Goal: Task Accomplishment & Management: Manage account settings

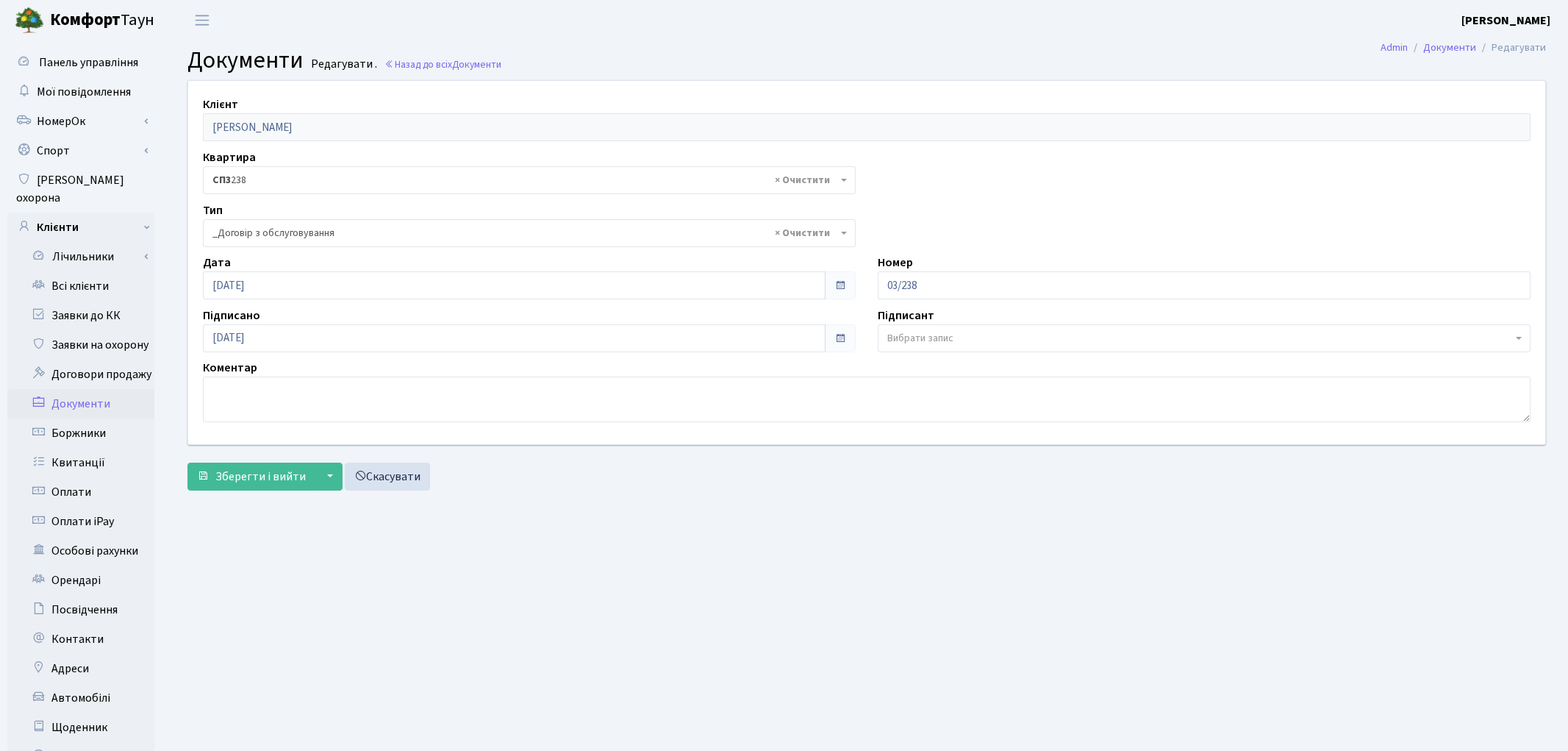
select select "289"
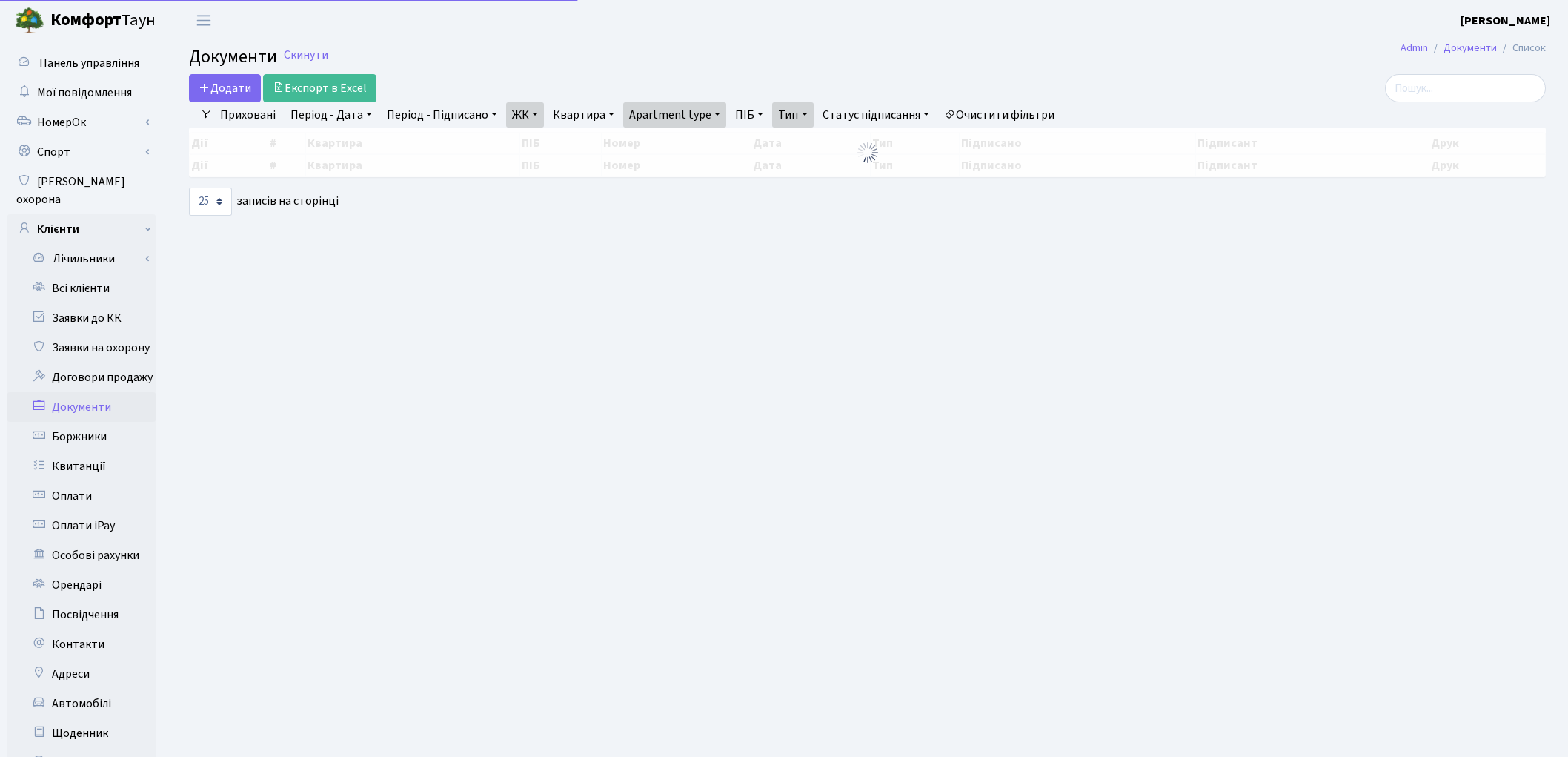
select select "25"
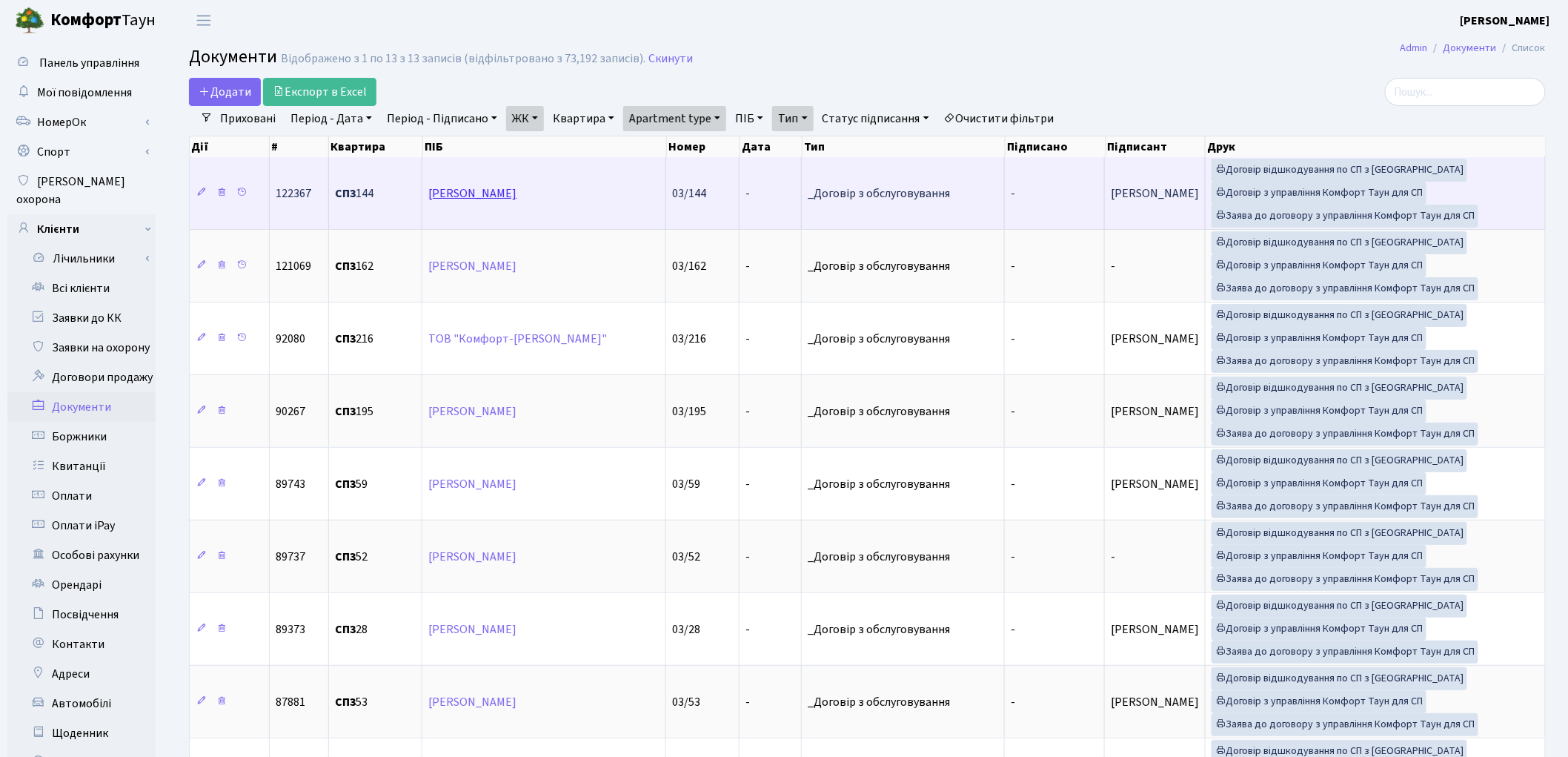
click at [487, 187] on link "[PERSON_NAME]" at bounding box center [472, 194] width 88 height 17
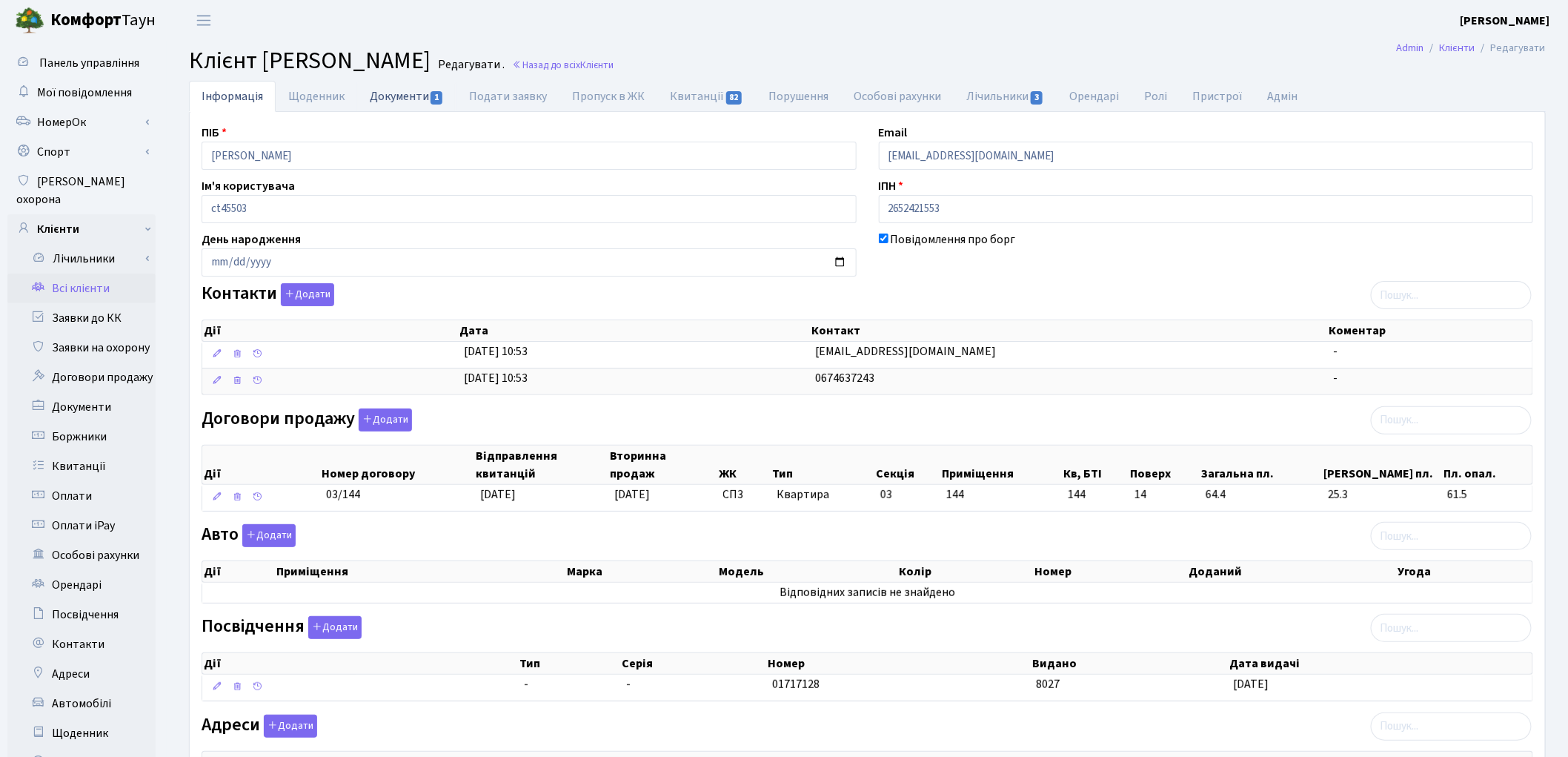
click at [408, 96] on link "Документи 1" at bounding box center [407, 95] width 99 height 31
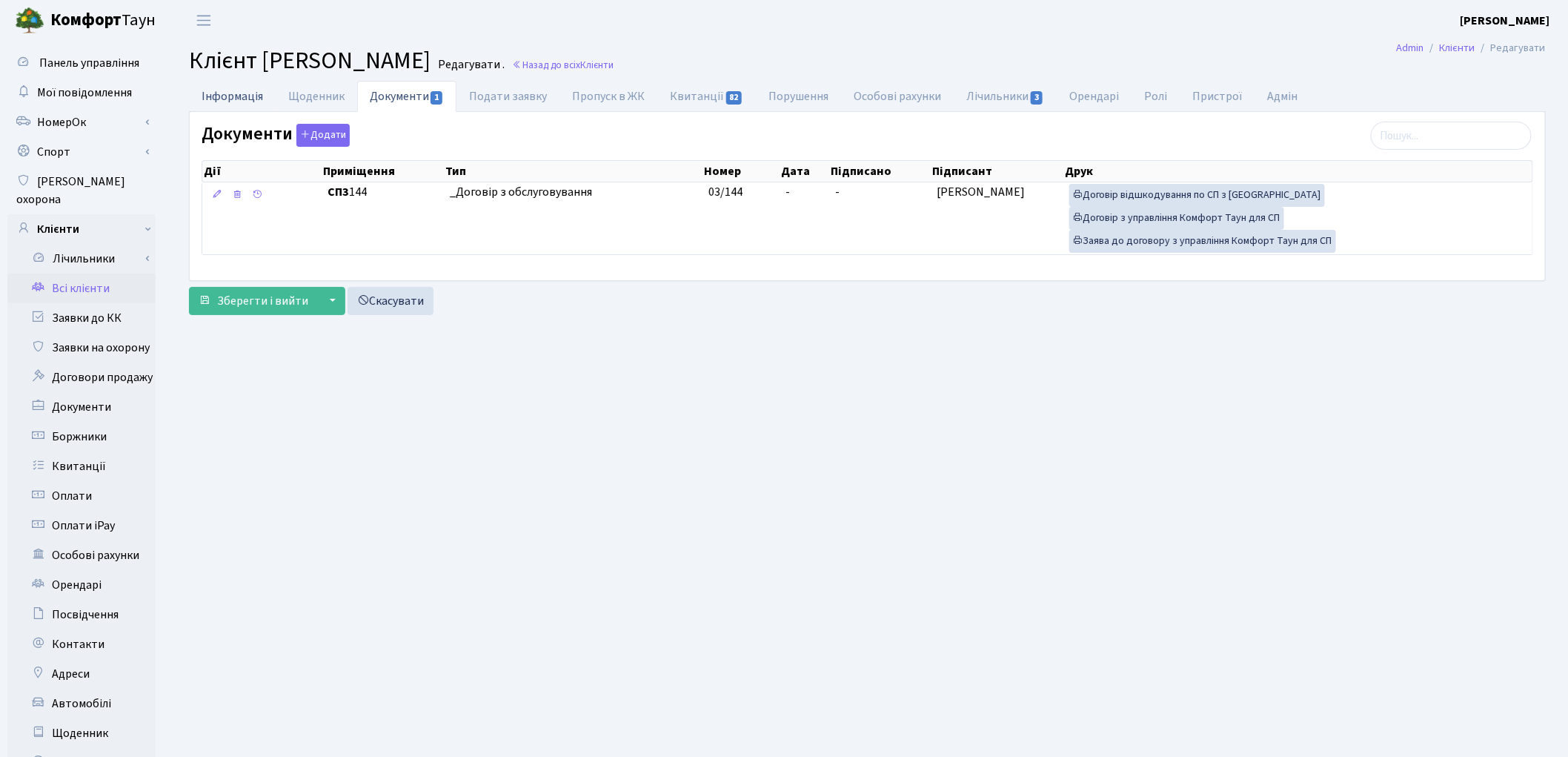
click at [231, 97] on link "Інформація" at bounding box center [233, 95] width 87 height 31
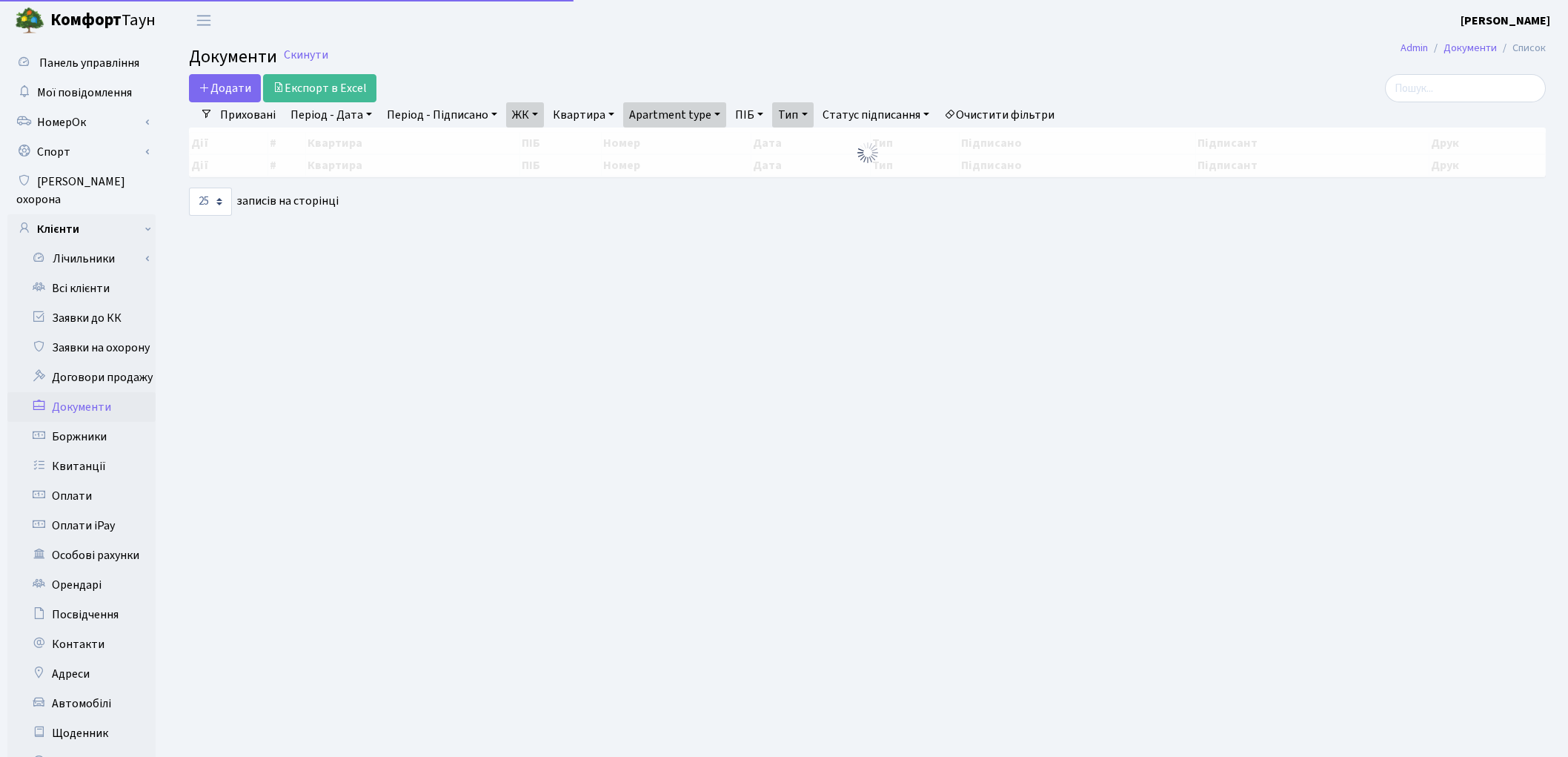
select select "25"
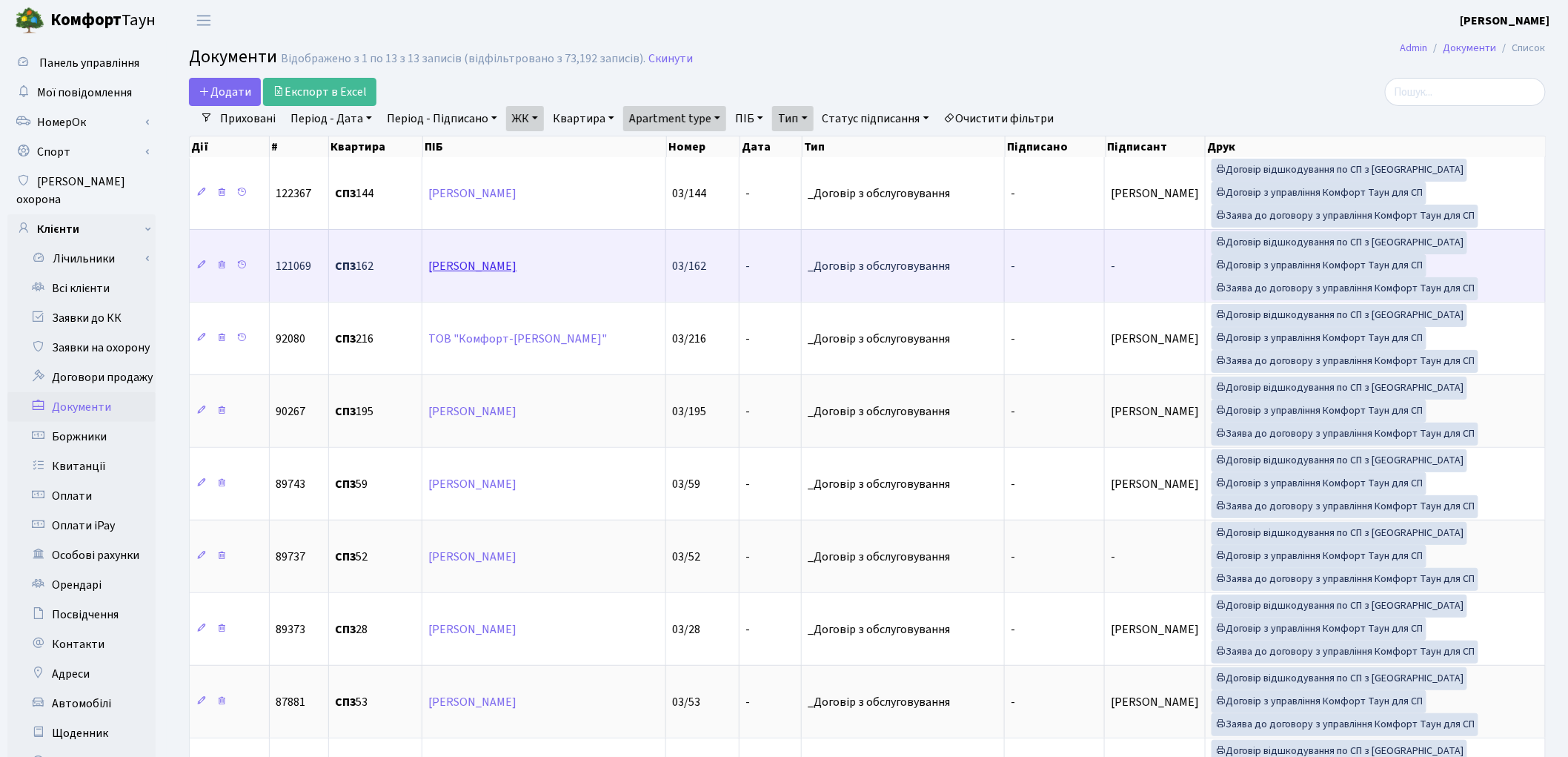
click at [493, 265] on link "[PERSON_NAME]" at bounding box center [472, 266] width 88 height 17
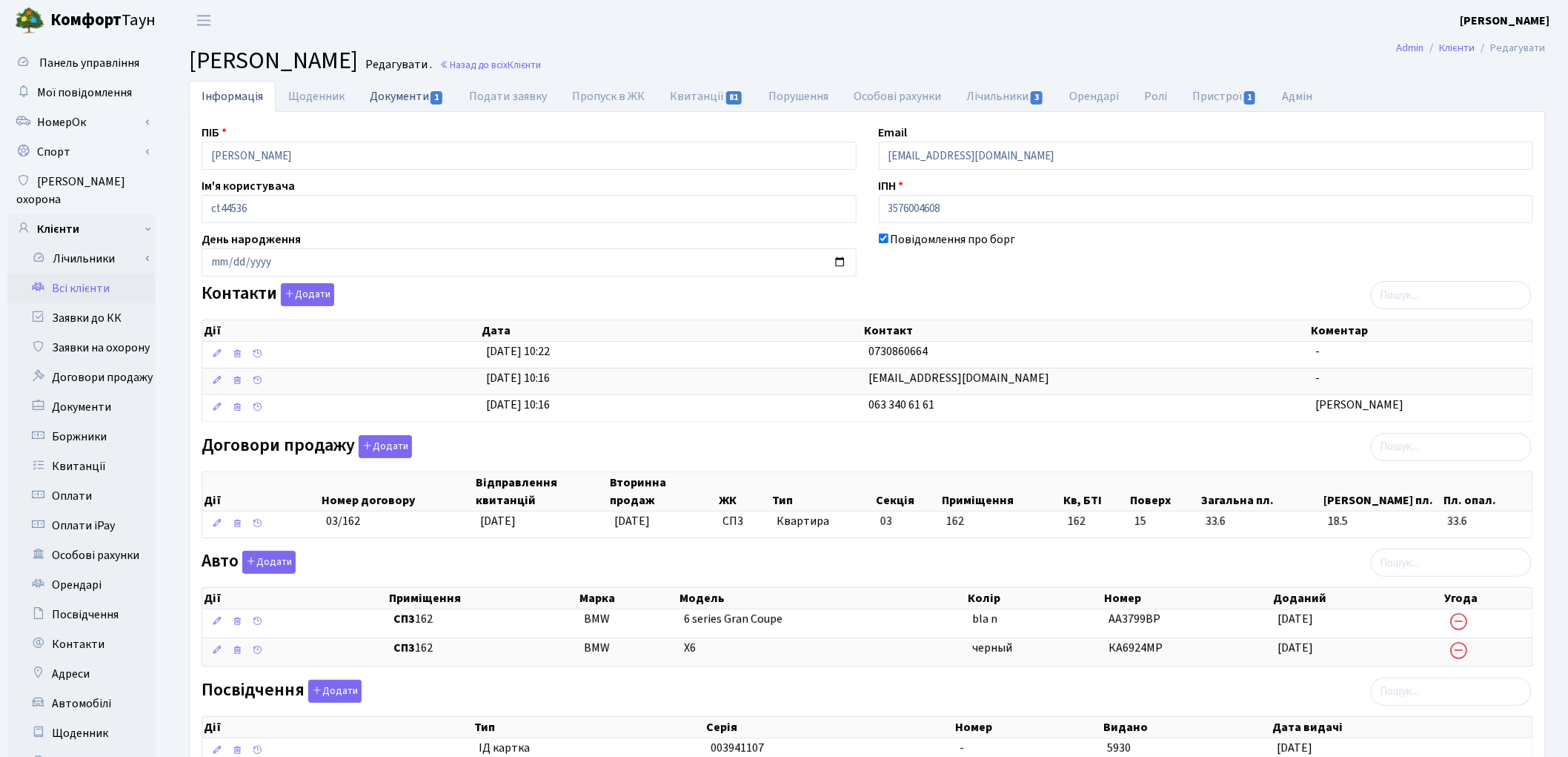
click at [406, 95] on link "Документи 1" at bounding box center [407, 95] width 99 height 31
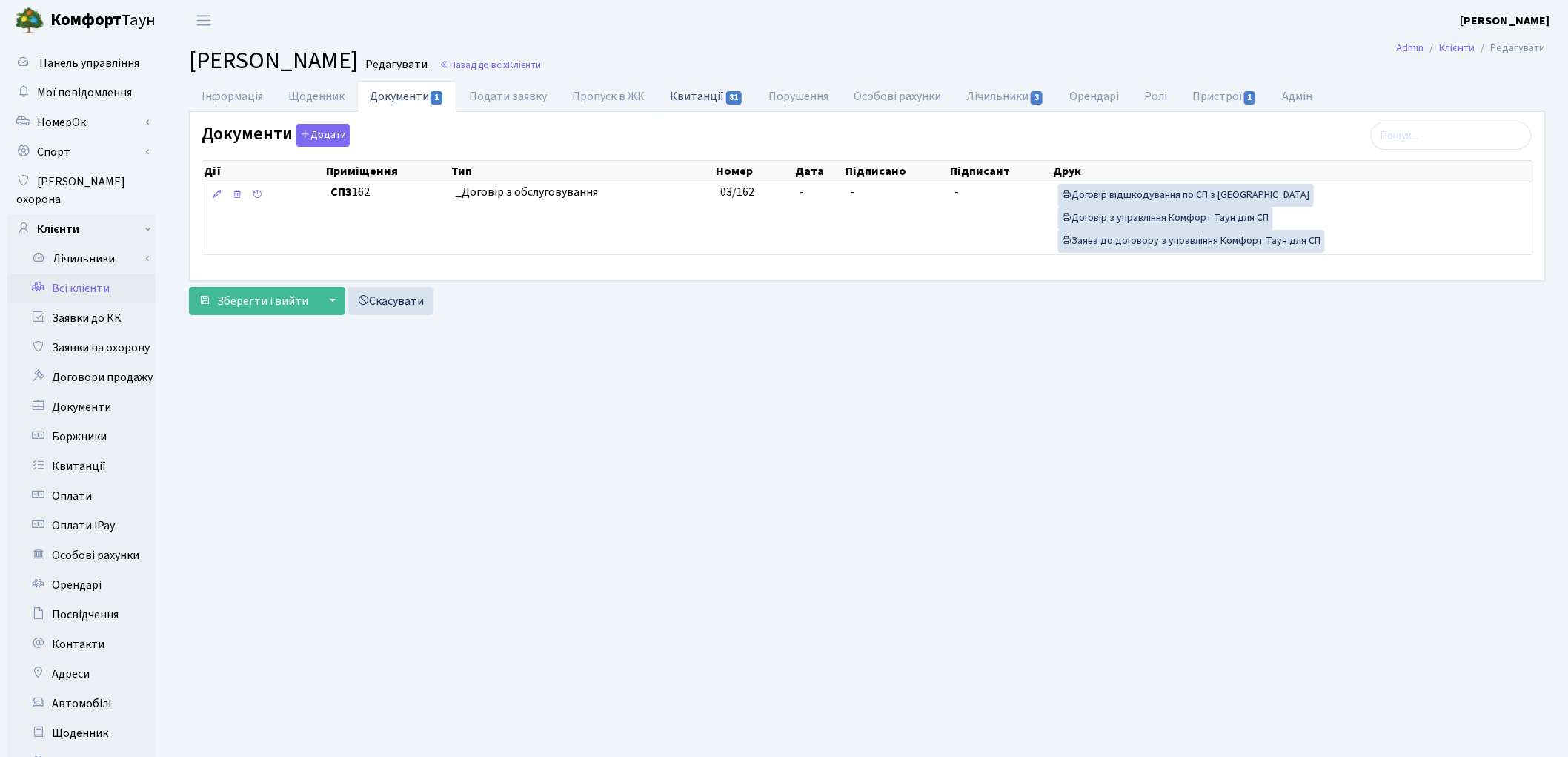
click at [678, 95] on link "Квитанції 81" at bounding box center [706, 95] width 98 height 31
select select "25"
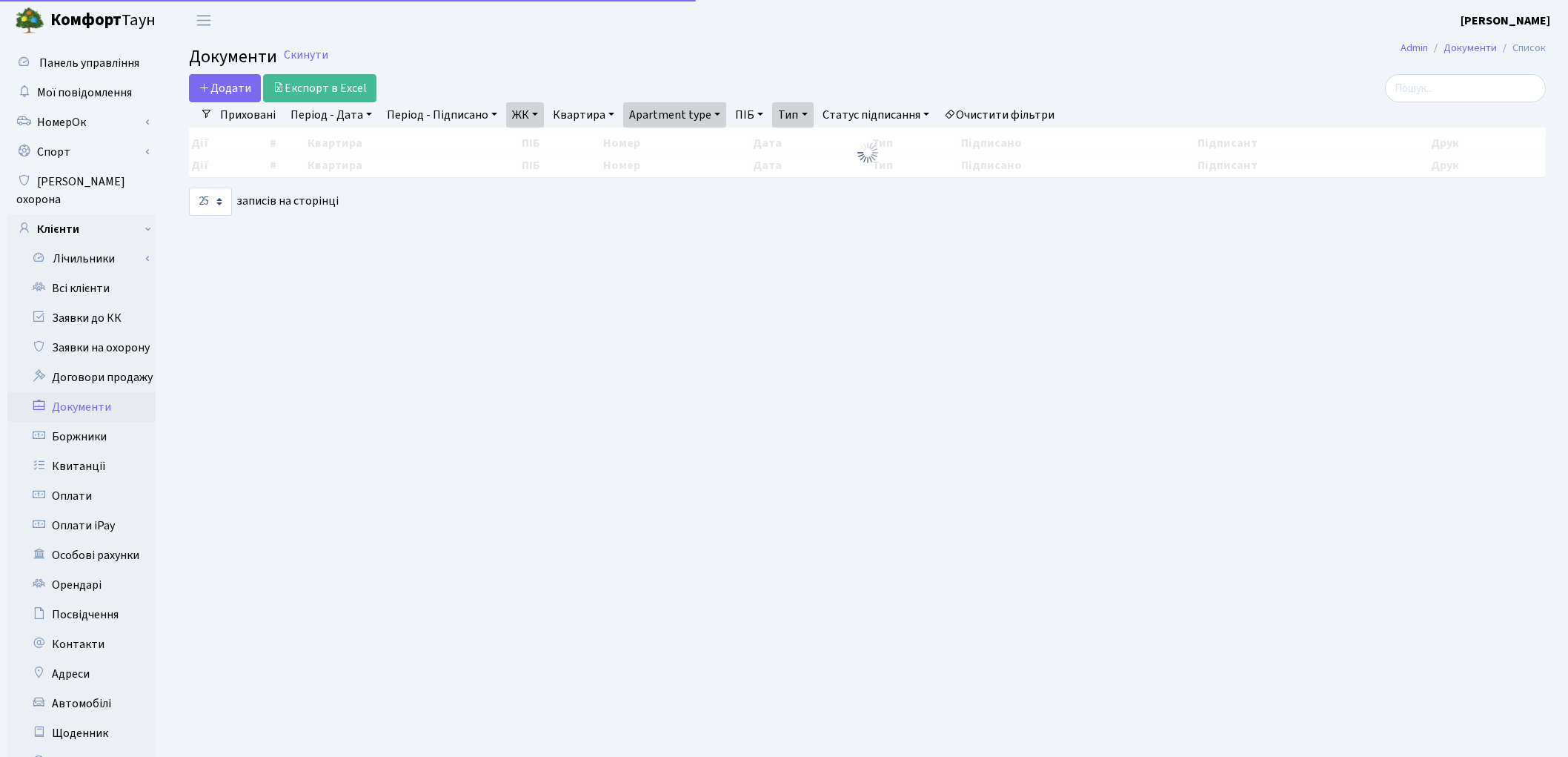
select select "25"
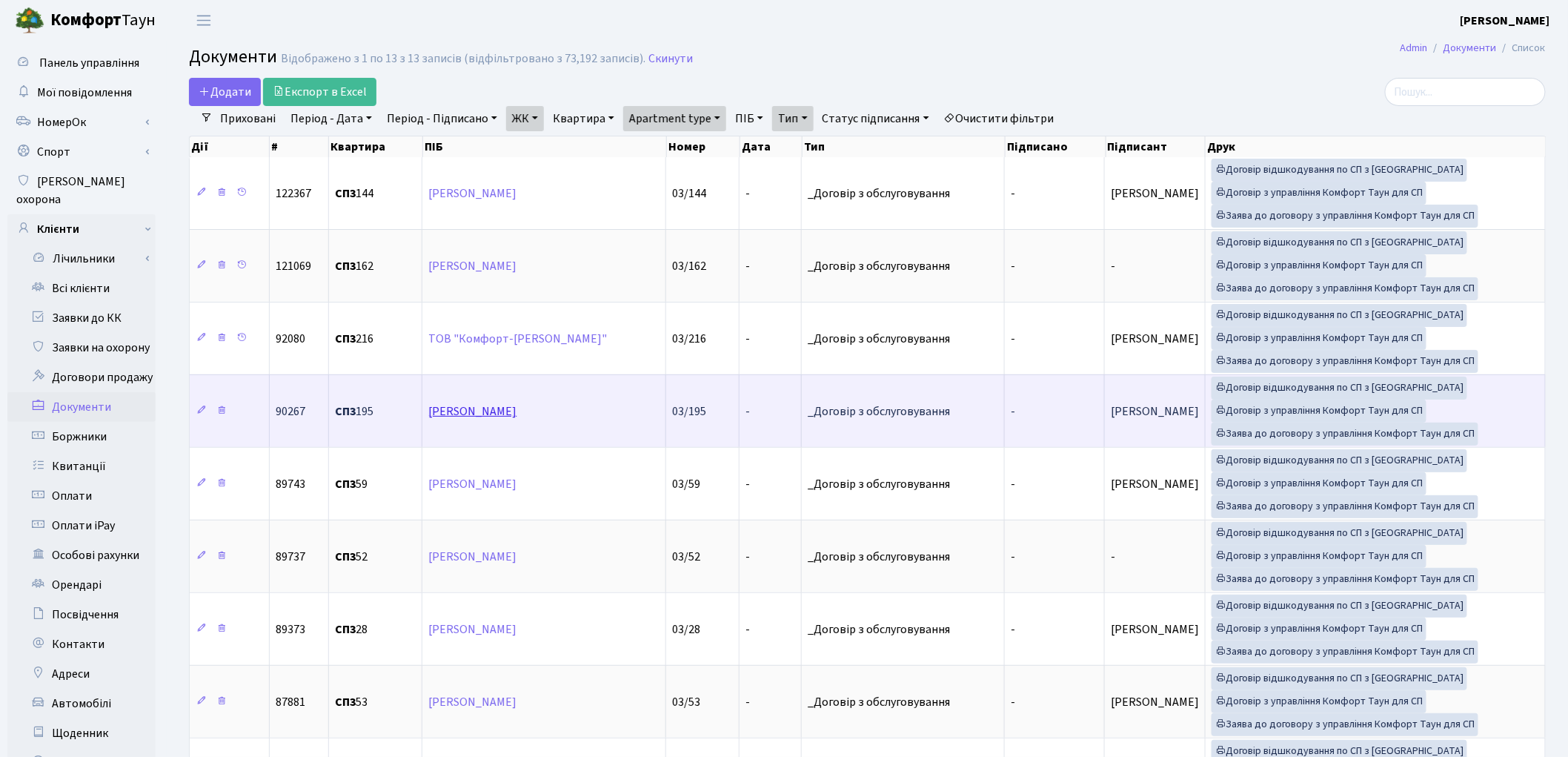
click at [516, 412] on link "Кулакова Ганна Дмитріївна" at bounding box center [472, 411] width 88 height 17
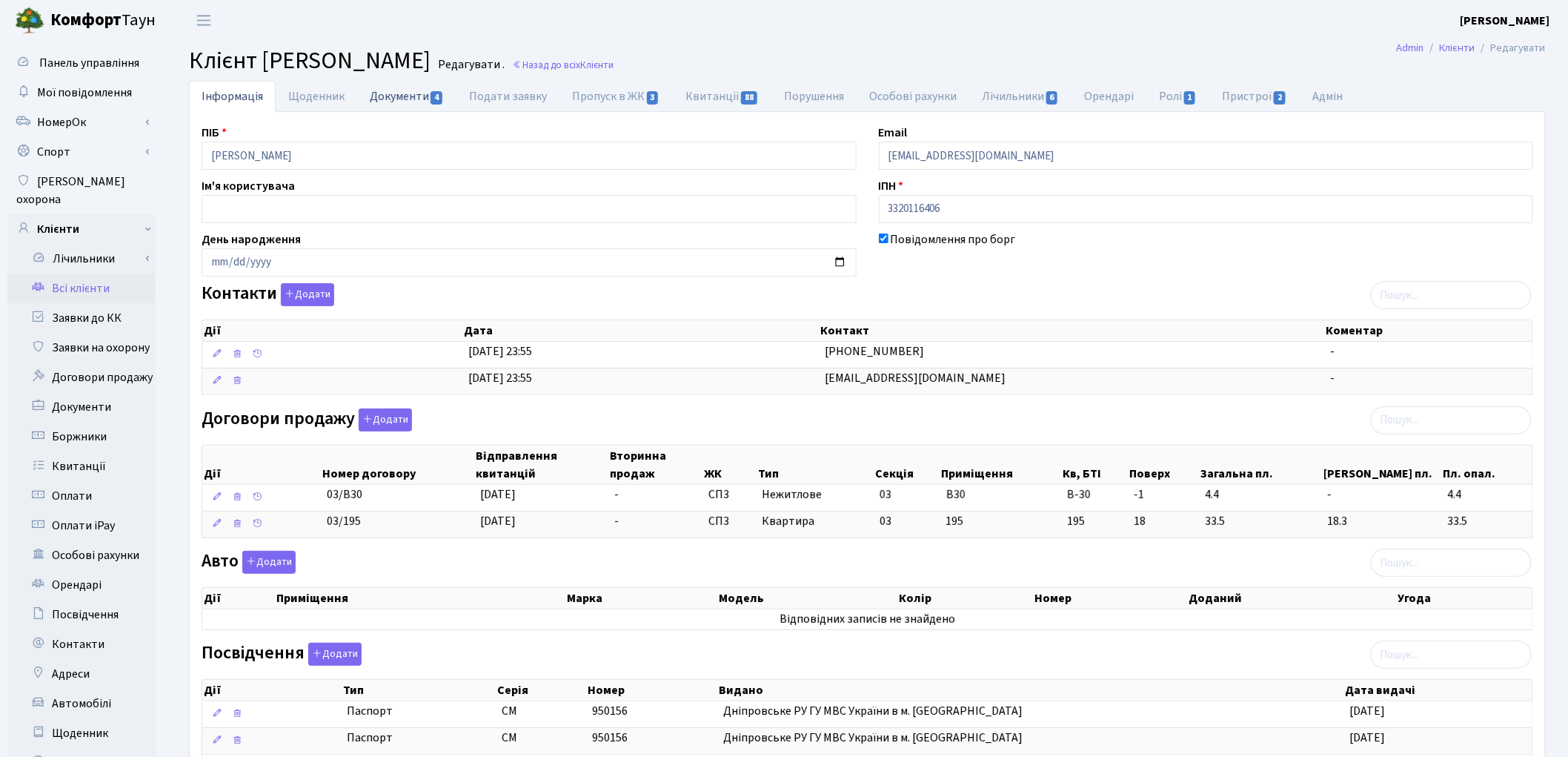
click at [406, 98] on link "Документи 4" at bounding box center [407, 95] width 99 height 31
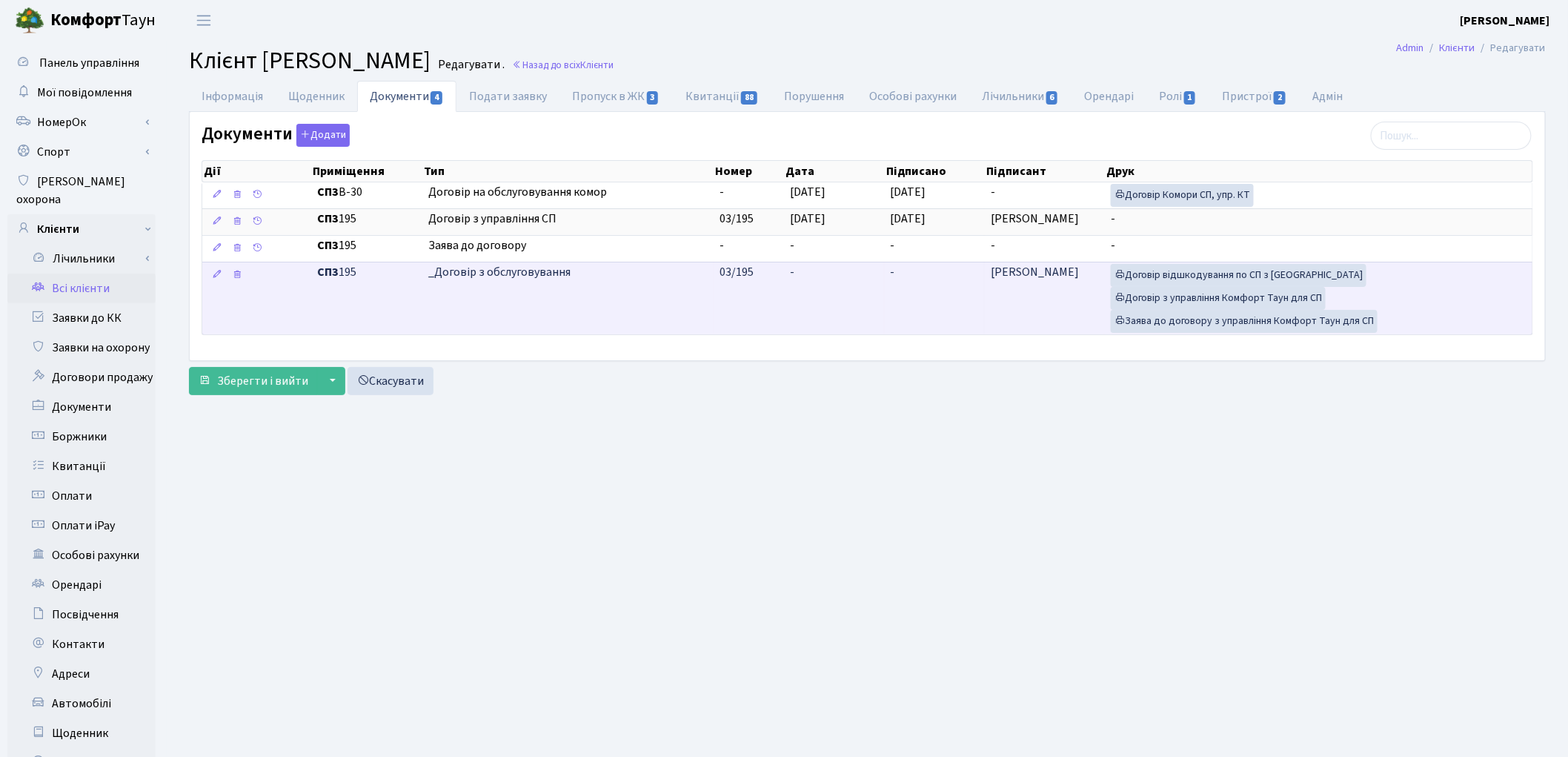
click at [958, 283] on td "-" at bounding box center [935, 297] width 100 height 72
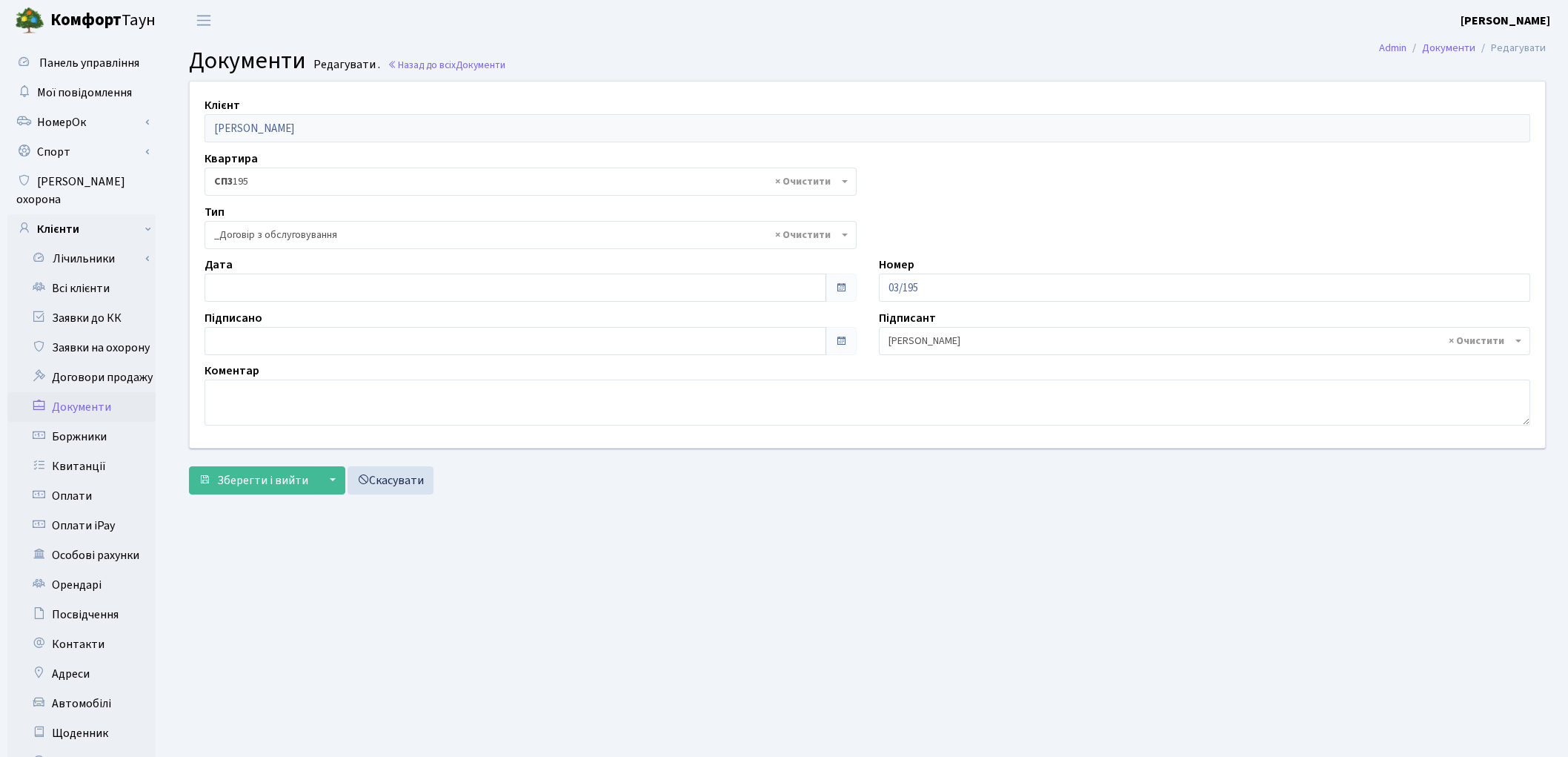
select select "289"
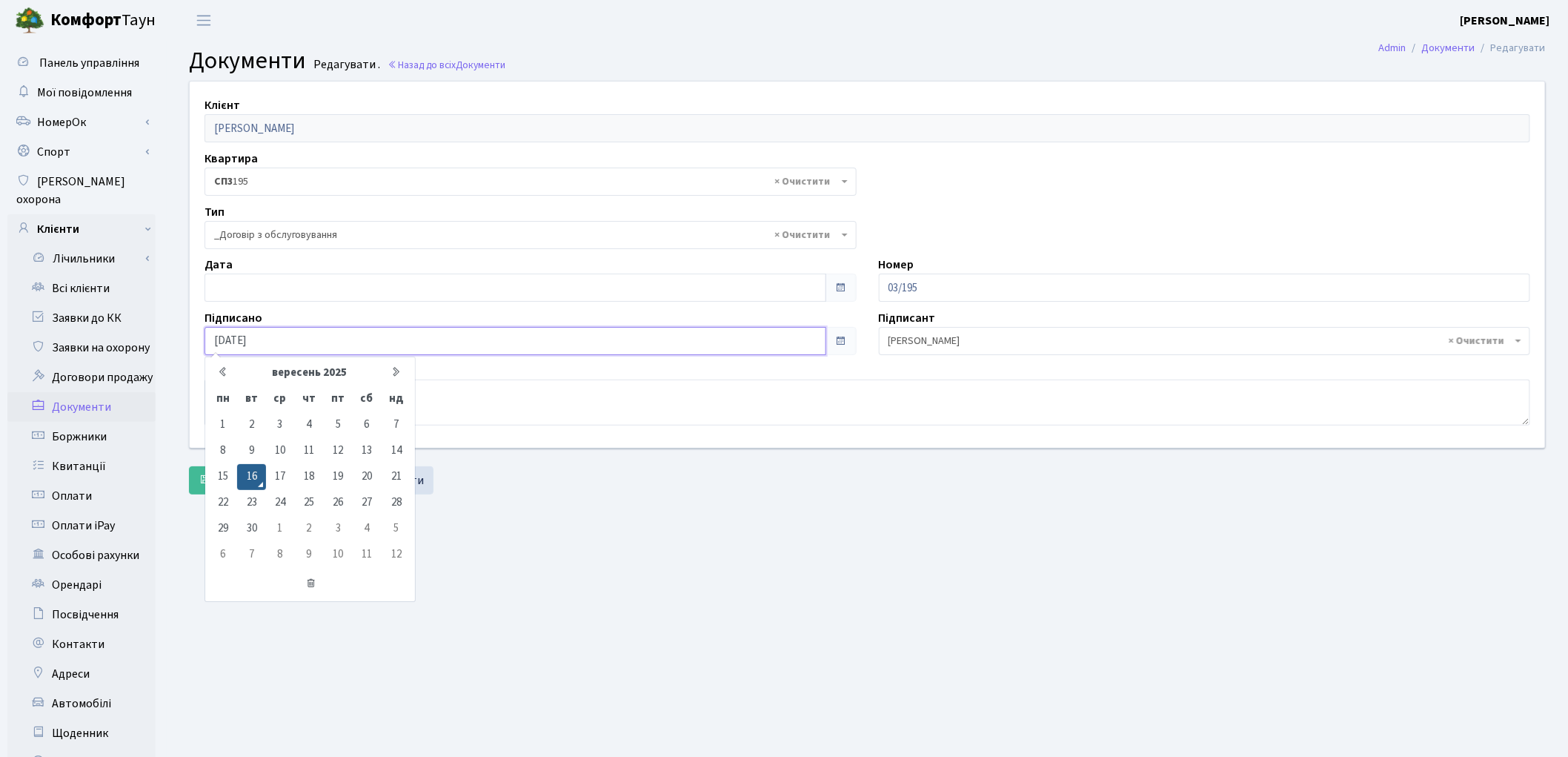
click at [312, 327] on input "16.09.2025" at bounding box center [515, 341] width 622 height 28
type input "1"
type input "24.03.2023"
click at [727, 558] on main "Admin Документи Редагувати Документи Редагувати . Назад до всіх Документи Клієн…" at bounding box center [867, 472] width 1401 height 863
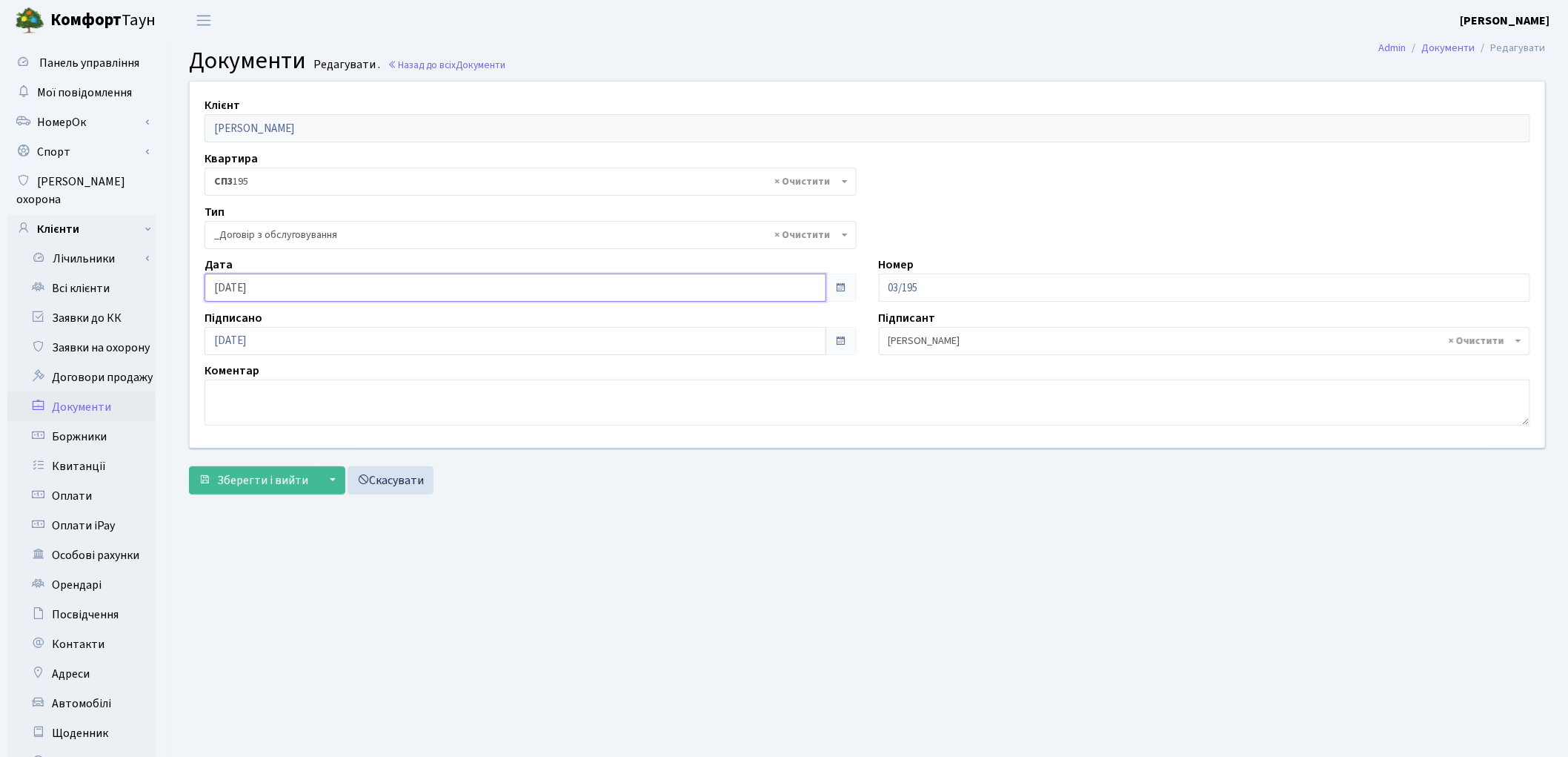
click at [255, 278] on input "16.09.2025" at bounding box center [515, 287] width 622 height 28
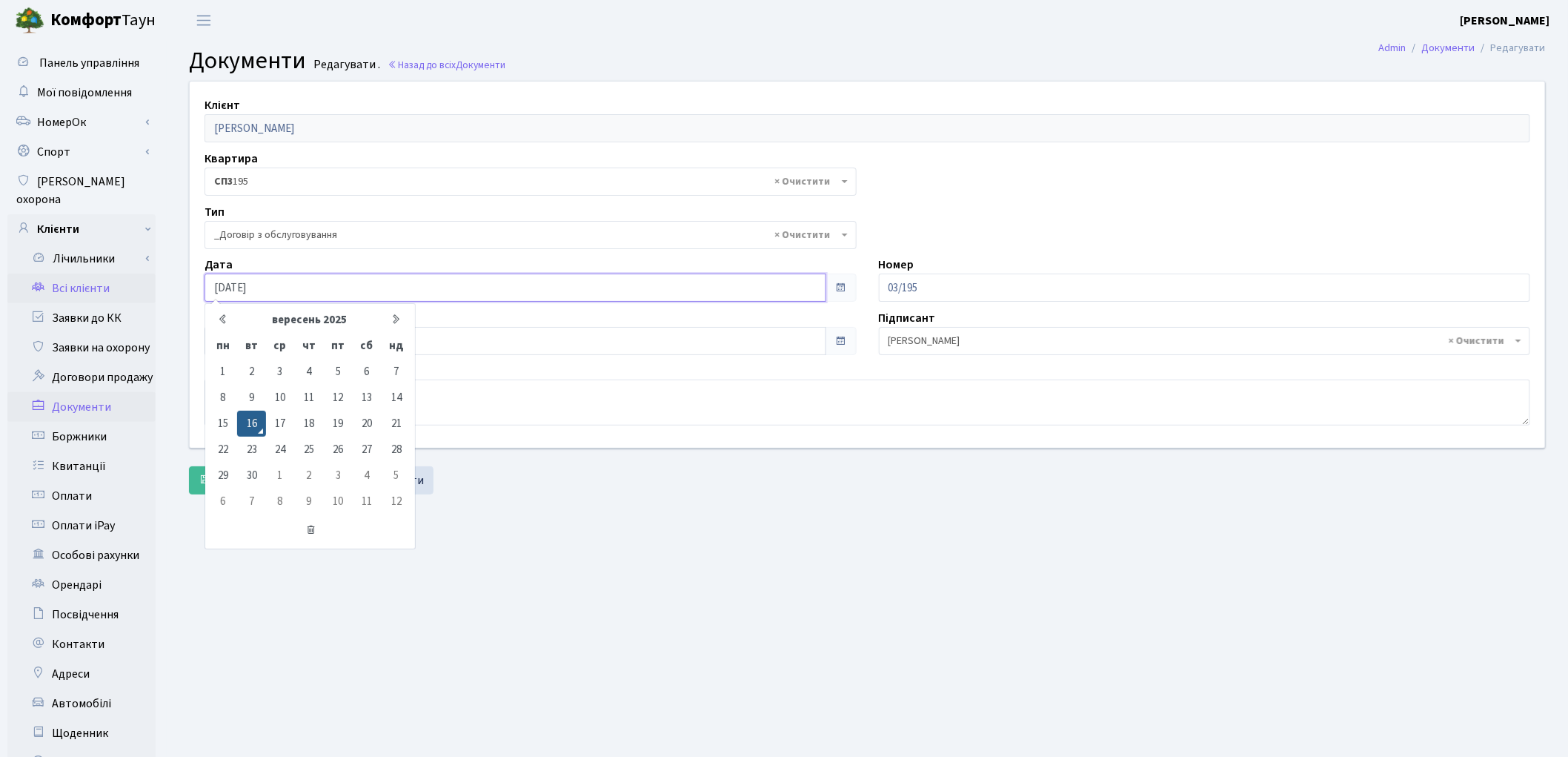
drag, startPoint x: 270, startPoint y: 283, endPoint x: 128, endPoint y: 267, distance: 142.9
click at [128, 267] on div "Панель управління Мої повідомлення НомерОк" at bounding box center [784, 472] width 1568 height 863
type input "24.03.2023"
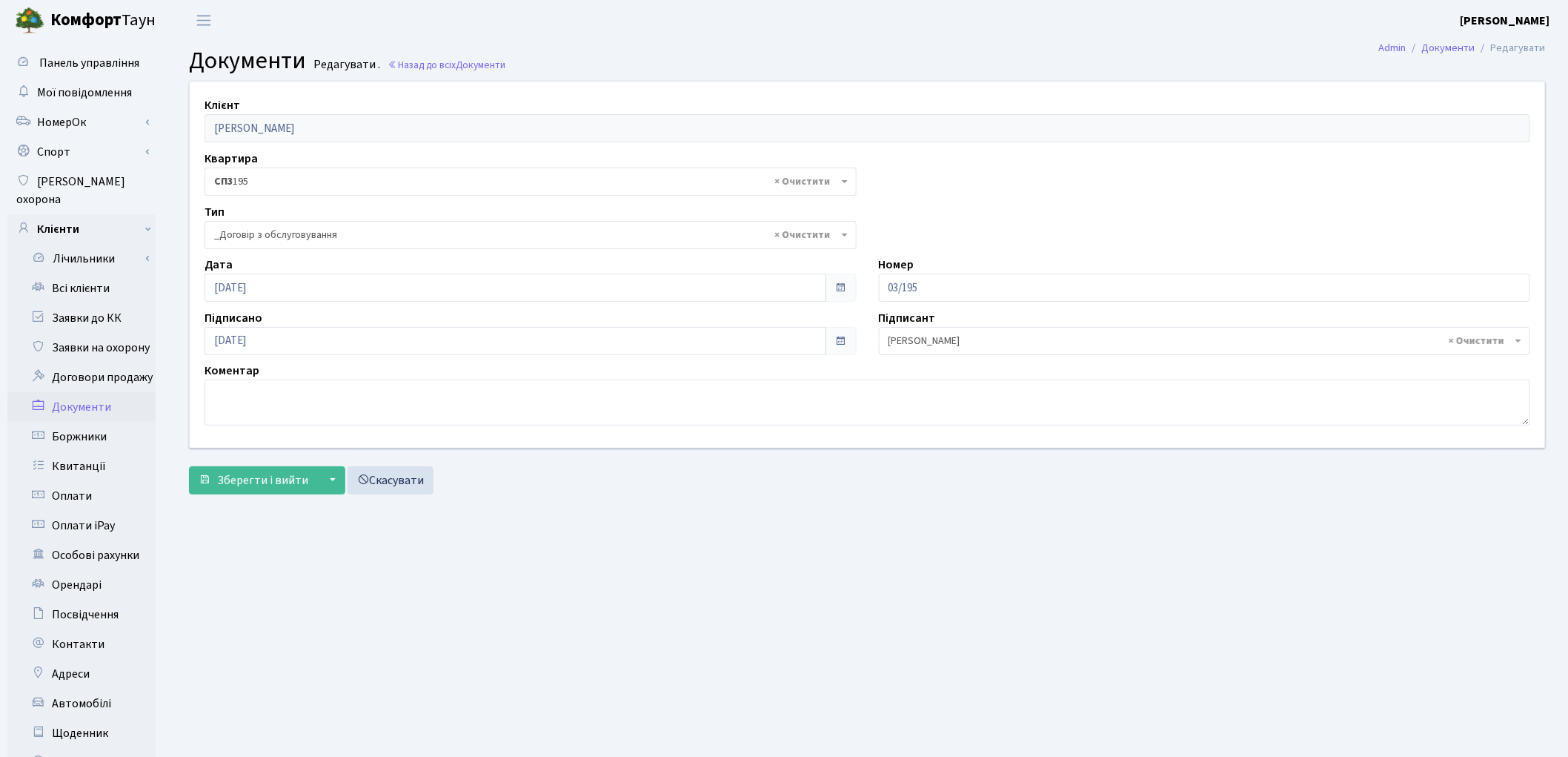
click at [709, 498] on div "Клієнт Кулакова Ганна Дмитріївна Квартира - <b>СП3</b>&nbsp;&nbsp;&nbsp;195 <b>…" at bounding box center [867, 291] width 1379 height 421
click at [283, 476] on span "Зберегти і вийти" at bounding box center [262, 480] width 91 height 17
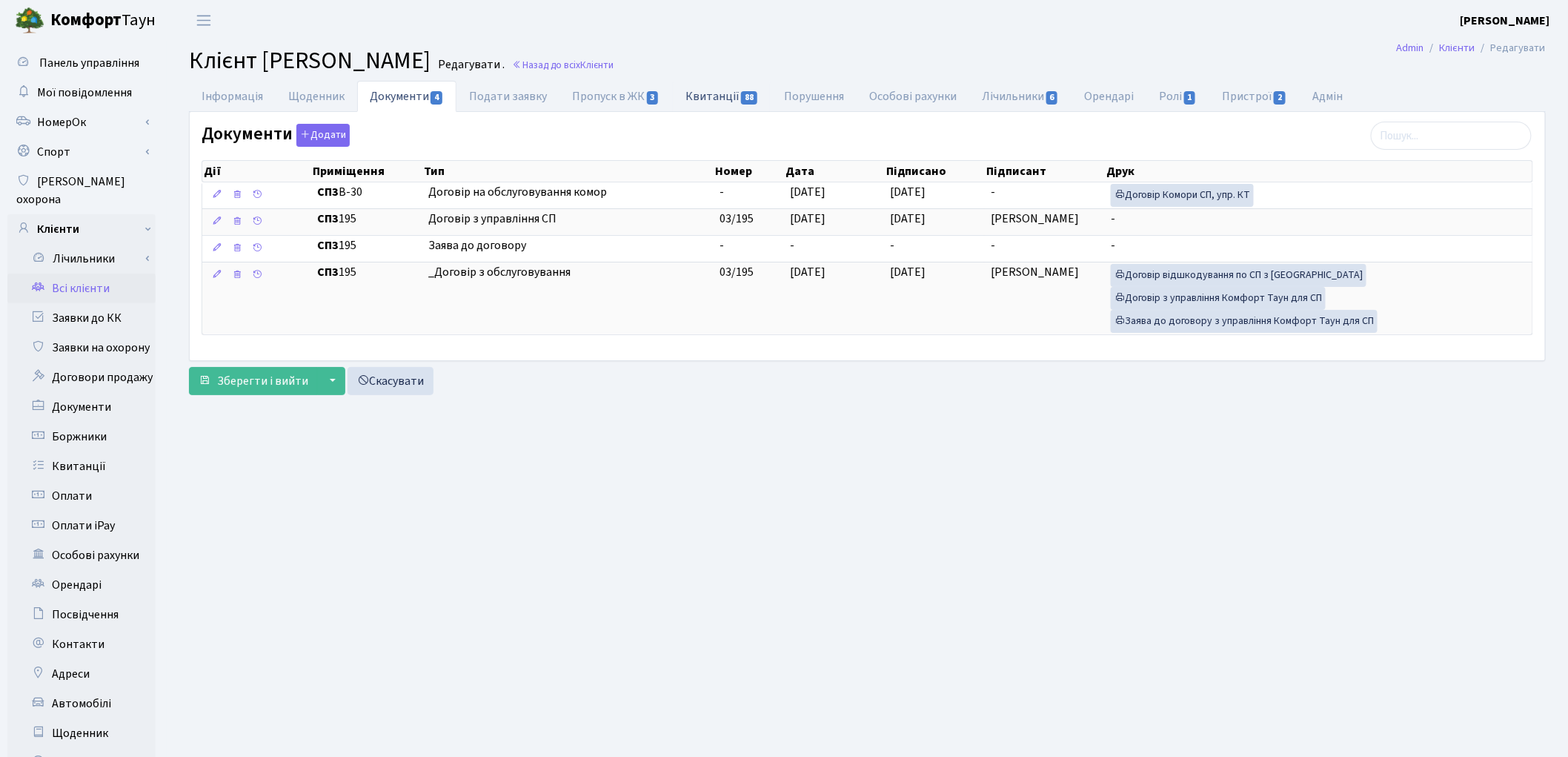
click at [702, 98] on link "Квитанції 88" at bounding box center [722, 95] width 98 height 31
select select "25"
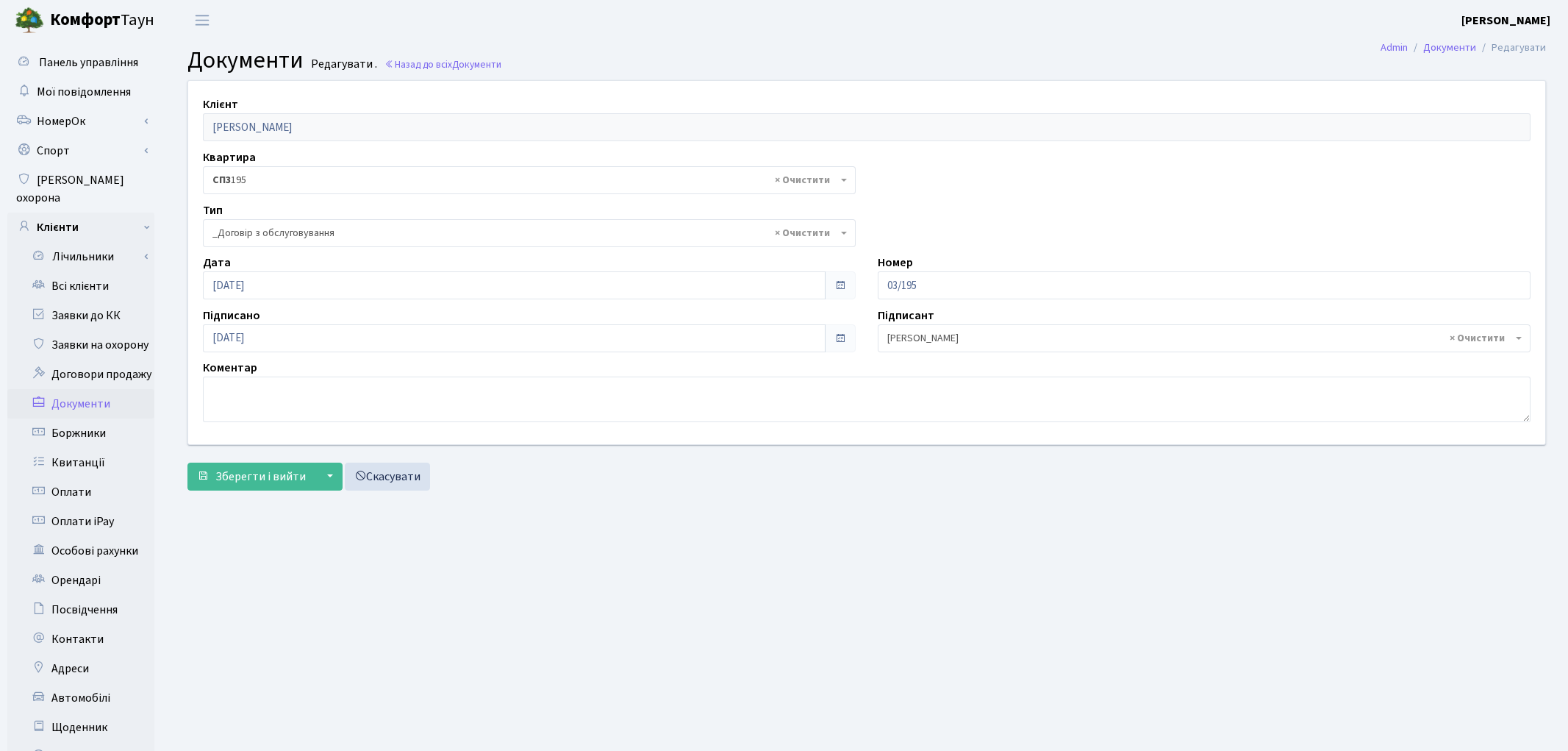
select select "289"
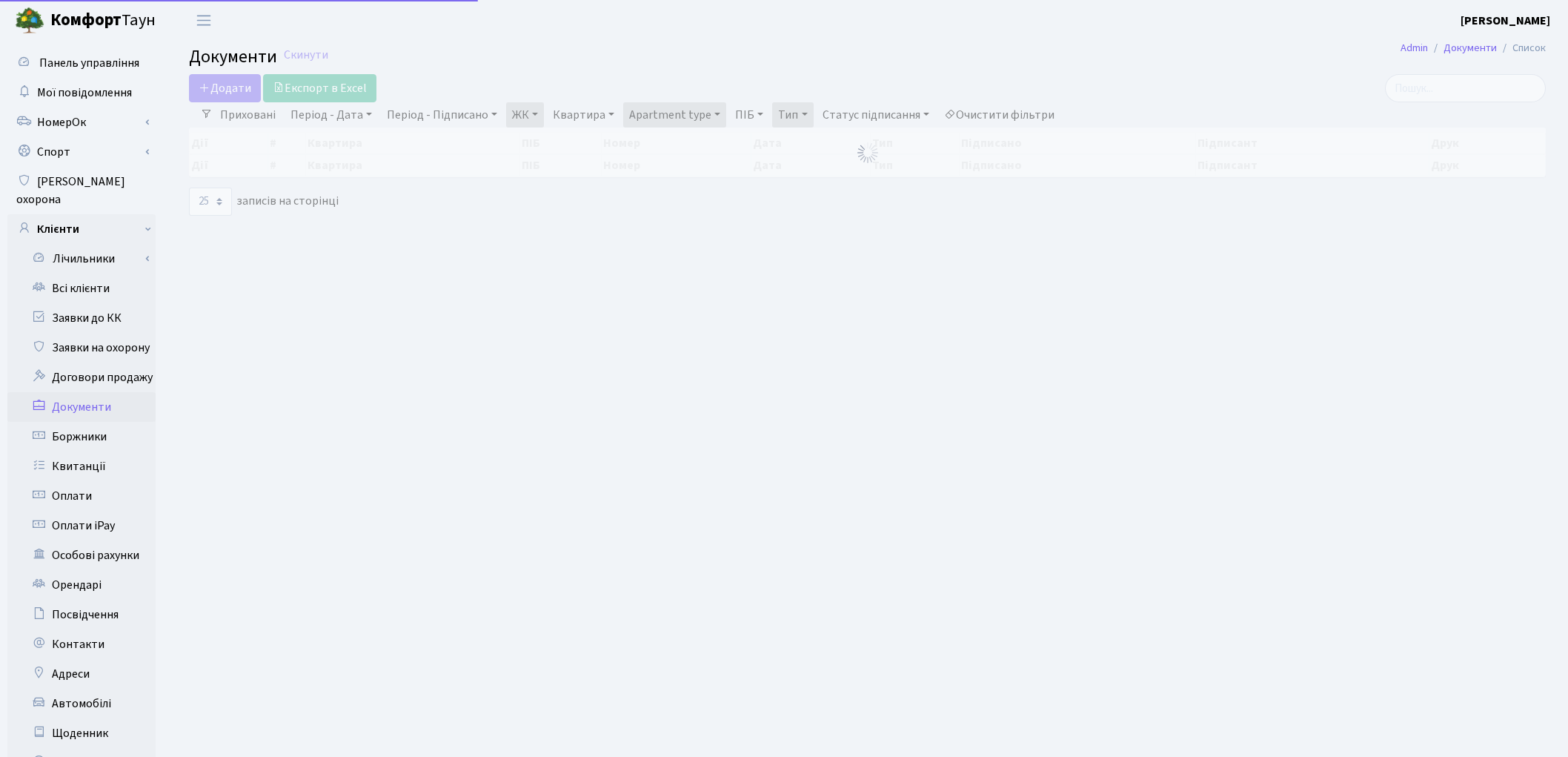
select select "25"
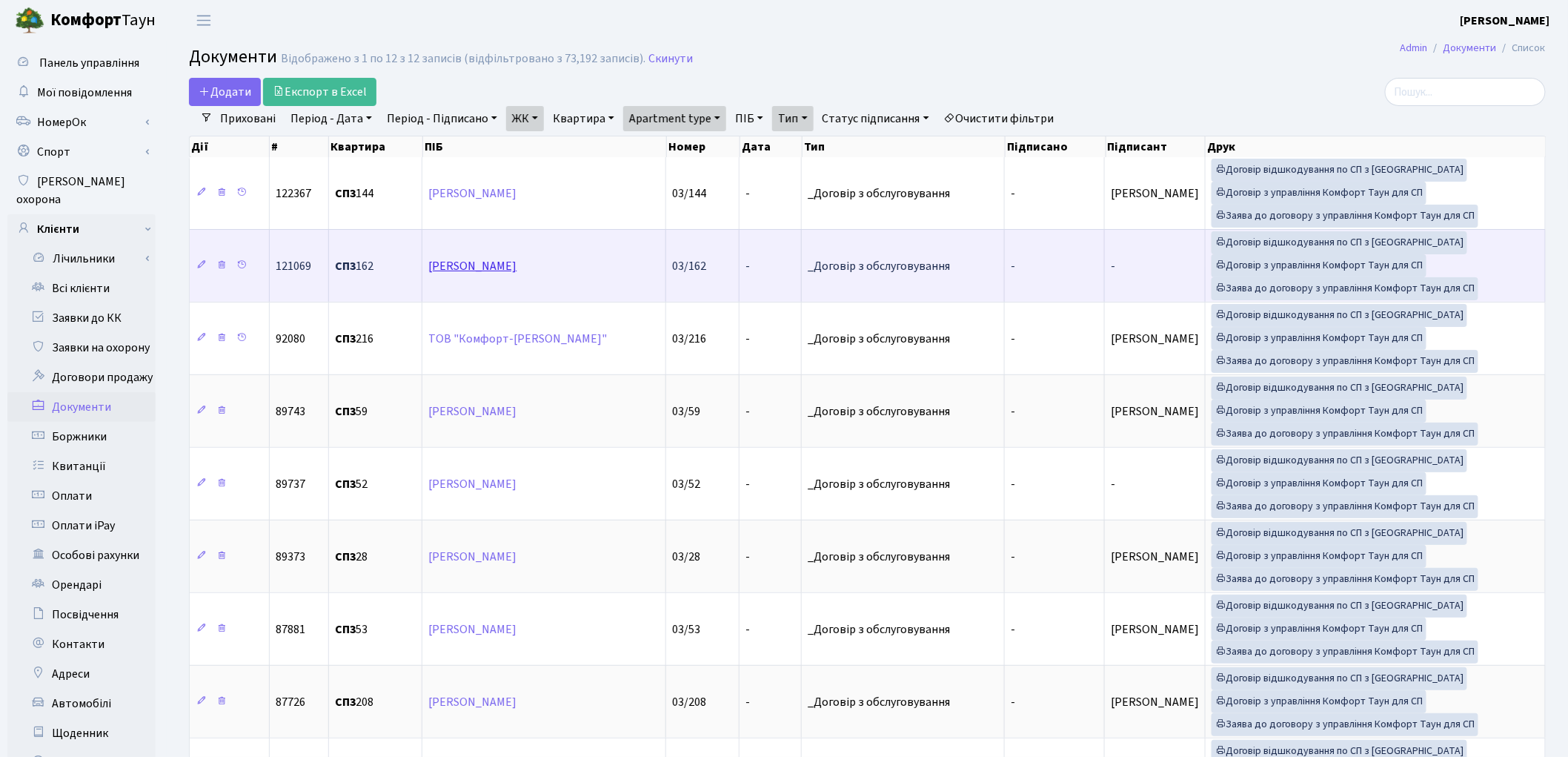
click at [512, 262] on link "[PERSON_NAME]" at bounding box center [472, 266] width 88 height 17
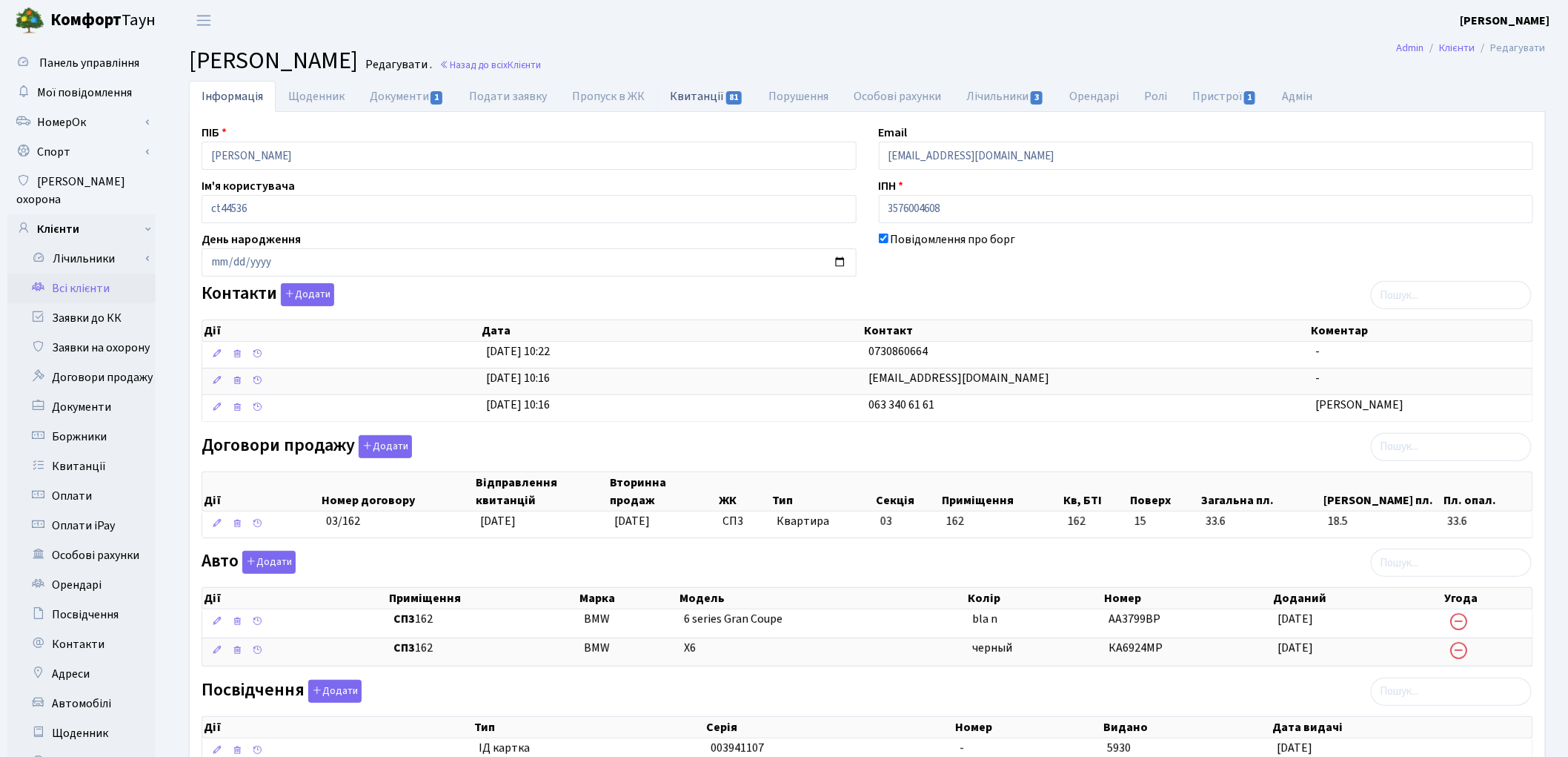
click at [695, 98] on link "Квитанції 81" at bounding box center [706, 95] width 98 height 31
select select "25"
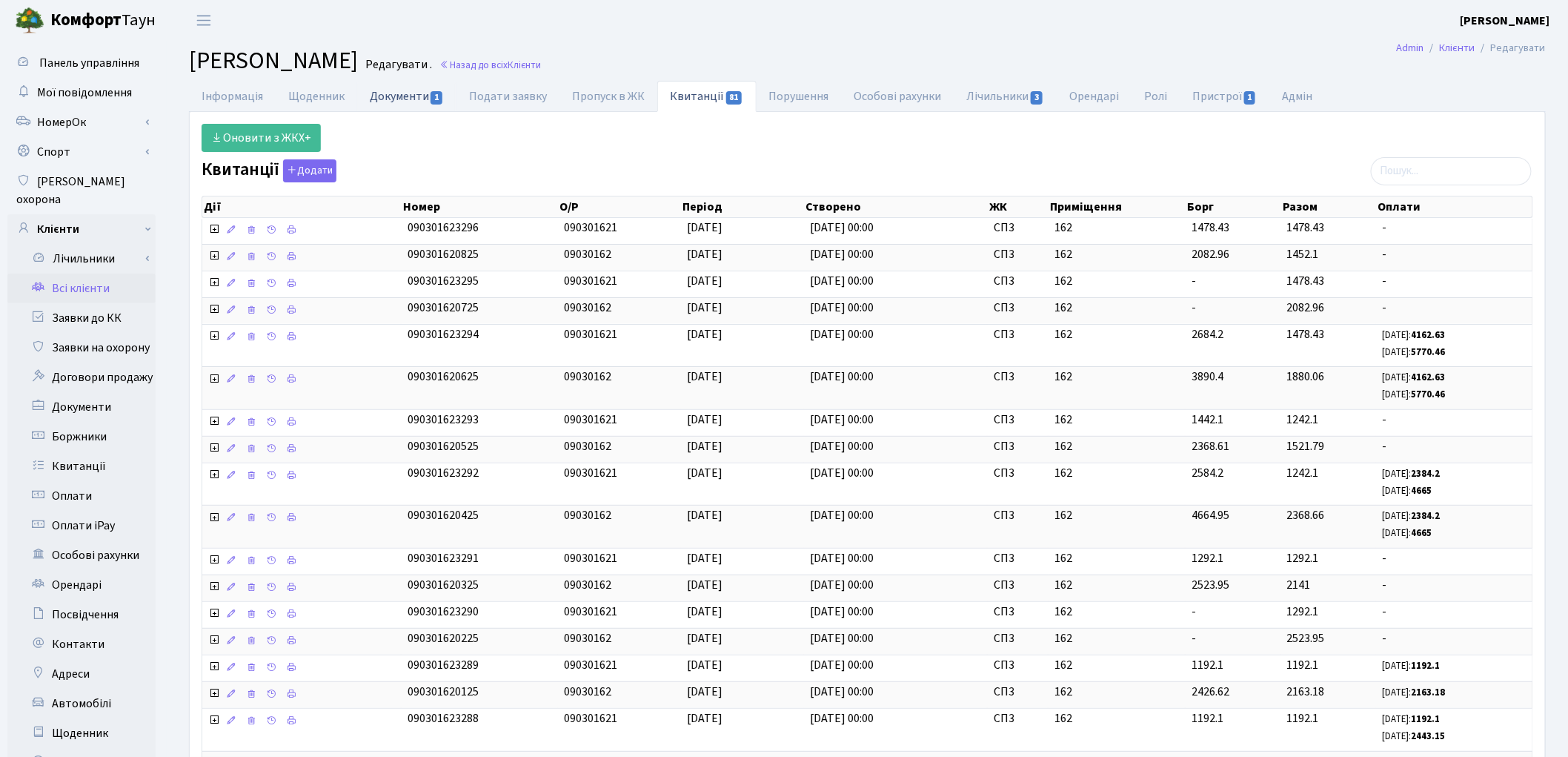
click at [395, 96] on link "Документи 1" at bounding box center [407, 95] width 99 height 31
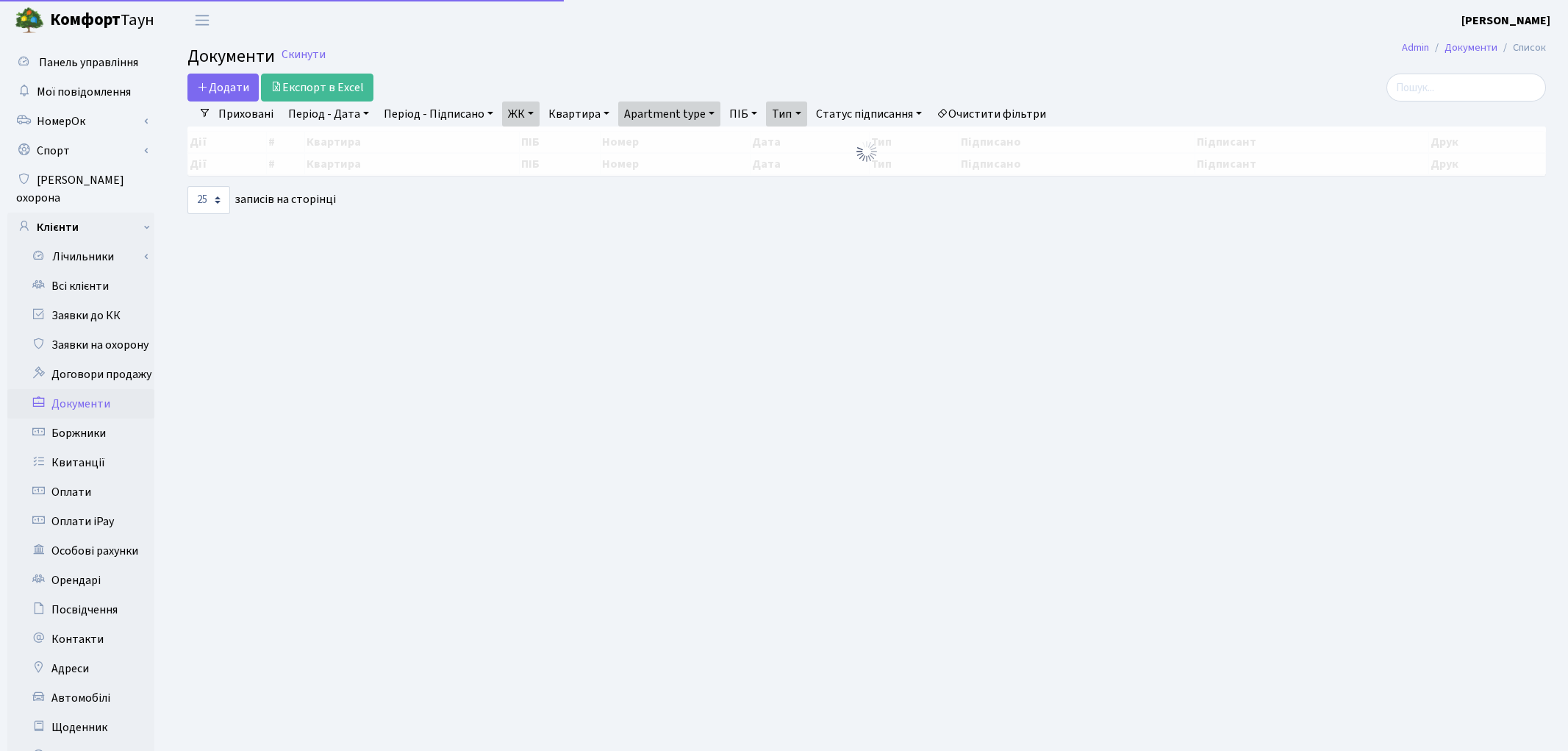
select select "25"
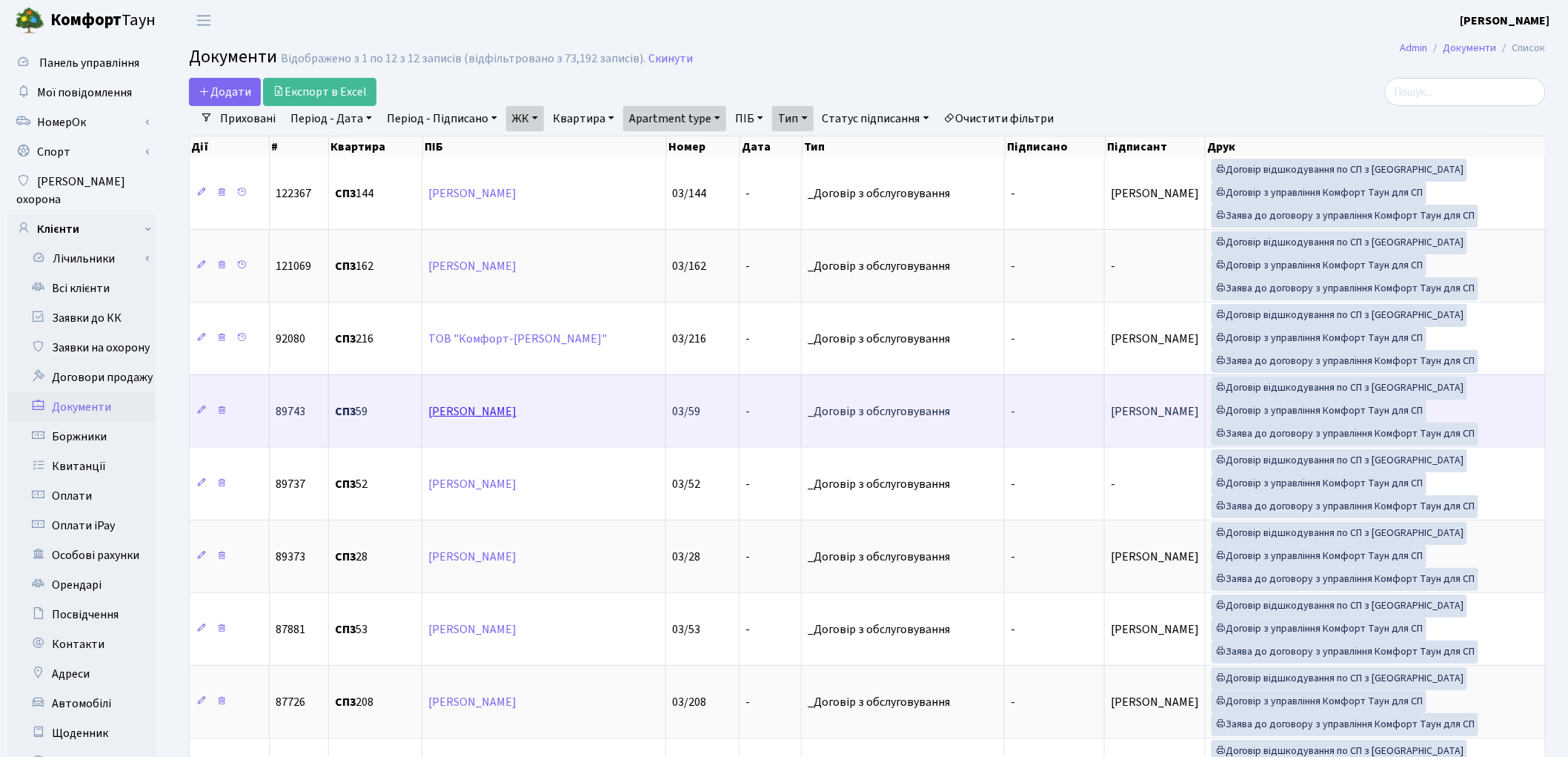
click at [516, 413] on link "[PERSON_NAME]" at bounding box center [472, 411] width 88 height 17
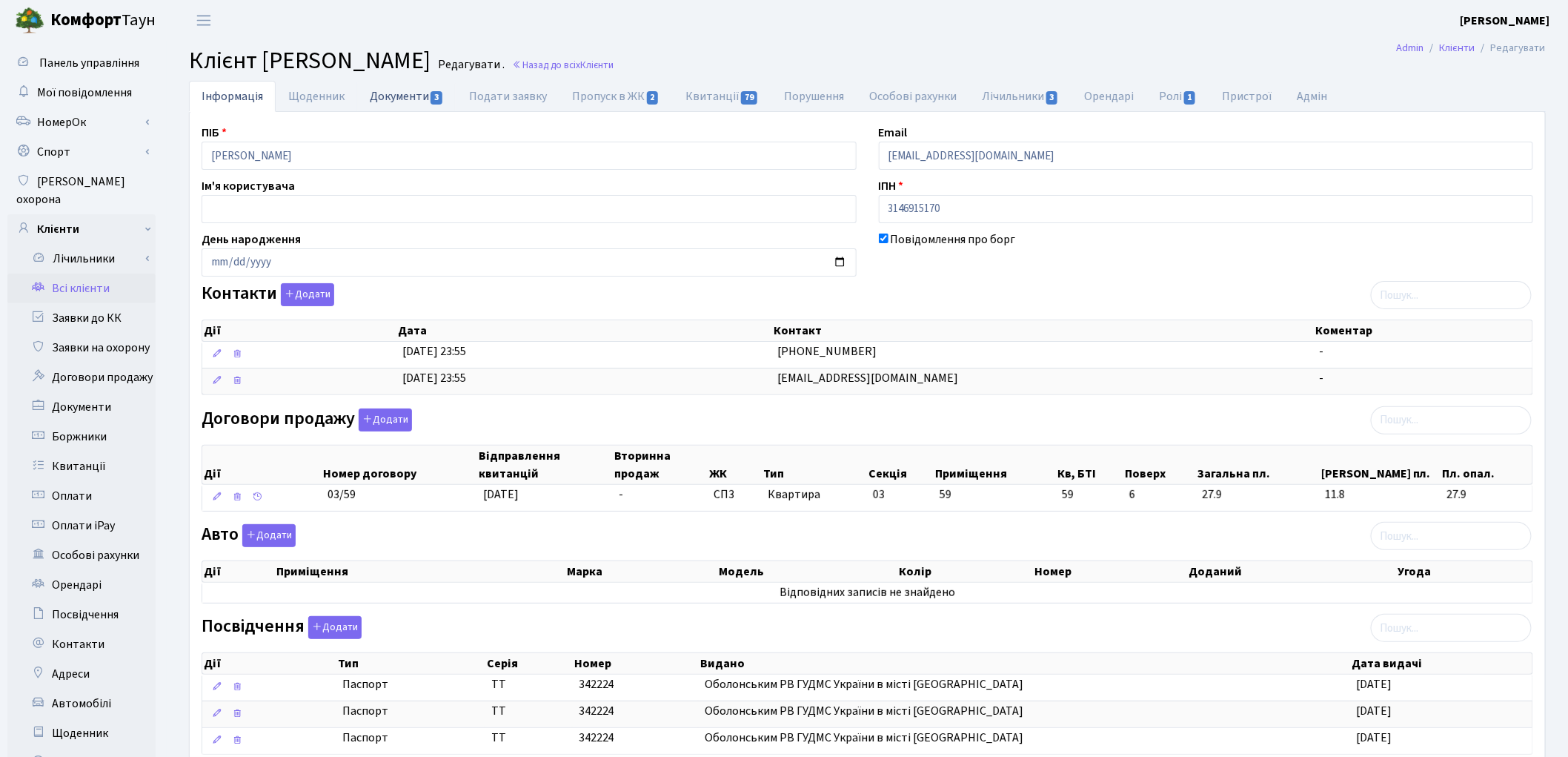
click at [416, 102] on link "Документи 3" at bounding box center [407, 95] width 99 height 31
select select "25"
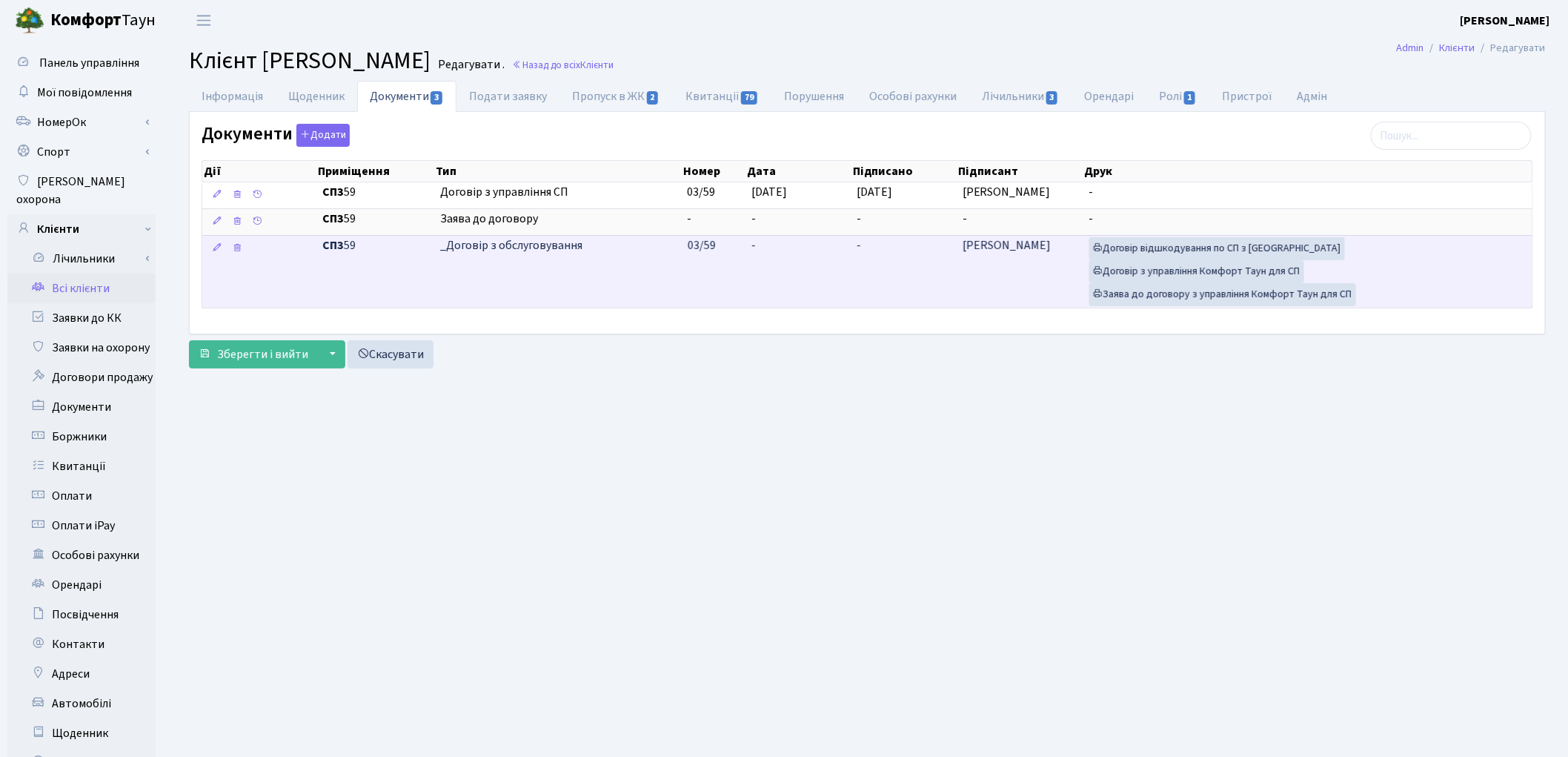
click at [924, 252] on td "-" at bounding box center [904, 271] width 106 height 72
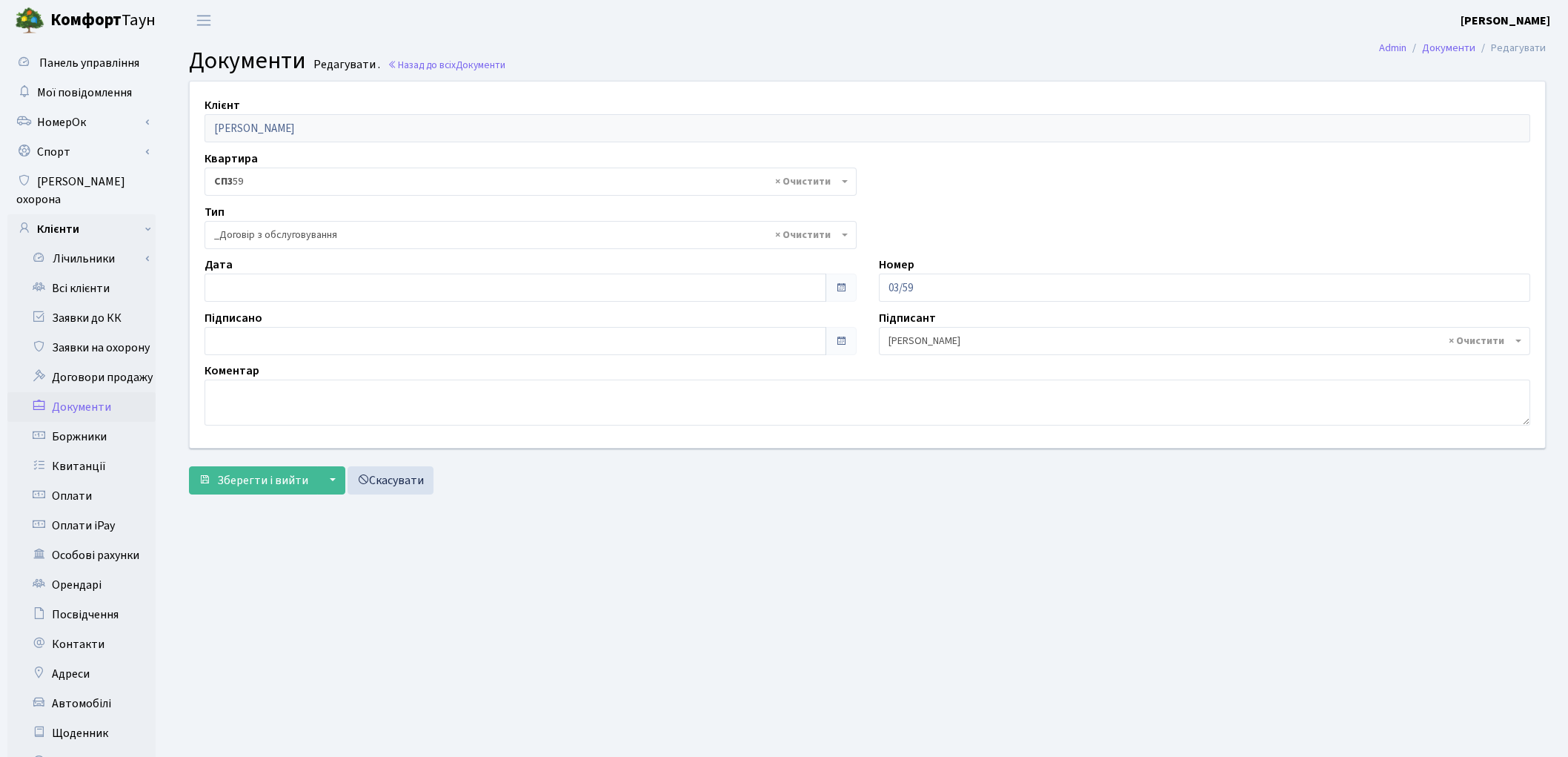
select select "289"
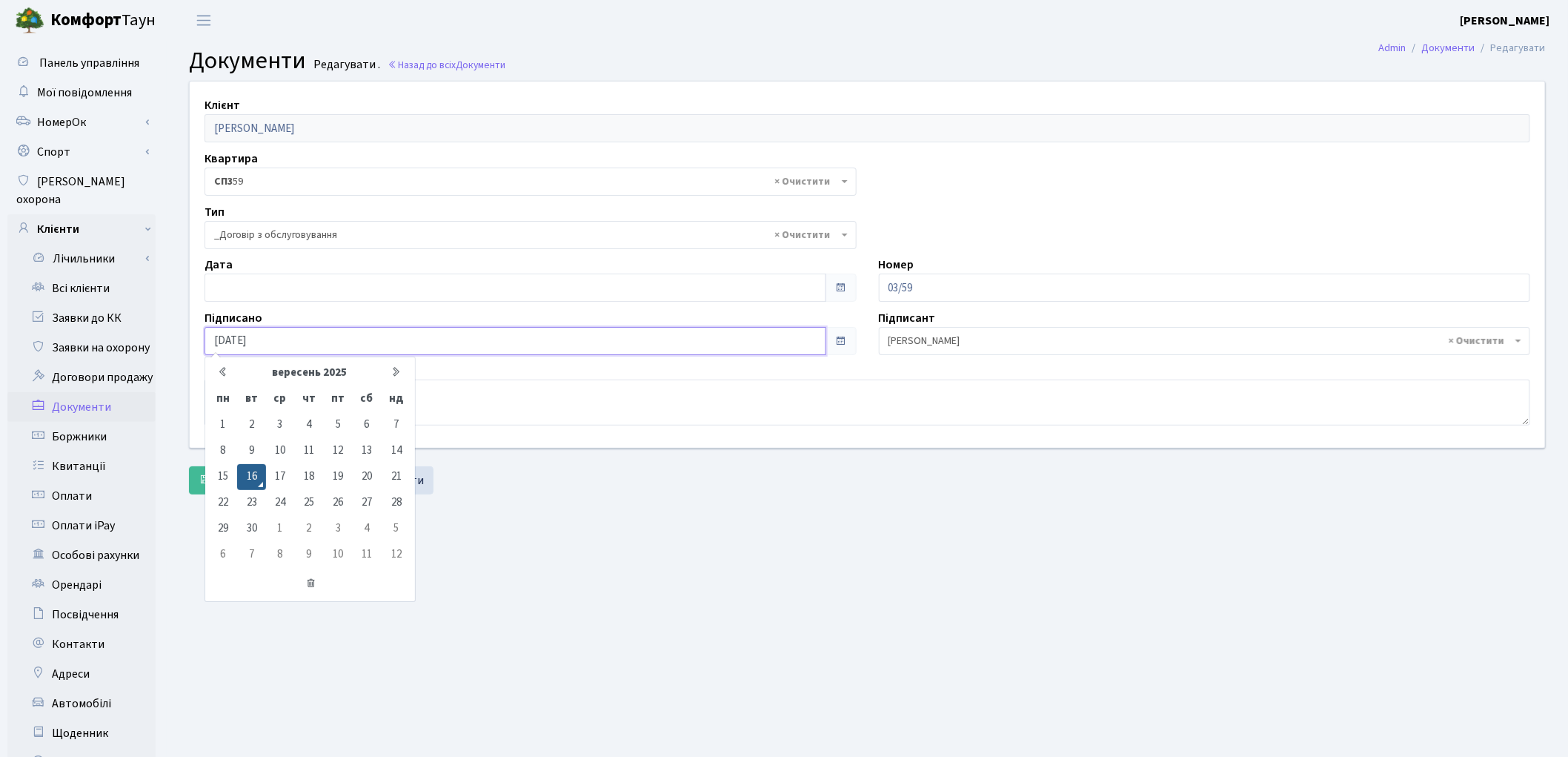
click at [365, 348] on input "[DATE]" at bounding box center [515, 341] width 622 height 28
type input "1"
type input "[DATE]"
type input "16.09.2025"
type input "[DATE]"
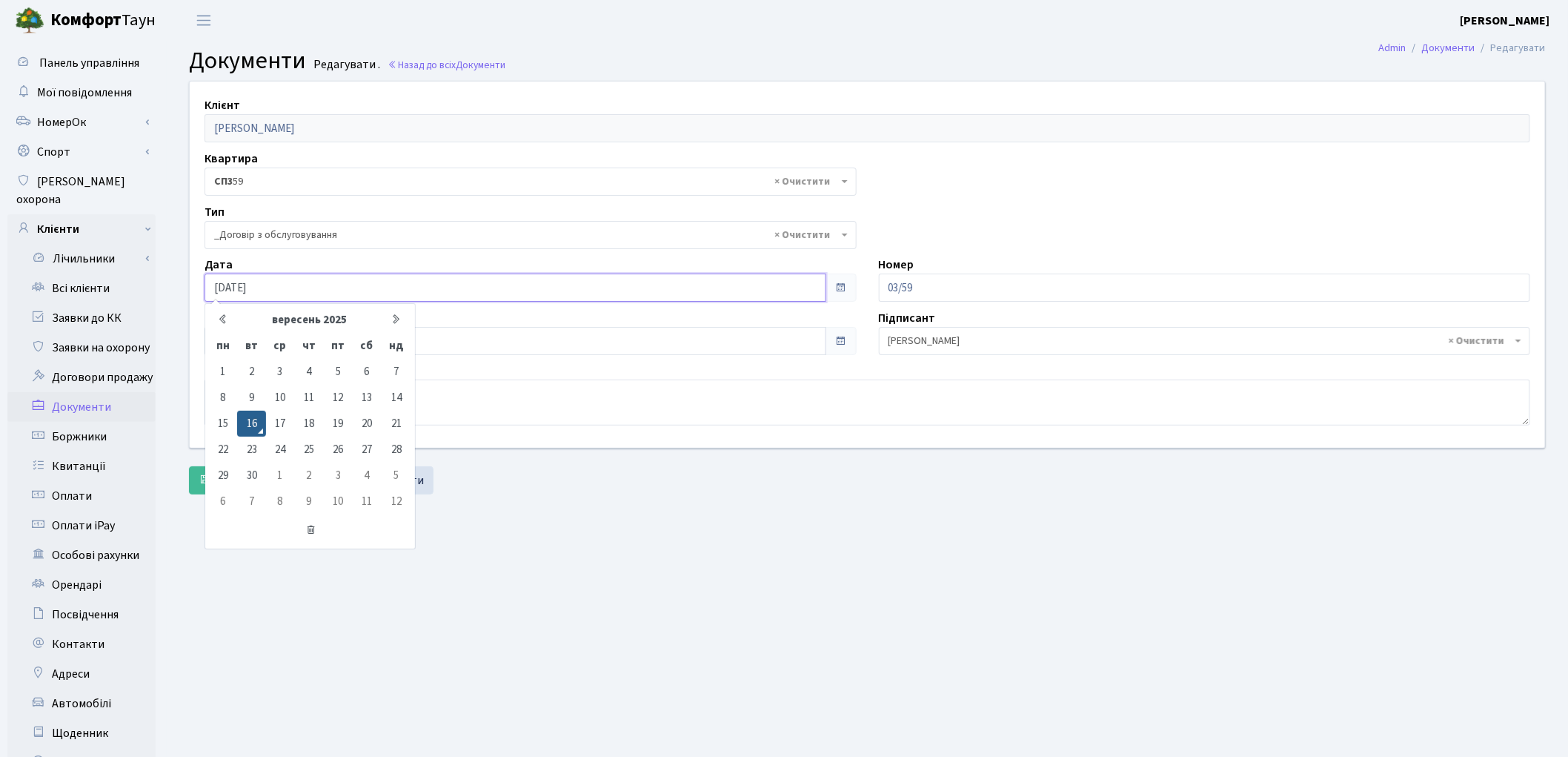
drag, startPoint x: 357, startPoint y: 287, endPoint x: 209, endPoint y: 283, distance: 148.1
click at [209, 283] on input "16.09.2025" at bounding box center [515, 287] width 622 height 28
type input "[DATE]"
click at [609, 566] on main "Admin Документи Редагувати Документи Редагувати . Назад до всіх Документи Клієн…" at bounding box center [867, 472] width 1401 height 863
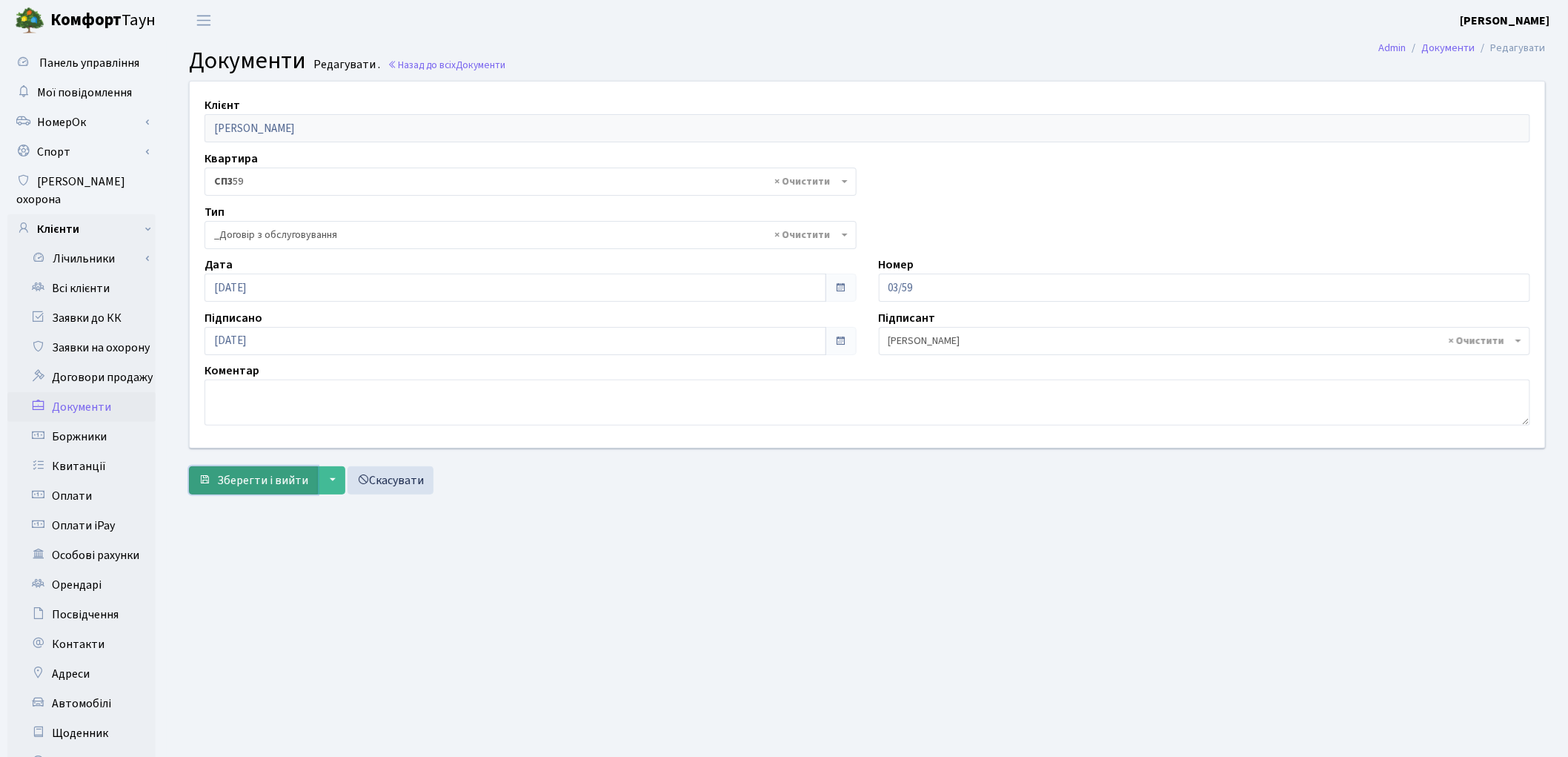
click at [272, 486] on span "Зберегти і вийти" at bounding box center [262, 480] width 91 height 17
select select "289"
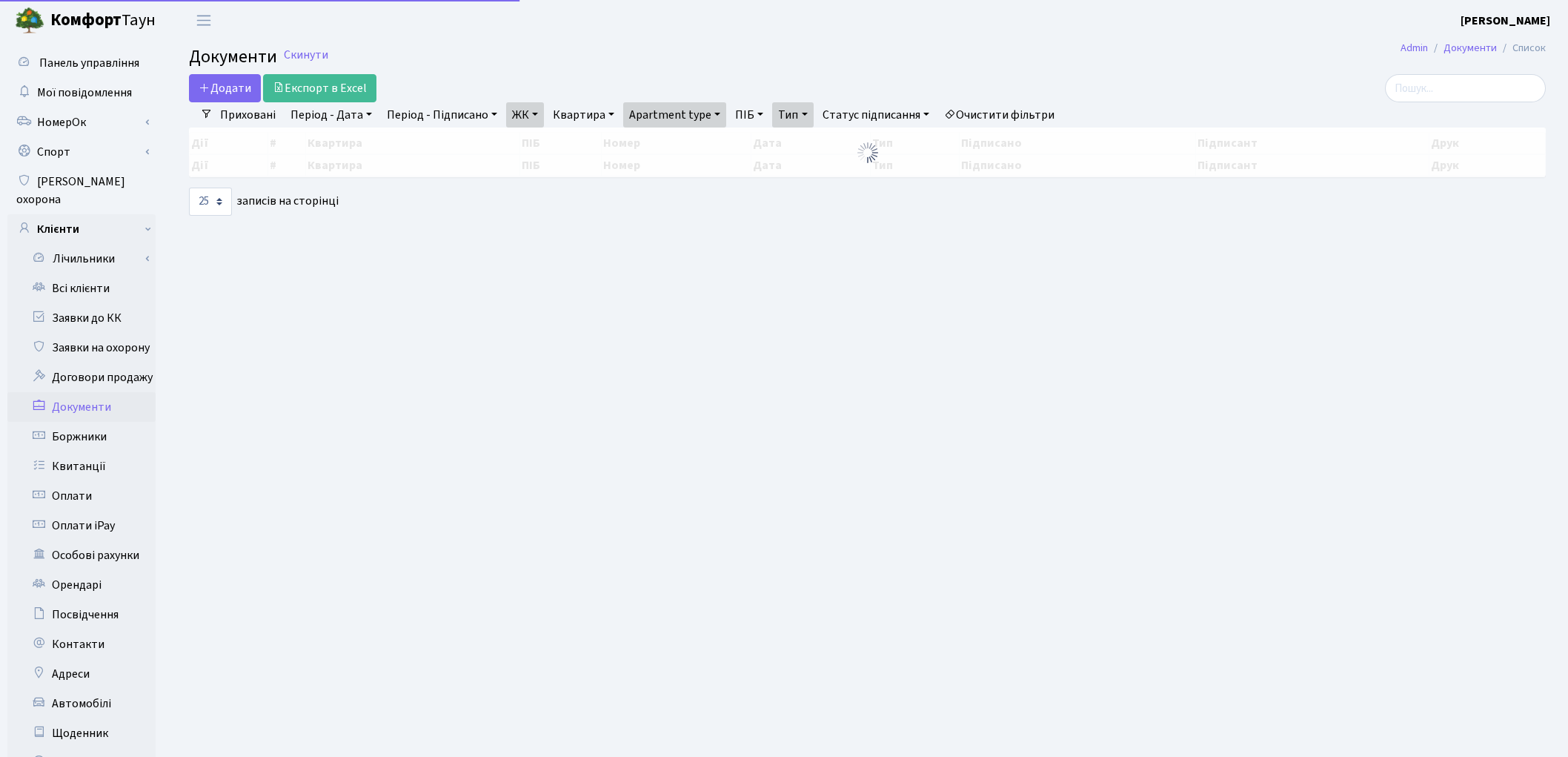
select select "25"
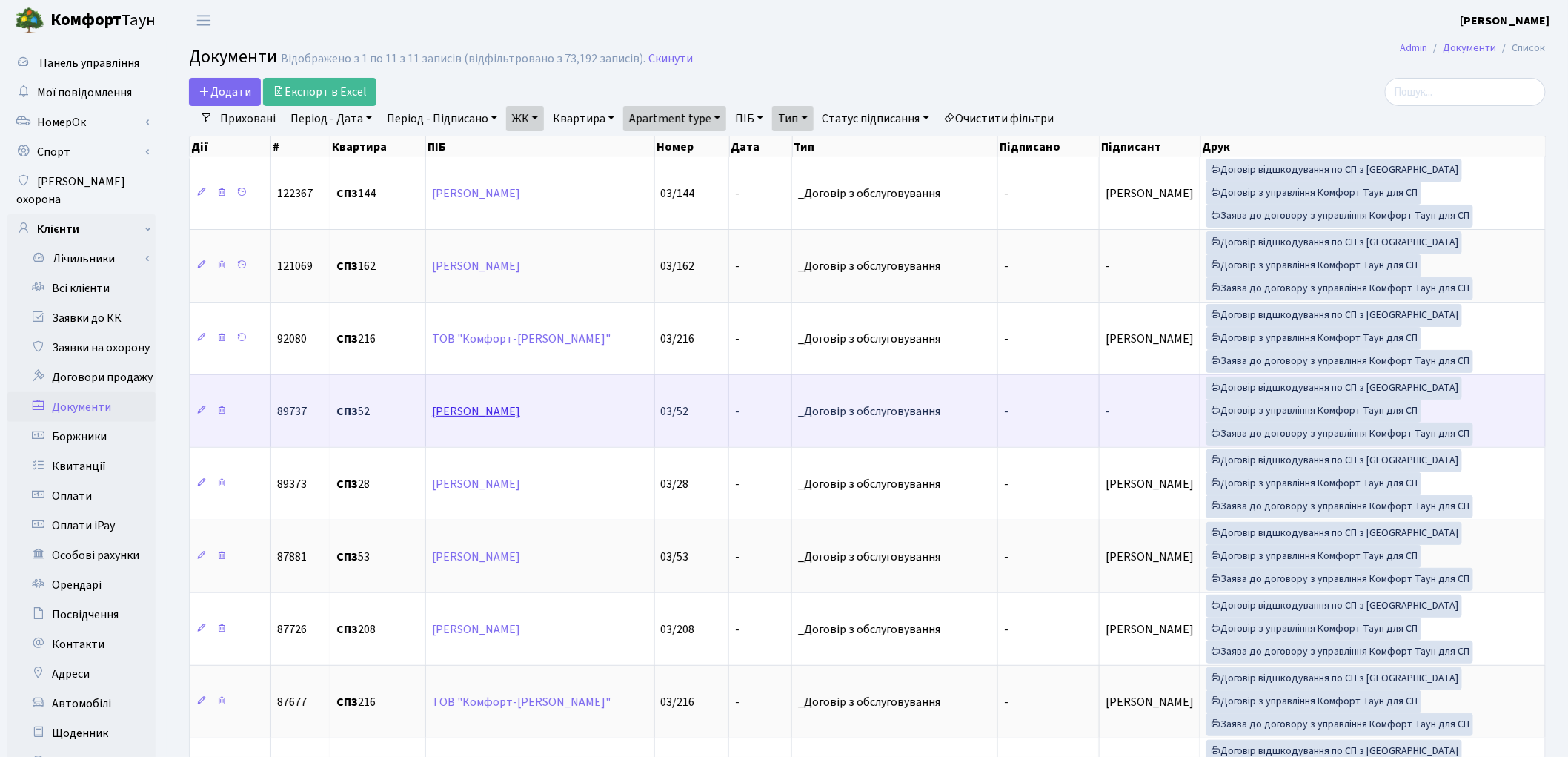
click at [520, 410] on link "[PERSON_NAME]" at bounding box center [475, 411] width 88 height 17
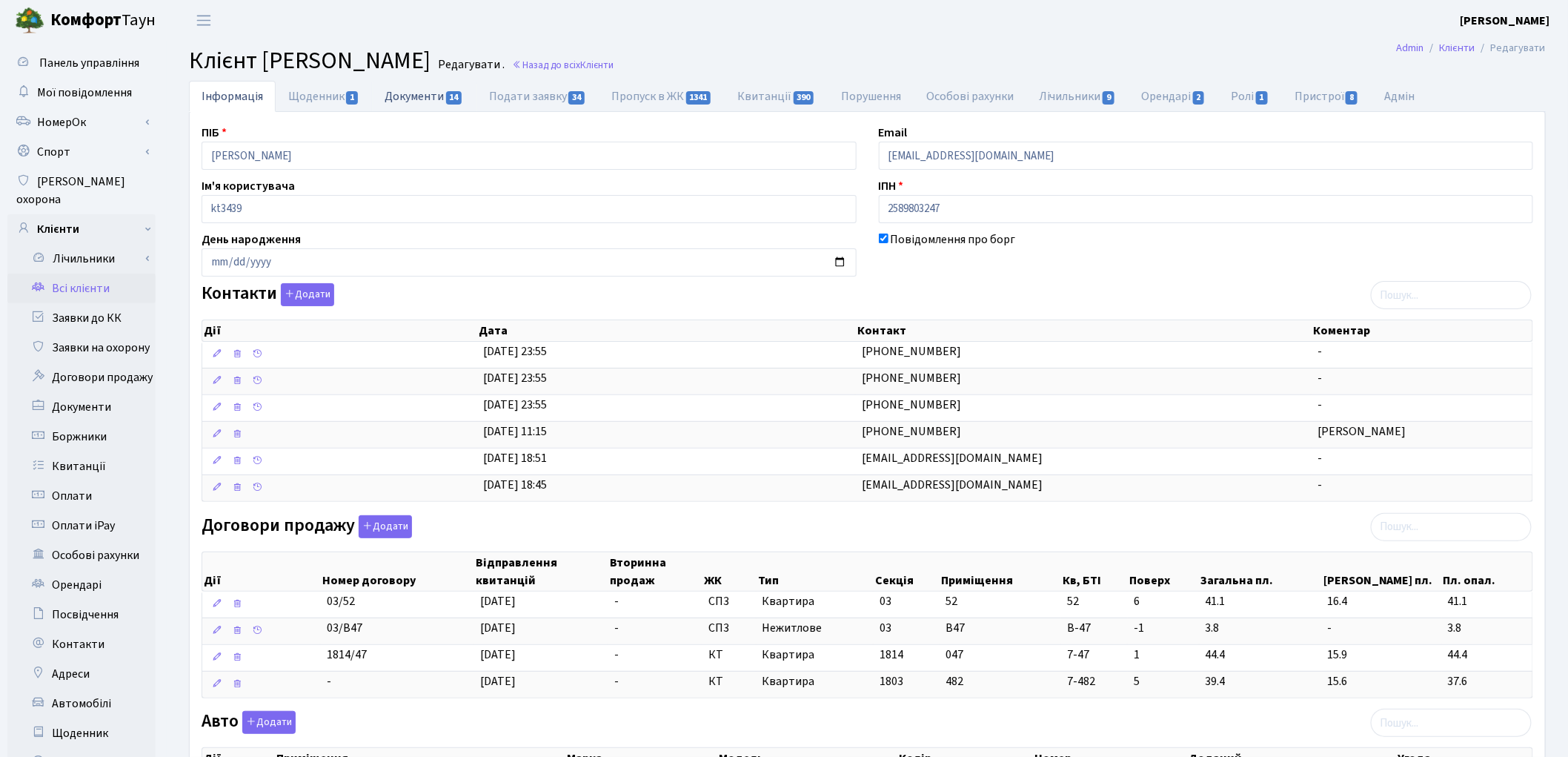
click at [413, 97] on link "Документи 14" at bounding box center [424, 95] width 104 height 31
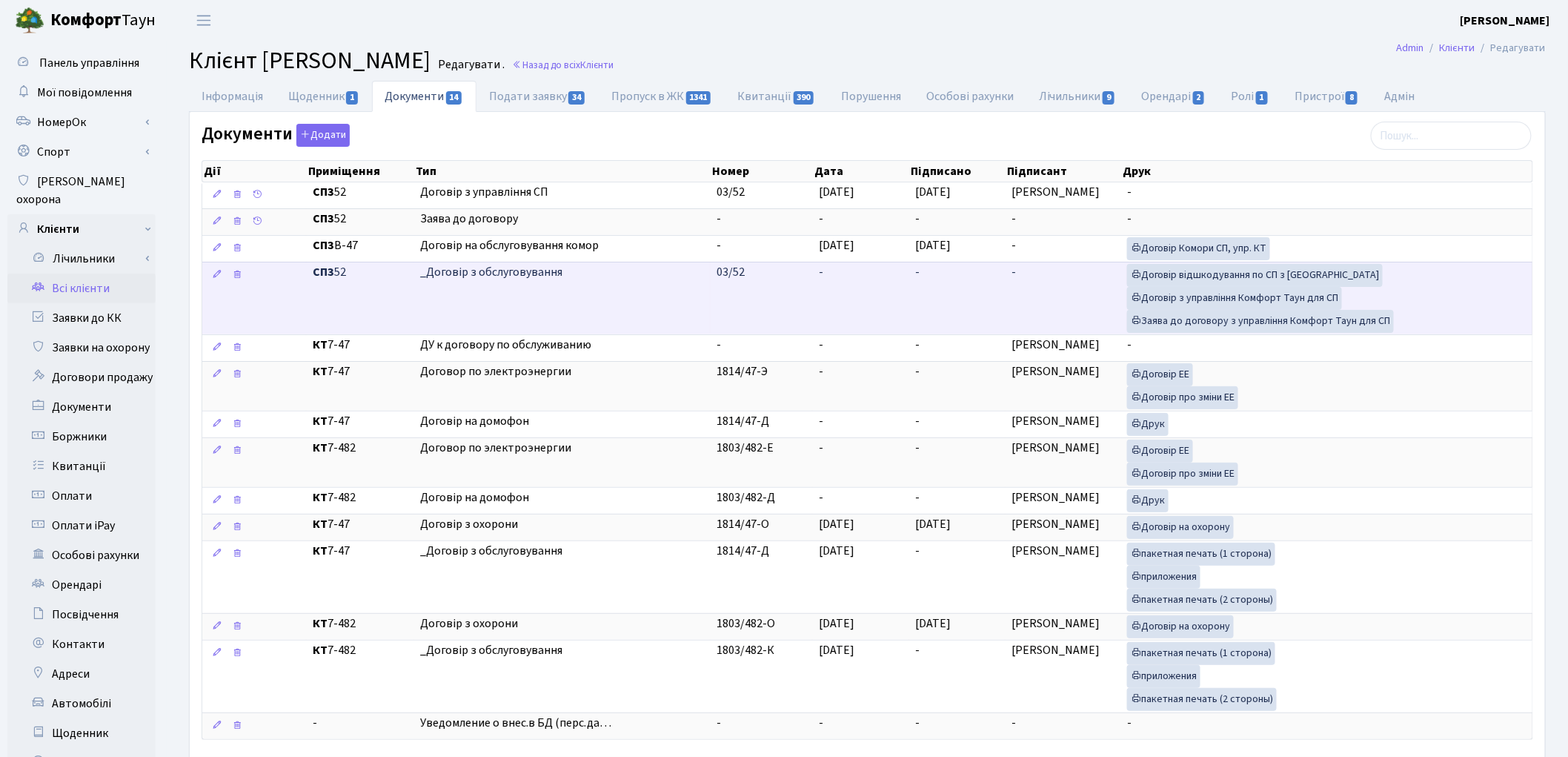
click at [942, 282] on td "-" at bounding box center [957, 297] width 96 height 72
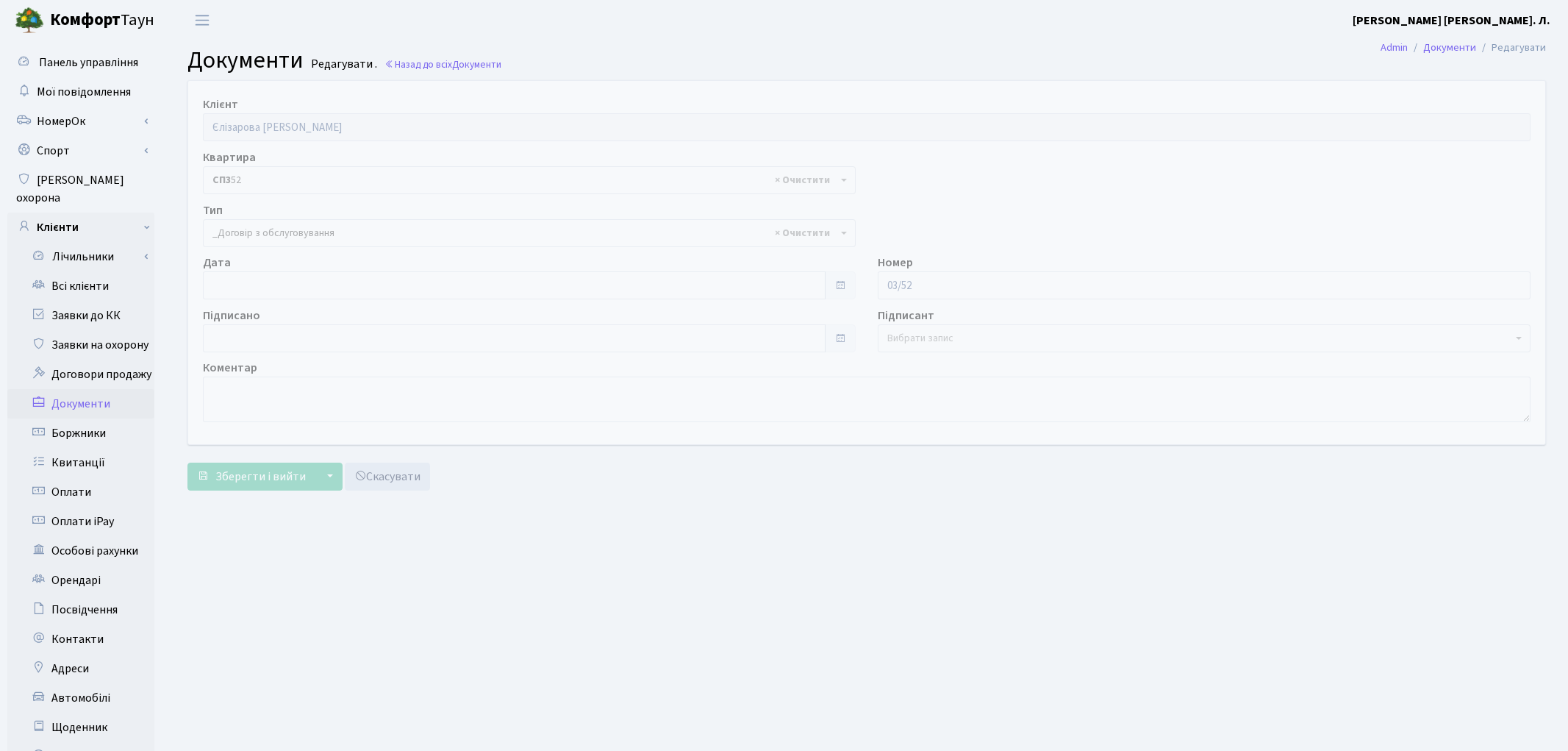
select select "289"
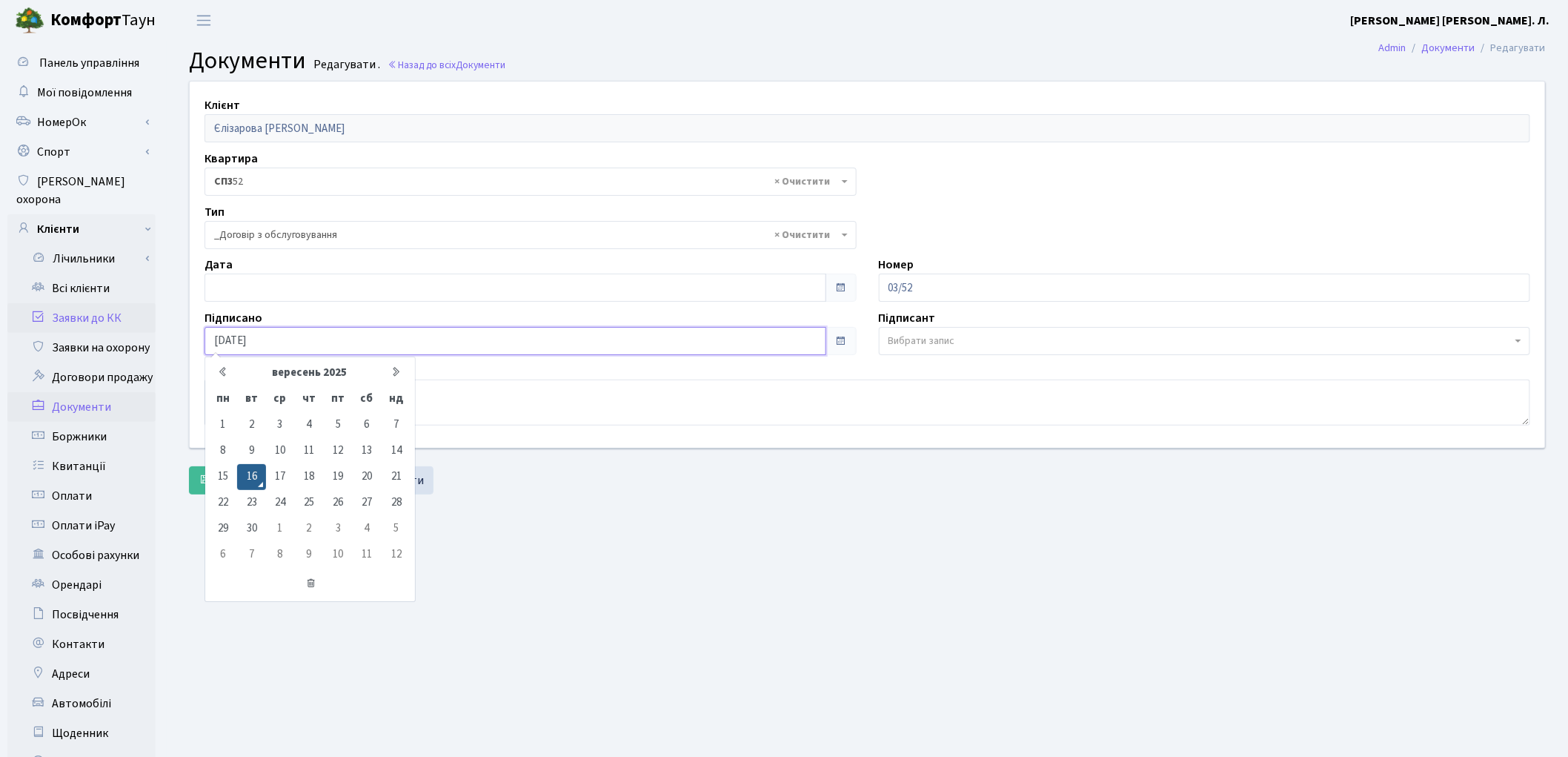
drag, startPoint x: 410, startPoint y: 339, endPoint x: 142, endPoint y: 302, distance: 270.5
click at [142, 302] on div "Панель управління Мої повідомлення [GEOGRAPHIC_DATA]" at bounding box center [784, 472] width 1568 height 863
type input "[DATE]"
click at [575, 484] on div "Зберегти і вийти ▼ Зберегти та продовжити редагування Зберегти та створити Скас…" at bounding box center [867, 480] width 1357 height 28
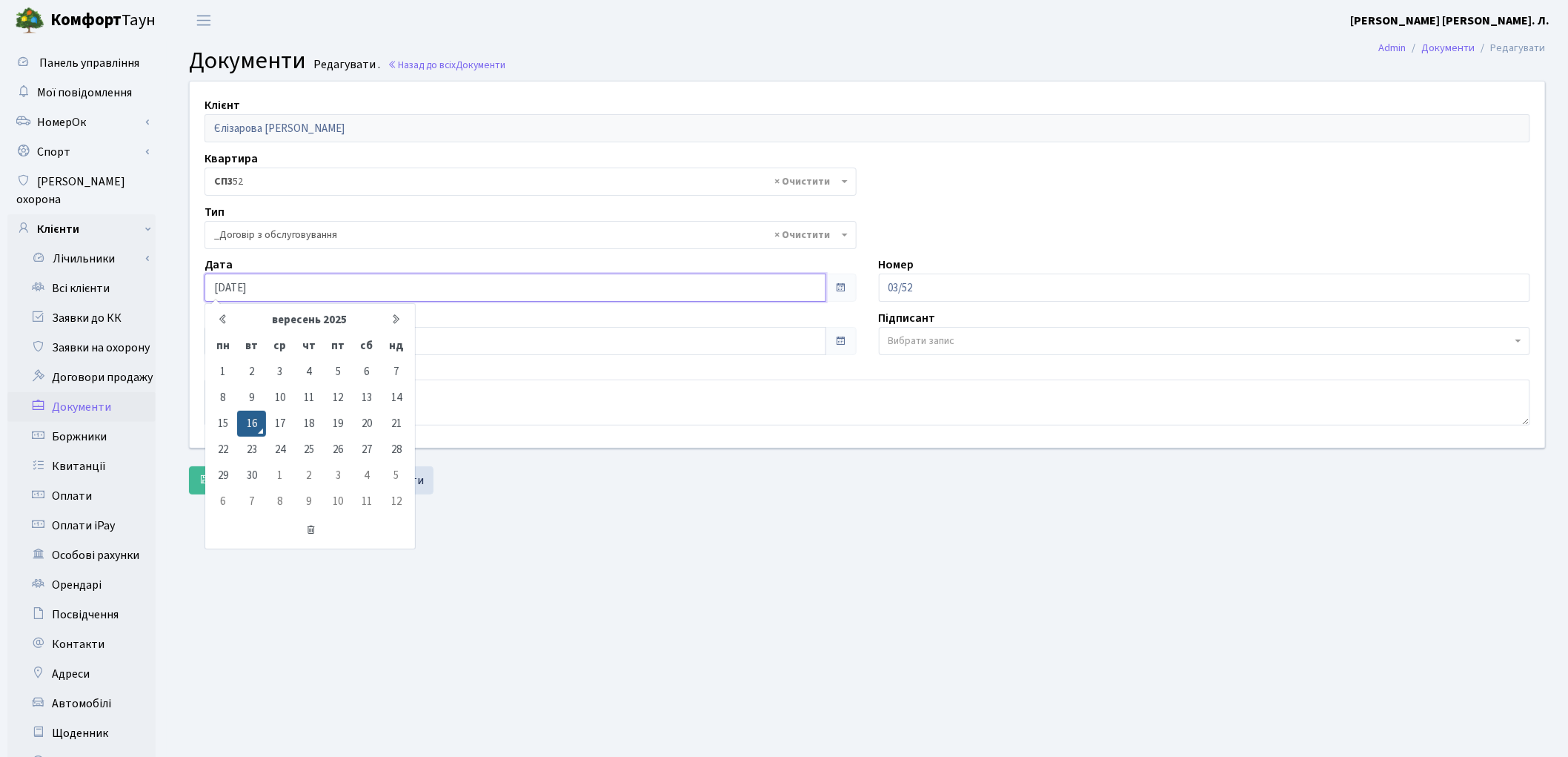
drag, startPoint x: 274, startPoint y: 277, endPoint x: 187, endPoint y: 272, distance: 87.1
click at [187, 272] on div "Клієнт [PERSON_NAME] [PERSON_NAME] Квартира - <b>КТ</b>&nbsp;&nbsp;&nbsp;&nbsp;…" at bounding box center [867, 264] width 1378 height 366
type input "[DATE]"
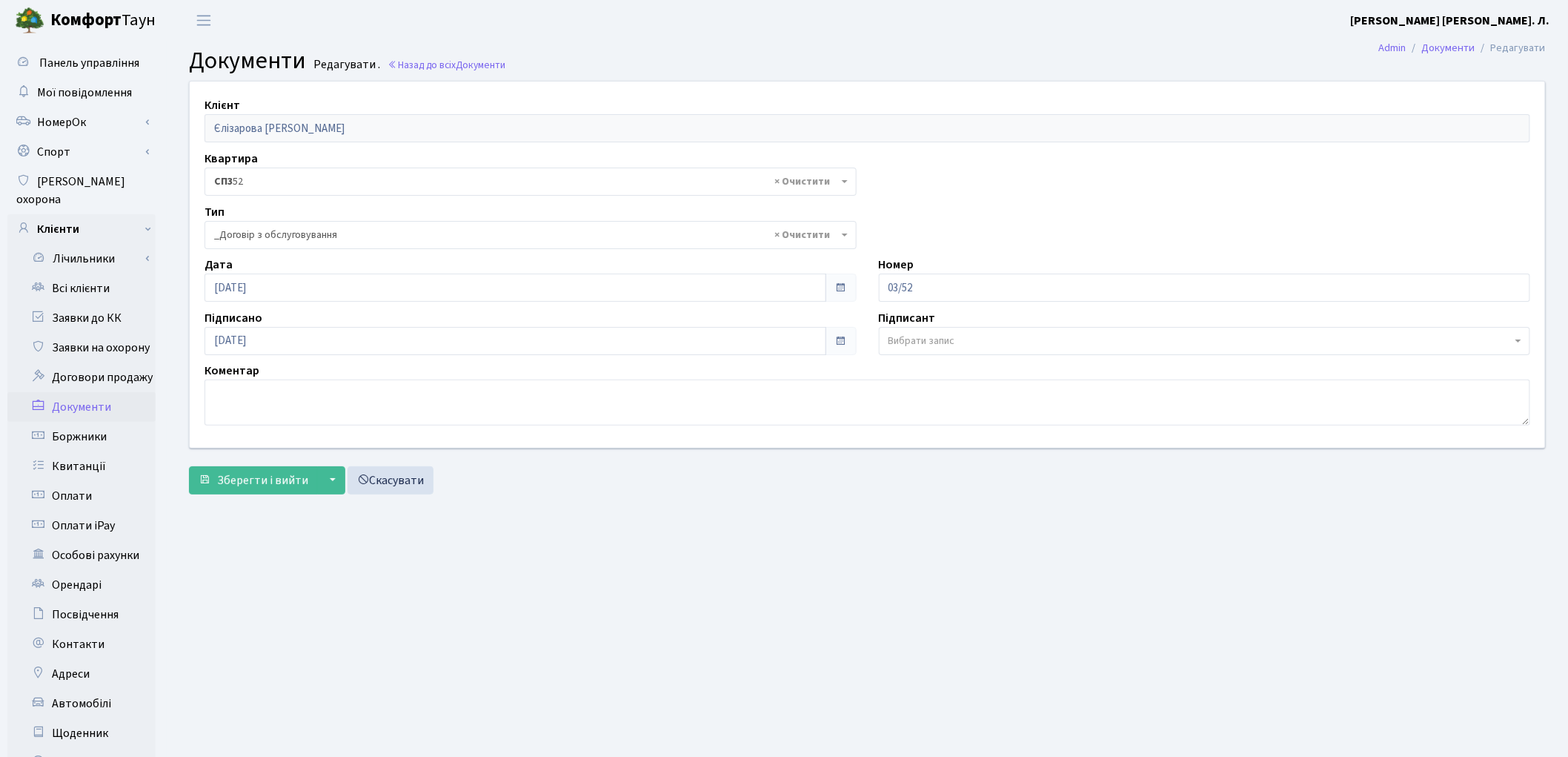
click at [573, 492] on div "Зберегти і вийти ▼ Зберегти та продовжити редагування Зберегти та створити Скас…" at bounding box center [867, 480] width 1357 height 28
click at [285, 487] on span "Зберегти і вийти" at bounding box center [262, 480] width 91 height 17
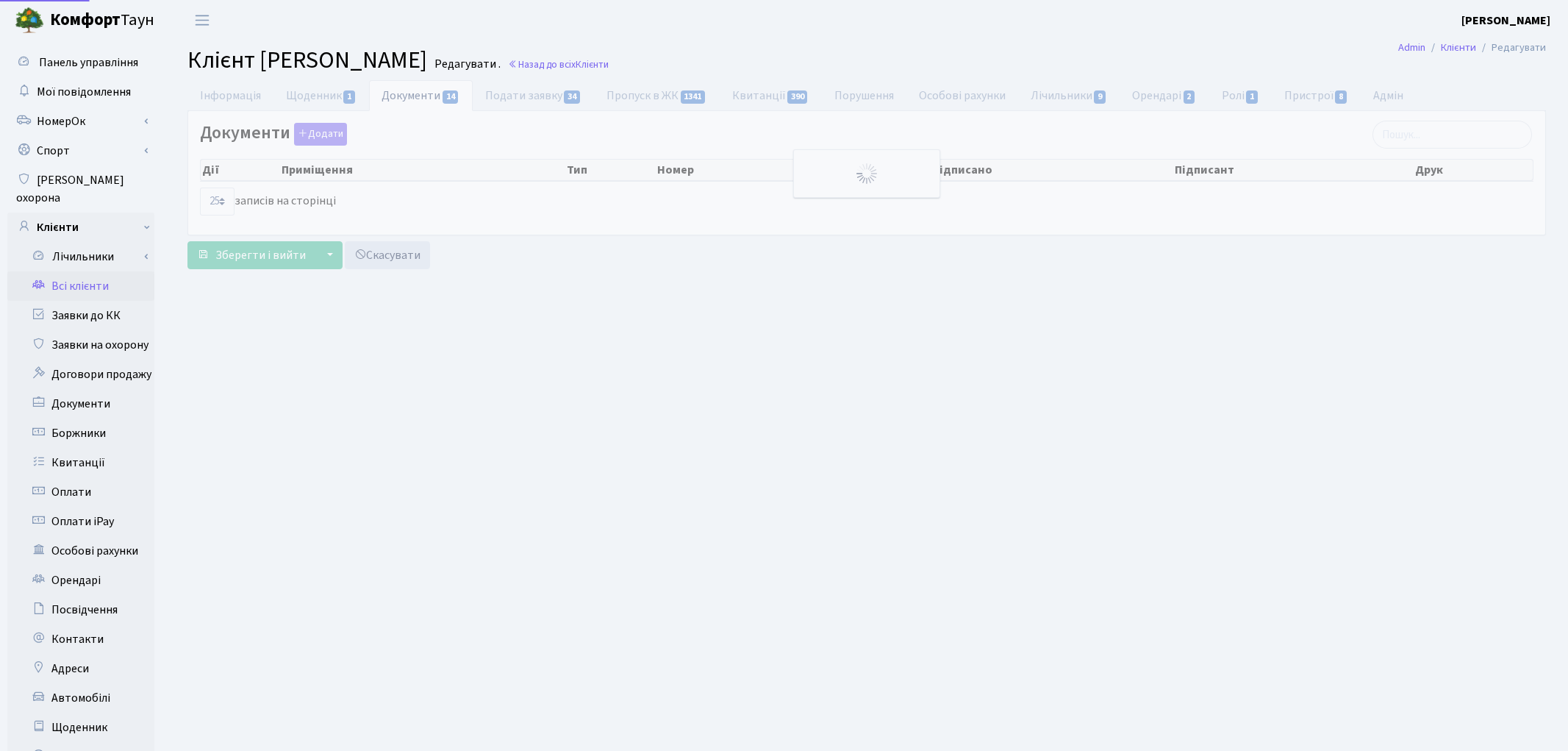
select select "25"
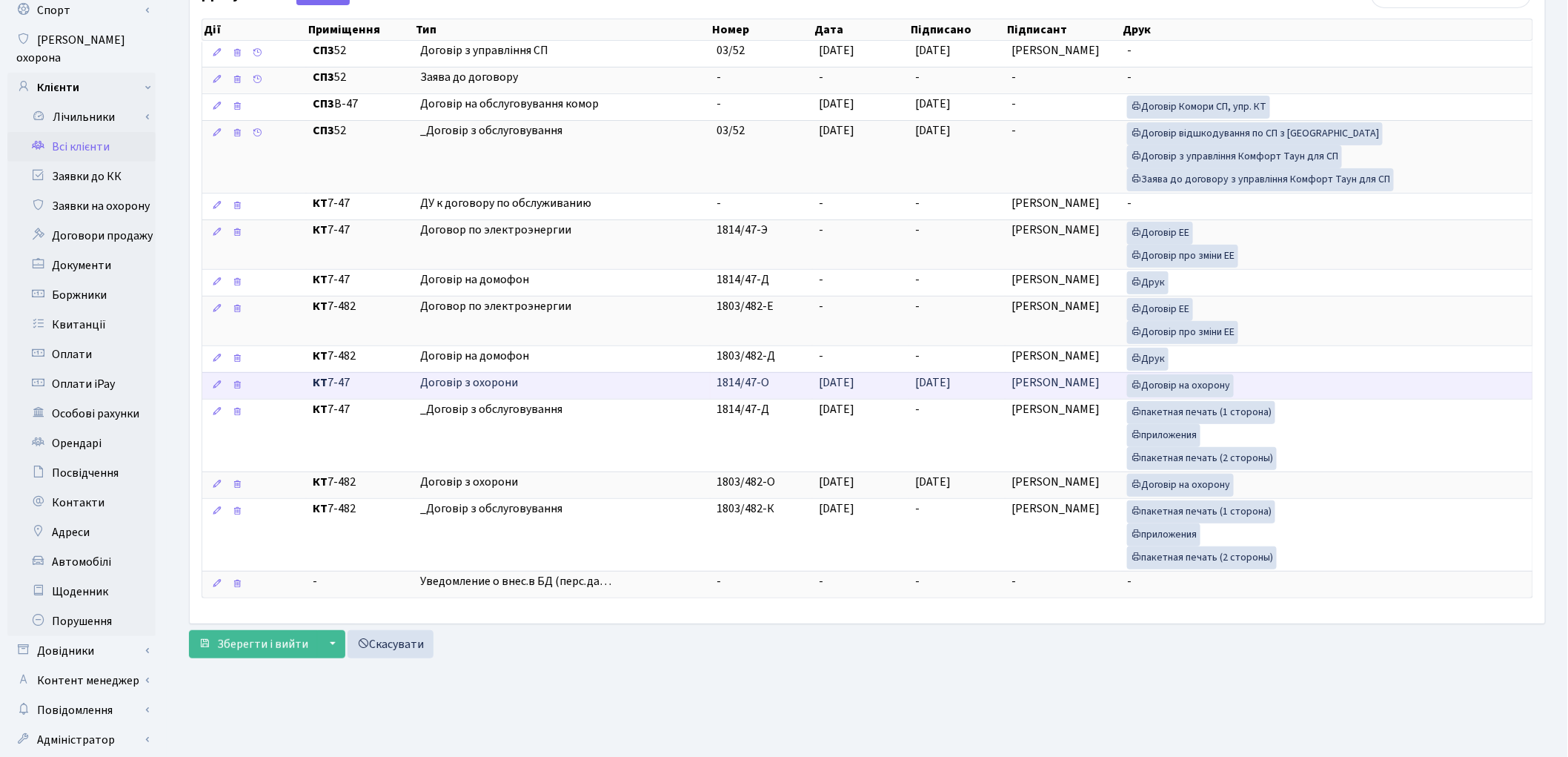
scroll to position [165, 0]
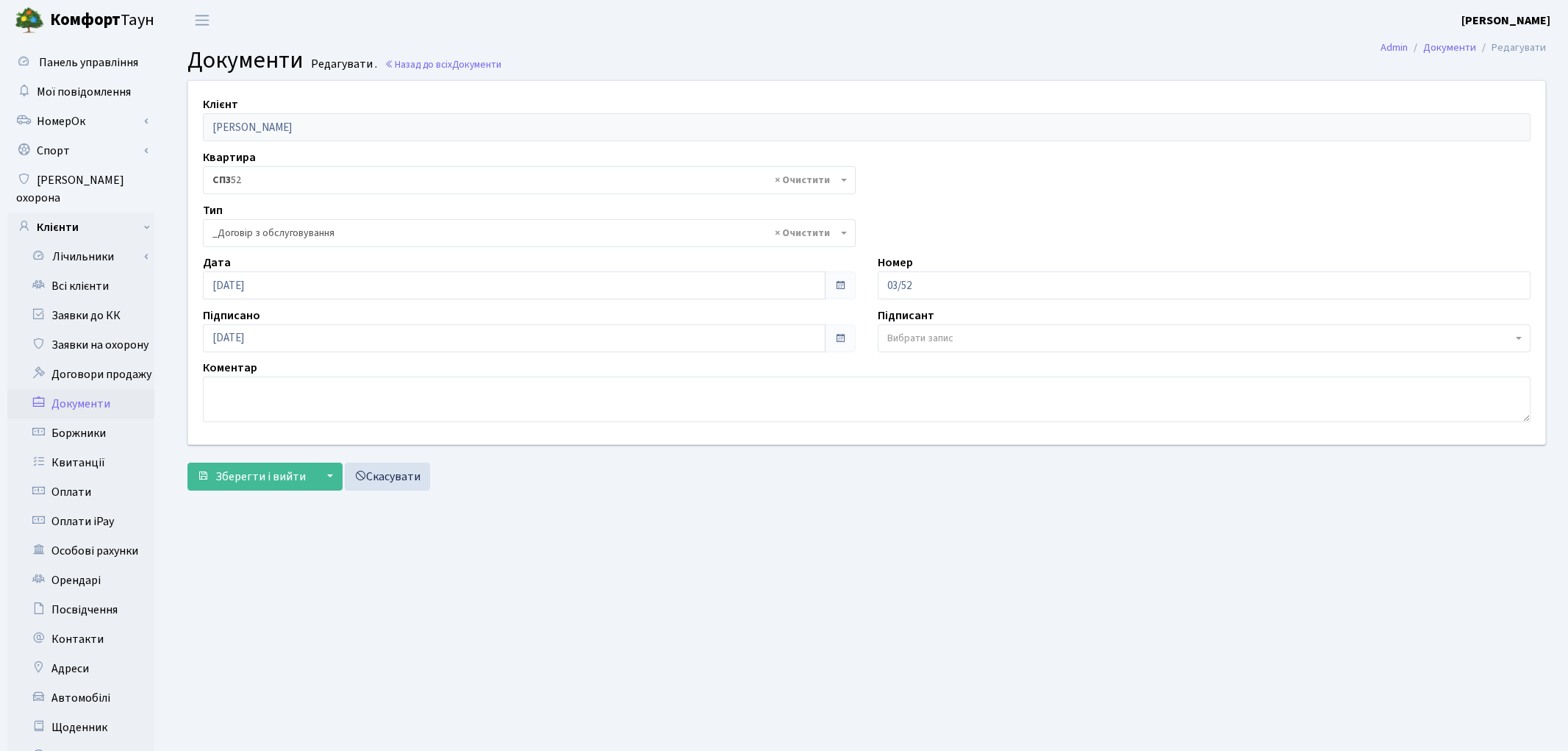
select select "289"
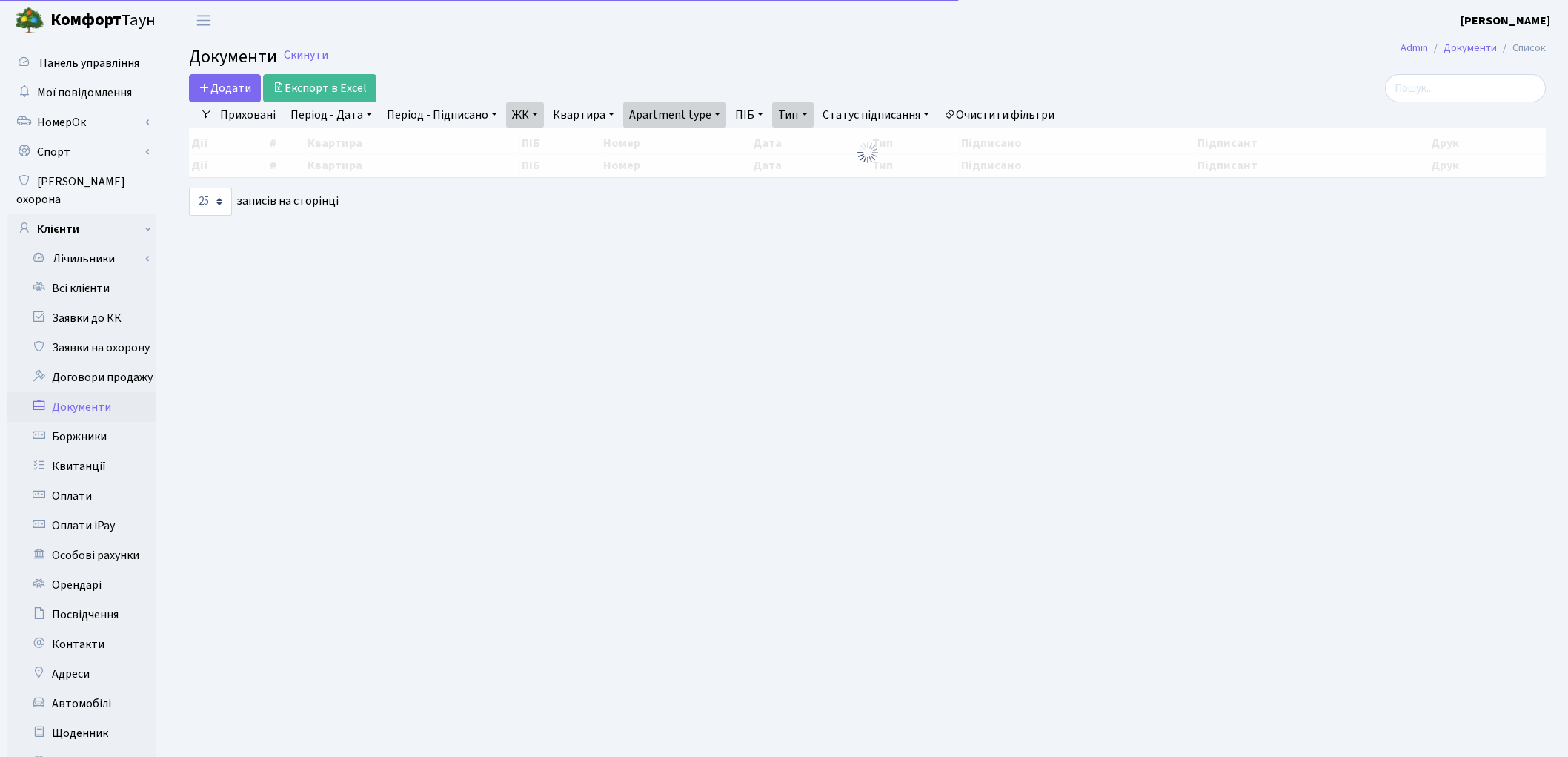
select select "25"
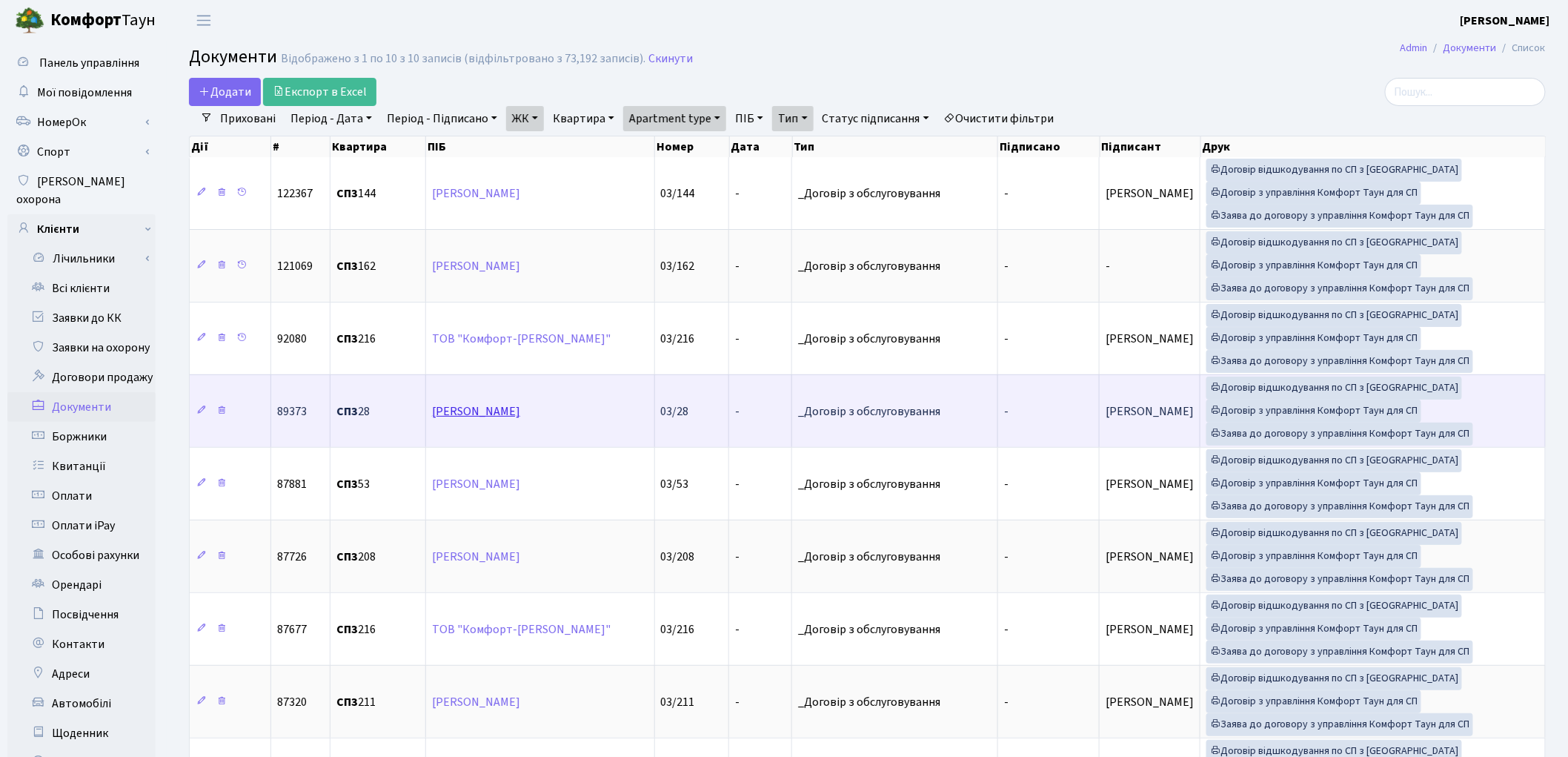
click at [520, 410] on link "Іванченко Оксана Вікторівна" at bounding box center [475, 411] width 88 height 17
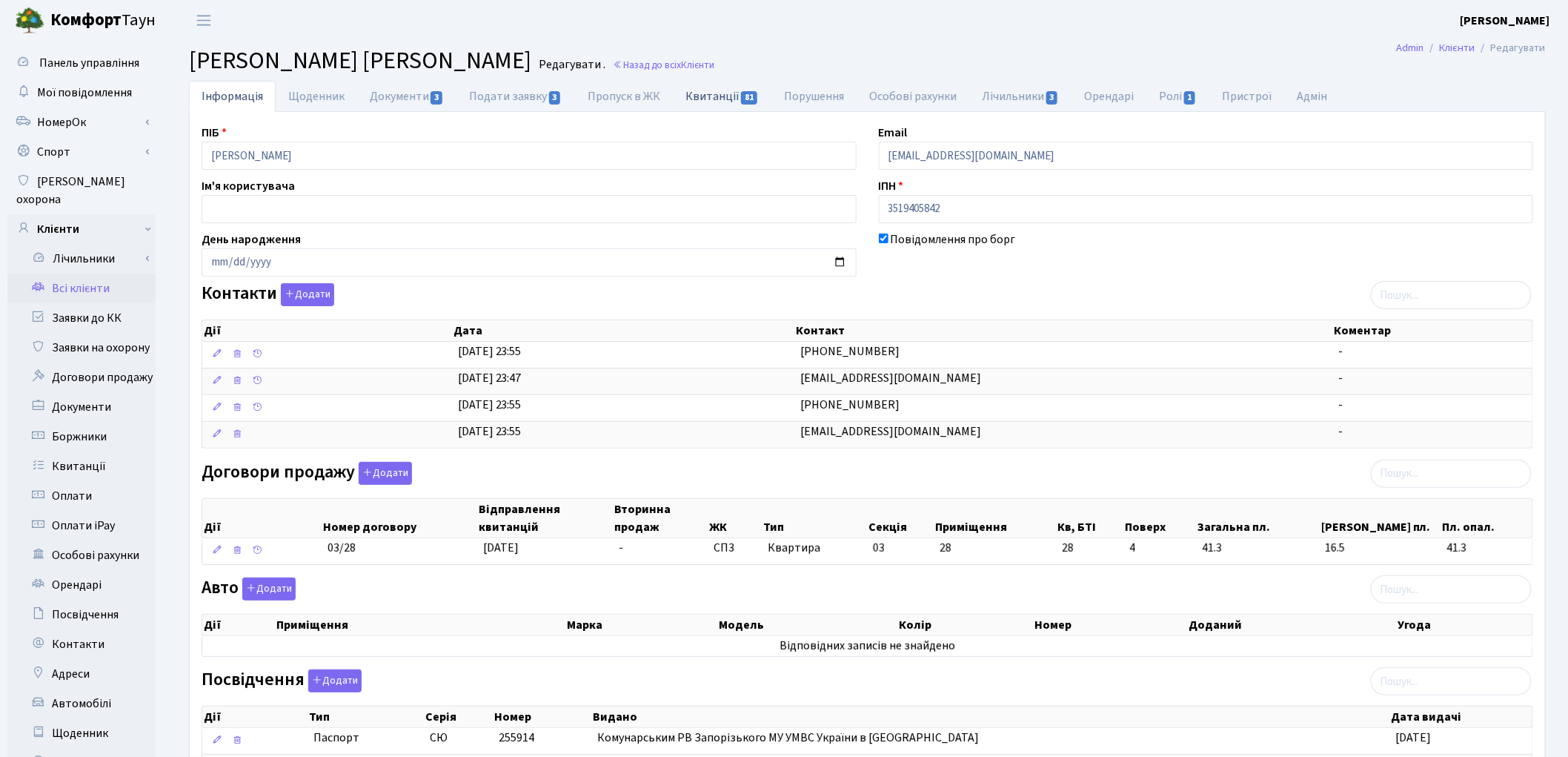
click at [692, 95] on link "Квитанції 81" at bounding box center [722, 95] width 98 height 31
select select "25"
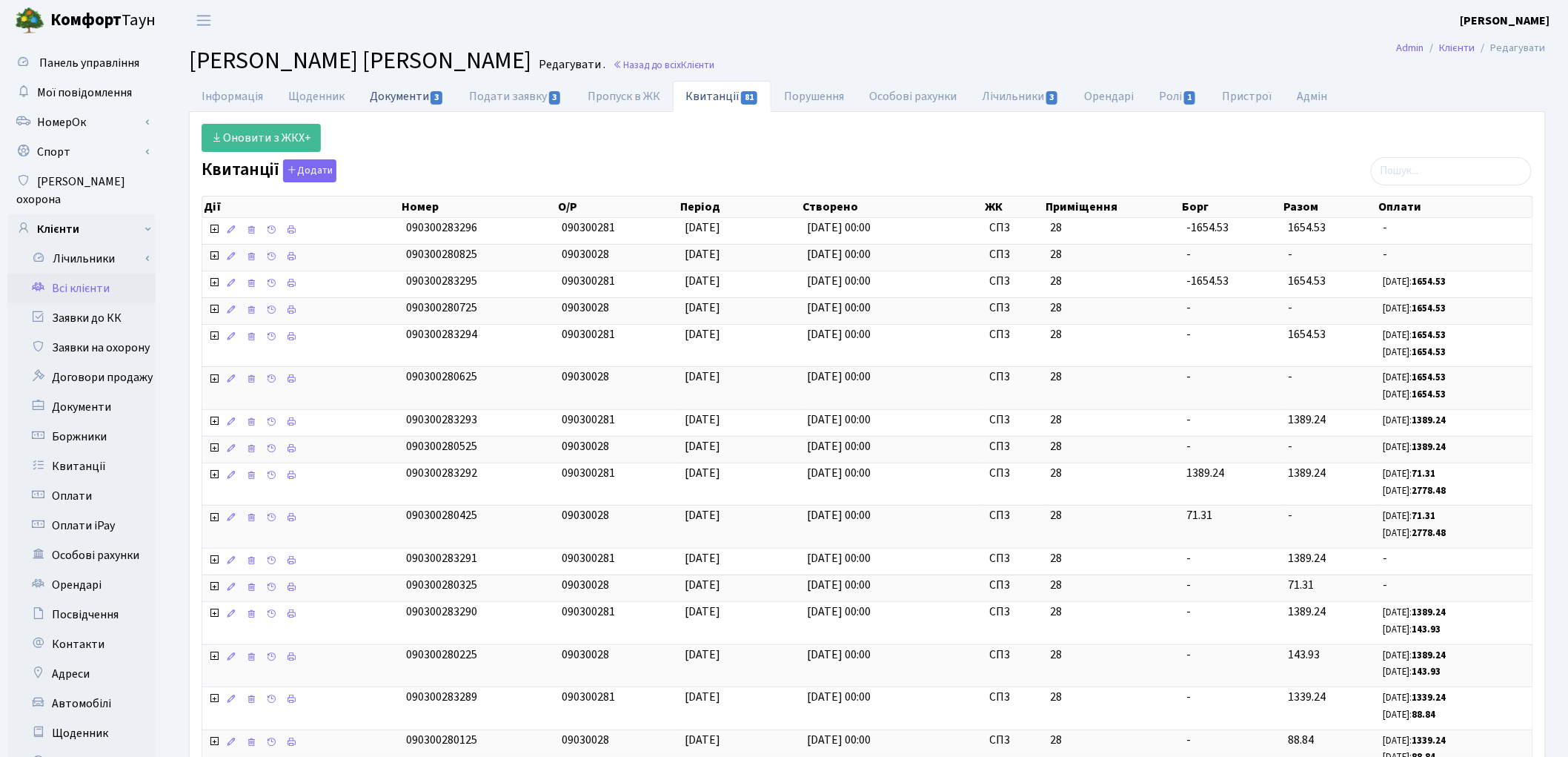
click at [388, 102] on link "Документи 3" at bounding box center [407, 95] width 99 height 31
select select "25"
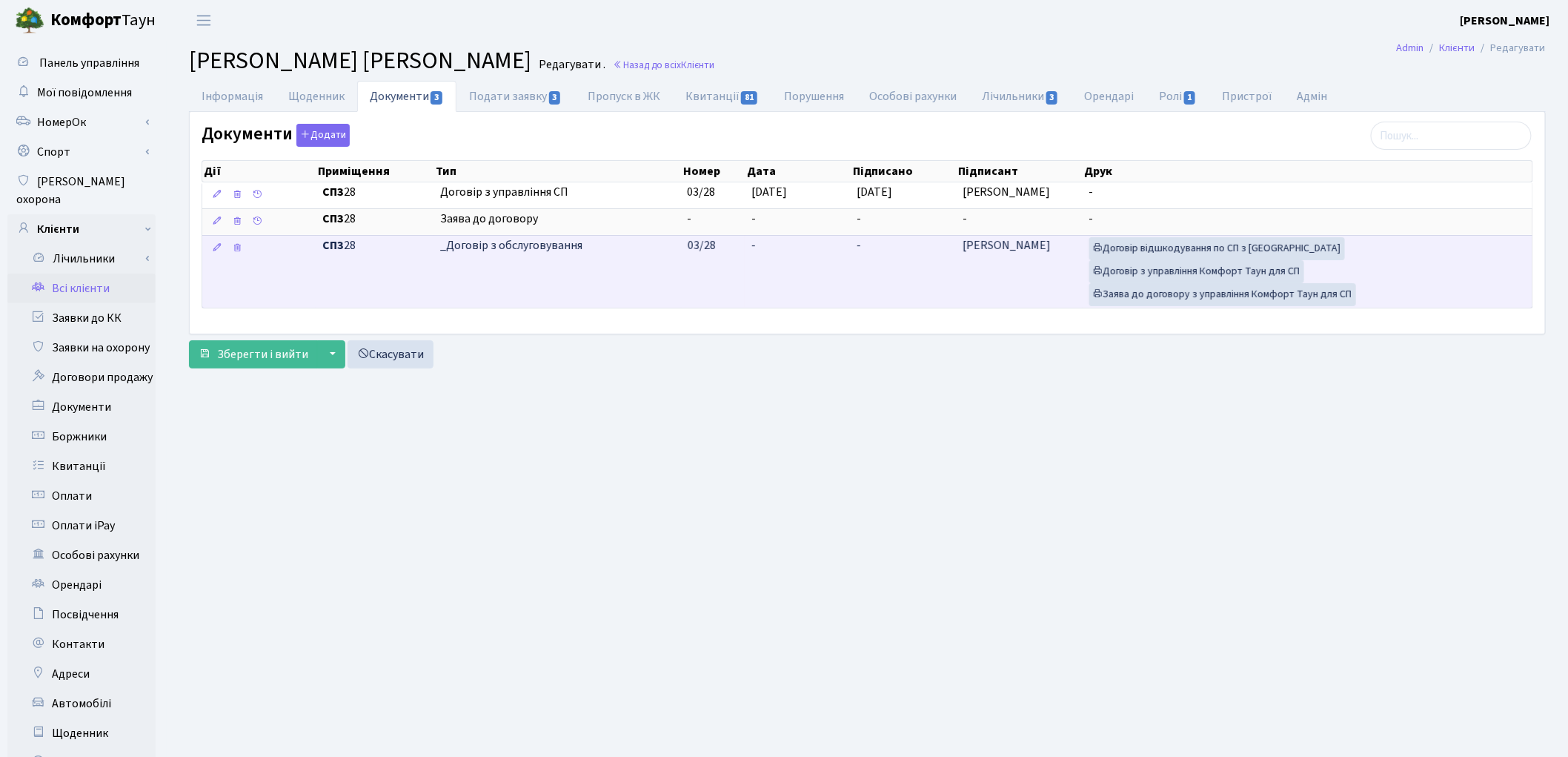
click at [902, 265] on td "-" at bounding box center [904, 271] width 106 height 72
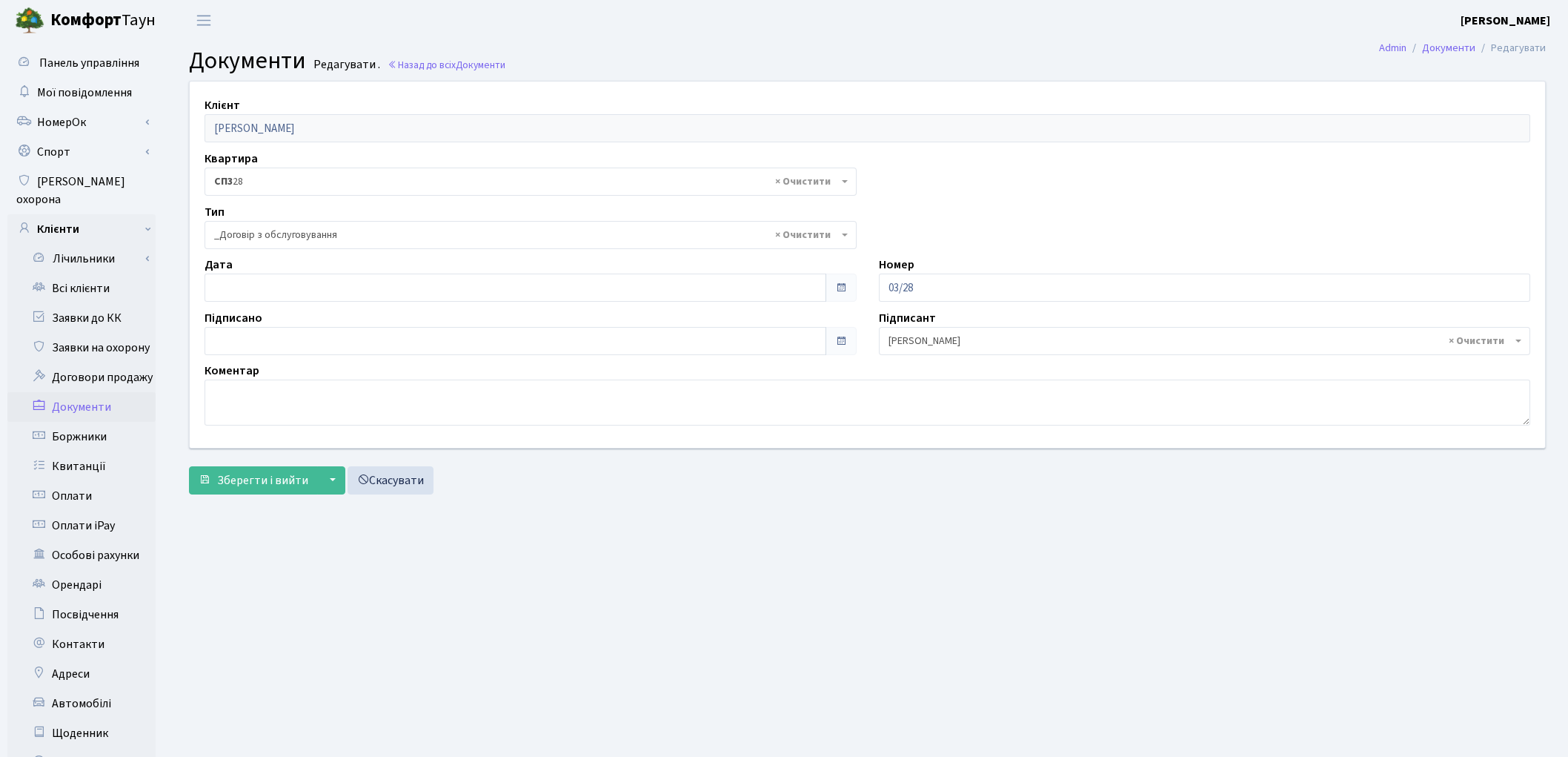
select select "289"
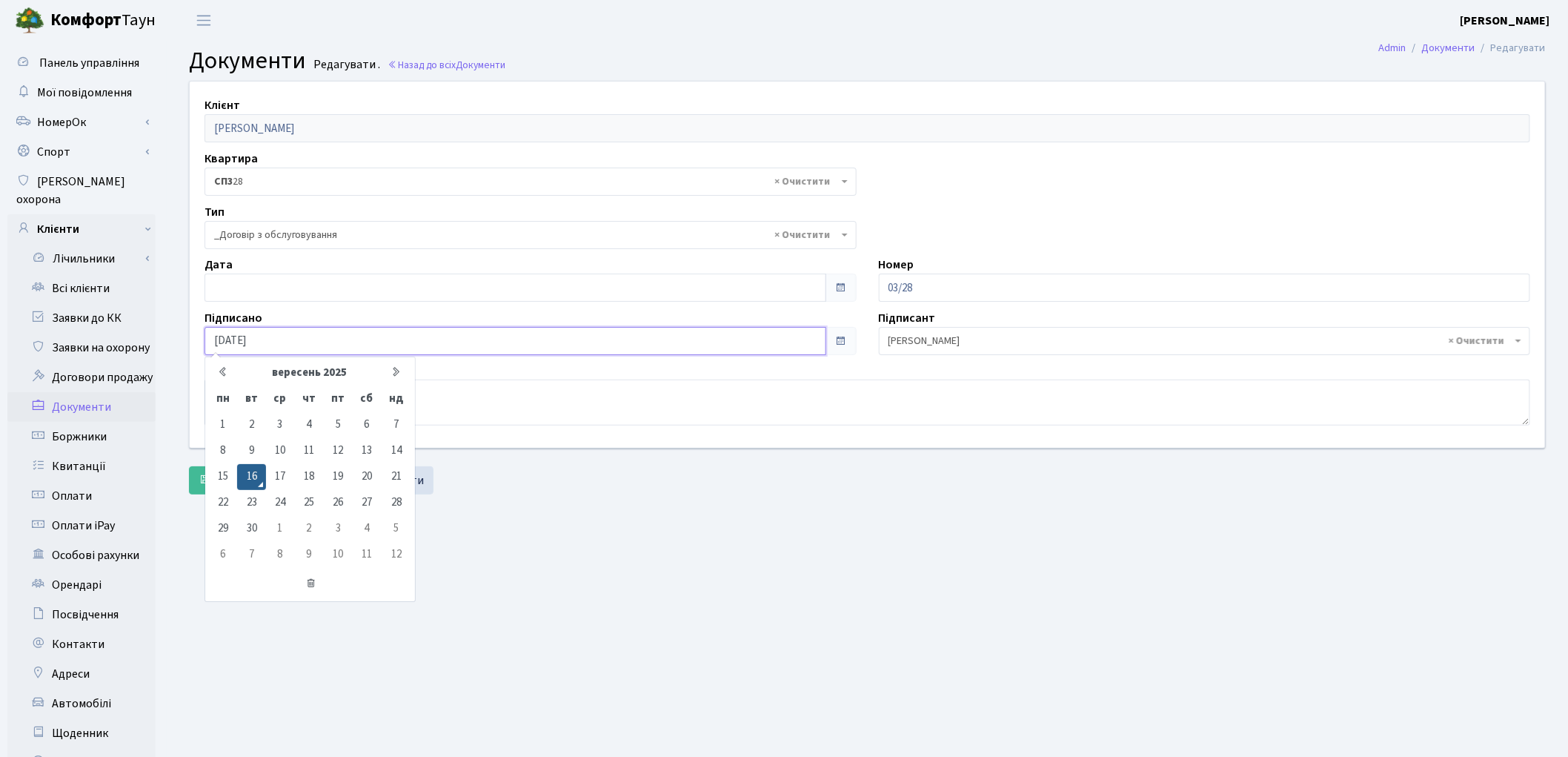
drag, startPoint x: 304, startPoint y: 330, endPoint x: 156, endPoint y: 313, distance: 149.0
click at [156, 313] on div "Панель управління Мої повідомлення НомерОк" at bounding box center [784, 472] width 1568 height 863
type input "[DATE]"
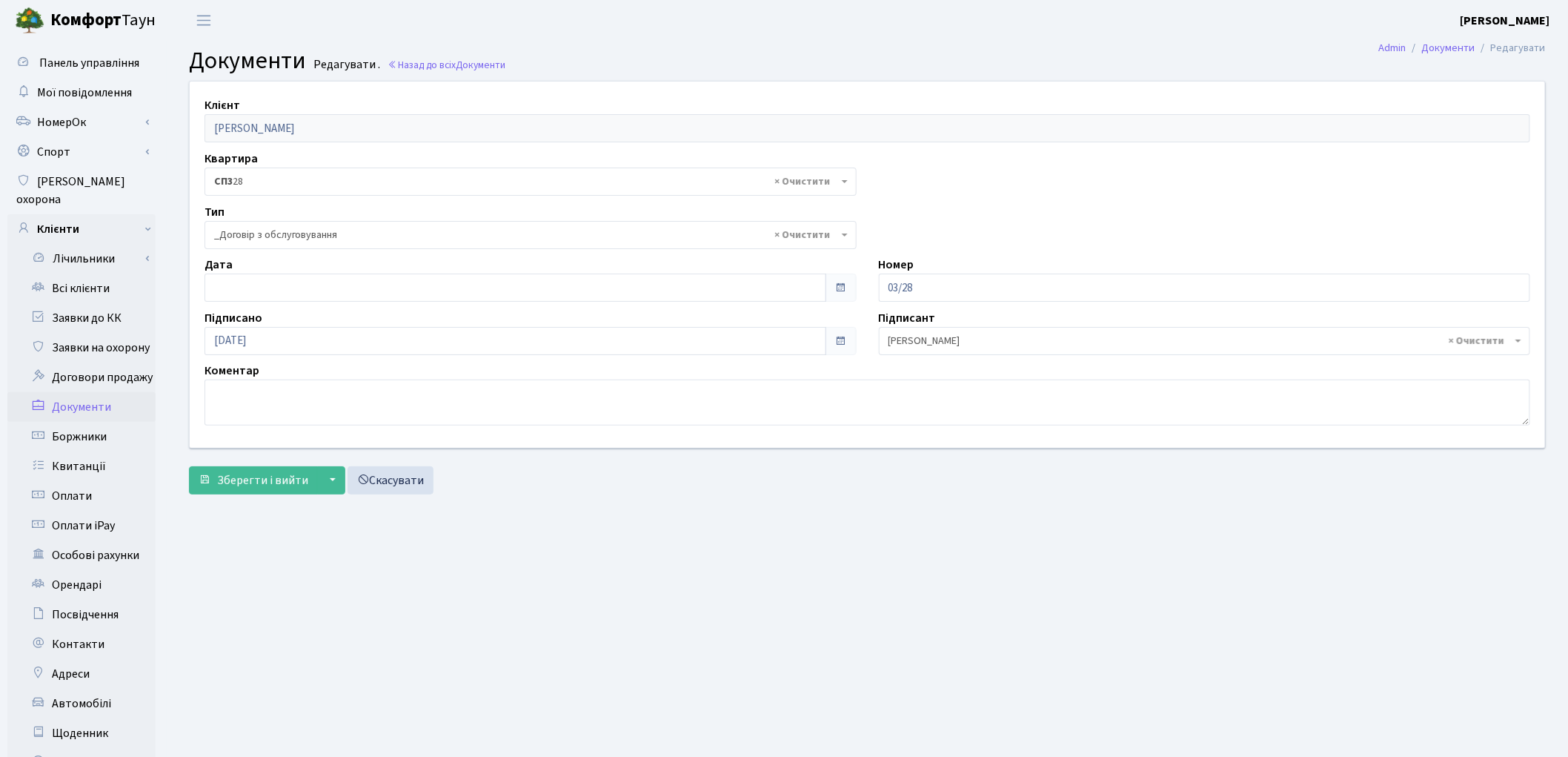
click at [668, 523] on main "Admin Документи Редагувати Документи Редагувати . Назад до всіх Документи Клієн…" at bounding box center [867, 472] width 1401 height 863
click at [330, 287] on input "16.09.2025" at bounding box center [515, 287] width 622 height 28
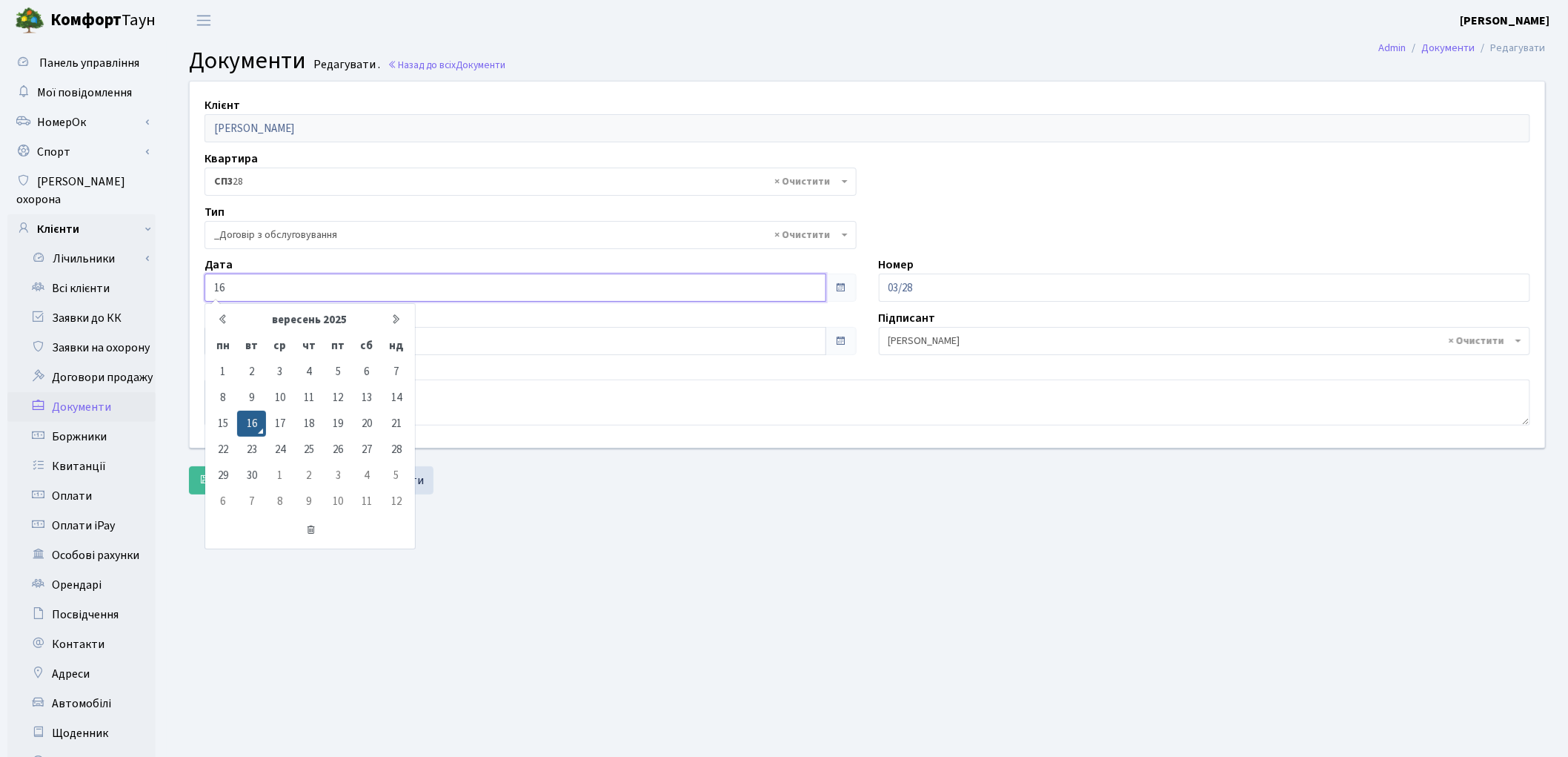
type input "1"
type input "[DATE]"
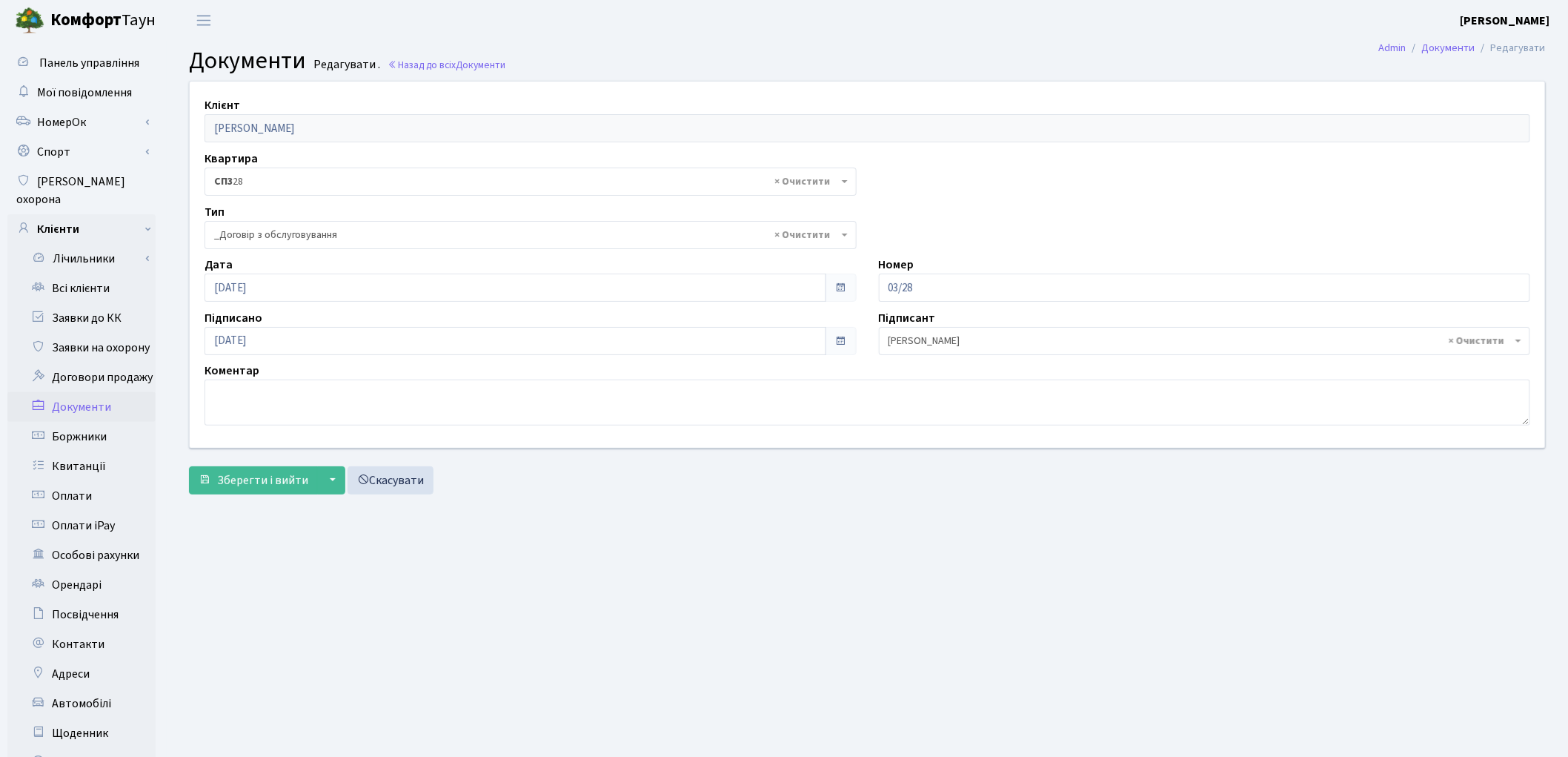
drag, startPoint x: 824, startPoint y: 639, endPoint x: 702, endPoint y: 524, distance: 167.7
click at [810, 611] on main "Admin Документи Редагувати Документи Редагувати . Назад до всіх Документи Клієн…" at bounding box center [867, 472] width 1401 height 863
click at [255, 479] on span "Зберегти і вийти" at bounding box center [262, 480] width 91 height 17
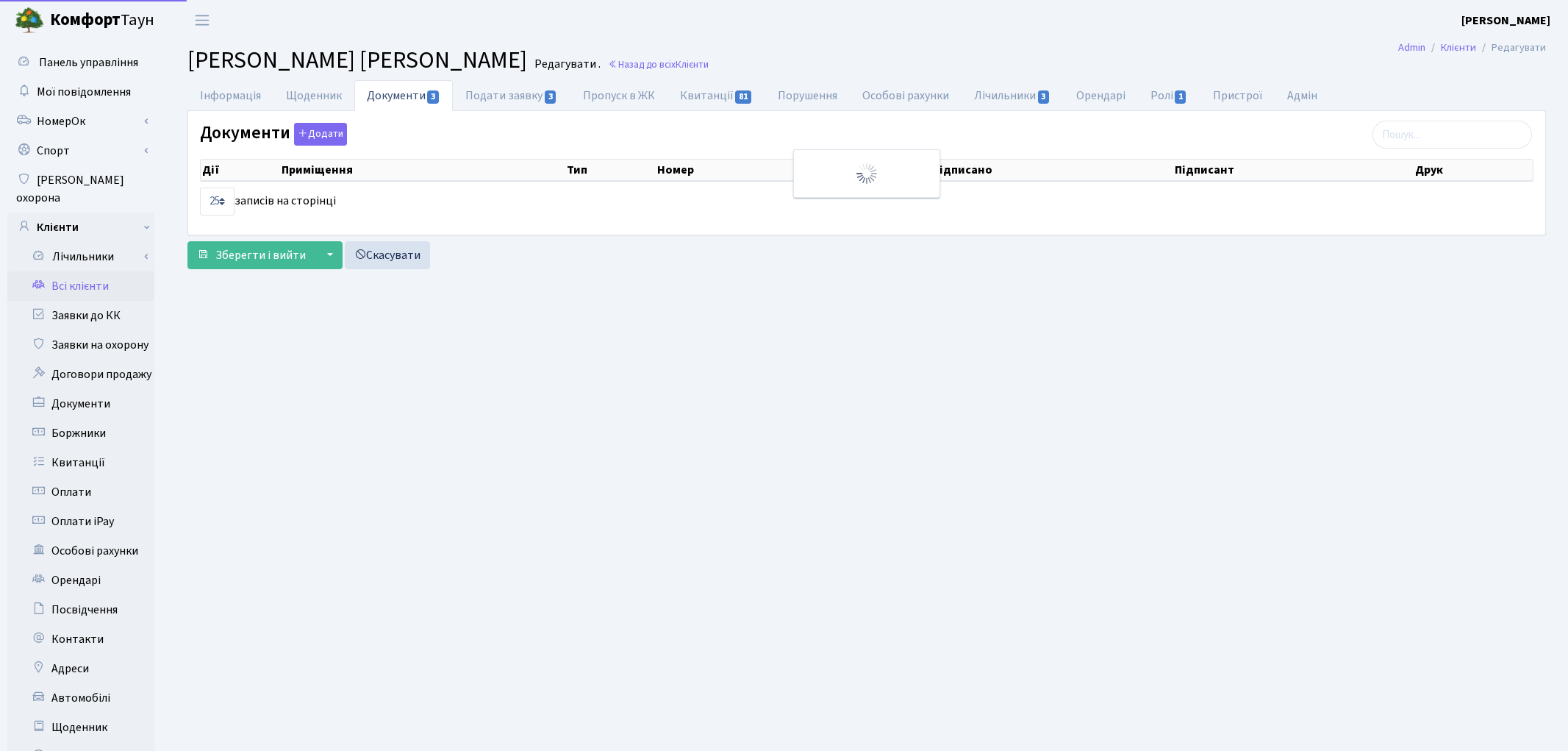
select select "25"
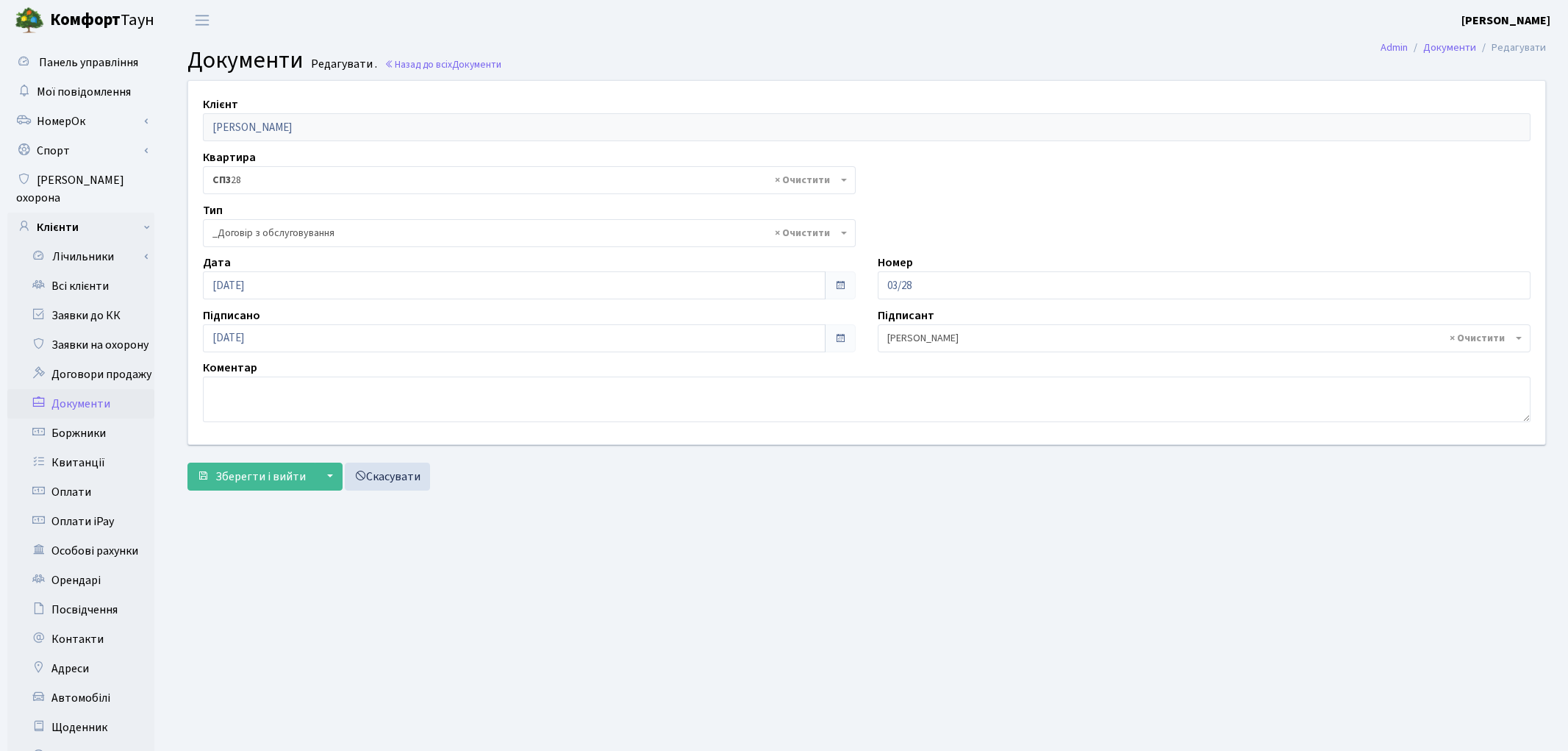
select select "289"
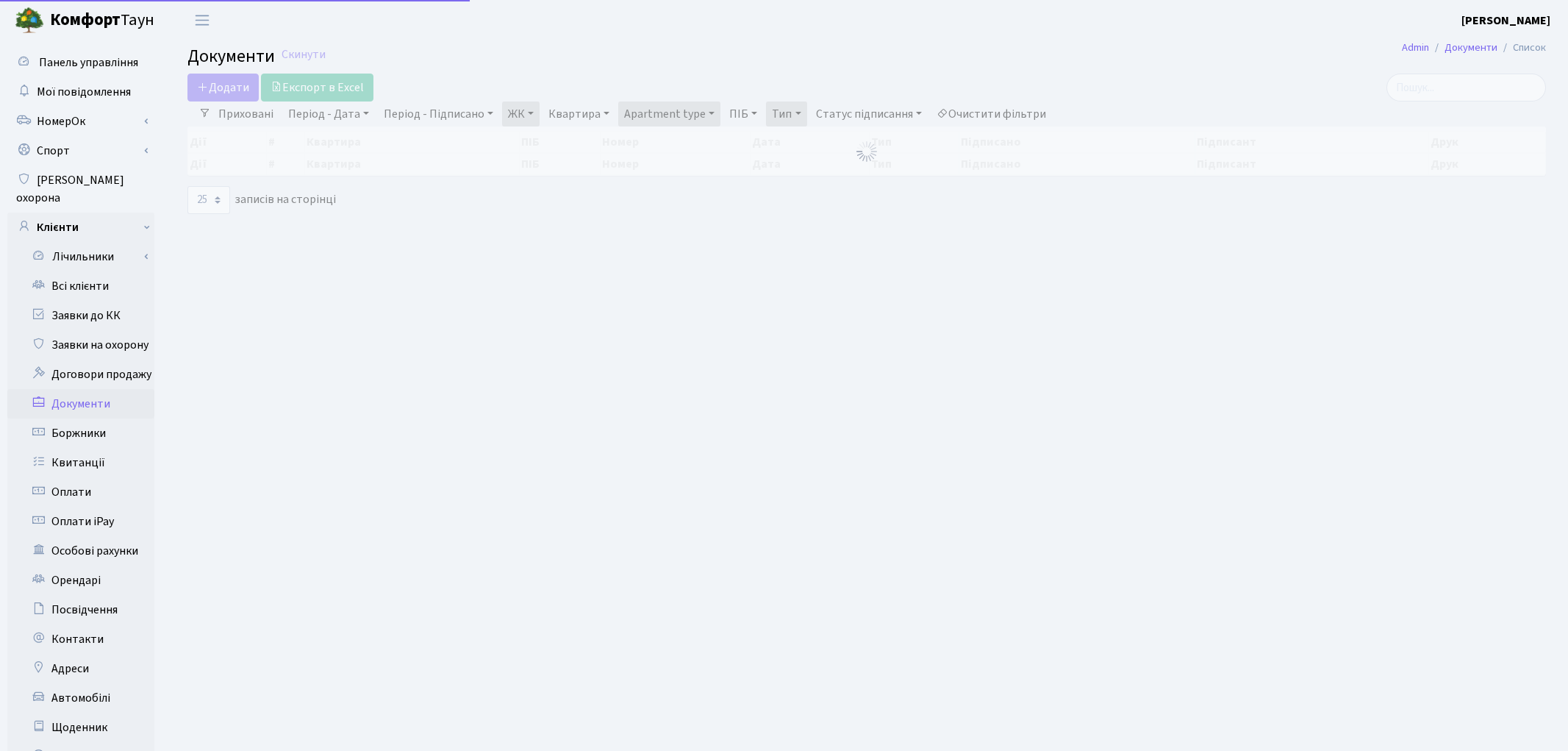
select select "25"
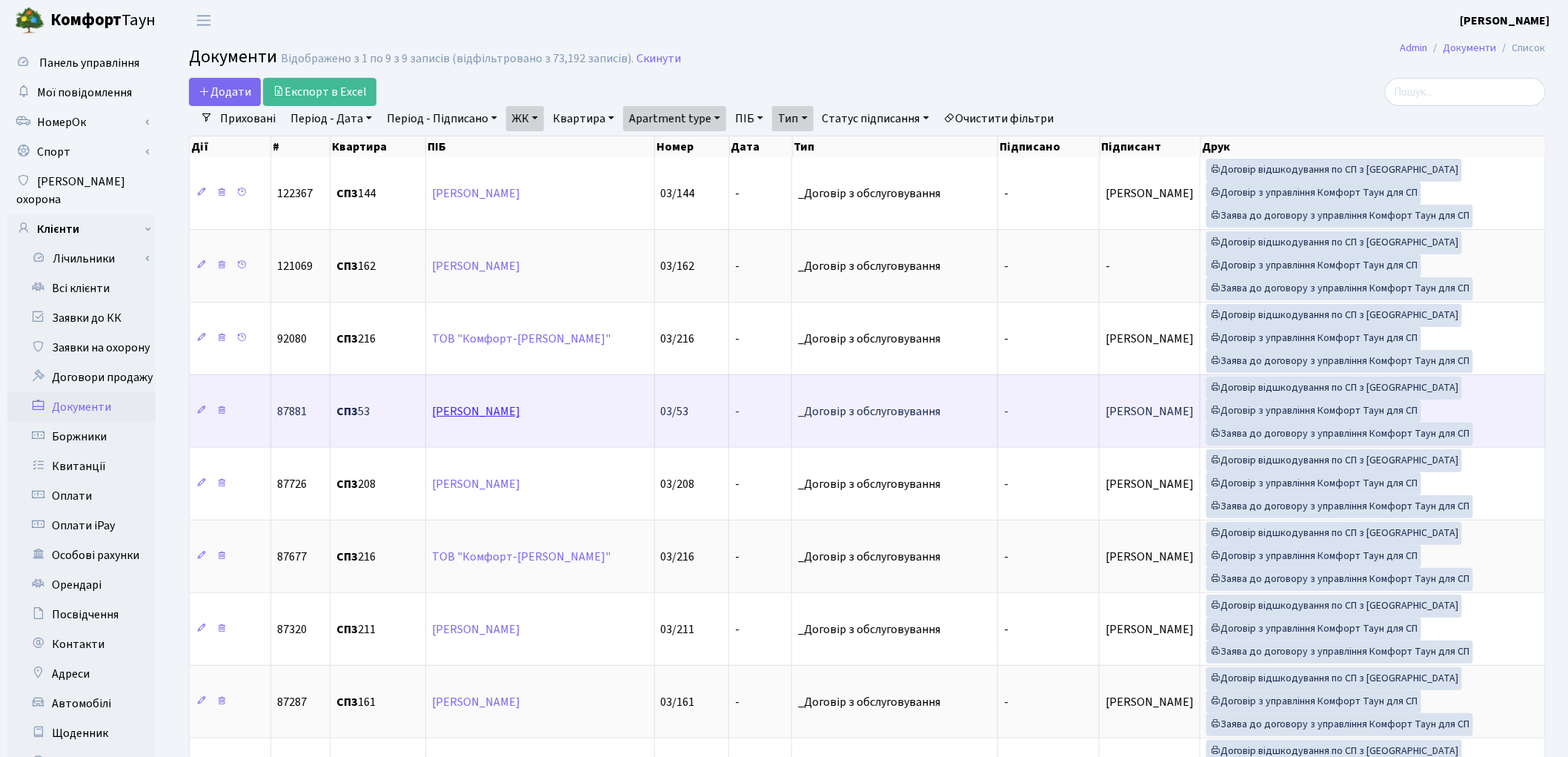
click at [513, 408] on link "[PERSON_NAME]" at bounding box center [475, 411] width 88 height 17
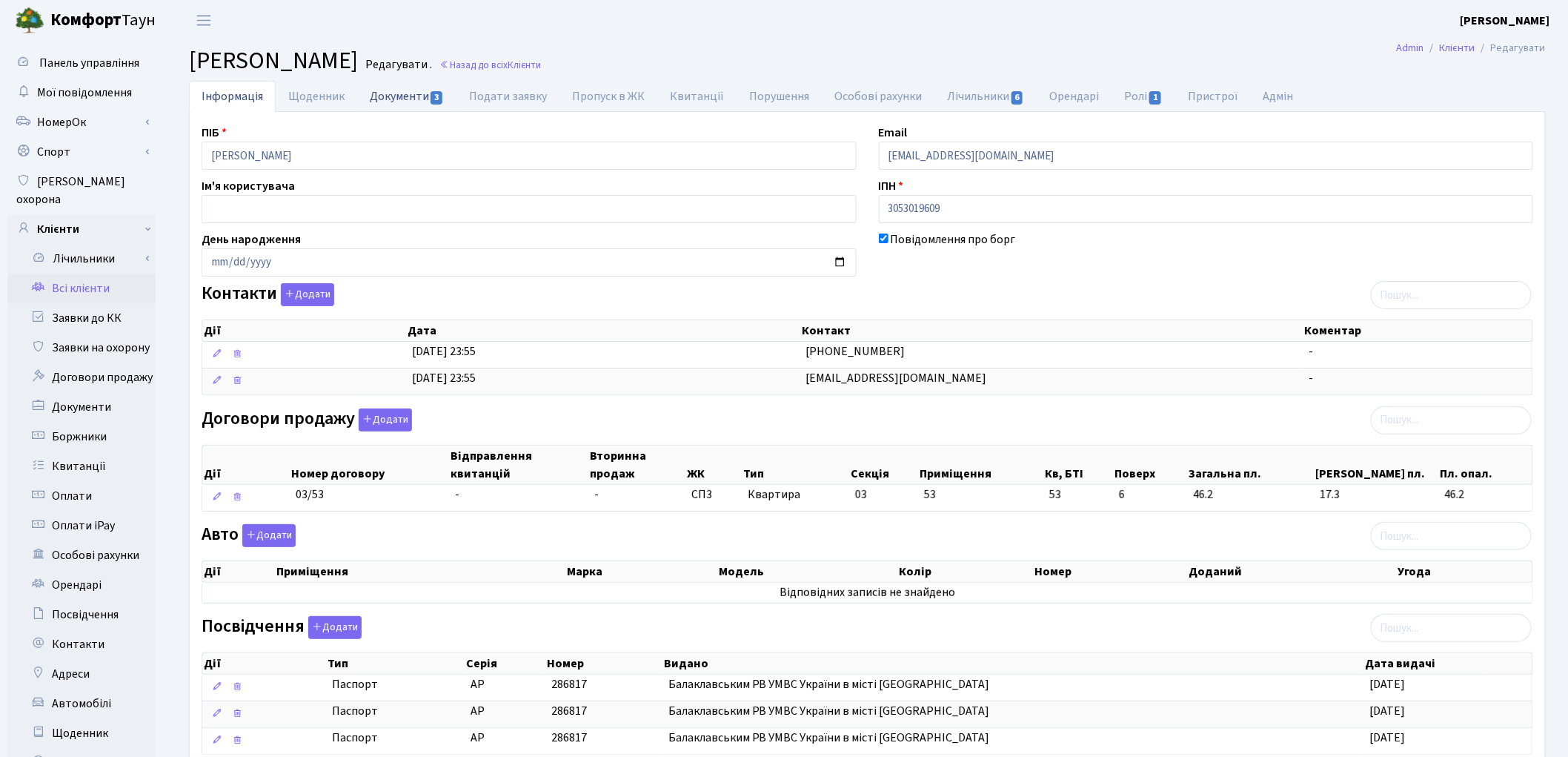
click at [402, 100] on link "Документи 3" at bounding box center [407, 95] width 99 height 31
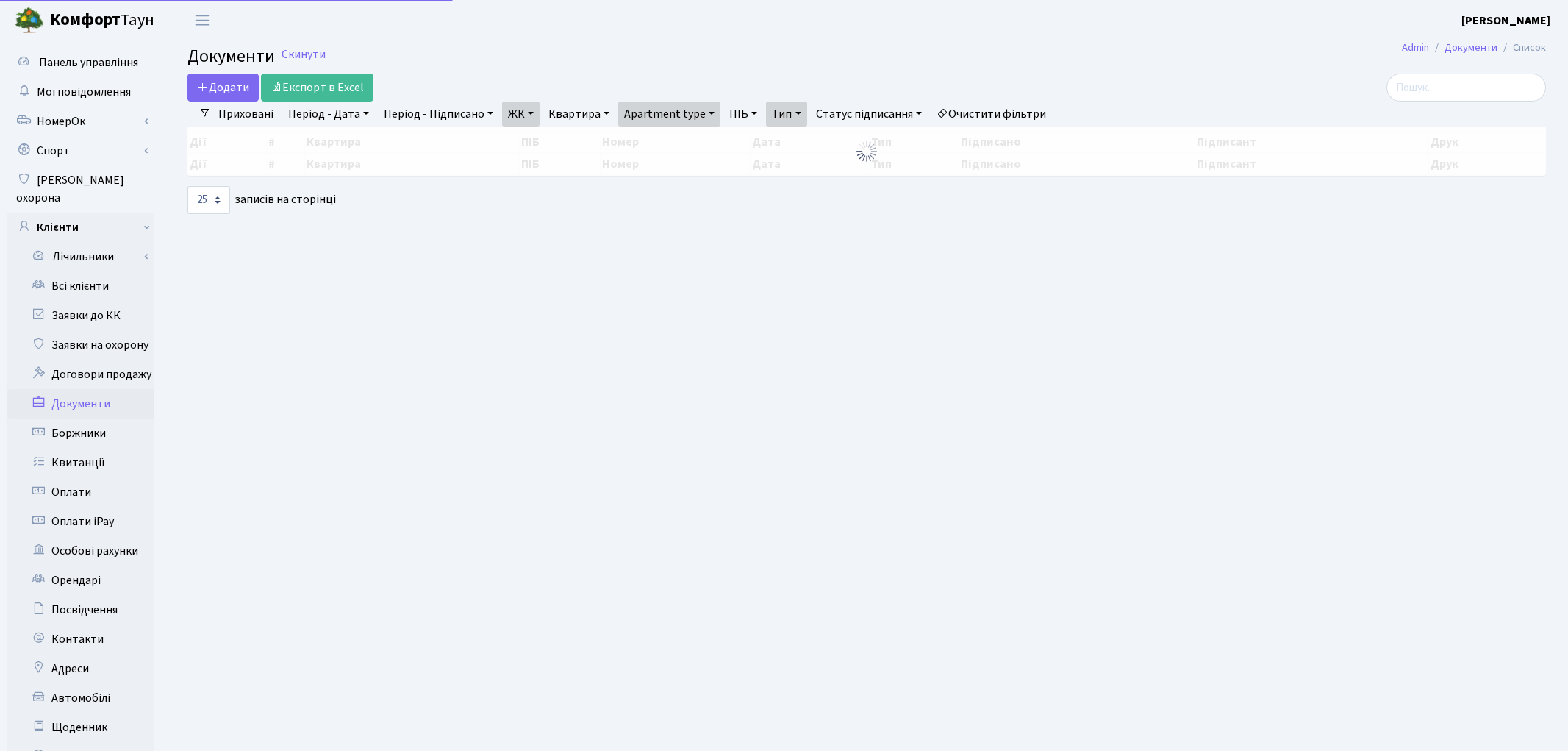
select select "25"
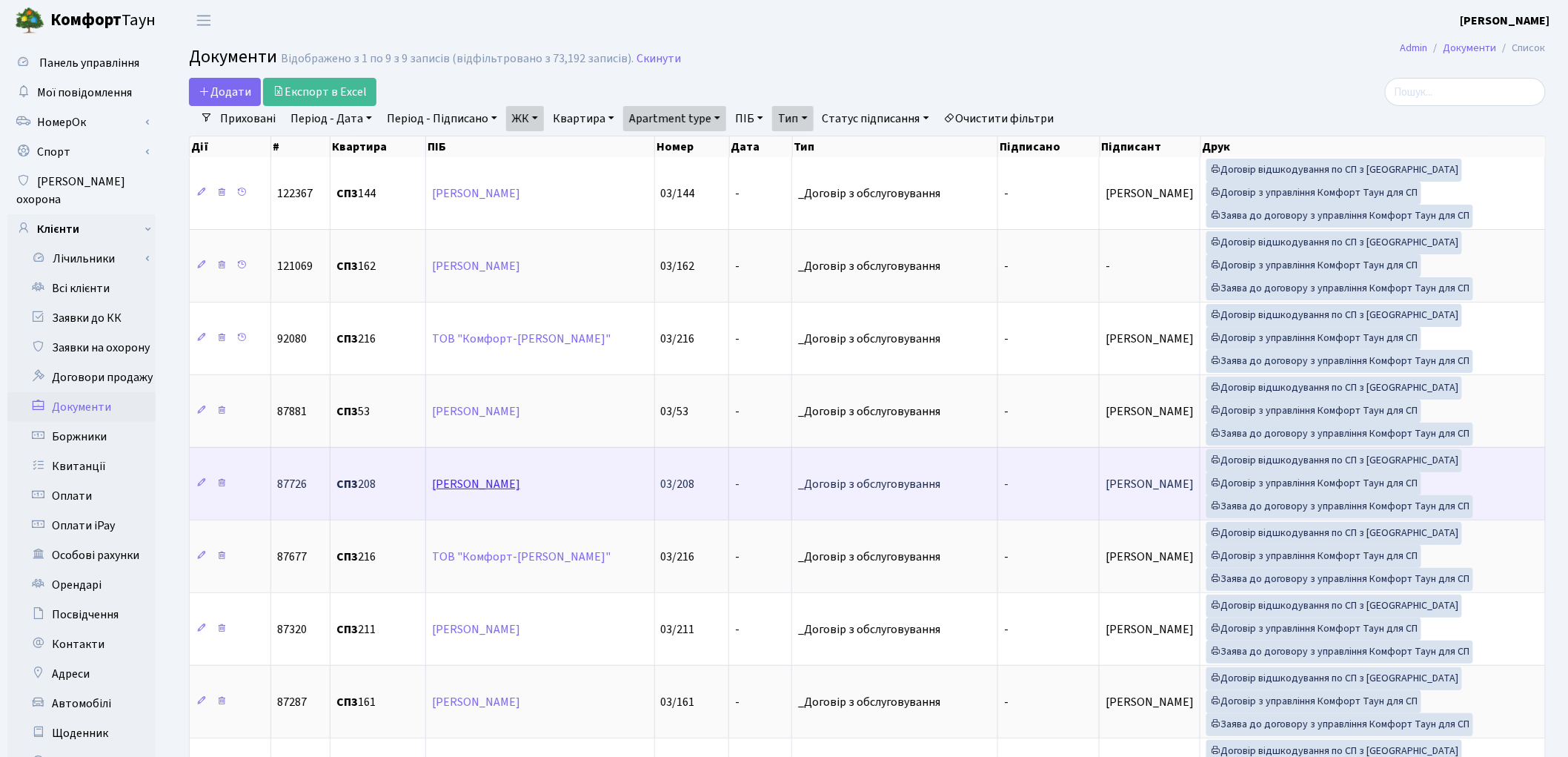
click at [512, 489] on link "Башняк Ганна Геннадіївна" at bounding box center [475, 484] width 88 height 17
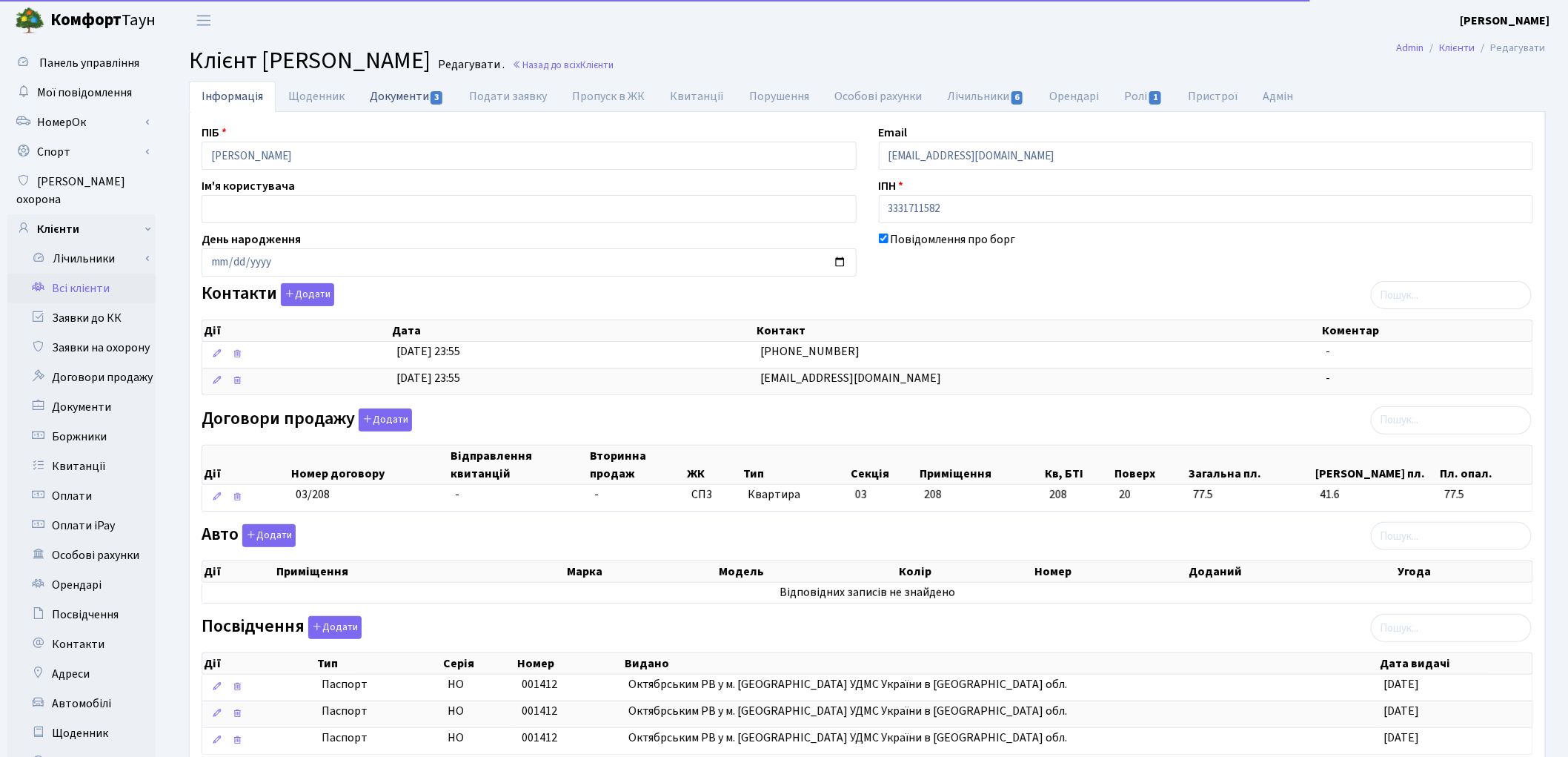
click at [404, 101] on link "Документи 3" at bounding box center [407, 95] width 99 height 31
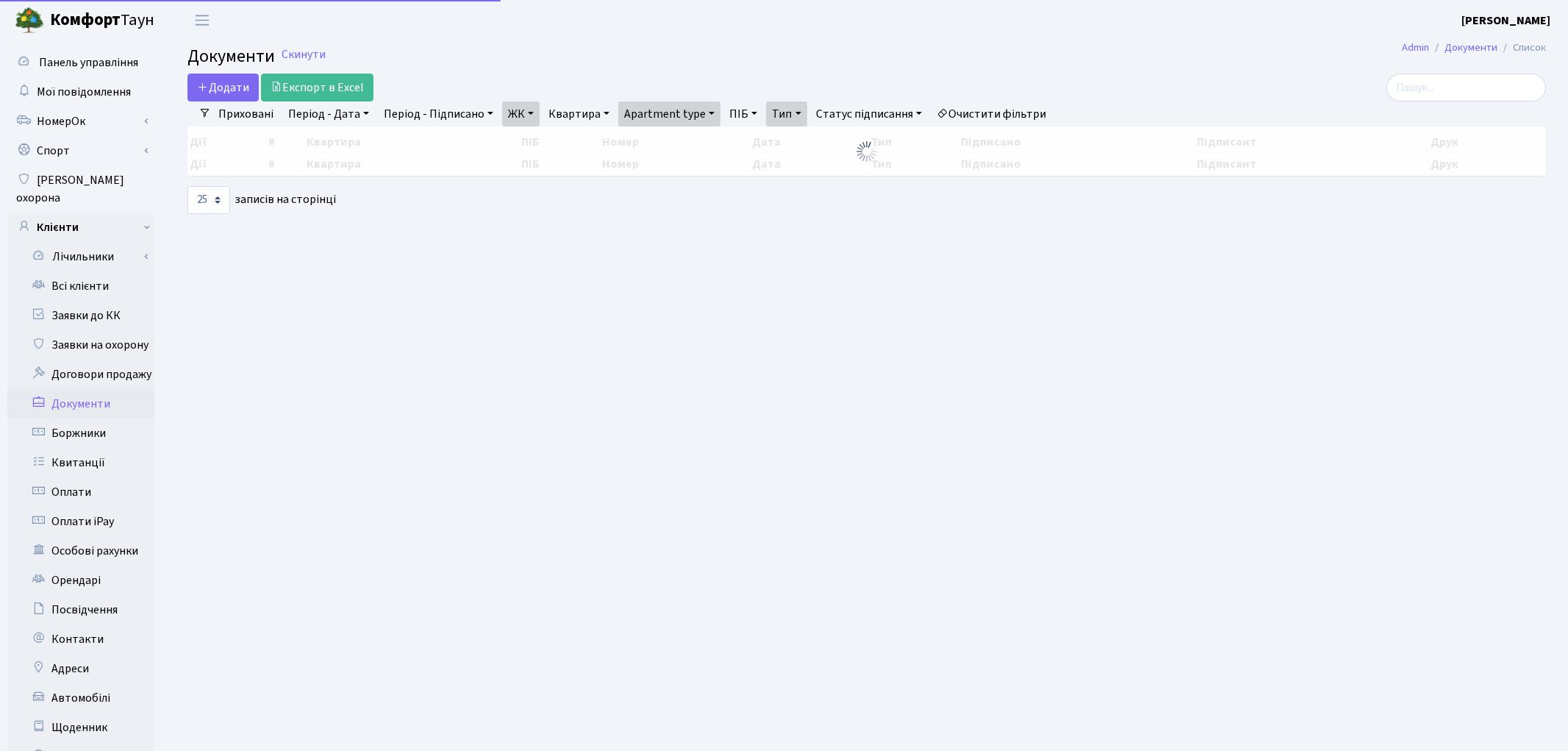
select select "25"
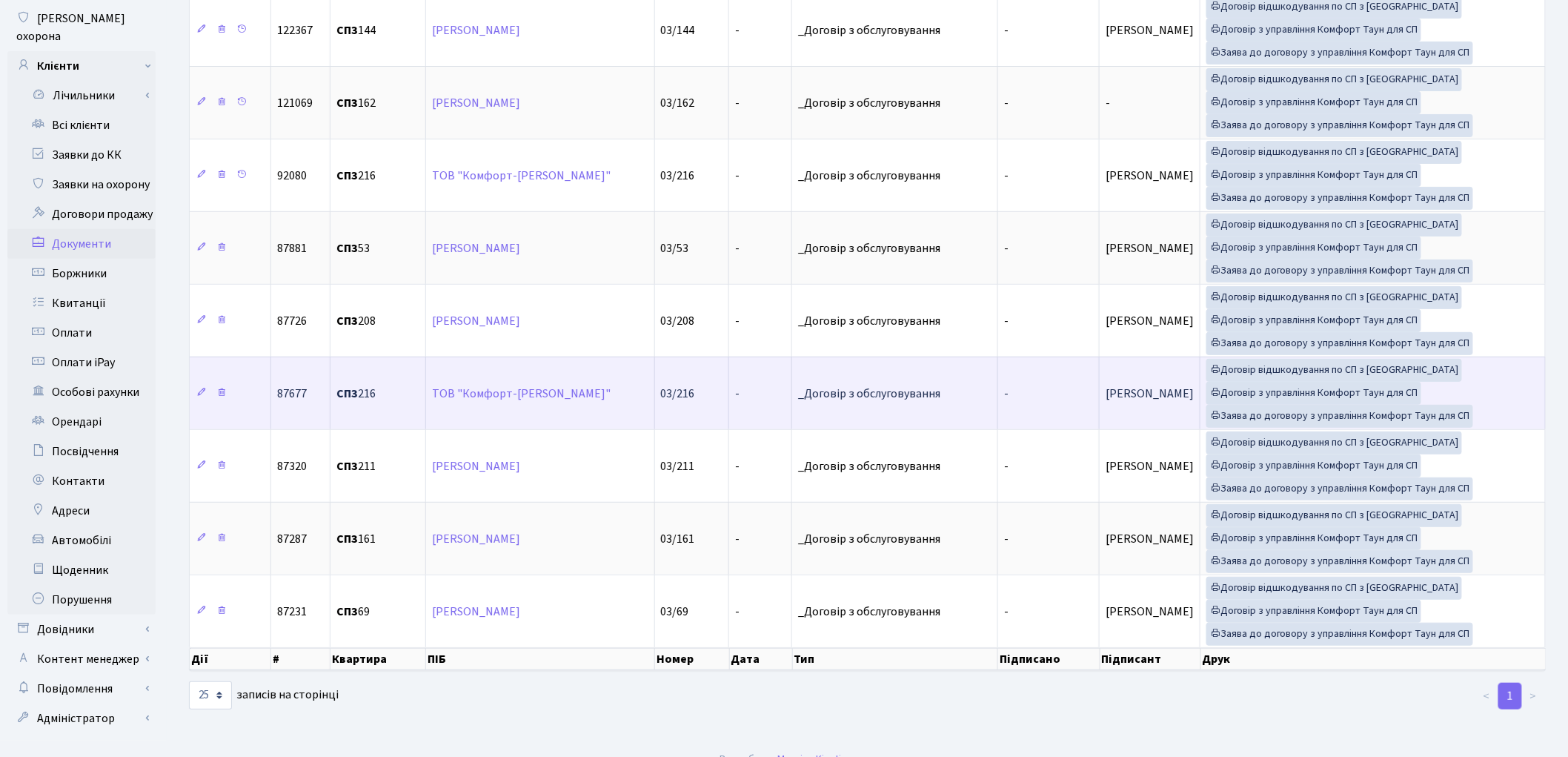
scroll to position [165, 0]
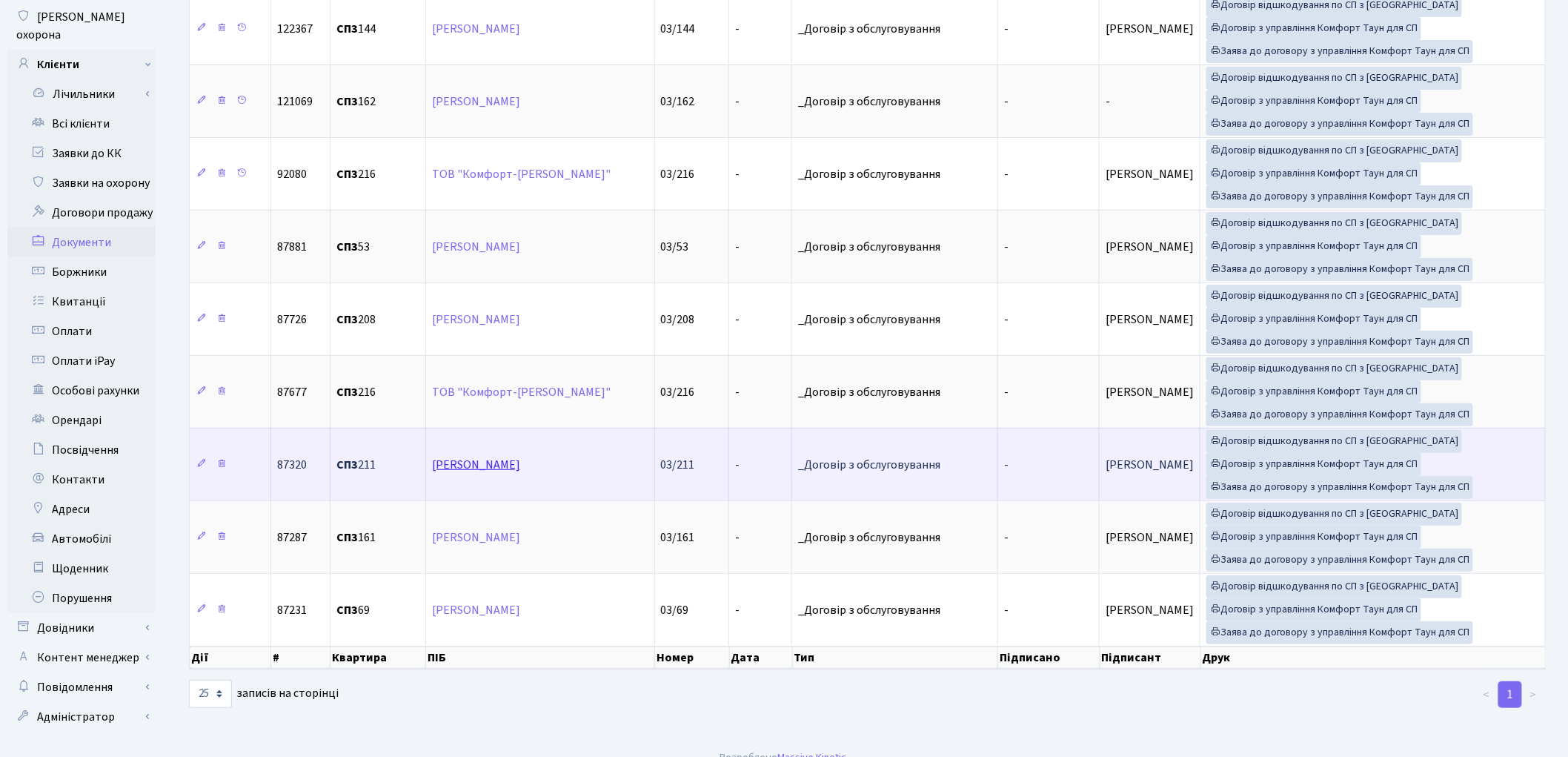
click at [487, 468] on link "Аверков Андрій Олександрович" at bounding box center [475, 465] width 88 height 17
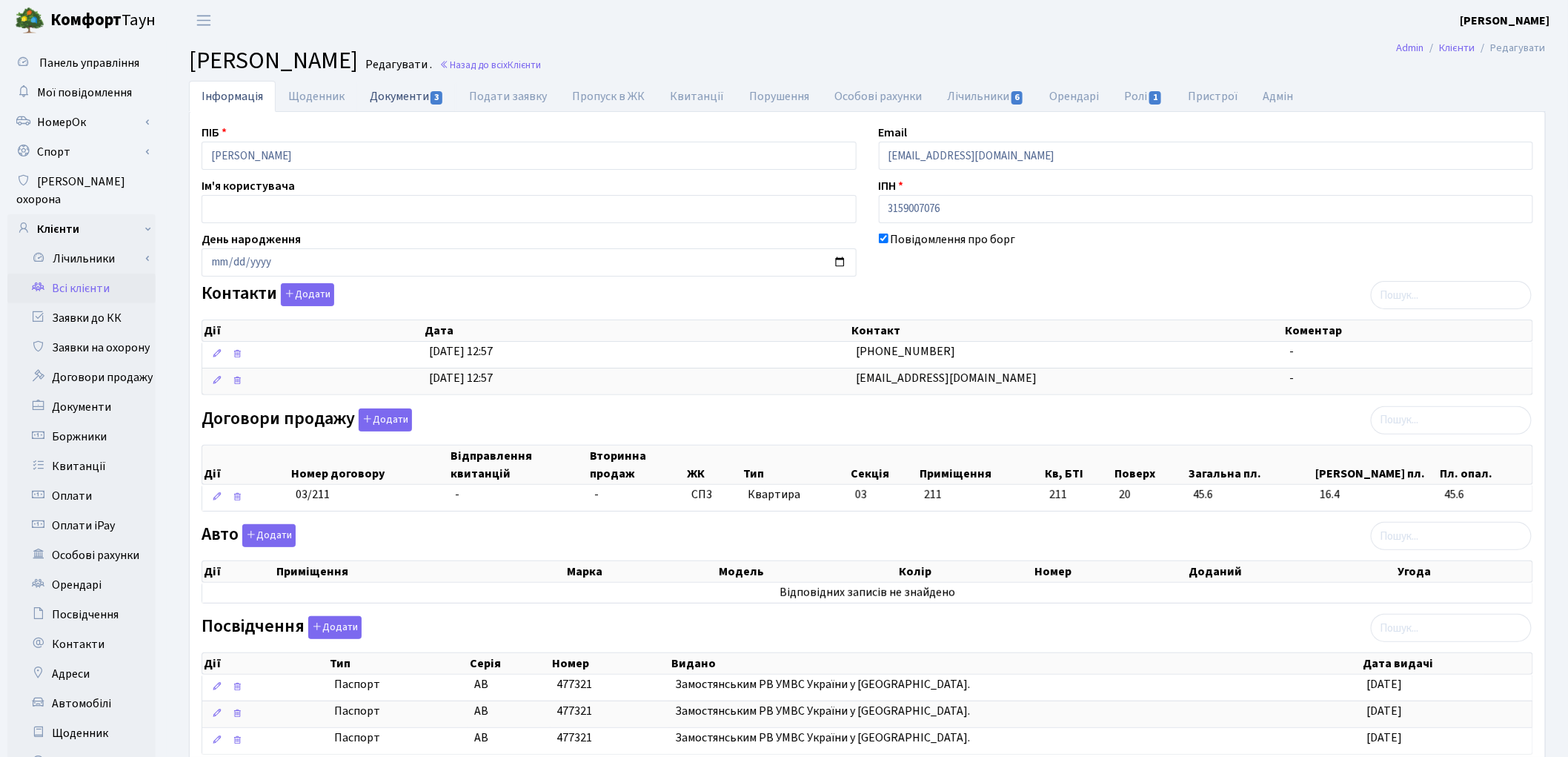
click at [395, 95] on link "Документи 3" at bounding box center [407, 95] width 99 height 31
select select "25"
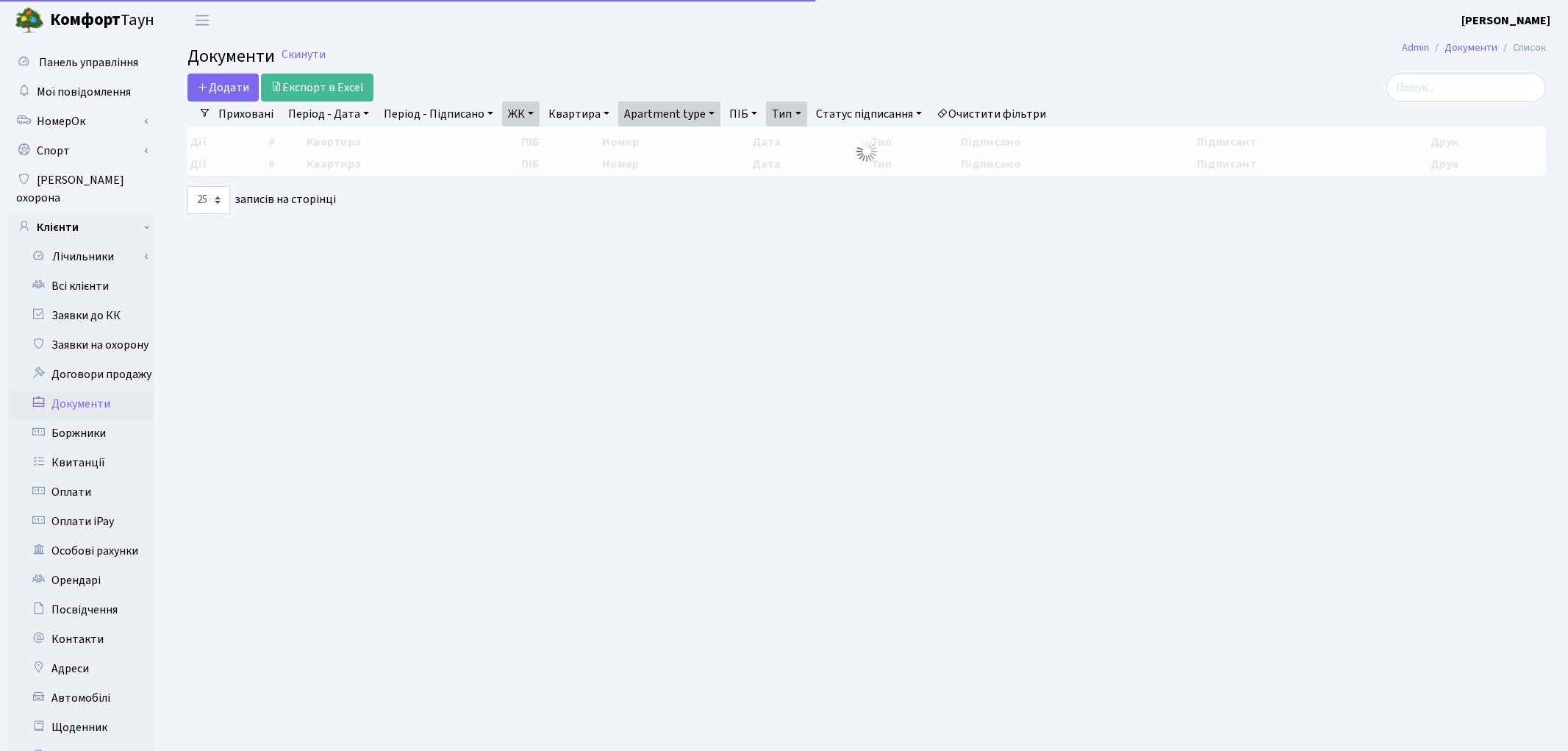
select select "25"
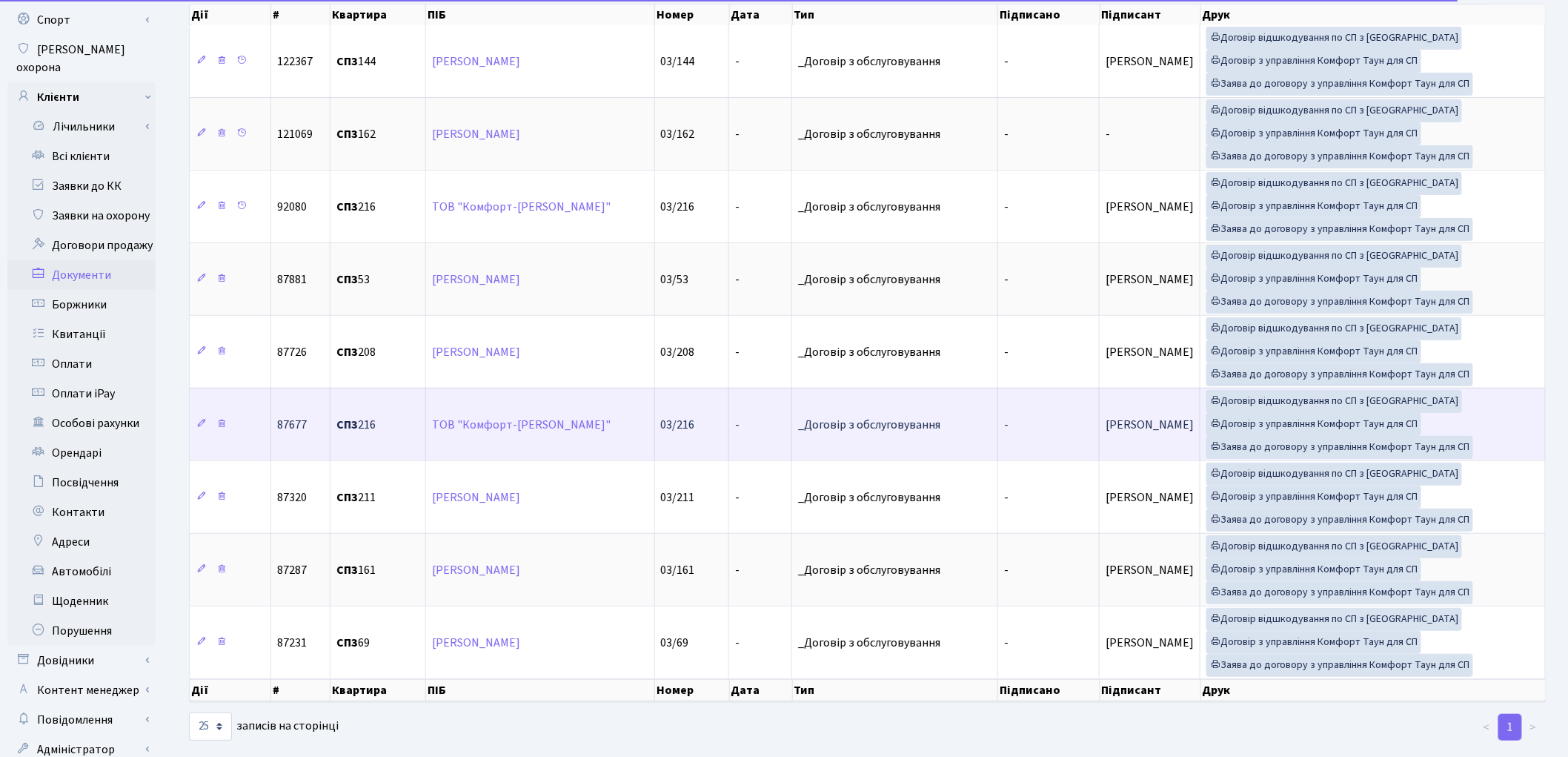
scroll to position [165, 0]
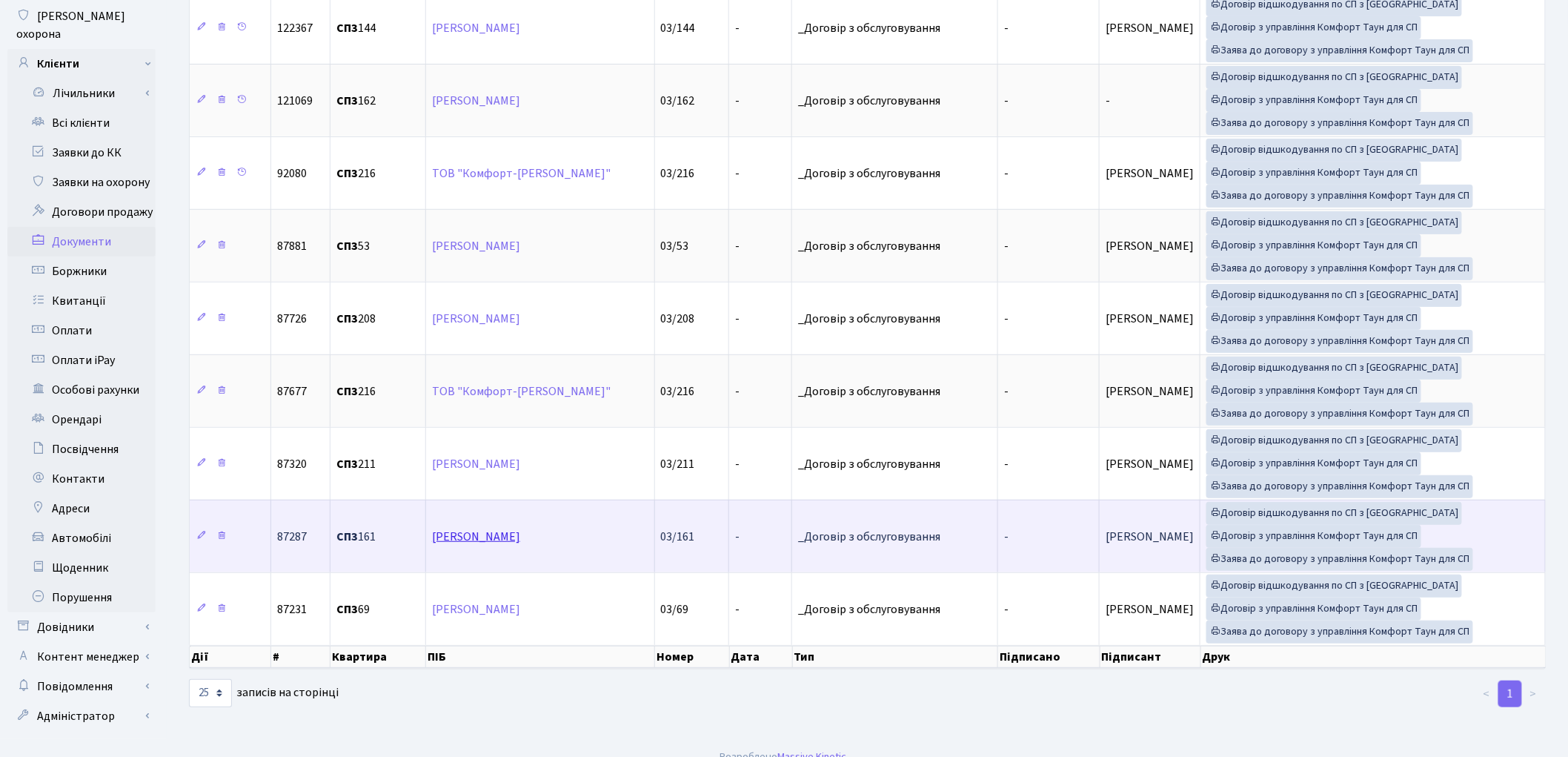
click at [477, 544] on link "[PERSON_NAME]" at bounding box center [475, 536] width 88 height 17
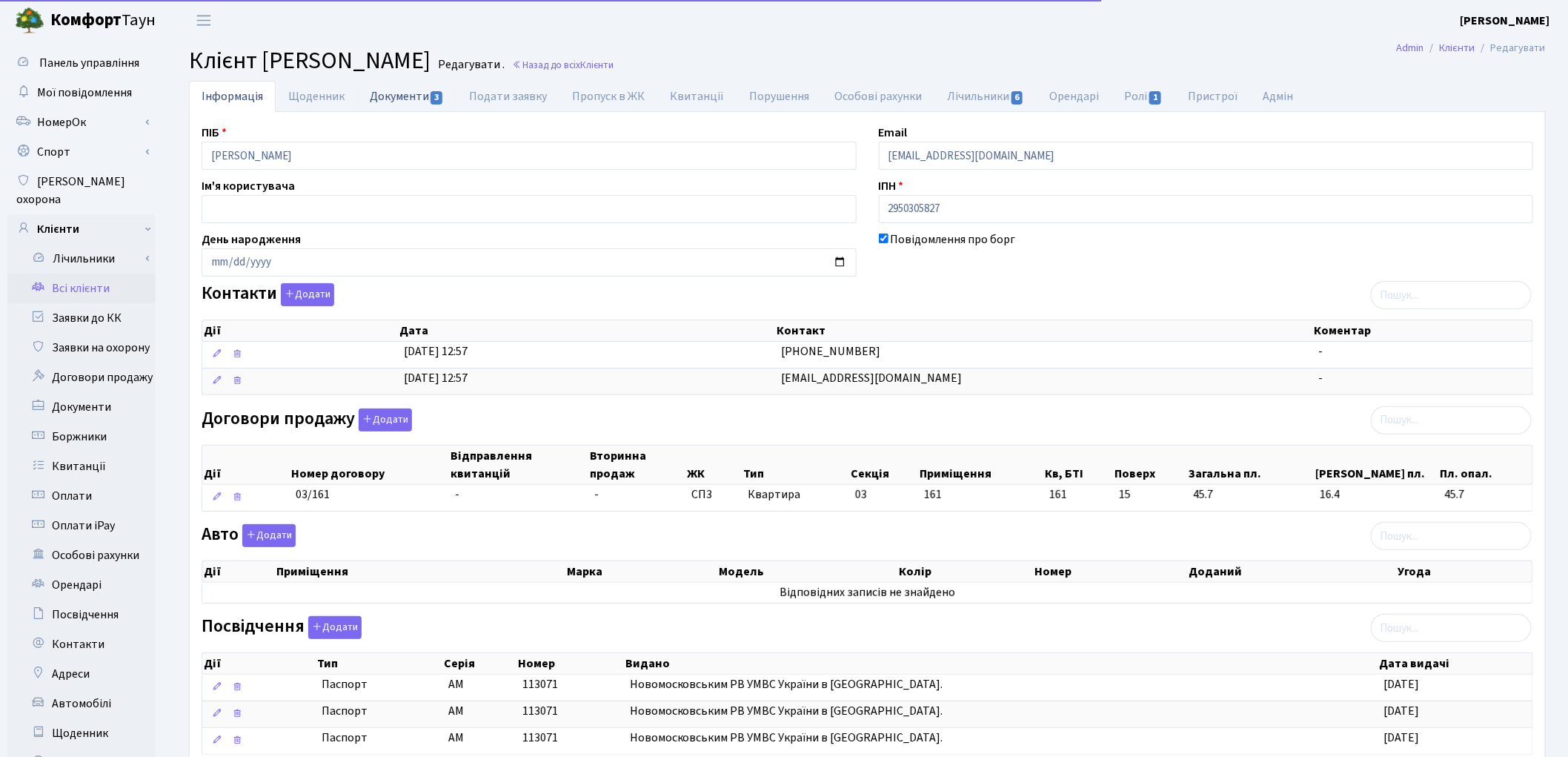
click at [388, 98] on link "Документи 3" at bounding box center [407, 95] width 99 height 31
select select "25"
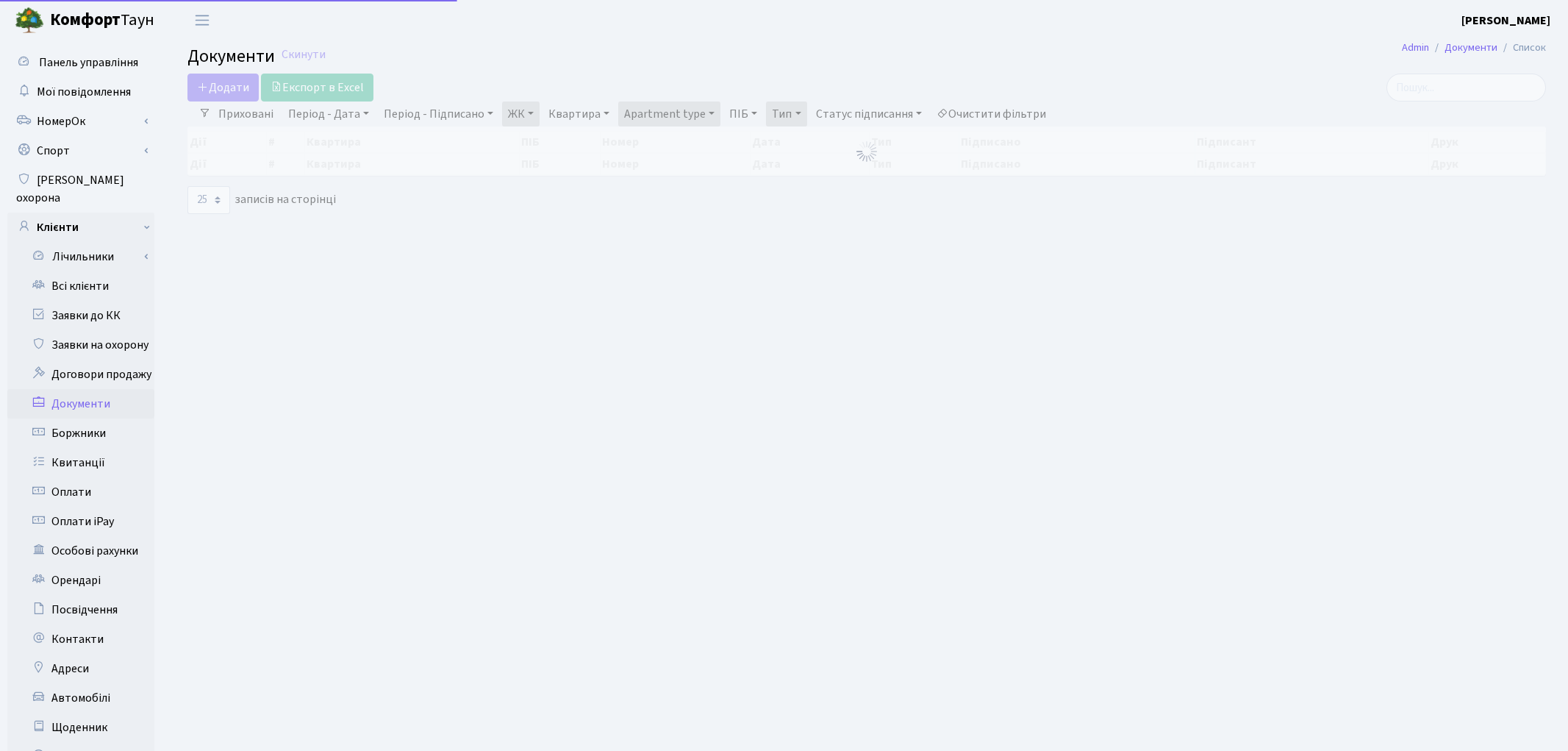
select select "25"
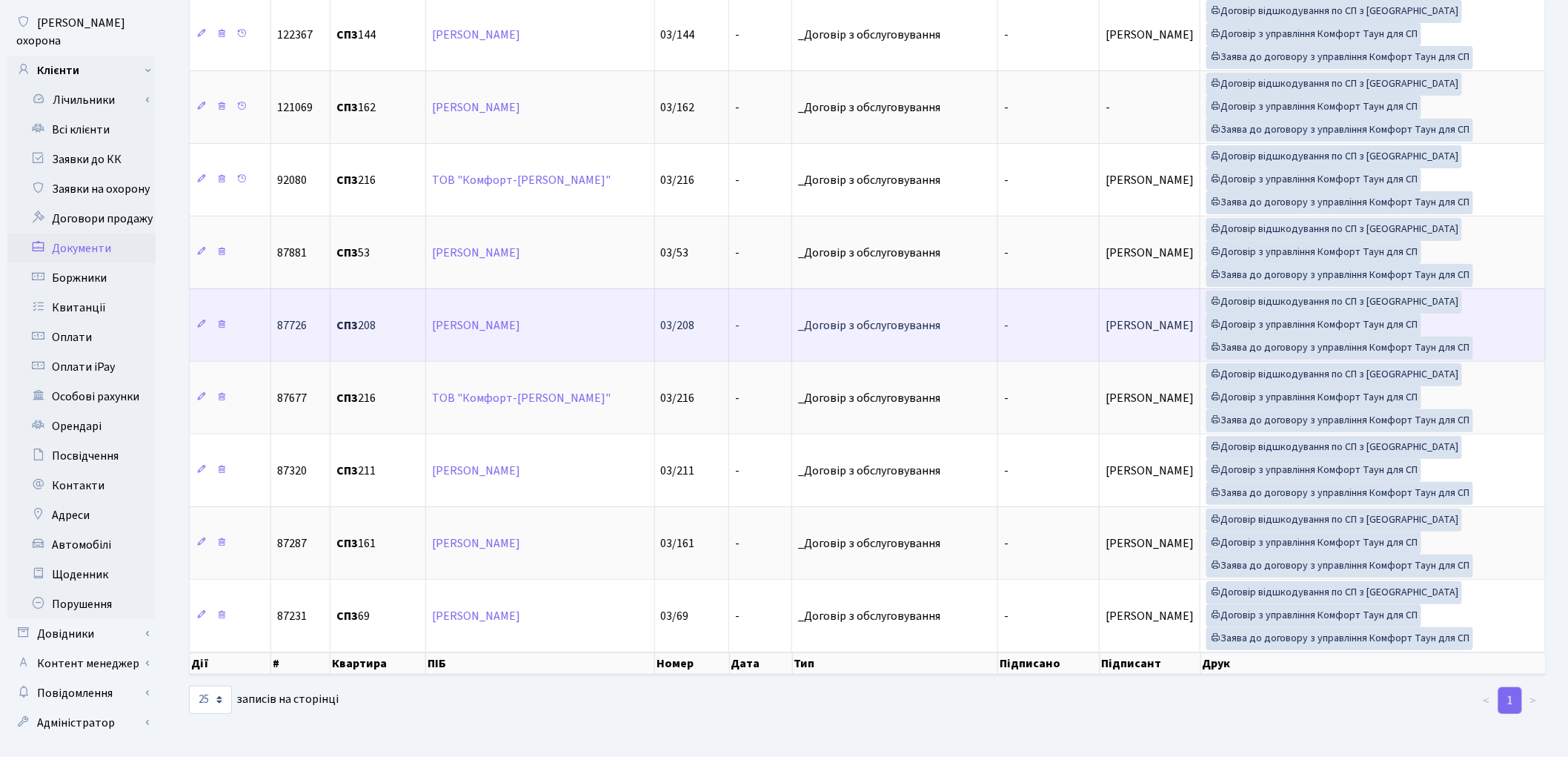
scroll to position [165, 0]
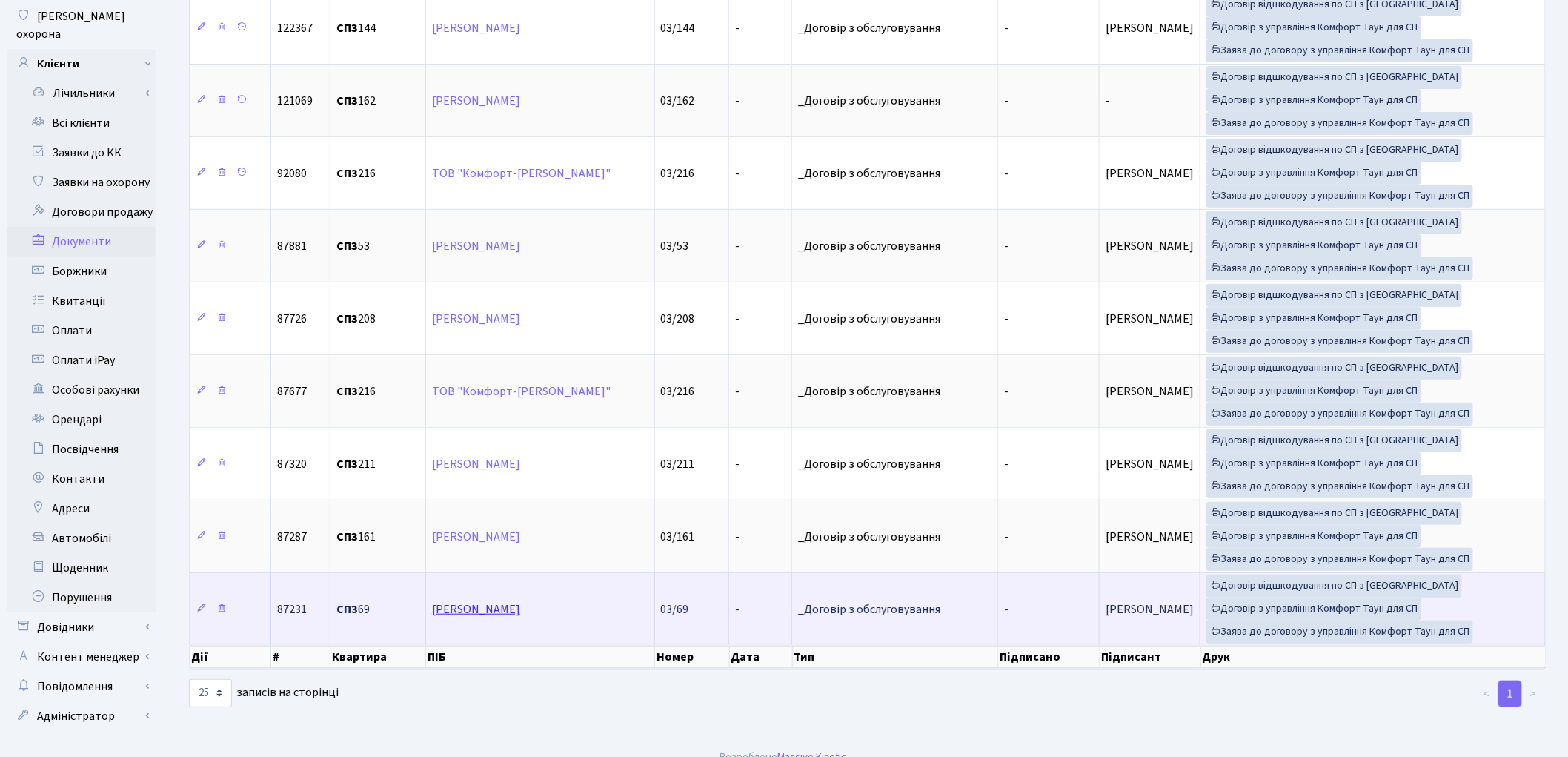
click at [509, 610] on link "[PERSON_NAME]" at bounding box center [475, 610] width 88 height 17
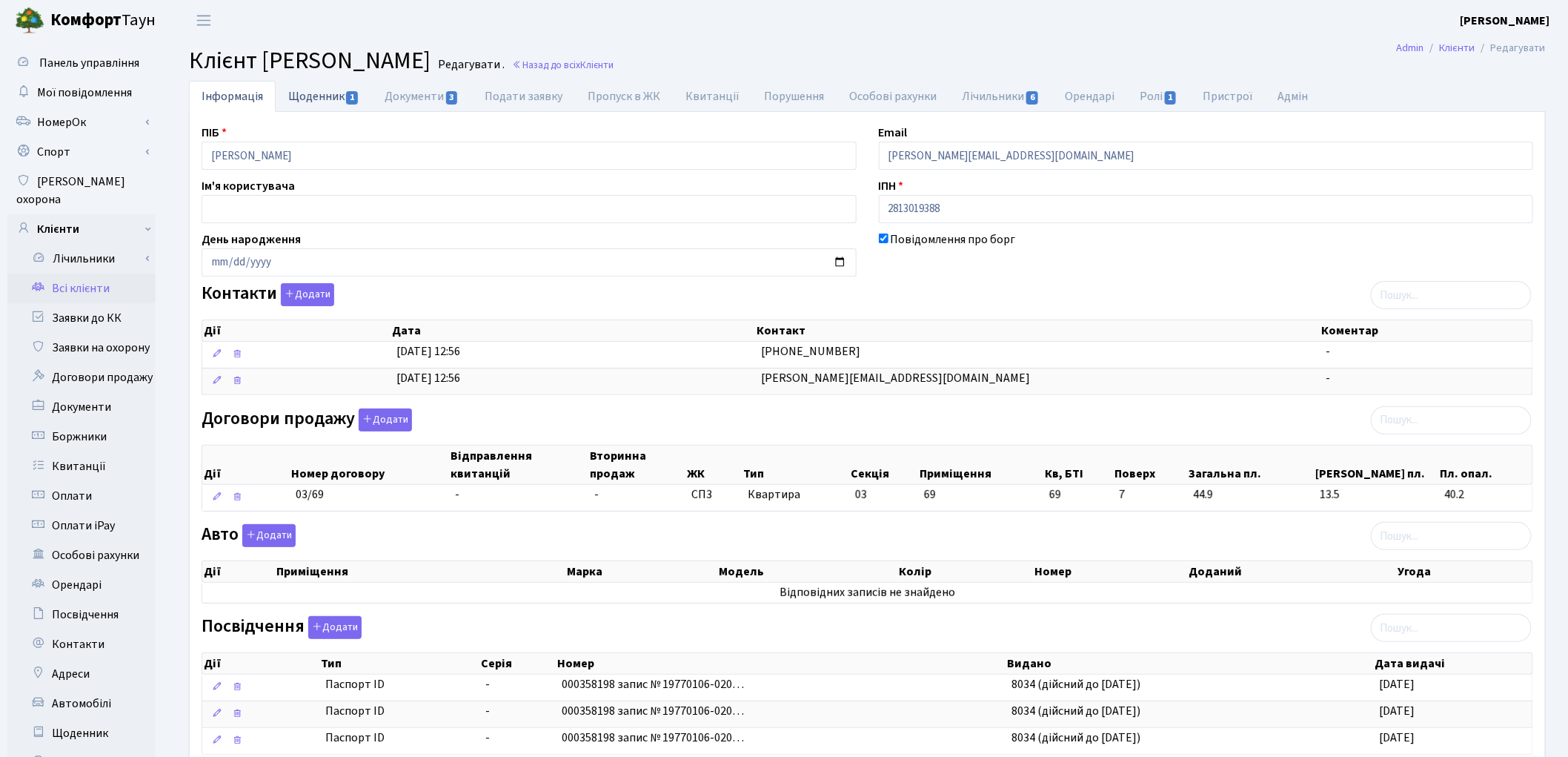
click at [335, 99] on link "Щоденник 1" at bounding box center [324, 95] width 96 height 31
select select "25"
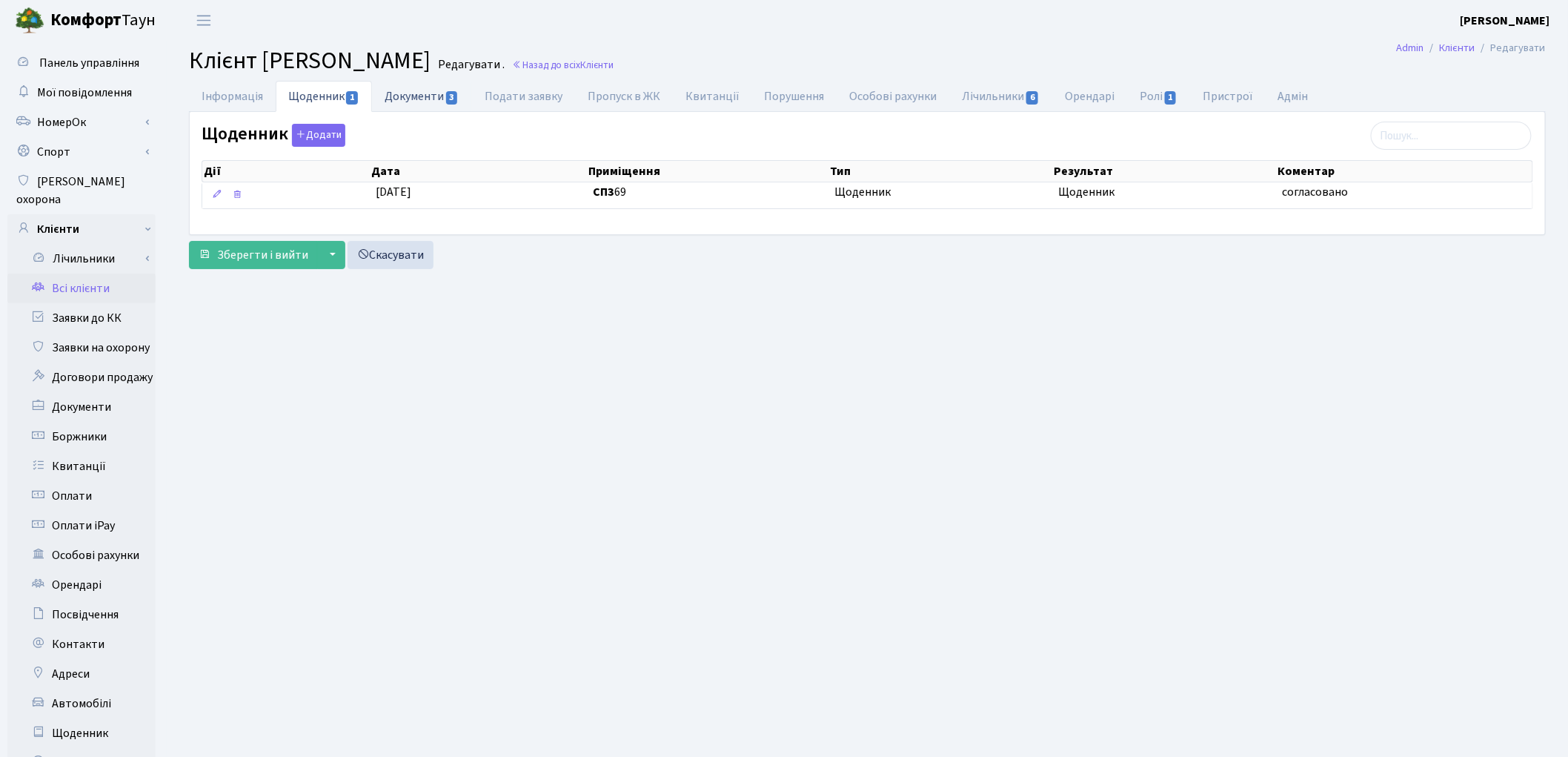
click at [400, 95] on link "Документи 3" at bounding box center [422, 95] width 99 height 31
select select "25"
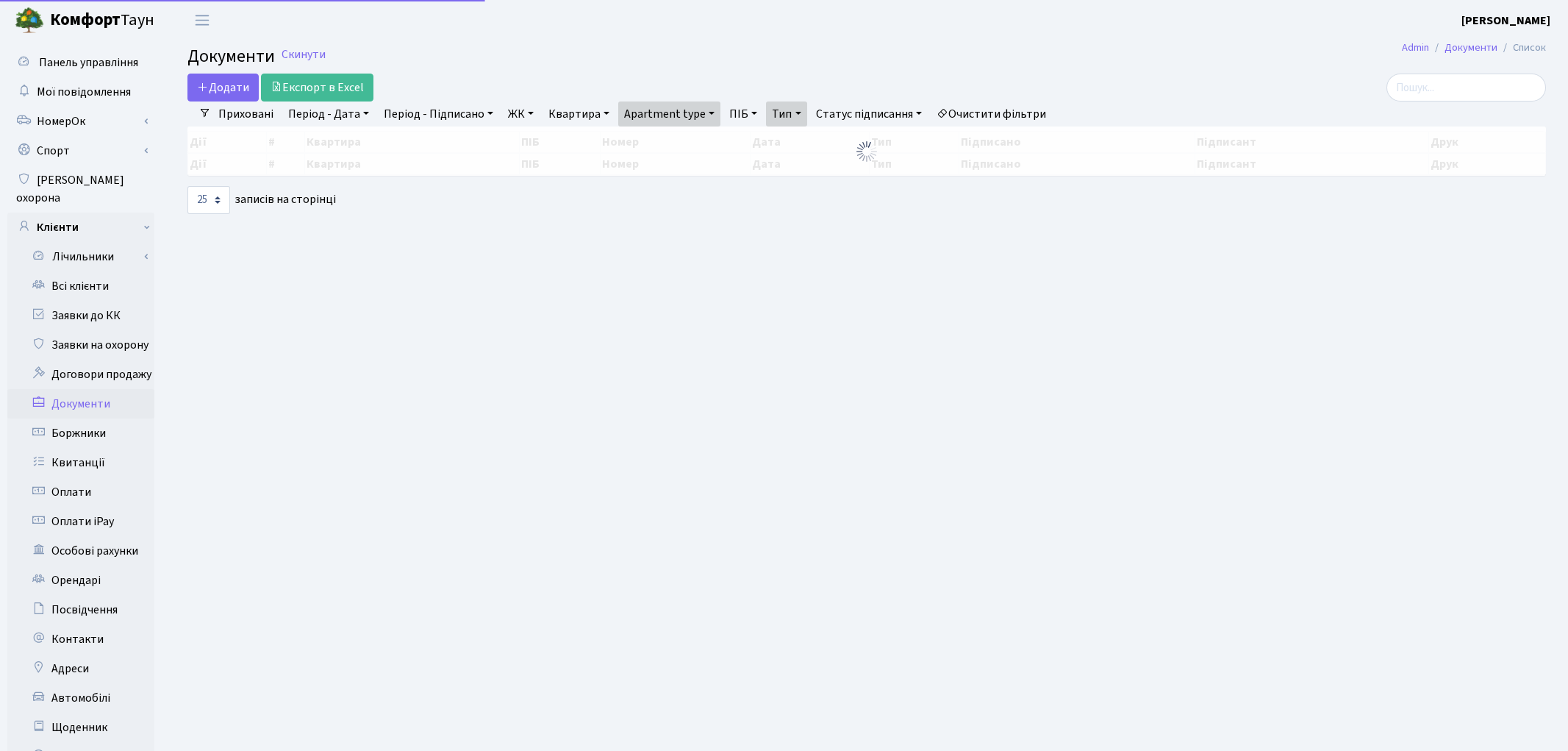
select select "25"
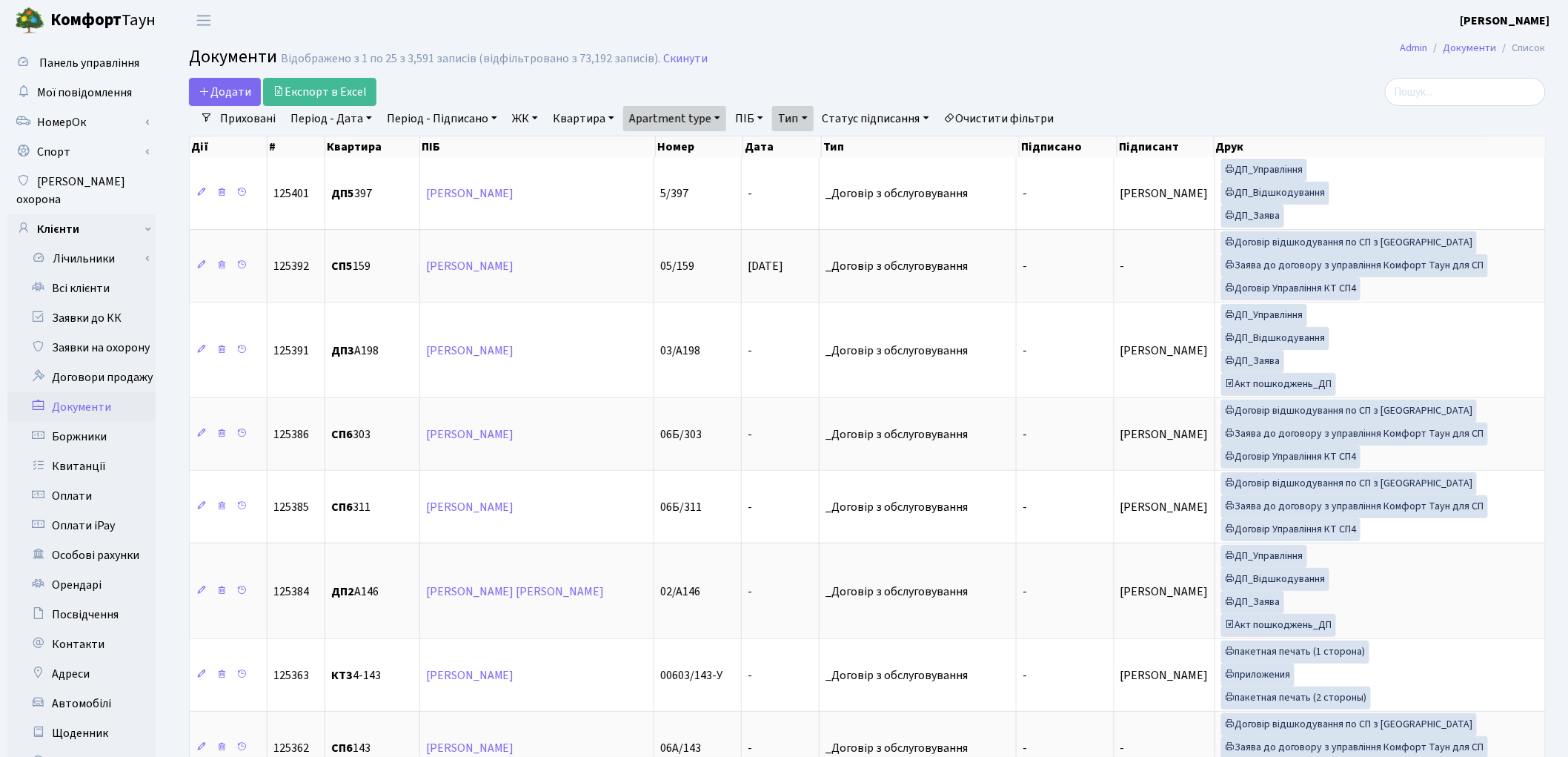
click at [578, 113] on link "Квартира" at bounding box center [583, 118] width 73 height 25
click at [516, 121] on link "ЖК" at bounding box center [525, 118] width 38 height 25
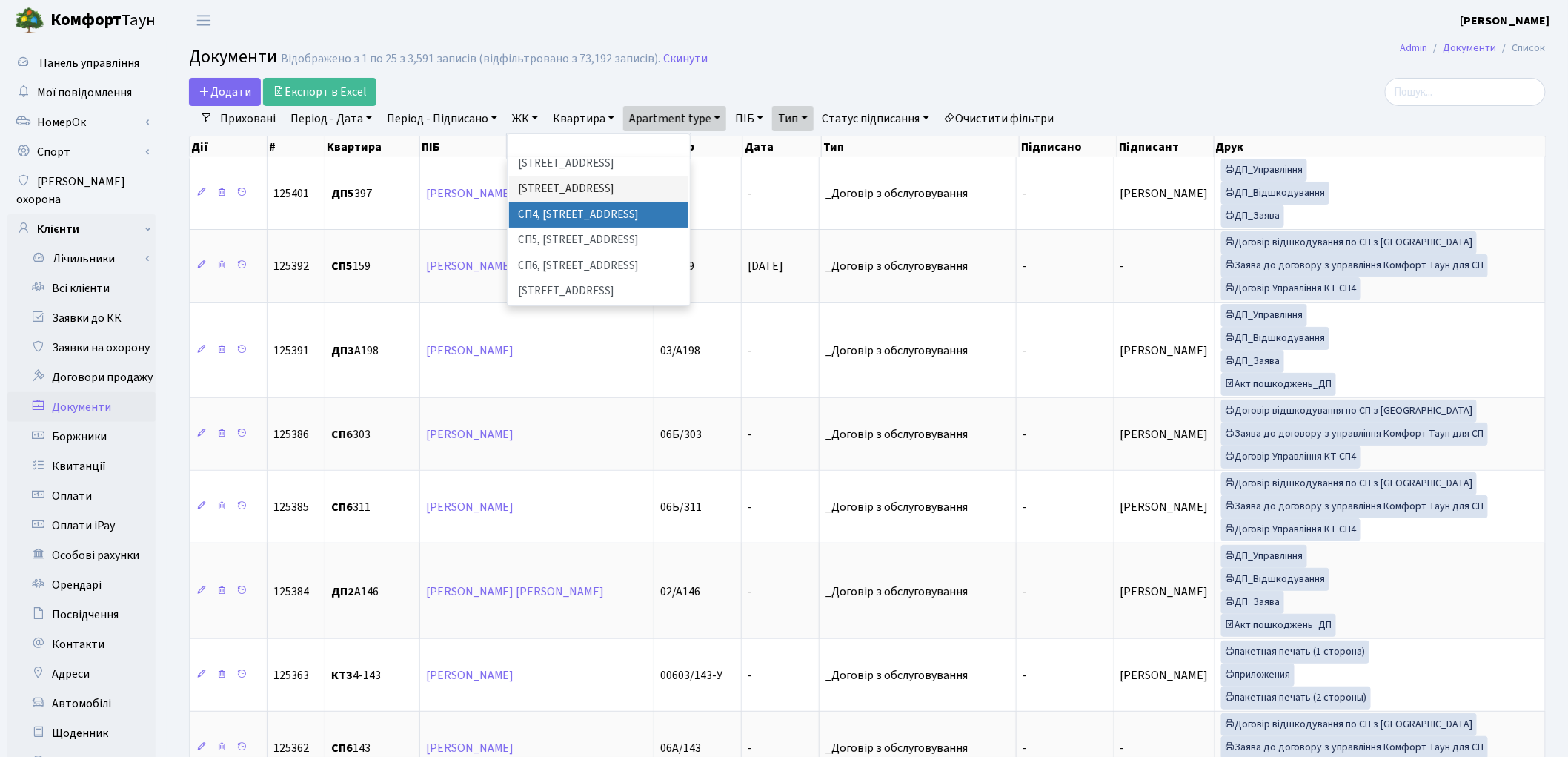
scroll to position [230, 0]
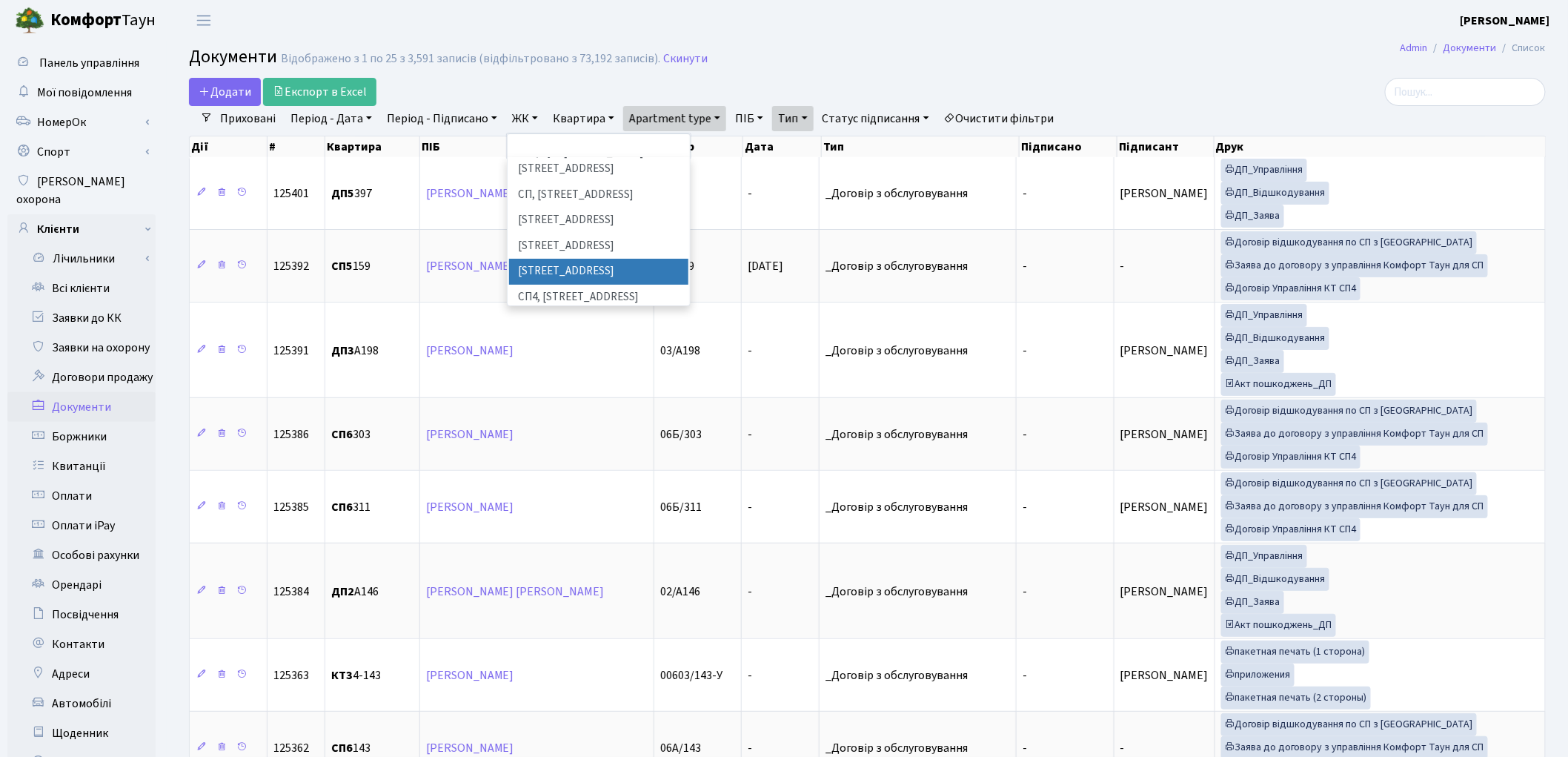
click at [554, 259] on li "СП3, Столичне шосе, 3" at bounding box center [599, 271] width 180 height 26
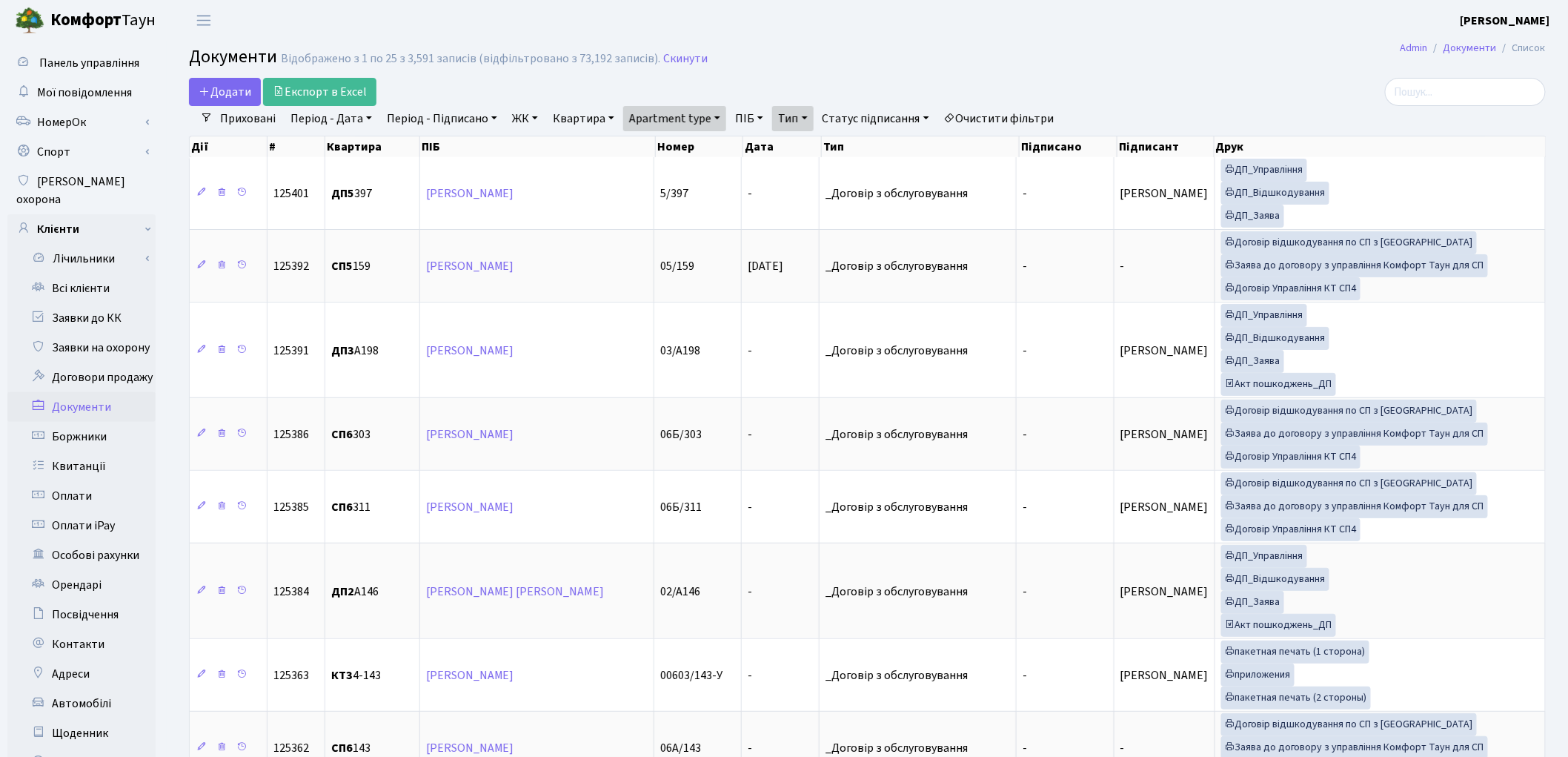
click at [590, 117] on link "Квартира" at bounding box center [583, 118] width 73 height 25
click at [887, 117] on link "Статус підписання" at bounding box center [876, 118] width 119 height 25
click at [890, 203] on link "Без договору з КТ" at bounding box center [893, 208] width 153 height 23
click at [574, 122] on link "Квартира" at bounding box center [583, 118] width 73 height 25
click at [529, 120] on link "ЖК" at bounding box center [525, 118] width 38 height 25
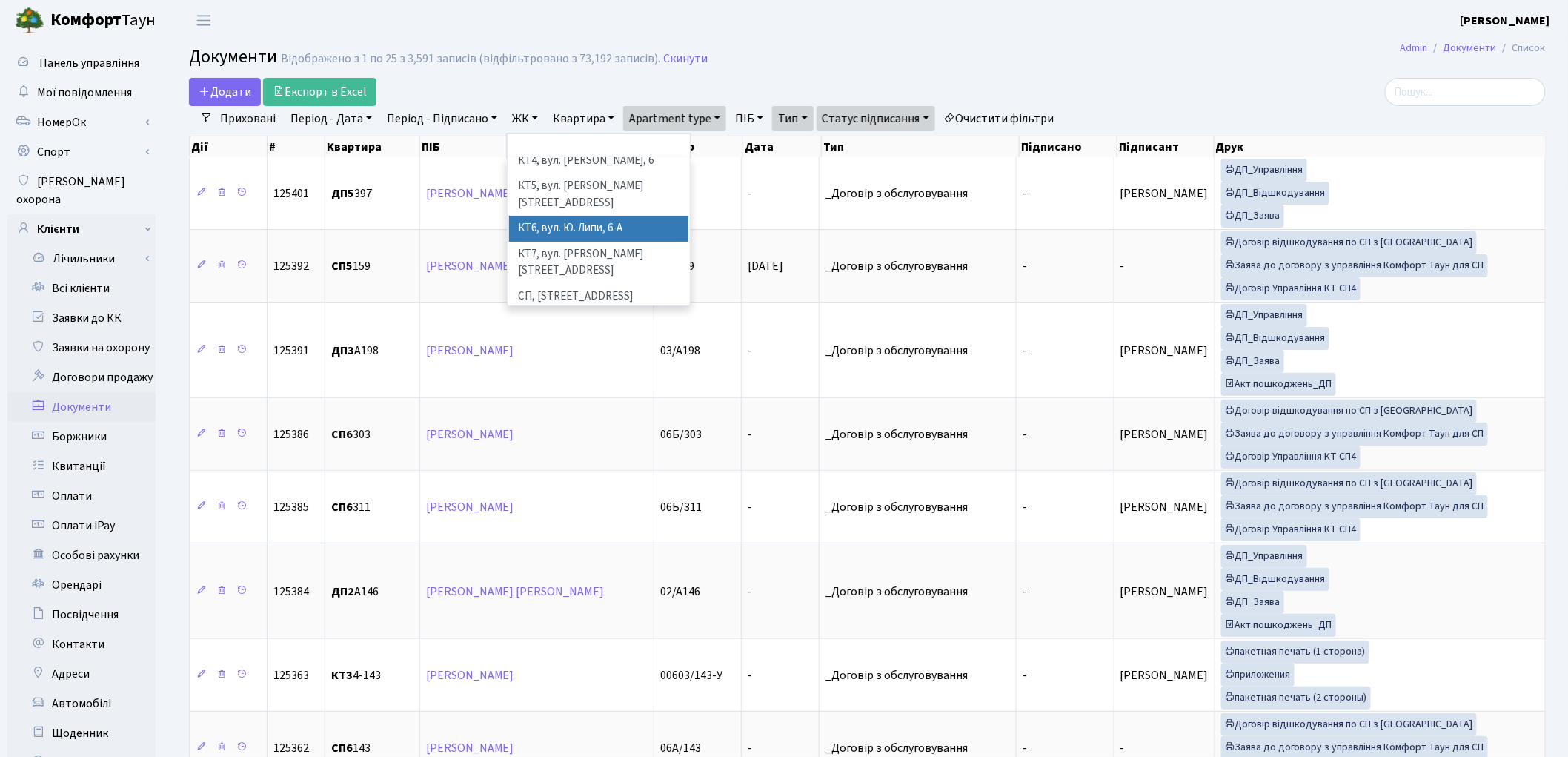
scroll to position [165, 0]
click at [583, 324] on li "СП3, Столичне шосе, 3" at bounding box center [599, 337] width 180 height 26
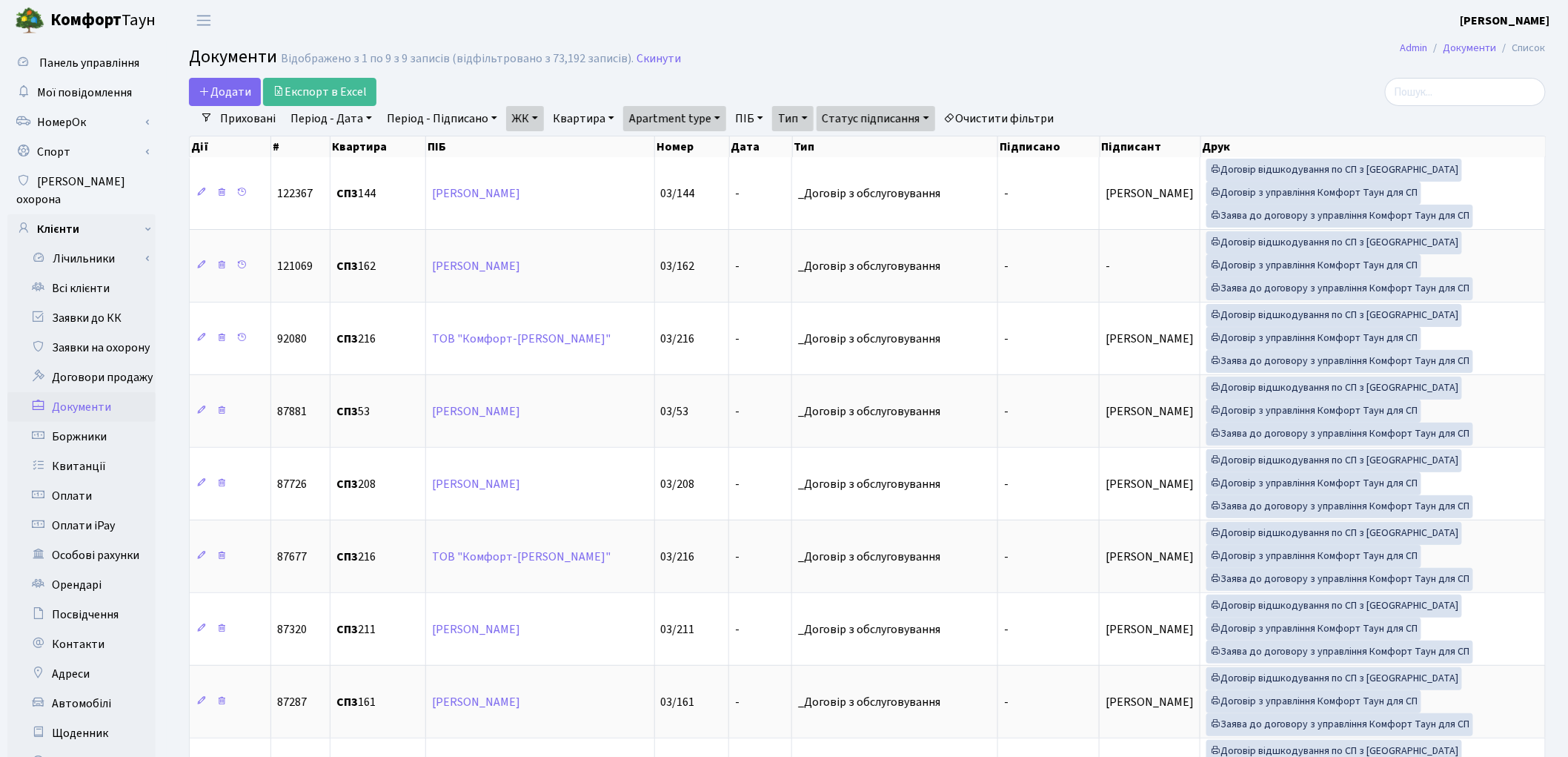
click at [561, 124] on link "Квартира" at bounding box center [583, 118] width 73 height 25
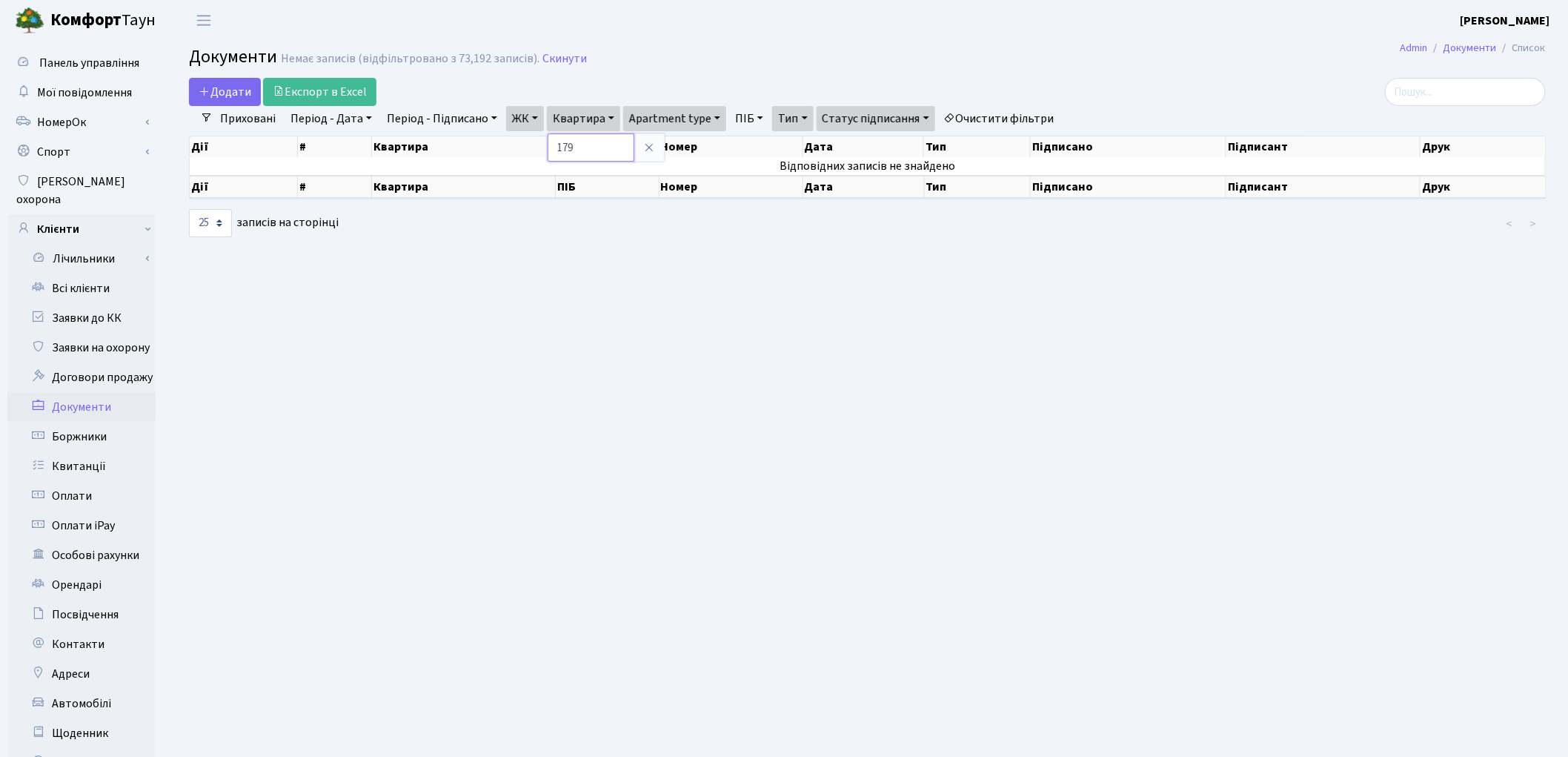
type input "179"
click at [1040, 109] on link "Очистити фільтри" at bounding box center [1000, 118] width 122 height 25
select select
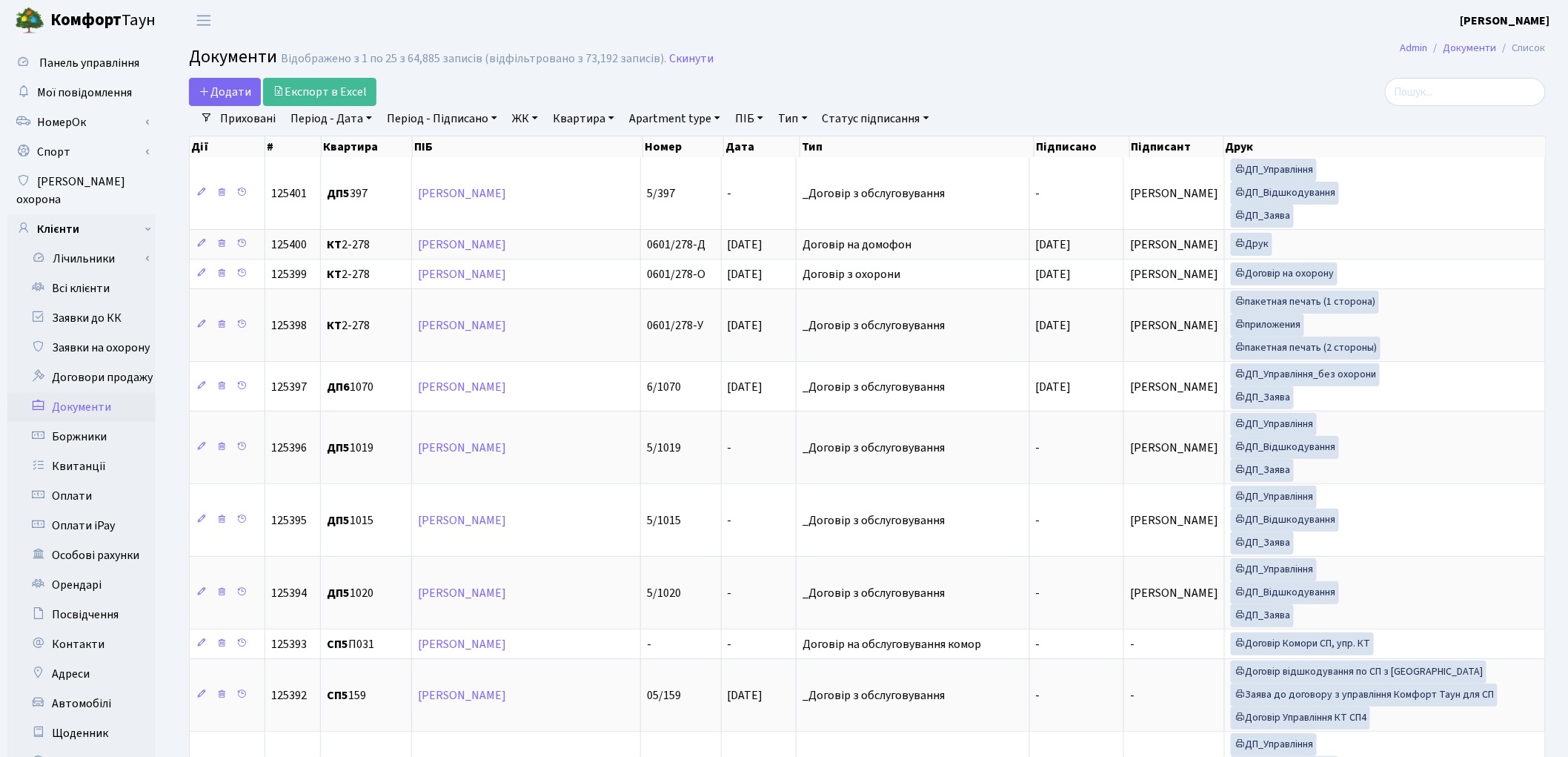
click at [524, 120] on link "ЖК" at bounding box center [525, 118] width 38 height 25
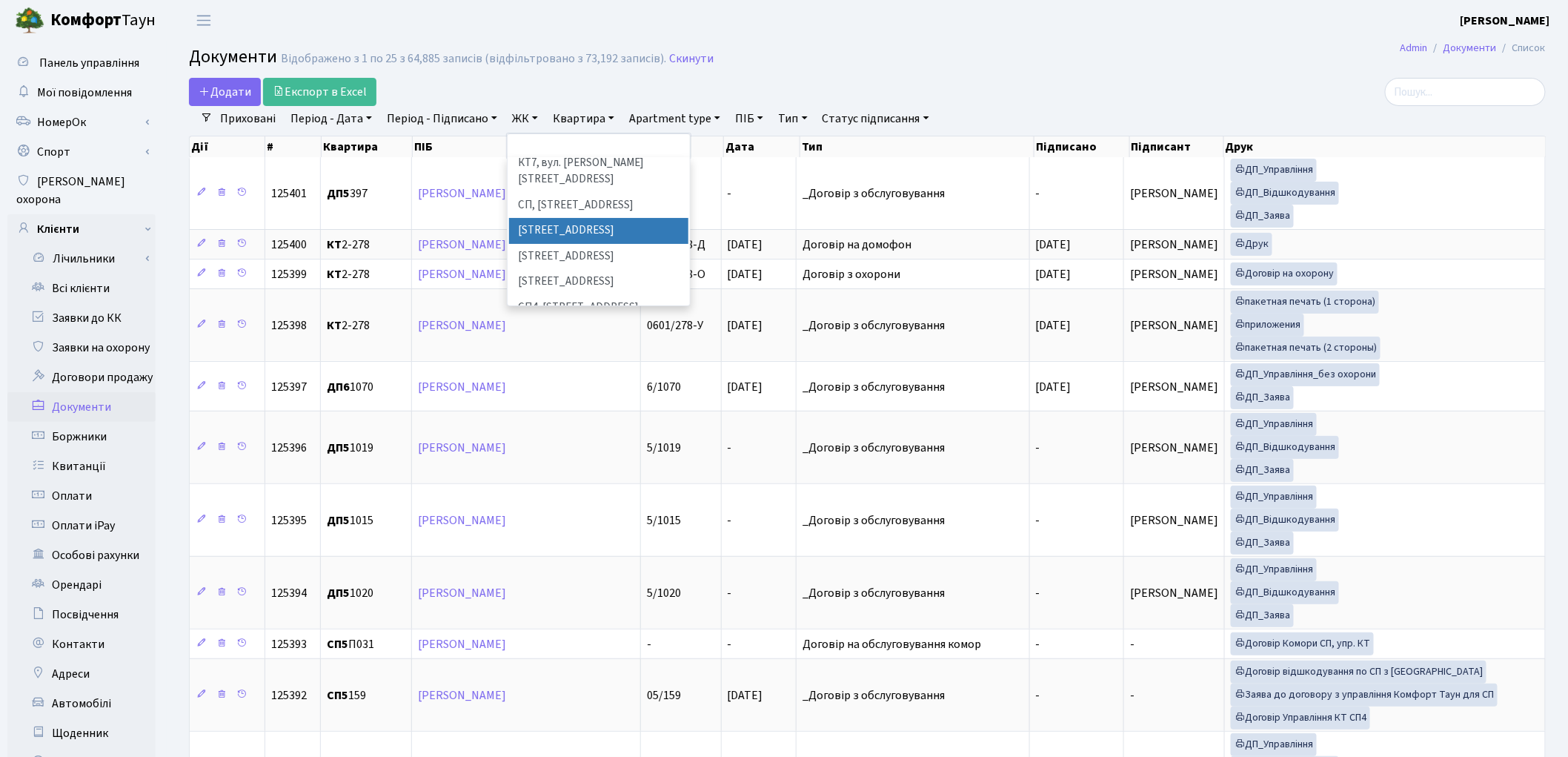
scroll to position [246, 0]
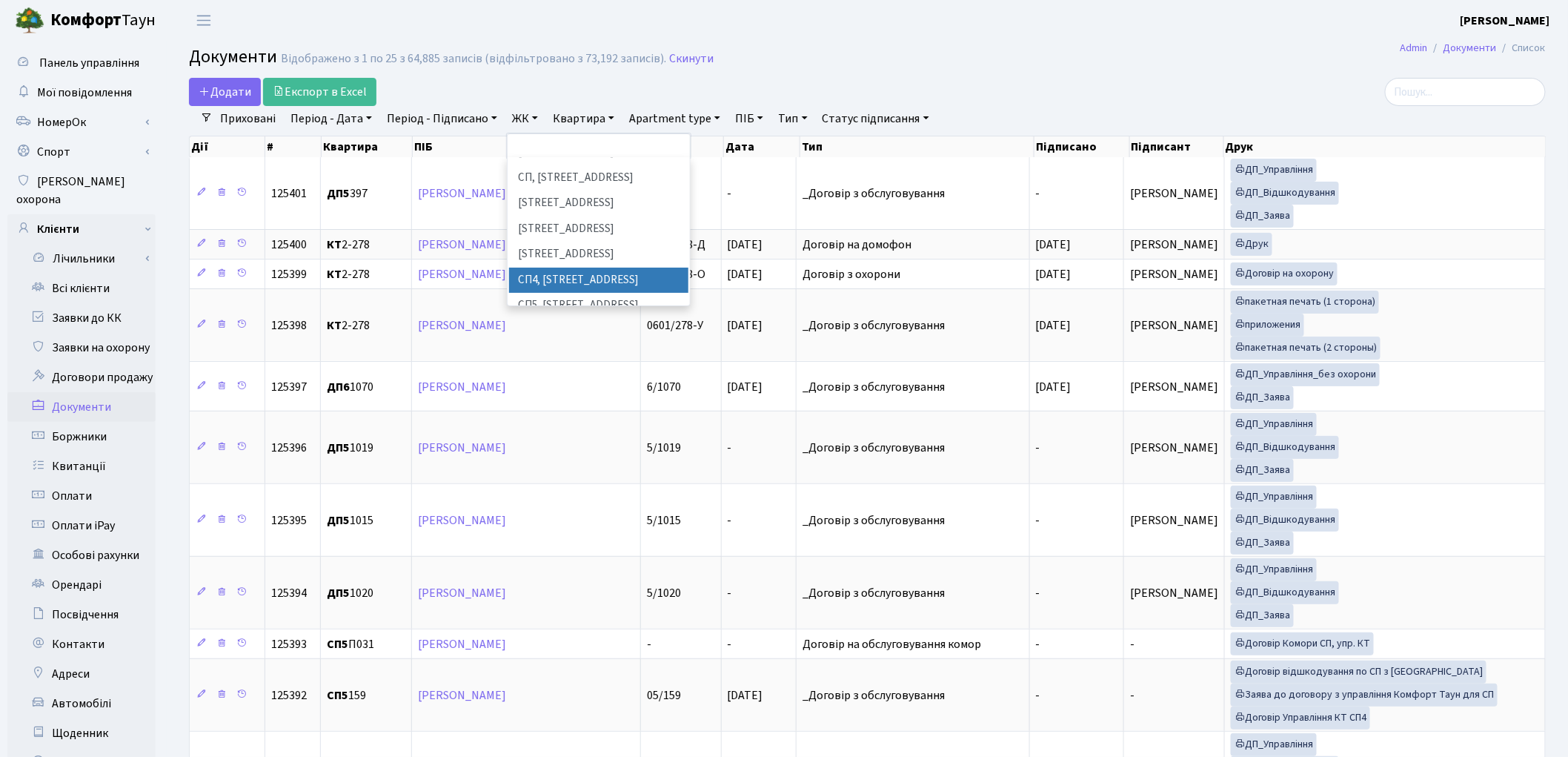
click at [598, 268] on li "СП4, Столичне шосе, 5" at bounding box center [599, 281] width 180 height 26
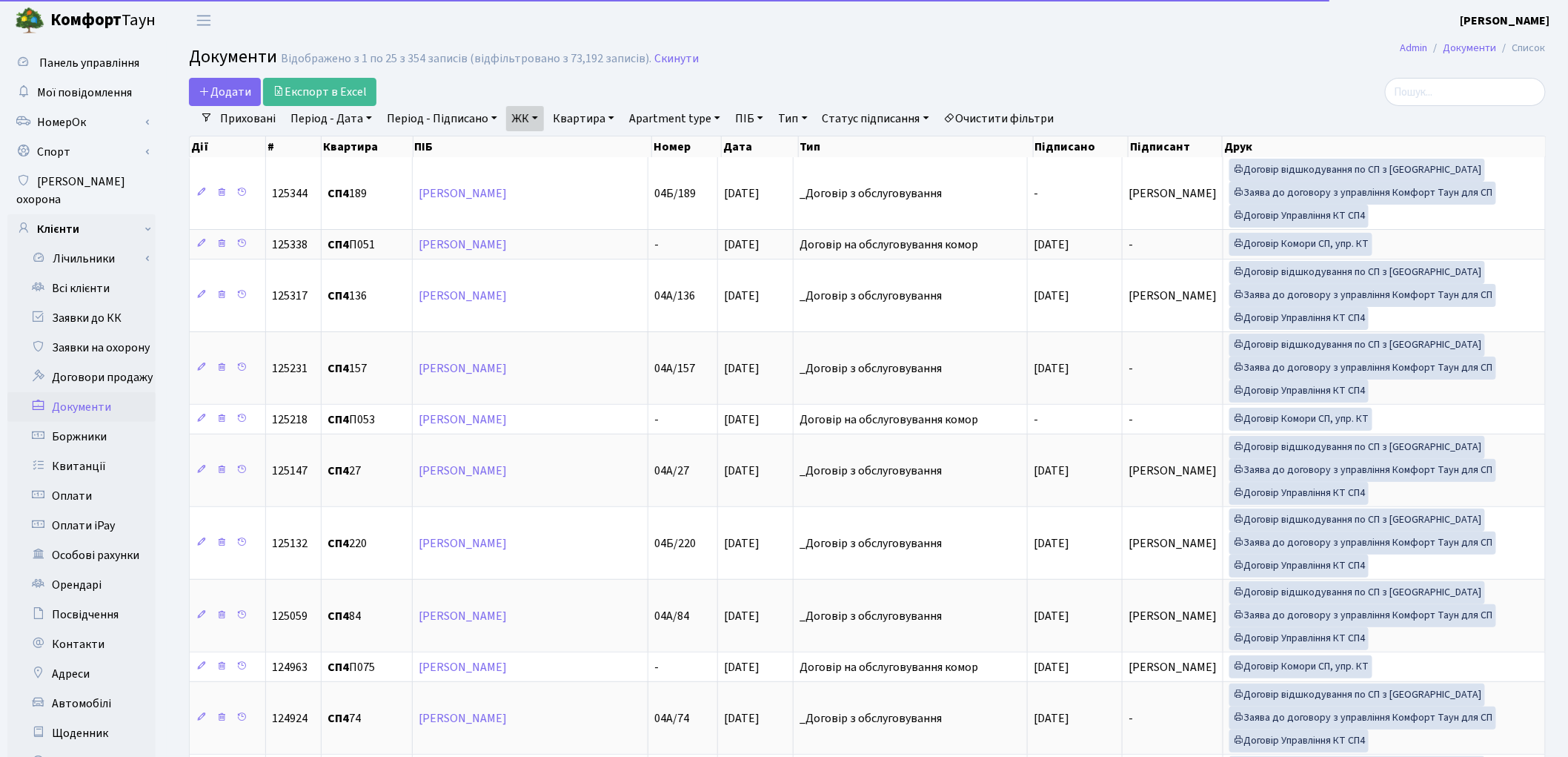
click at [531, 128] on link "ЖК" at bounding box center [525, 118] width 38 height 25
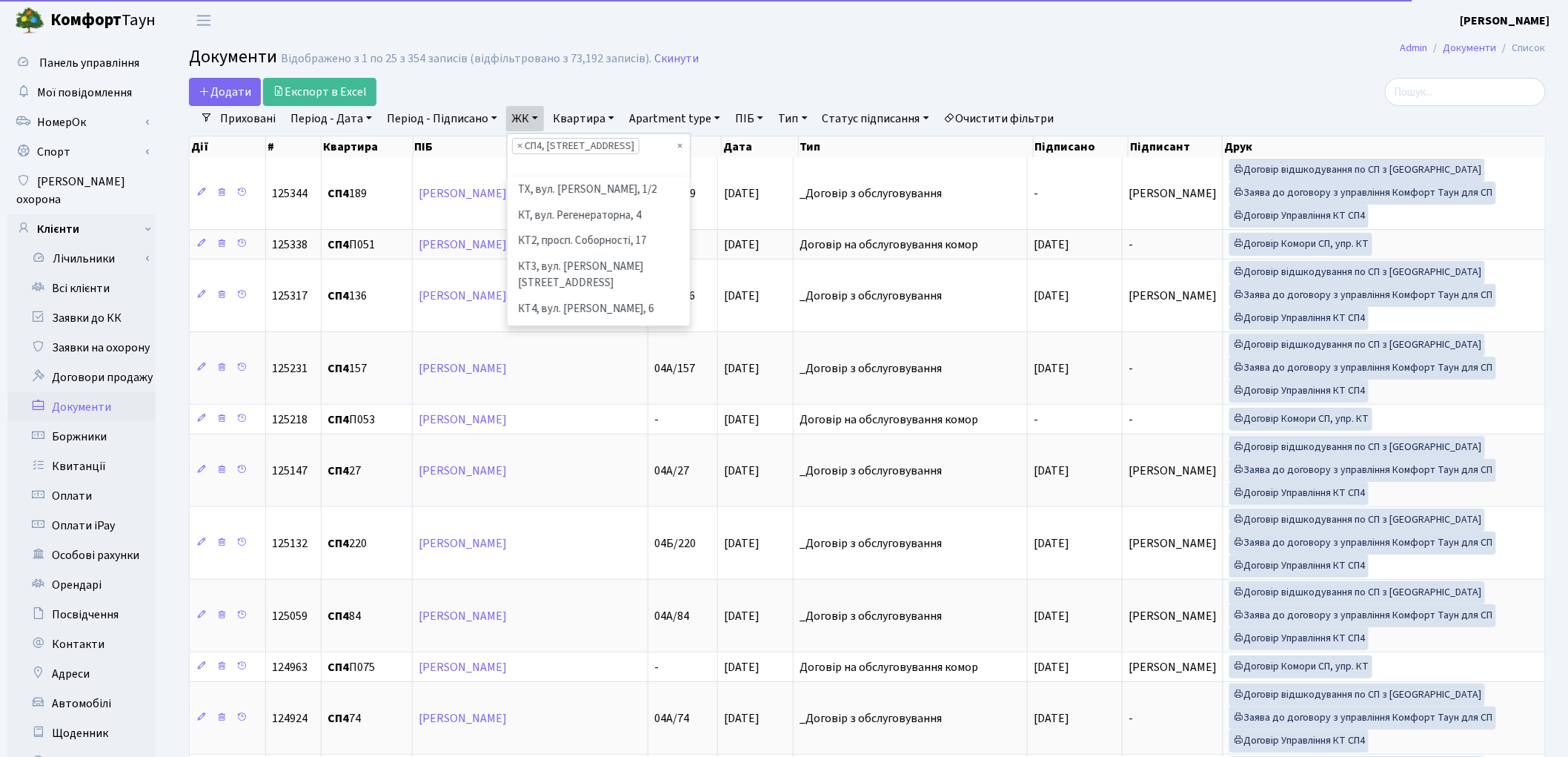
scroll to position [280, 0]
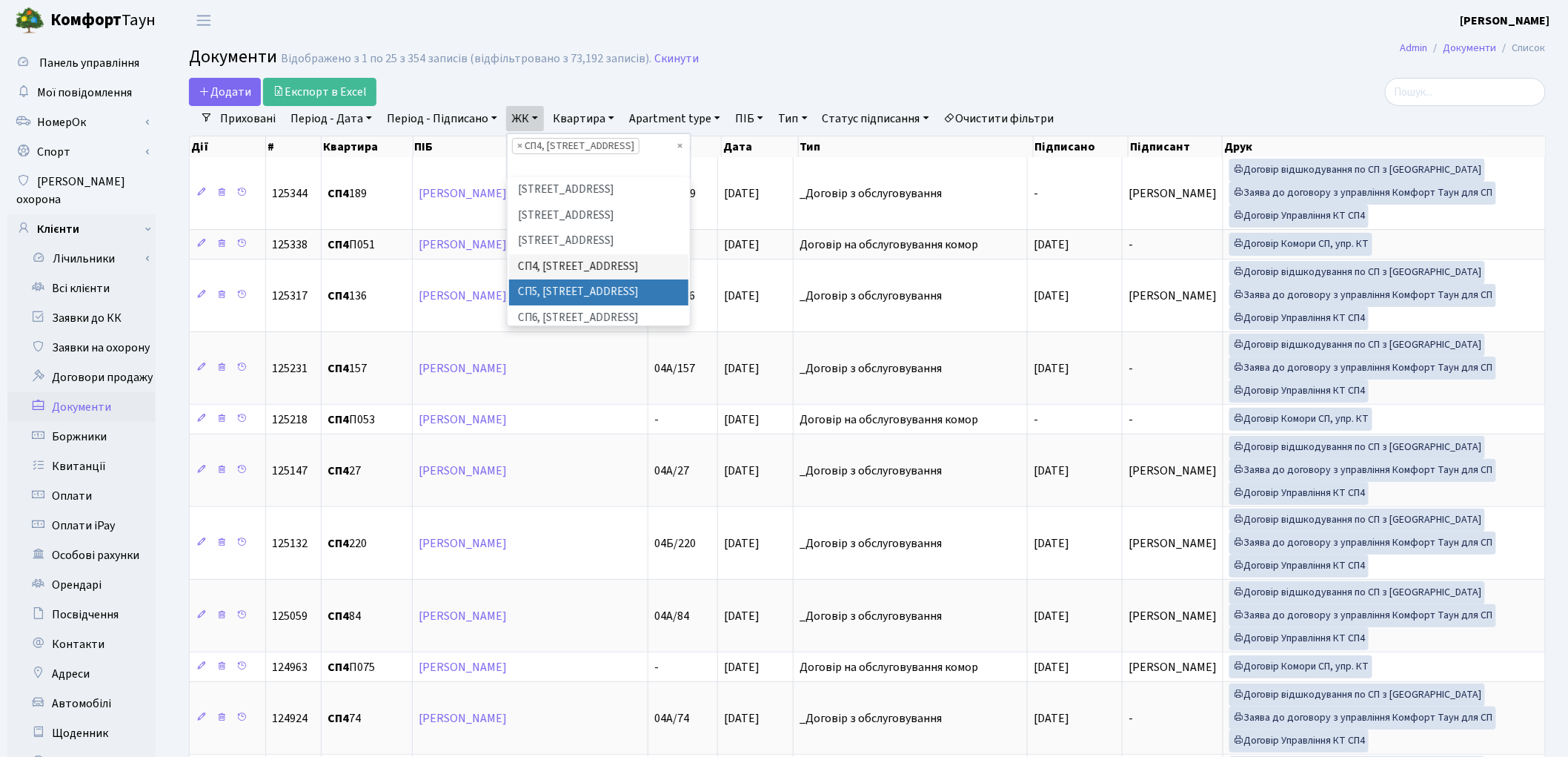
click at [545, 280] on li "СП5, Столичне шосе, 3-А" at bounding box center [599, 293] width 180 height 26
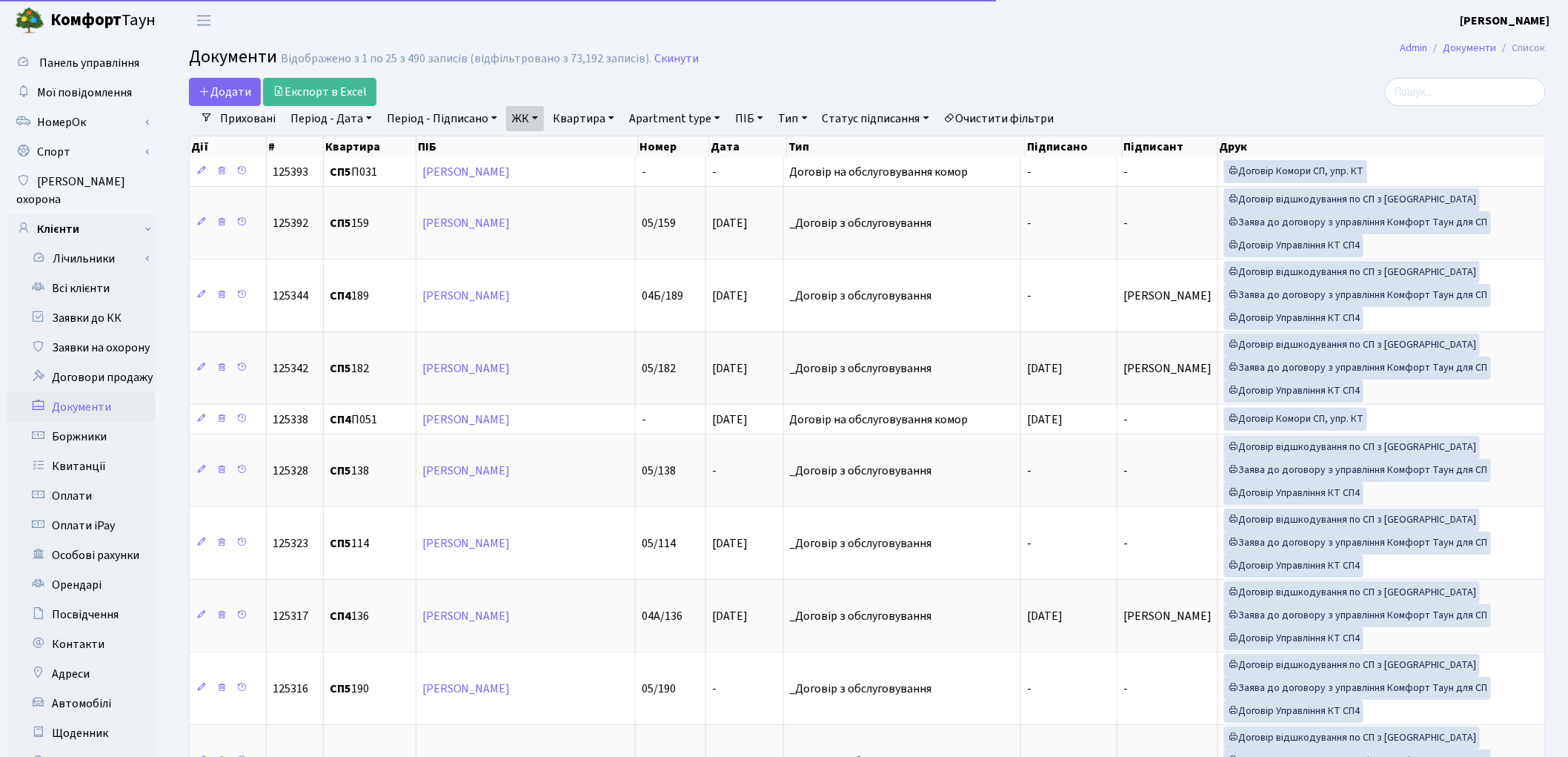
click at [527, 126] on link "ЖК" at bounding box center [525, 118] width 38 height 25
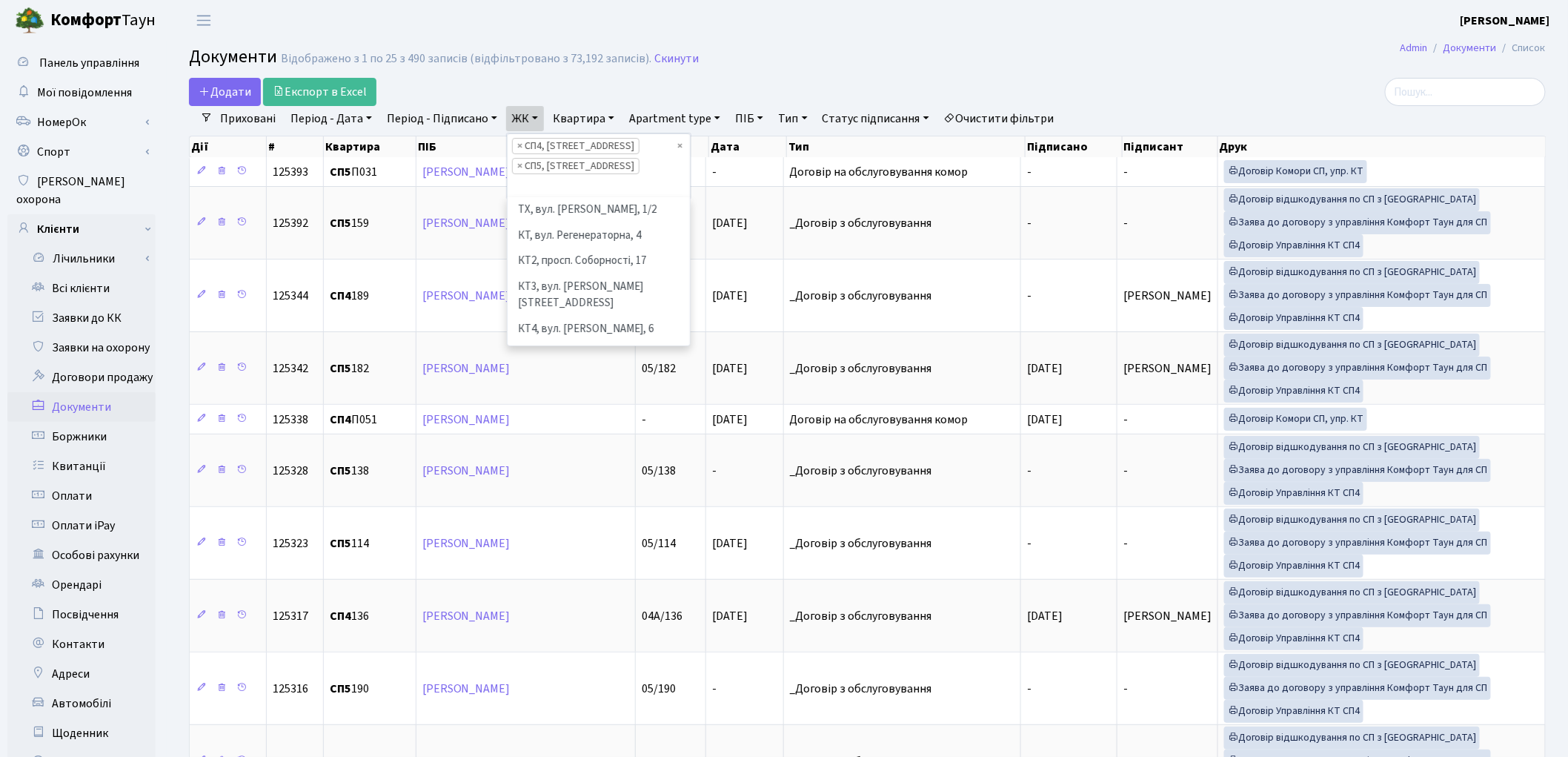
scroll to position [306, 0]
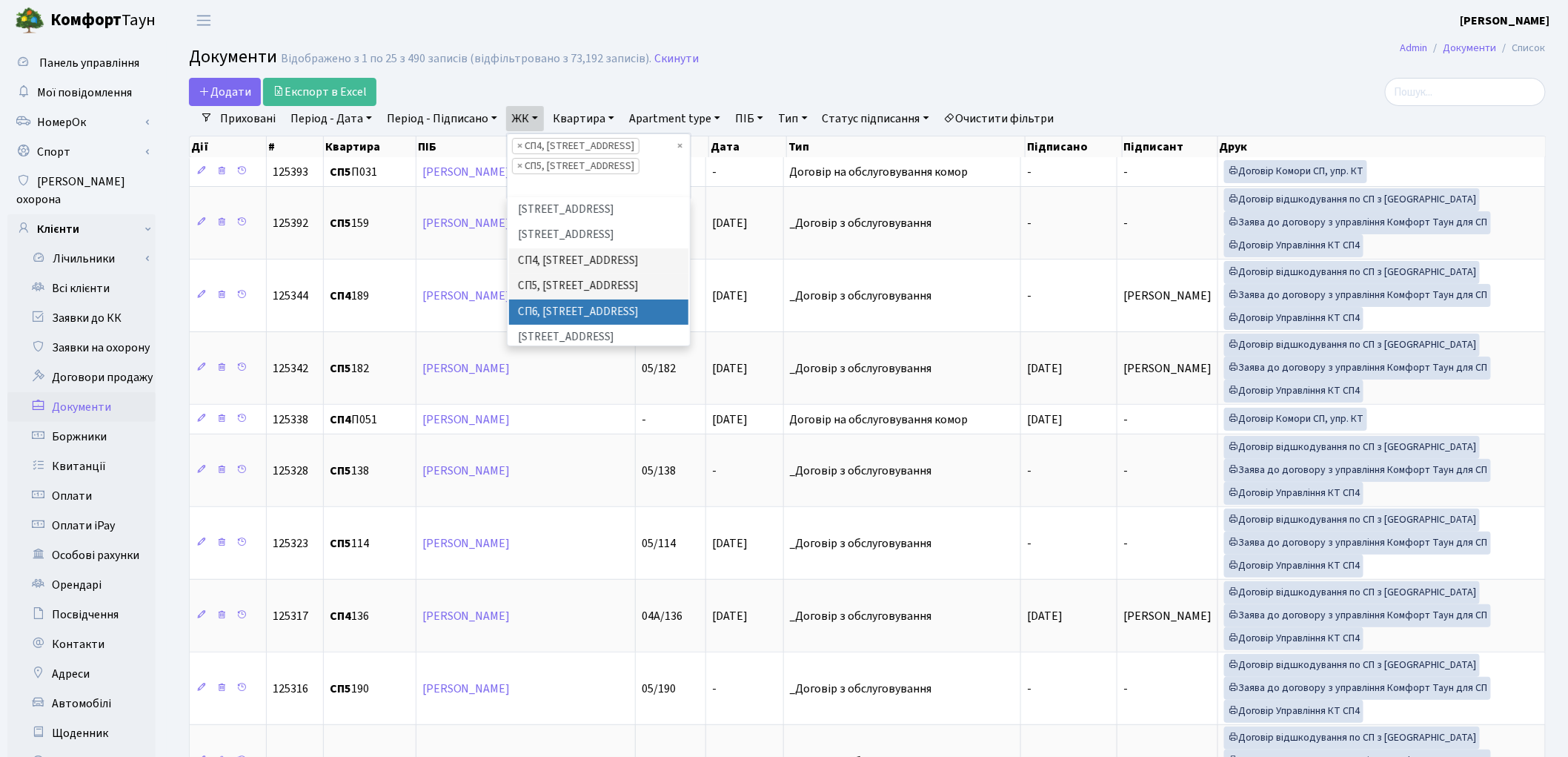
click at [553, 299] on li "СП6, Столичне шосе, 5-А" at bounding box center [599, 312] width 180 height 26
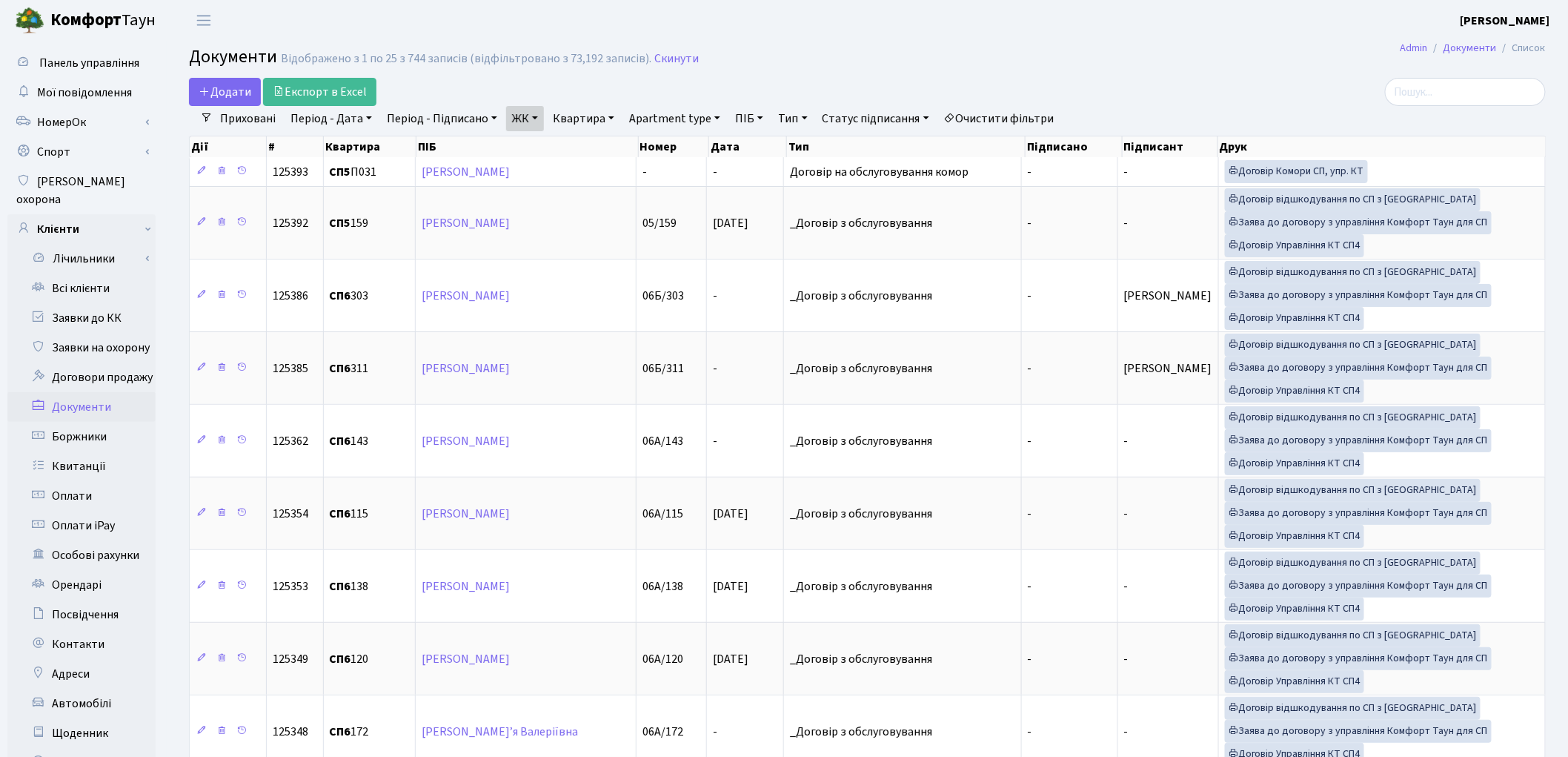
click at [861, 117] on link "Статус підписання" at bounding box center [876, 118] width 119 height 25
click at [862, 210] on link "Без договору з КТ" at bounding box center [893, 208] width 153 height 23
click at [677, 117] on link "Apartment type" at bounding box center [675, 118] width 103 height 25
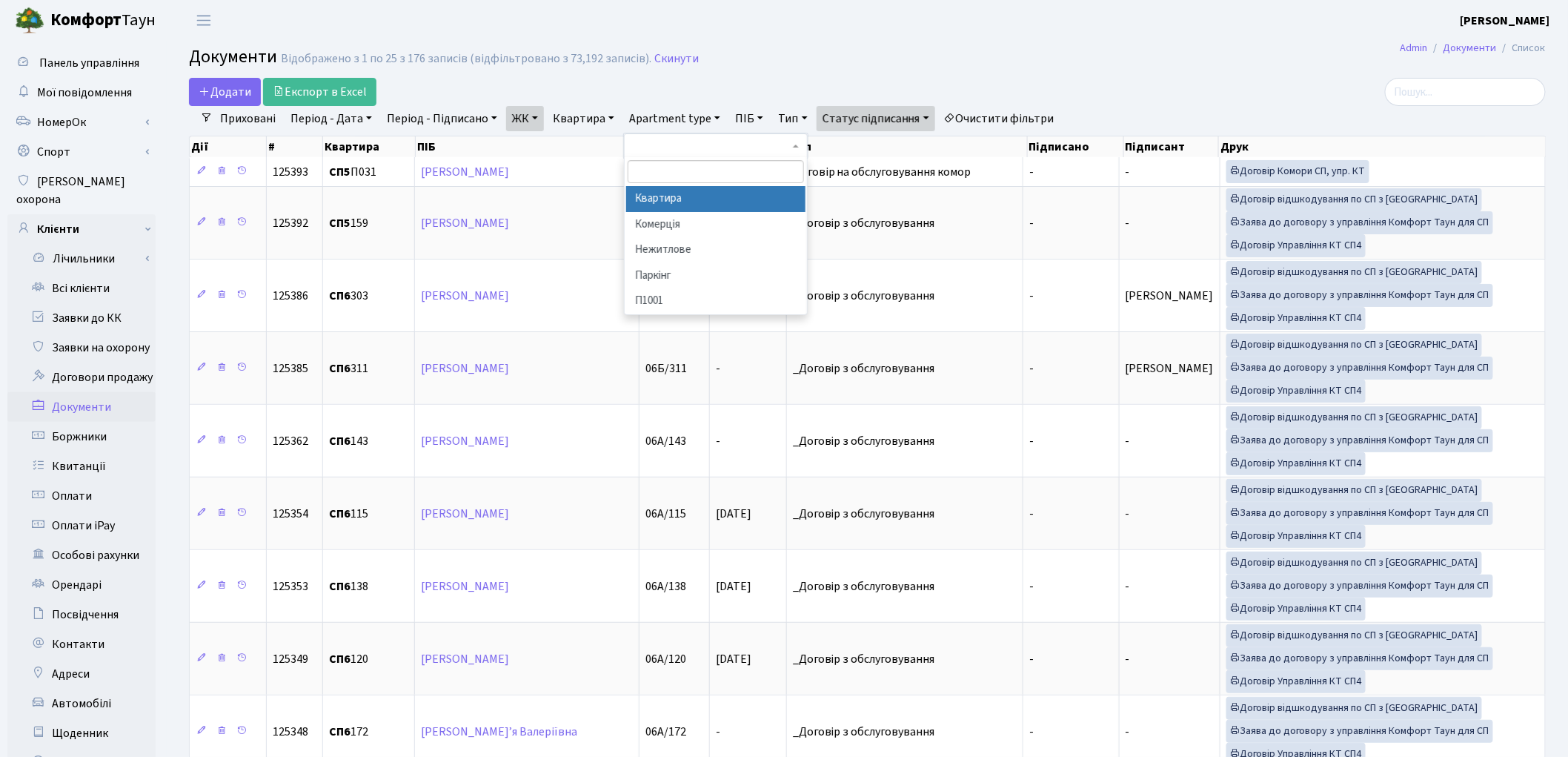
click at [670, 205] on li "Квартира" at bounding box center [716, 199] width 180 height 26
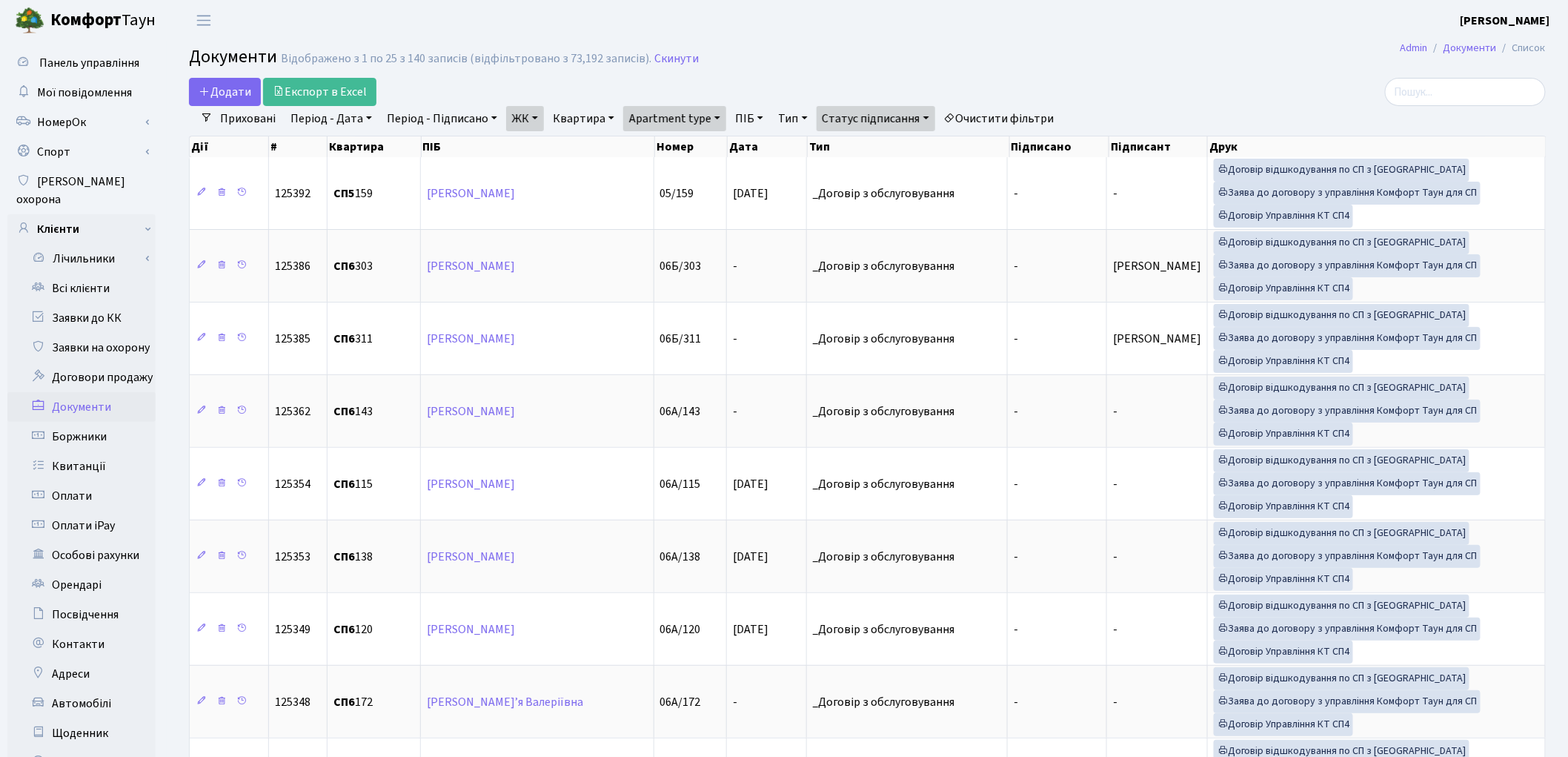
click at [795, 117] on link "Тип" at bounding box center [792, 118] width 41 height 25
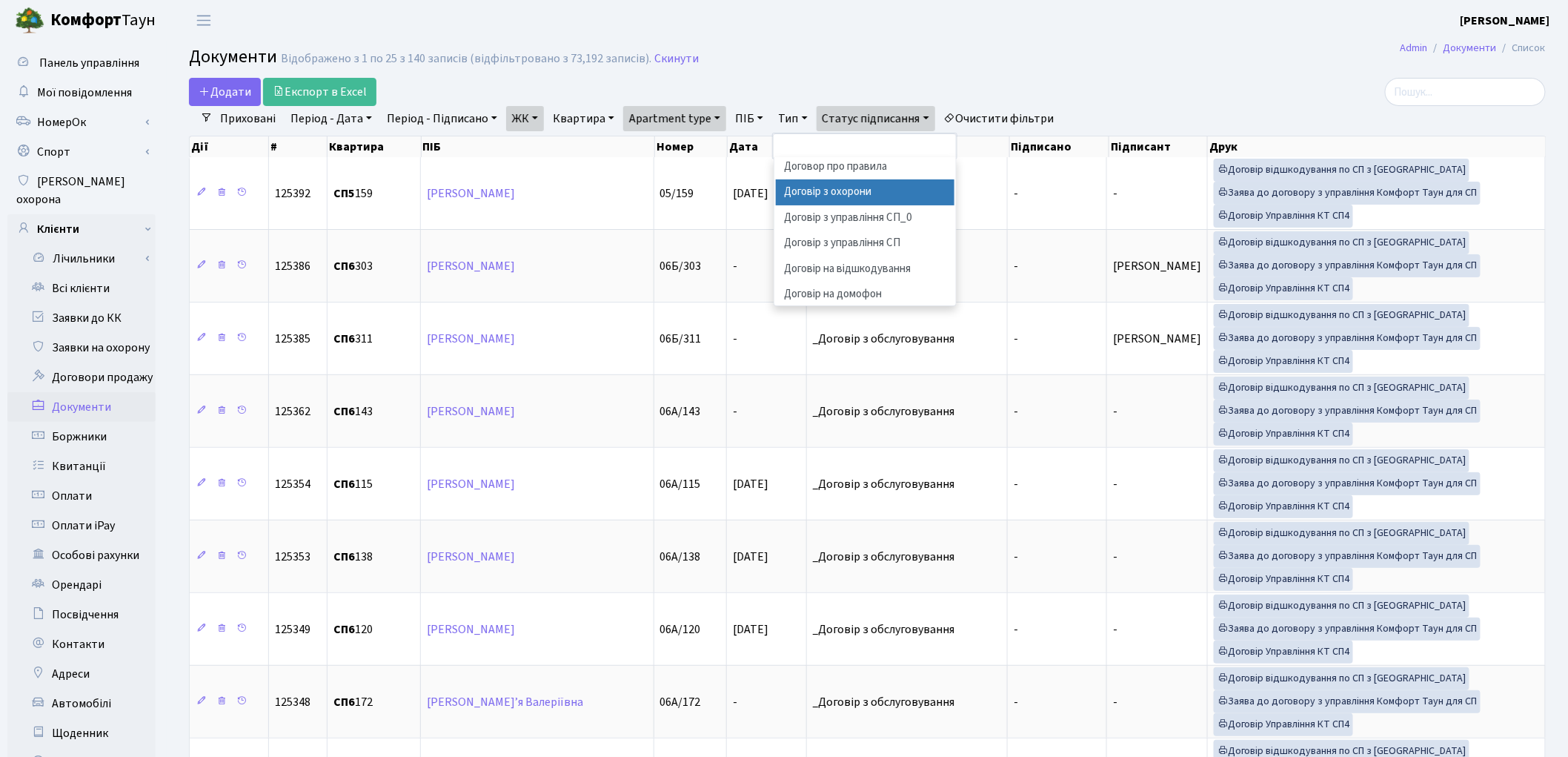
scroll to position [494, 0]
click at [876, 174] on li "Договір з управління СП" at bounding box center [866, 161] width 180 height 26
select select "316"
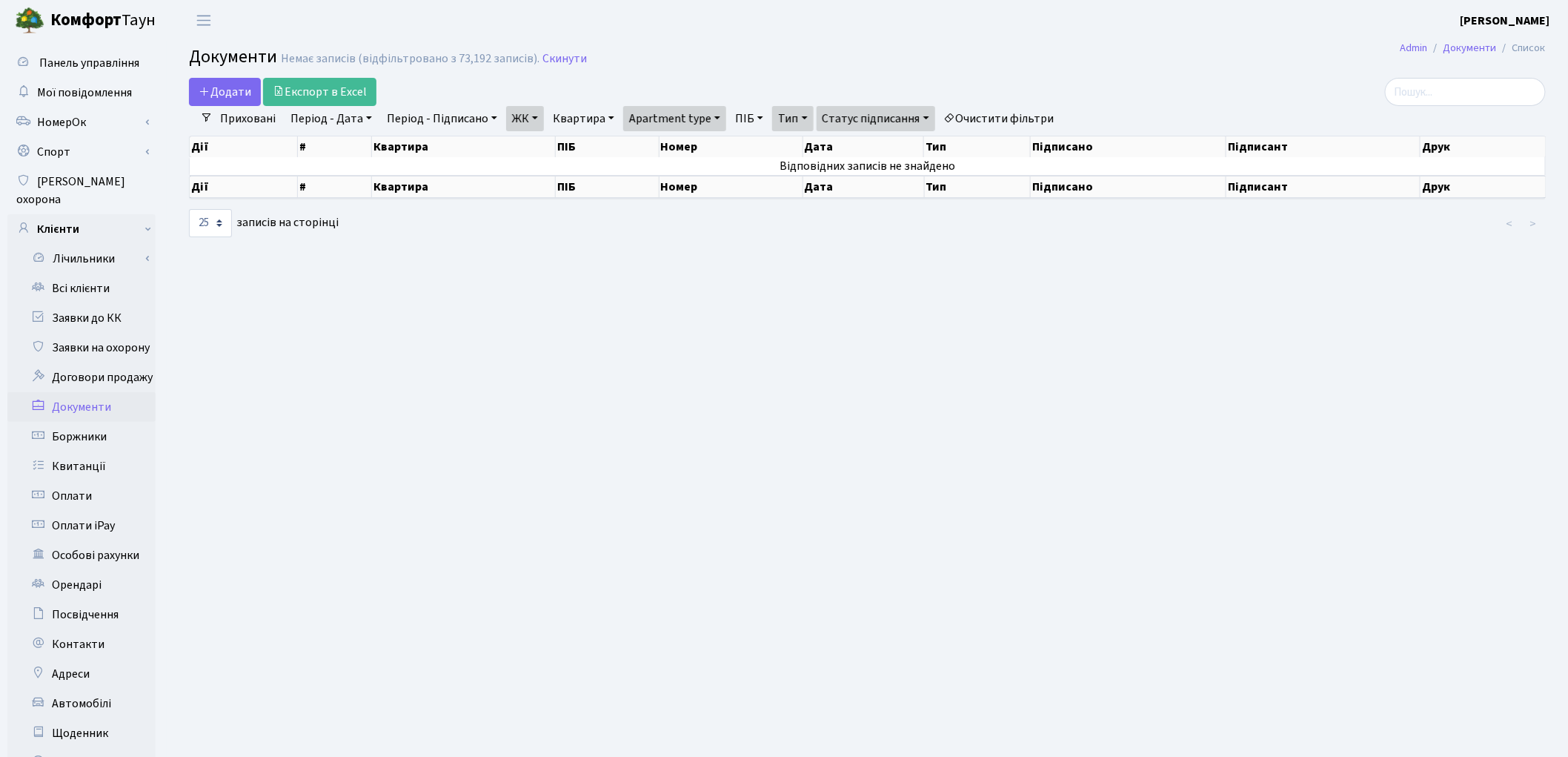
click at [779, 126] on link "Тип" at bounding box center [792, 118] width 41 height 25
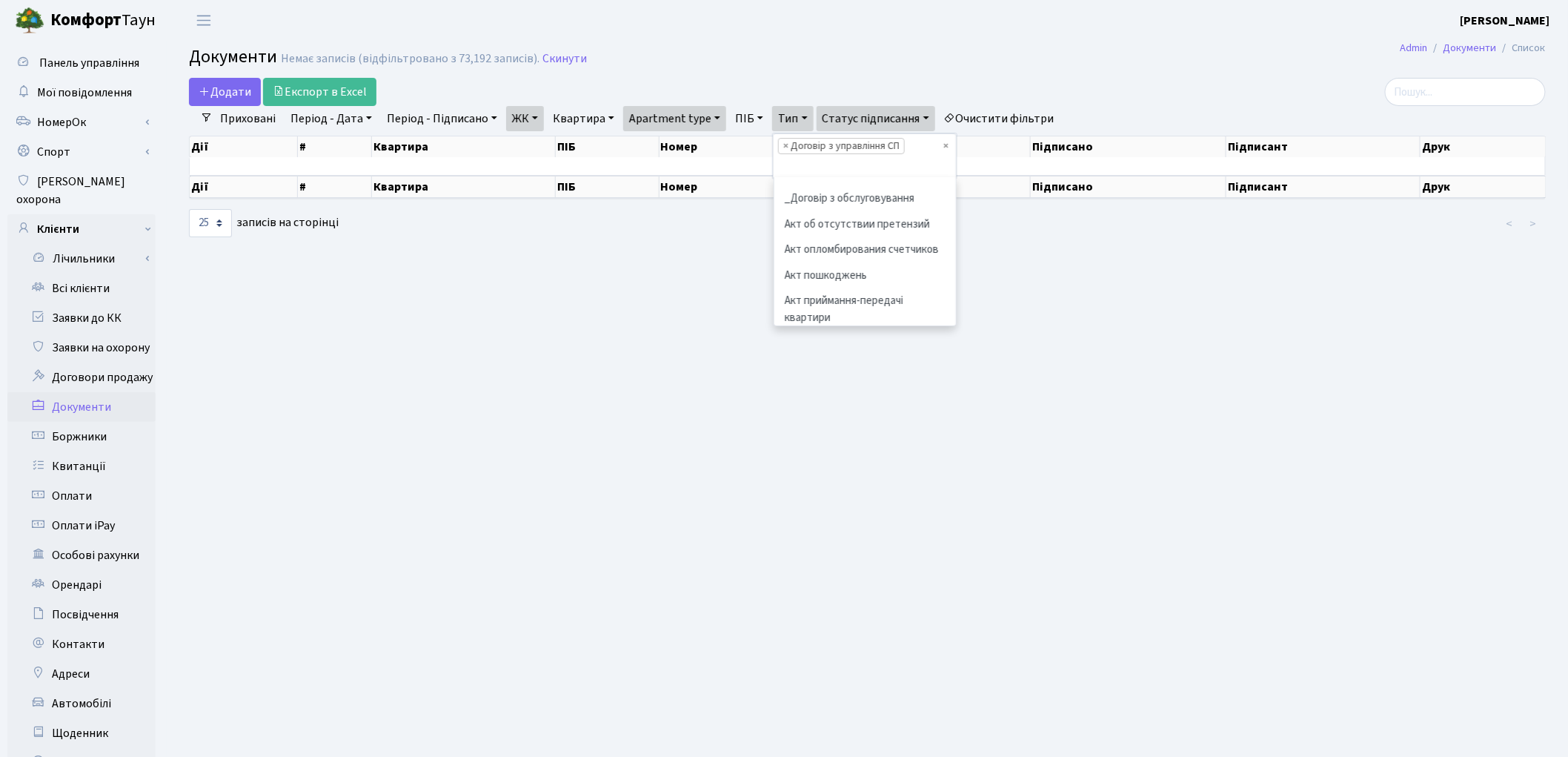
scroll to position [509, 0]
click at [789, 145] on span "×" at bounding box center [786, 146] width 6 height 15
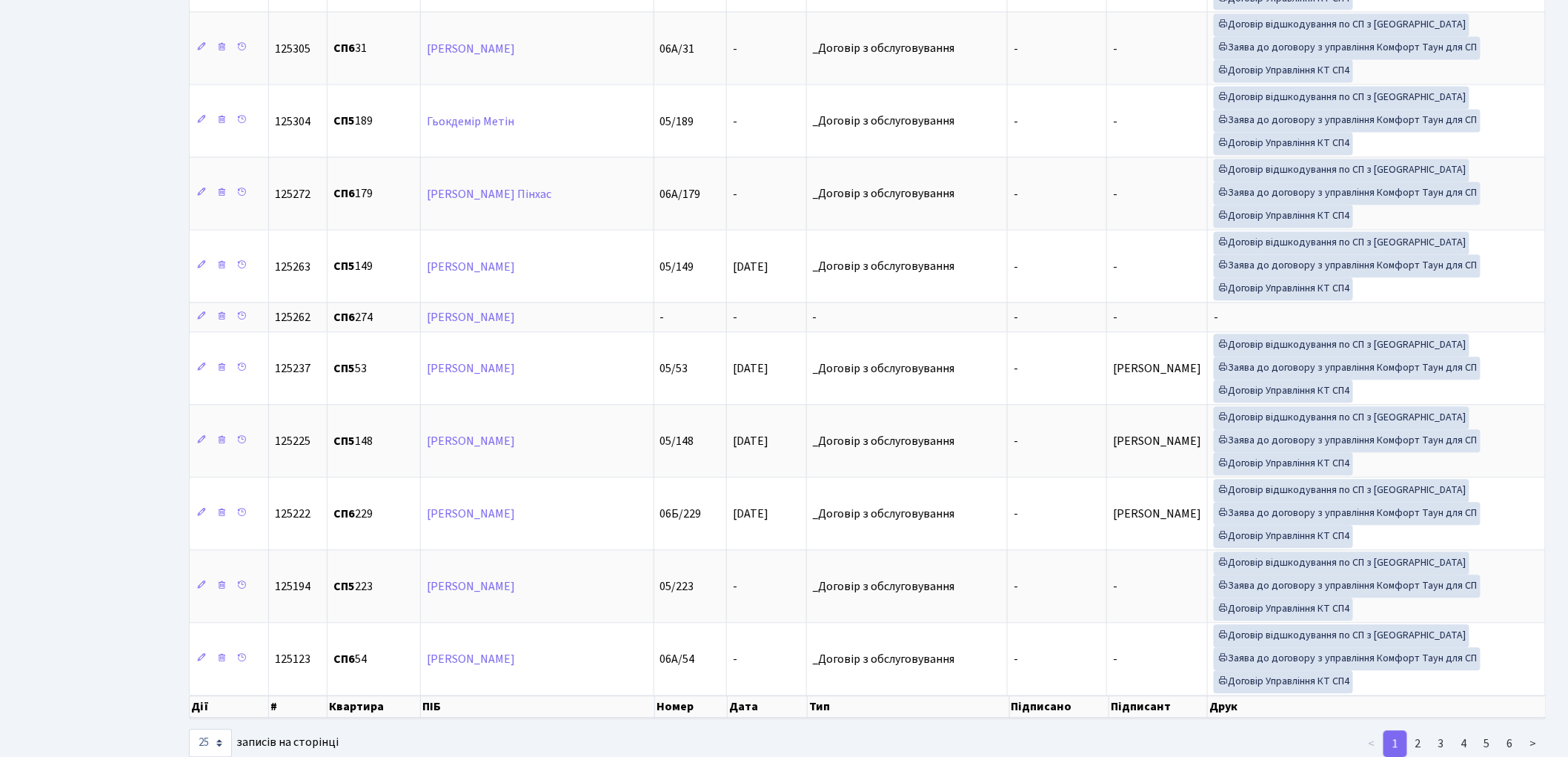
scroll to position [1286, 0]
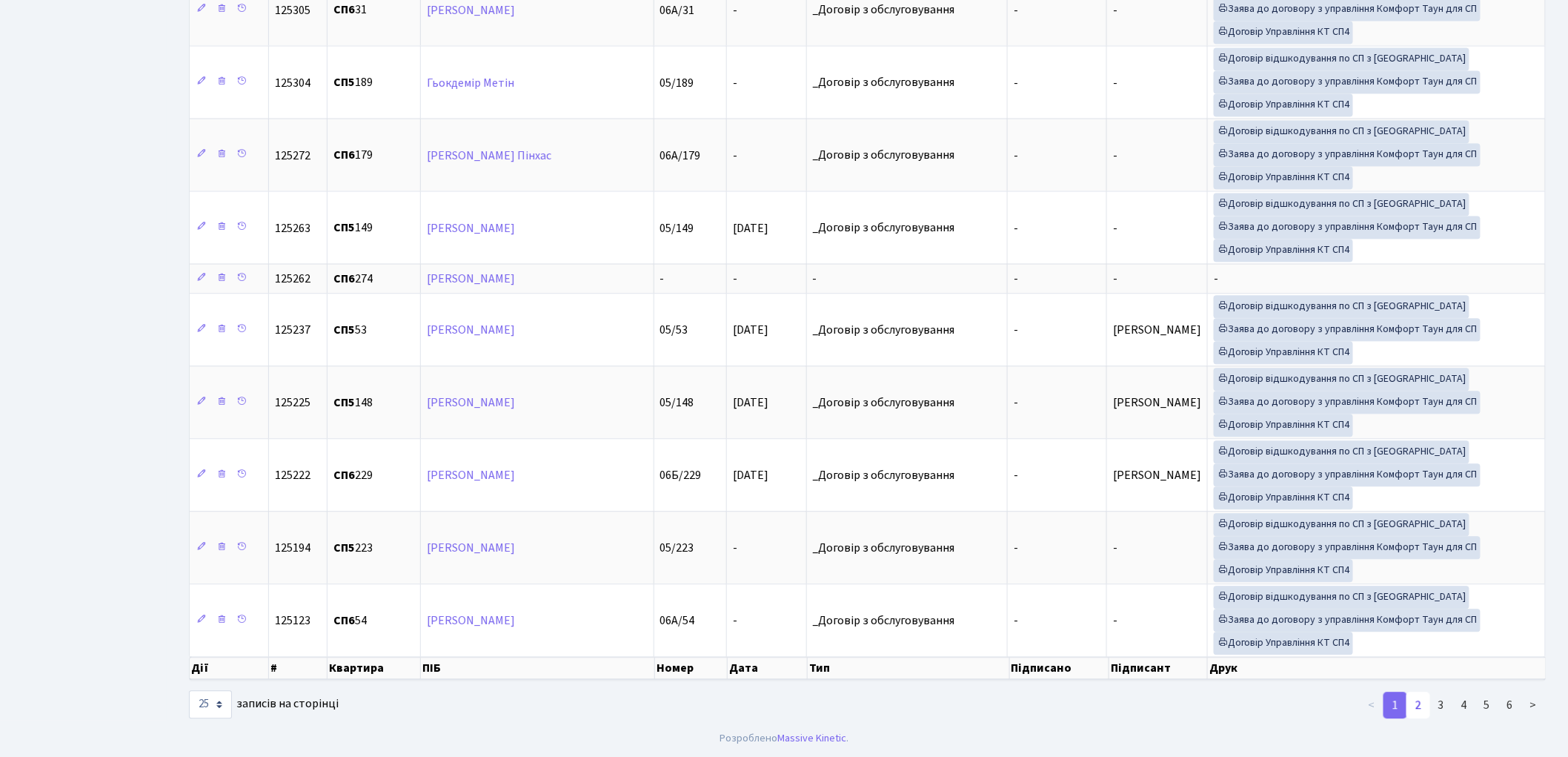
click at [1420, 705] on link "2" at bounding box center [1419, 704] width 24 height 27
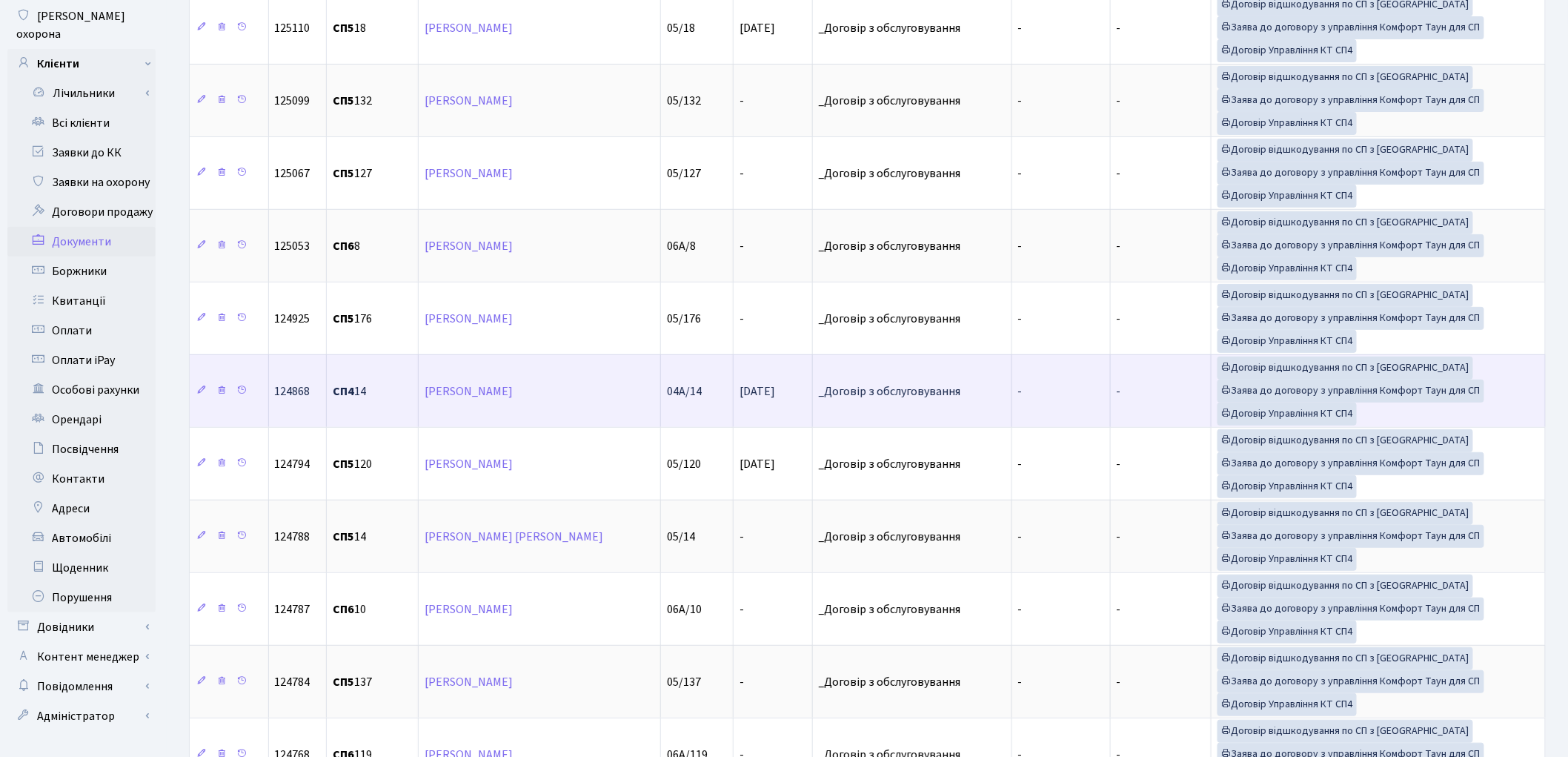
scroll to position [0, 0]
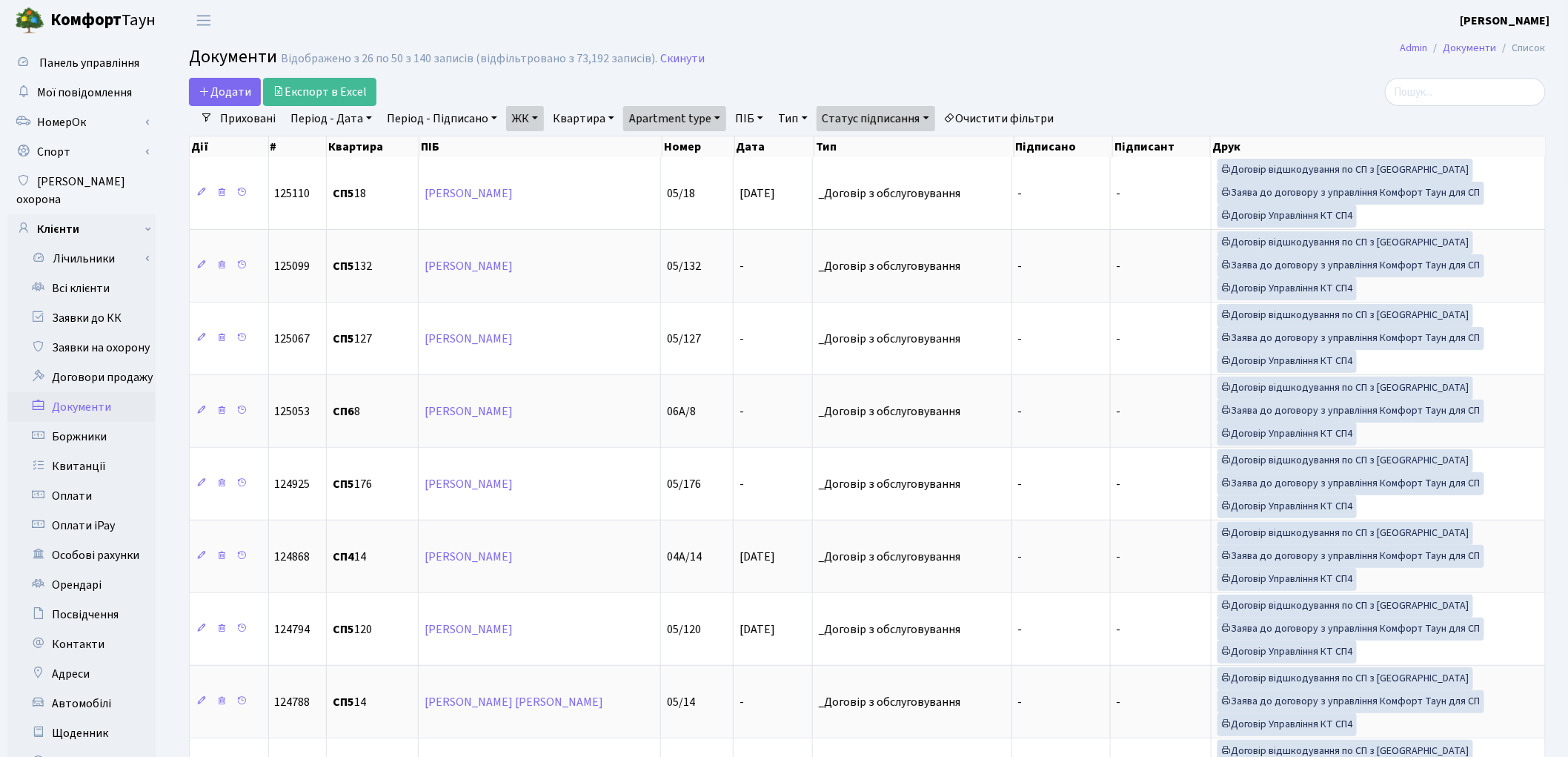
click at [527, 128] on link "ЖК" at bounding box center [525, 118] width 38 height 25
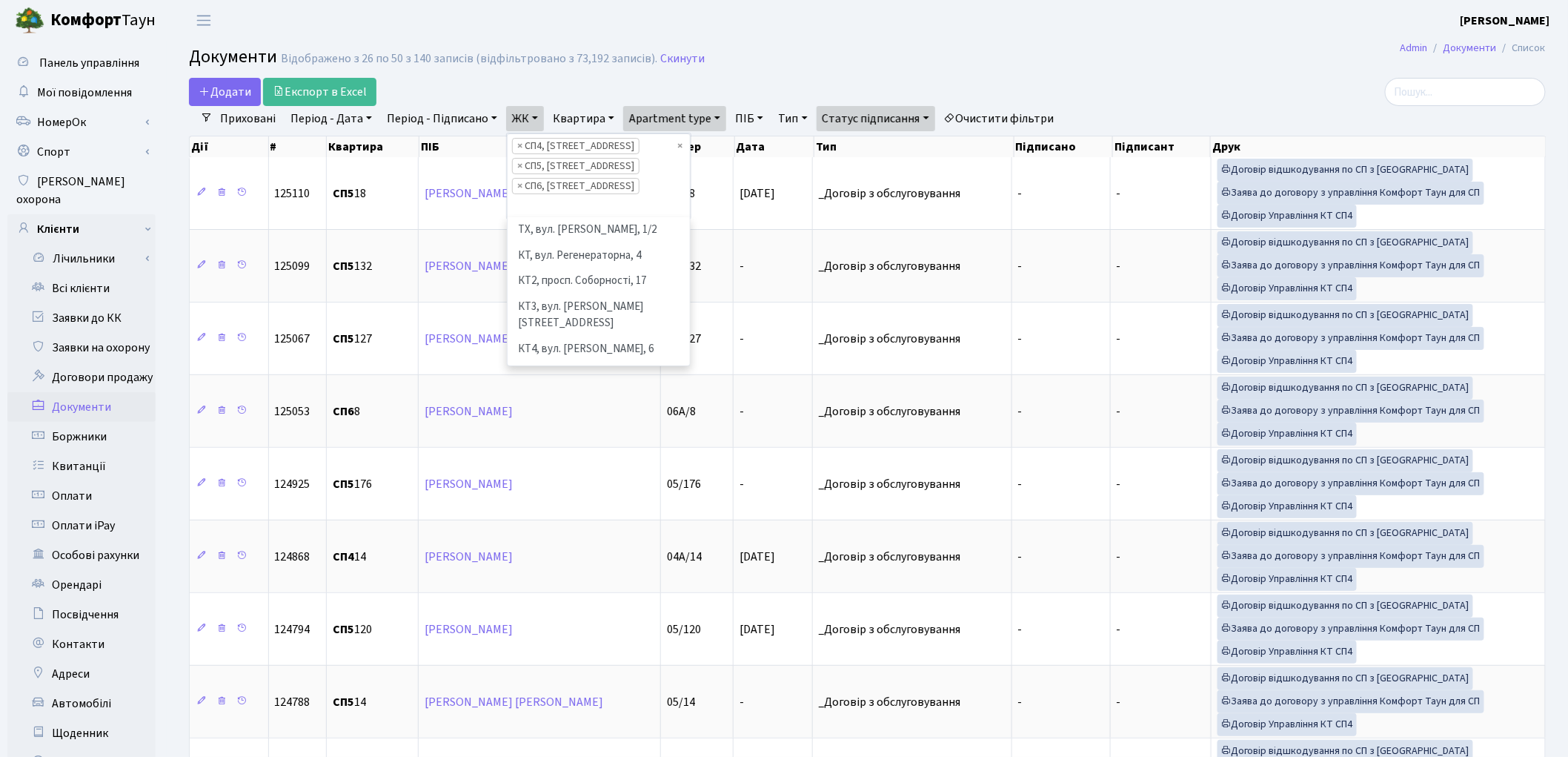
scroll to position [255, 0]
click at [517, 186] on span "×" at bounding box center [520, 186] width 6 height 15
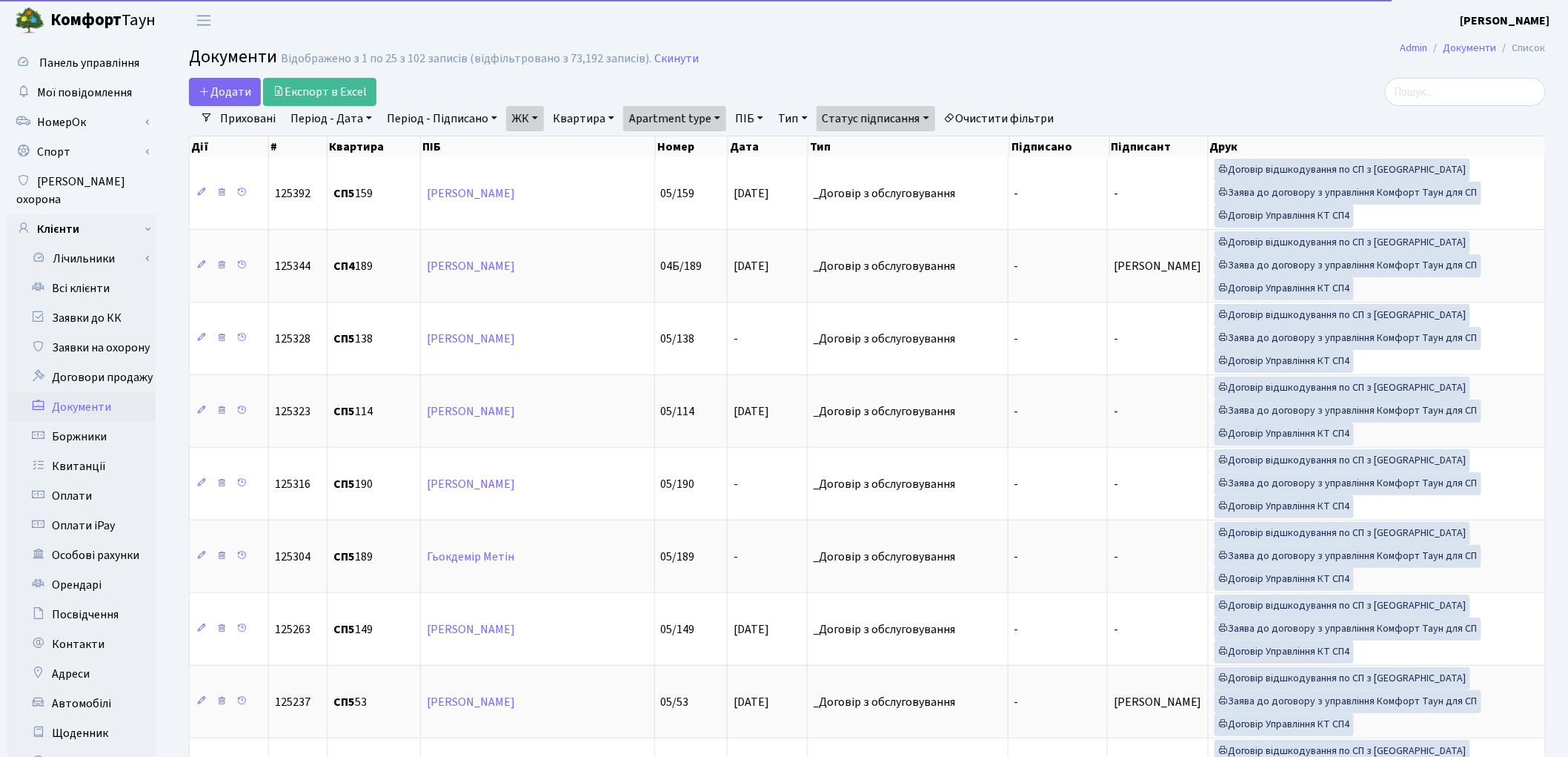
click at [520, 123] on link "ЖК" at bounding box center [525, 118] width 38 height 25
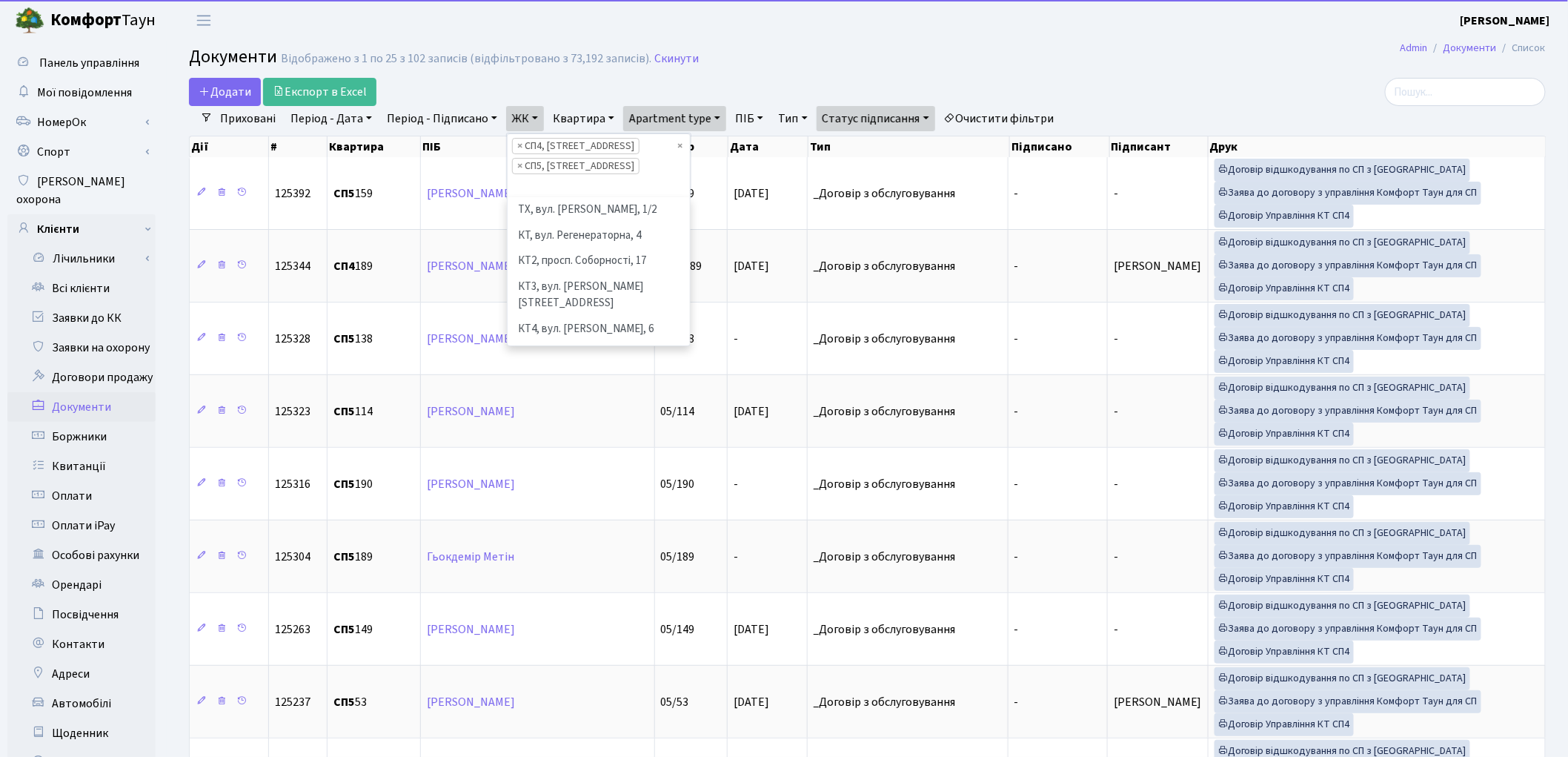
scroll to position [280, 0]
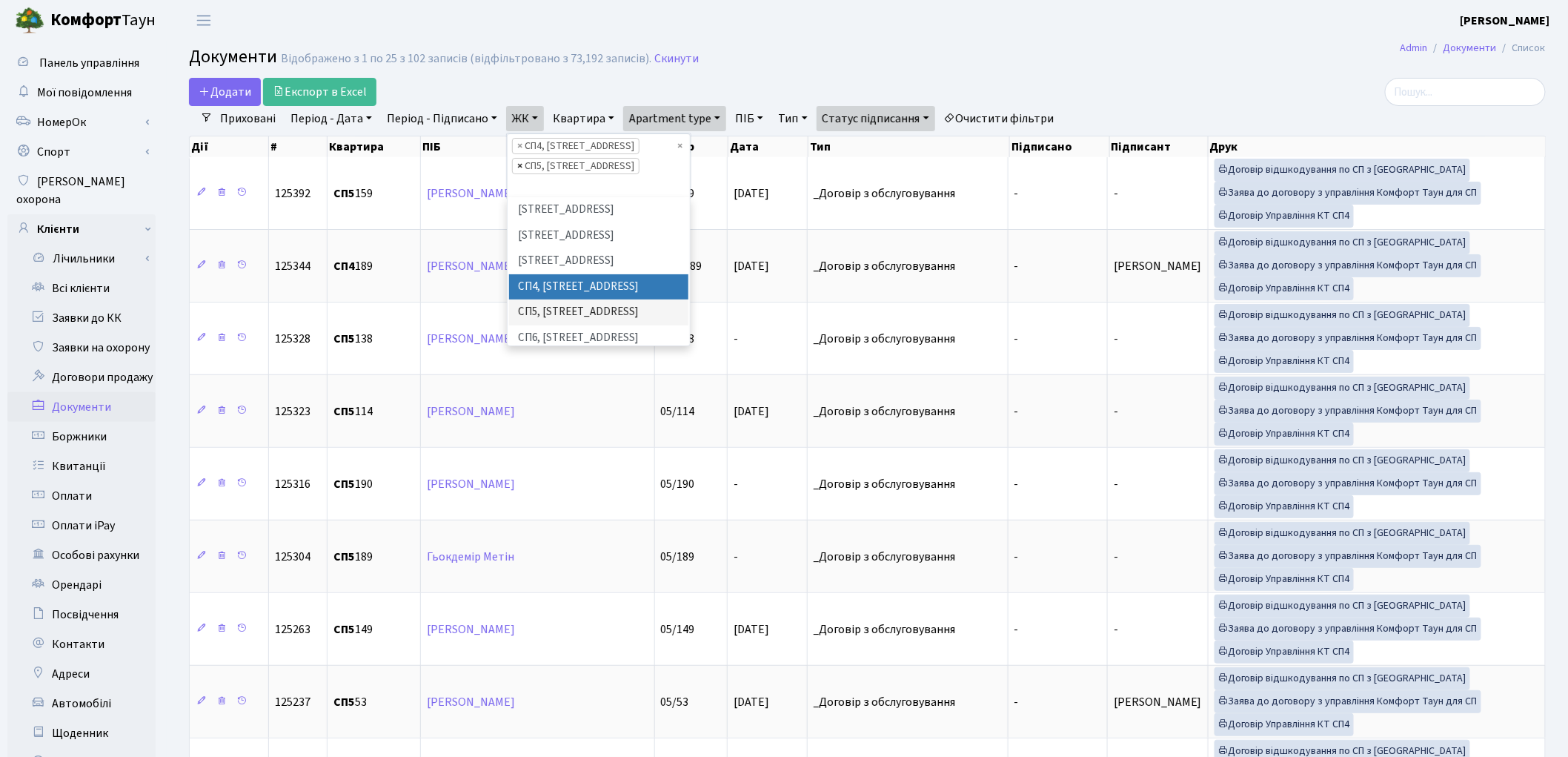
click at [517, 169] on span "×" at bounding box center [520, 166] width 6 height 15
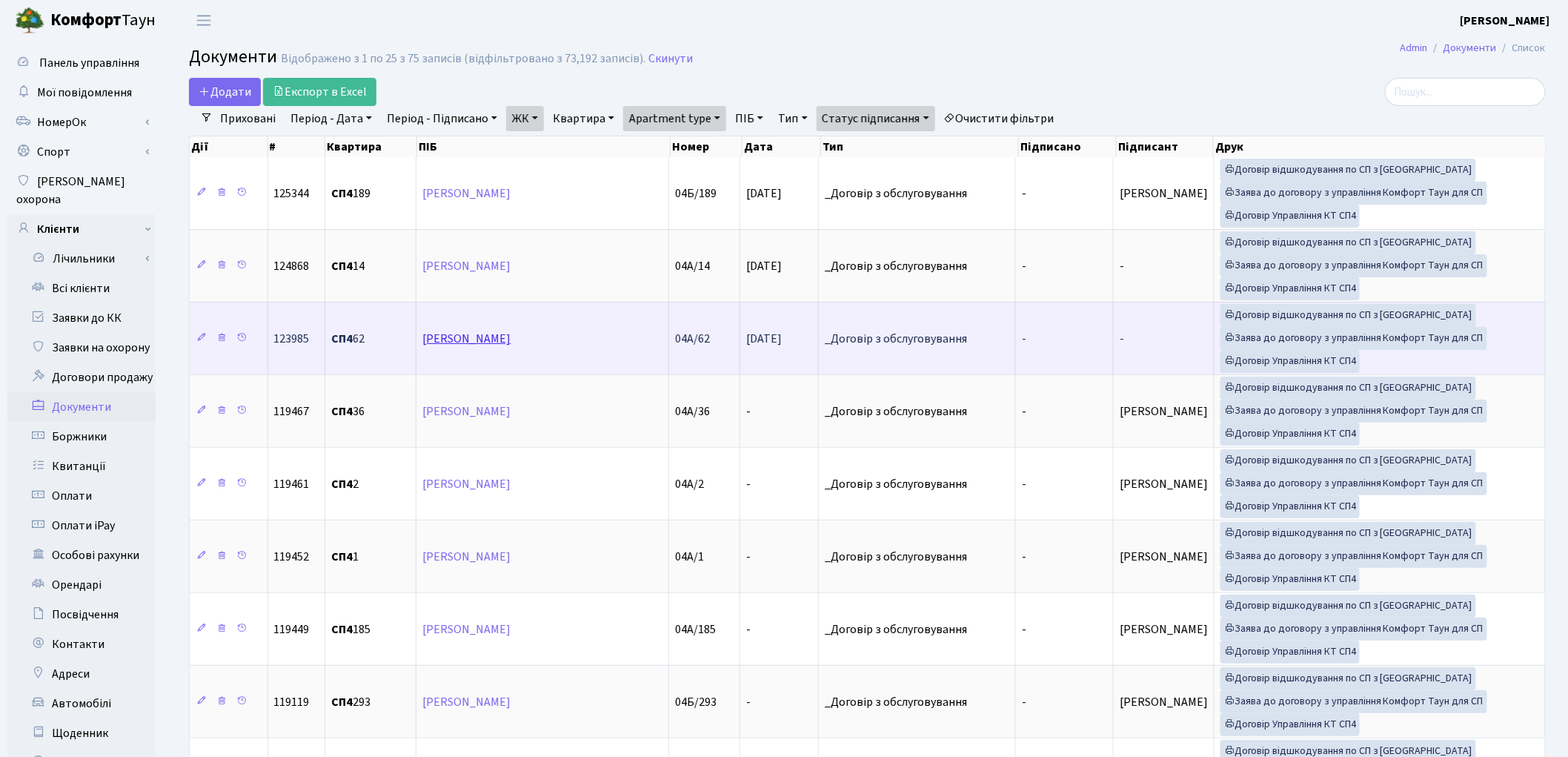
click at [511, 337] on link "Бутенко Олександра Сергіївна" at bounding box center [466, 339] width 88 height 17
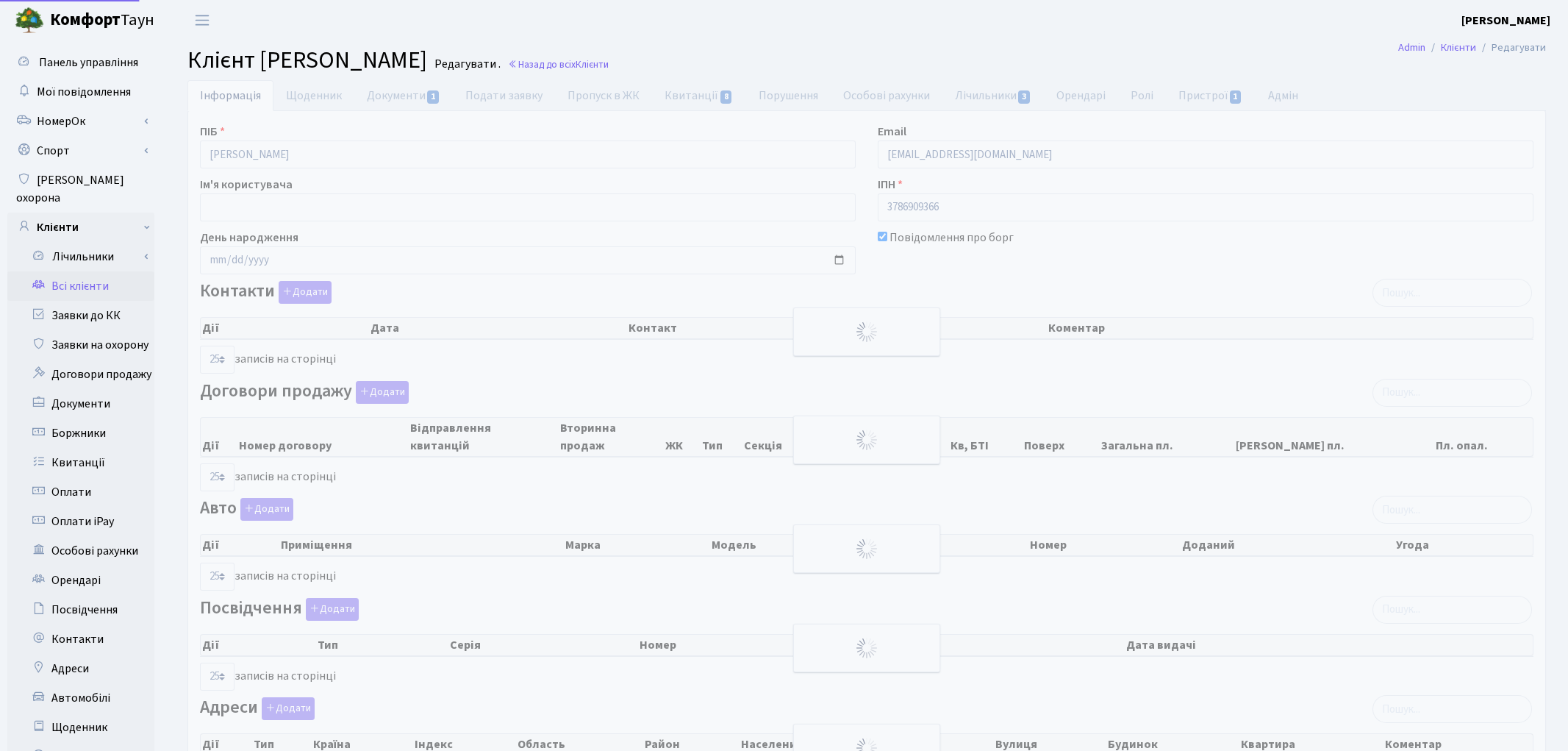
select select "25"
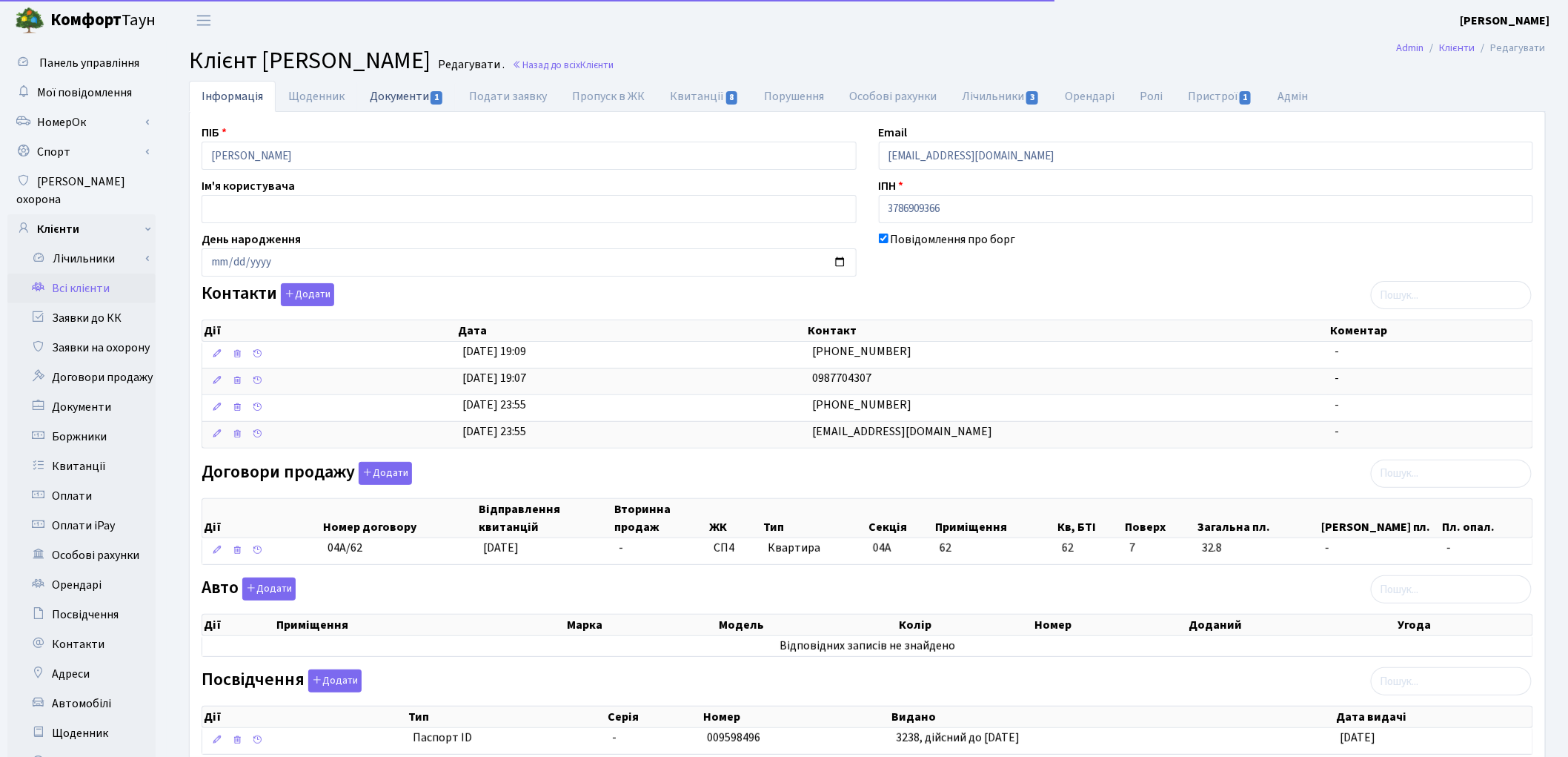
click at [400, 102] on link "Документи 1" at bounding box center [407, 95] width 99 height 31
select select "25"
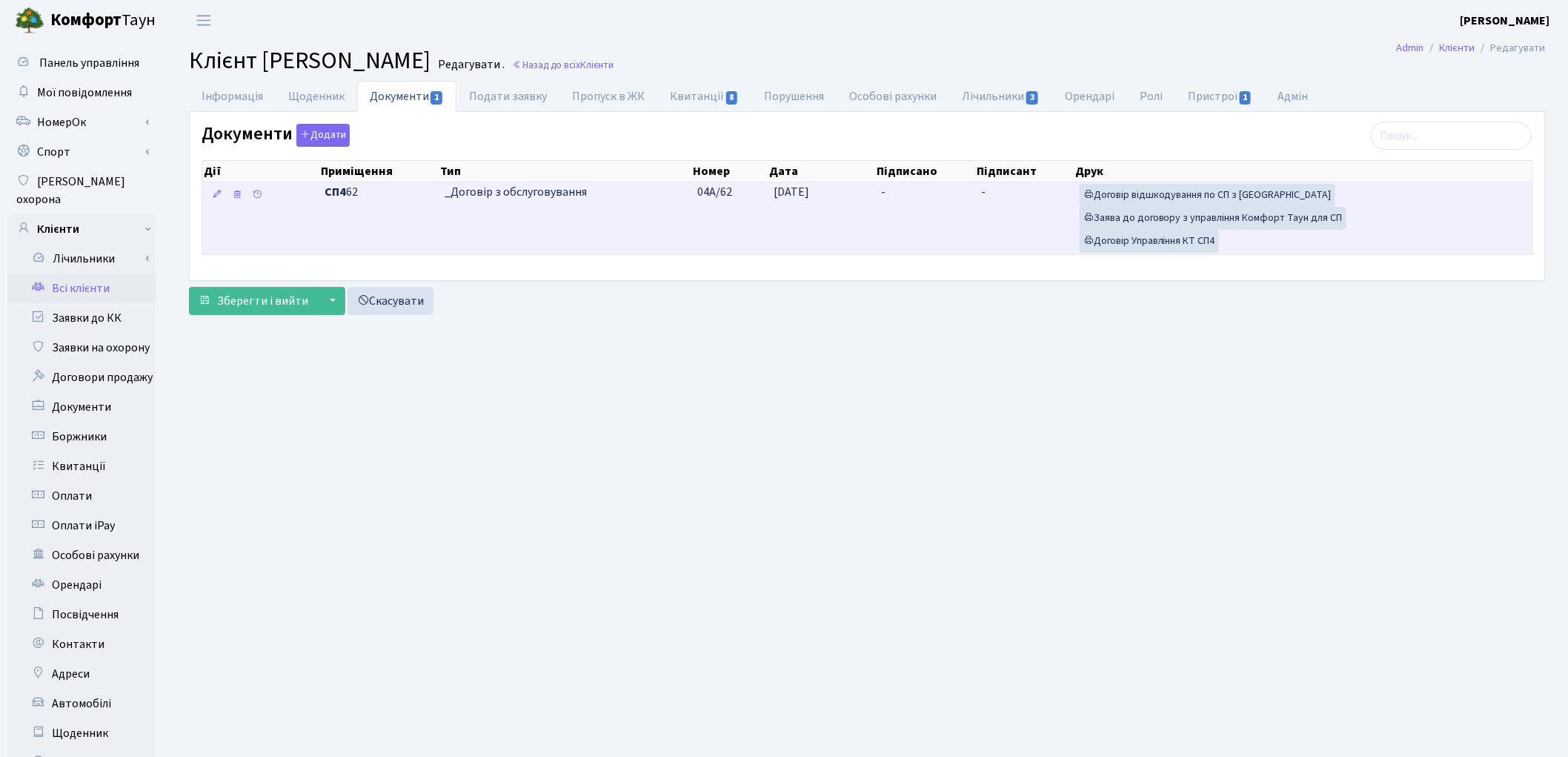
click at [958, 216] on td "-" at bounding box center [926, 219] width 100 height 72
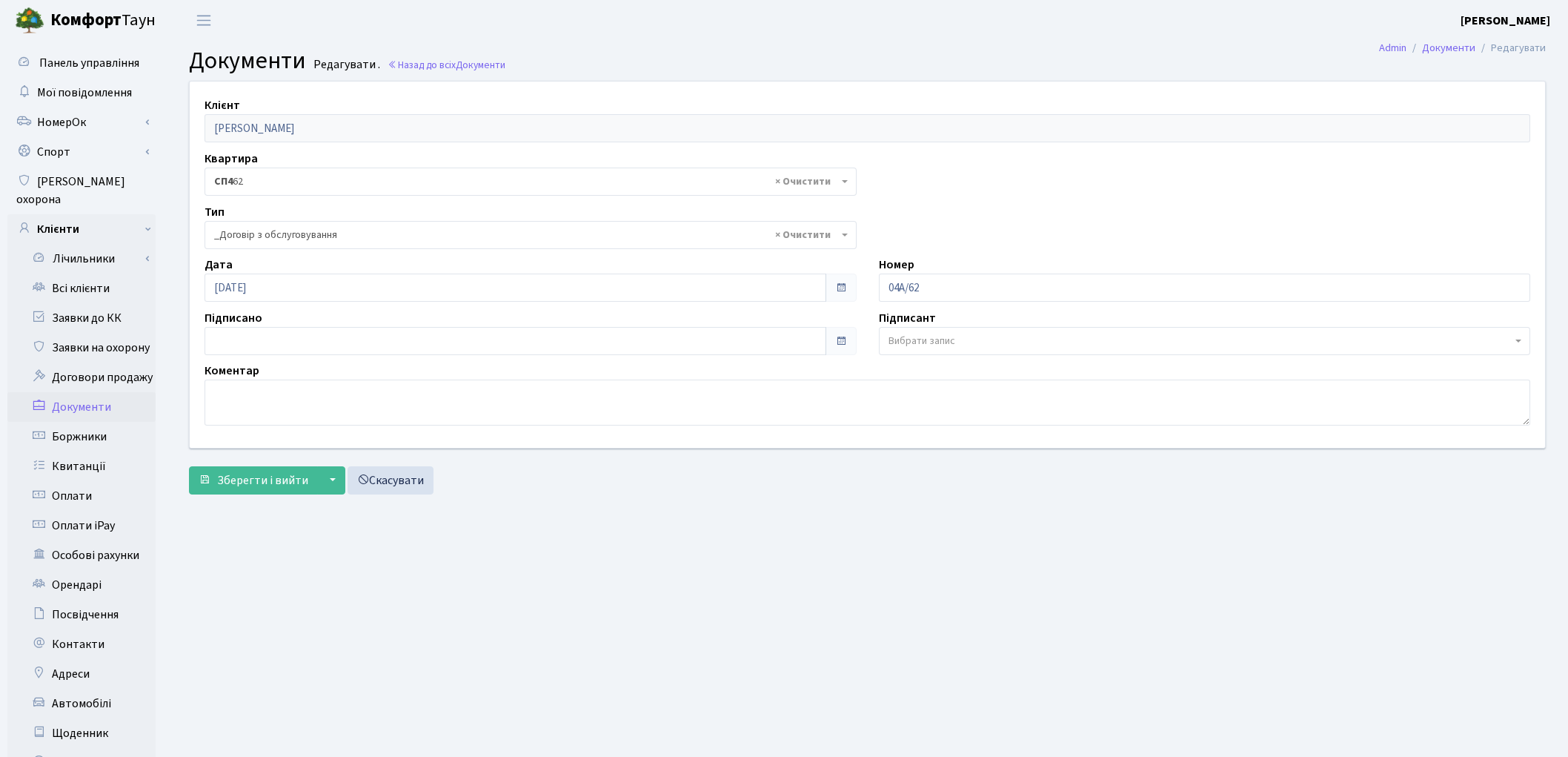
select select "289"
click at [238, 345] on input "[DATE]" at bounding box center [515, 341] width 622 height 28
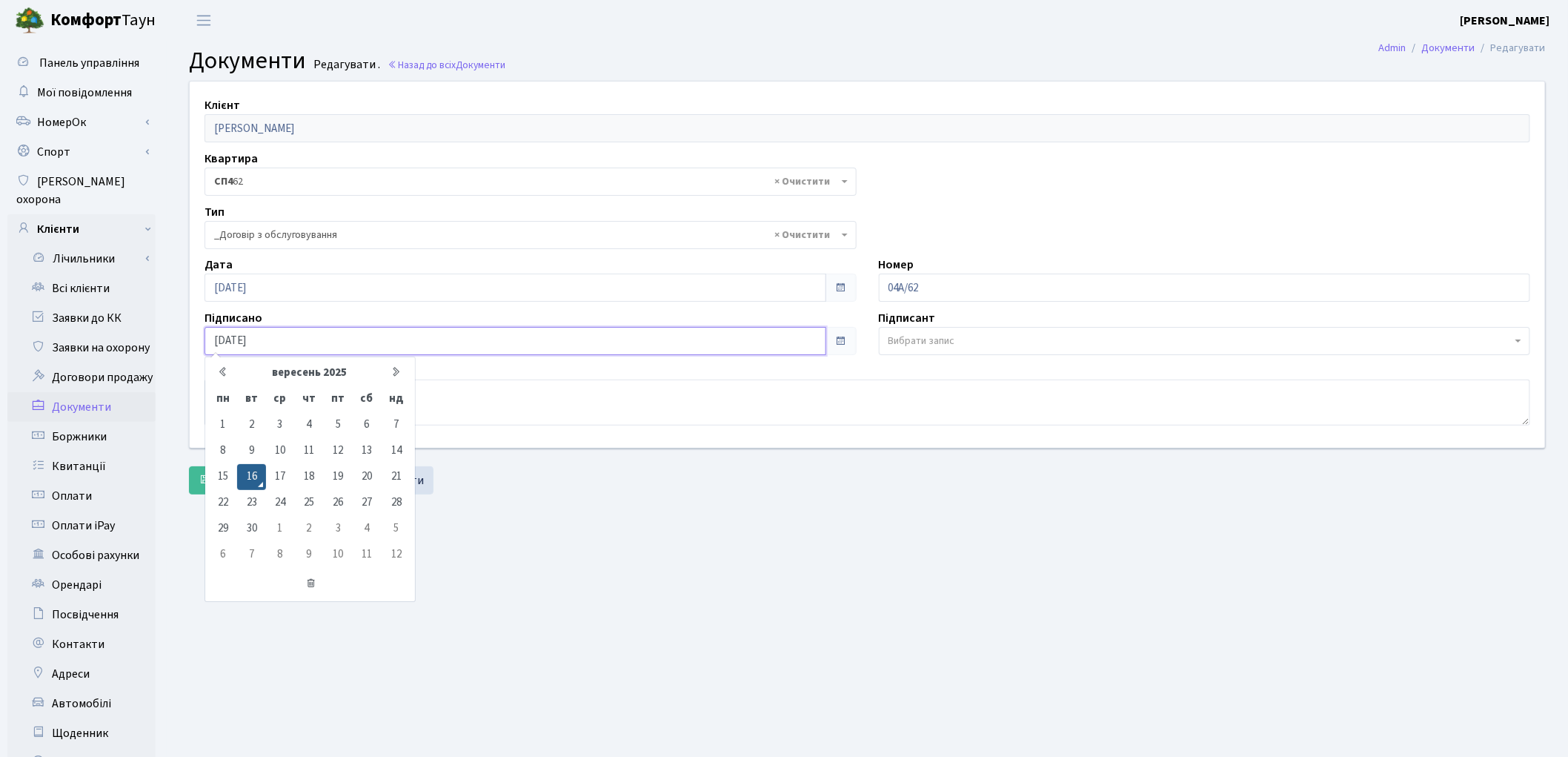
click at [238, 336] on input "16.09.2025" at bounding box center [515, 341] width 622 height 28
type input "[DATE]"
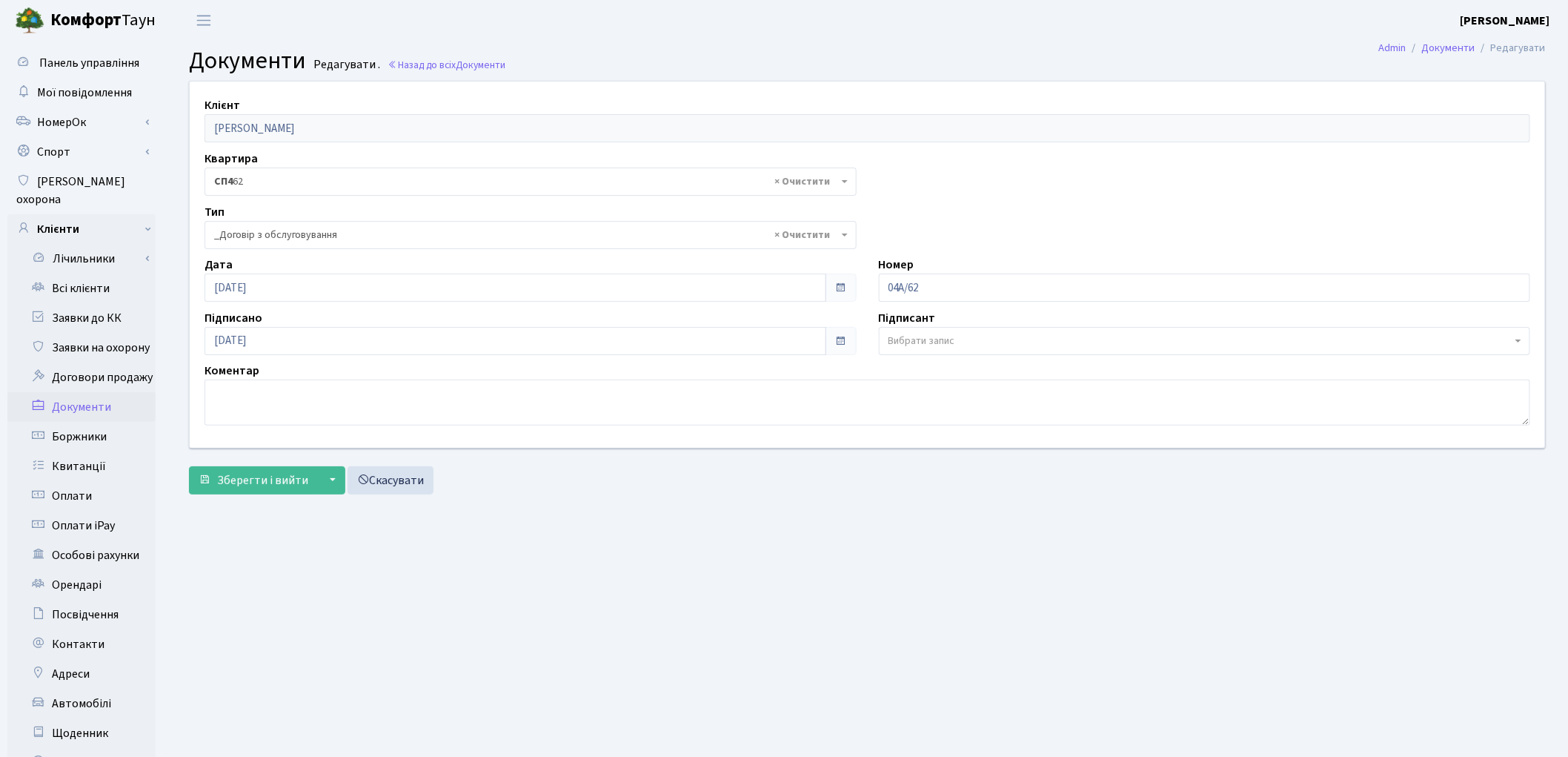
click at [575, 512] on main "Admin Документи Редагувати Документи Редагувати . Назад до всіх Документи Клієн…" at bounding box center [867, 472] width 1401 height 863
click at [277, 478] on span "Зберегти і вийти" at bounding box center [262, 480] width 91 height 17
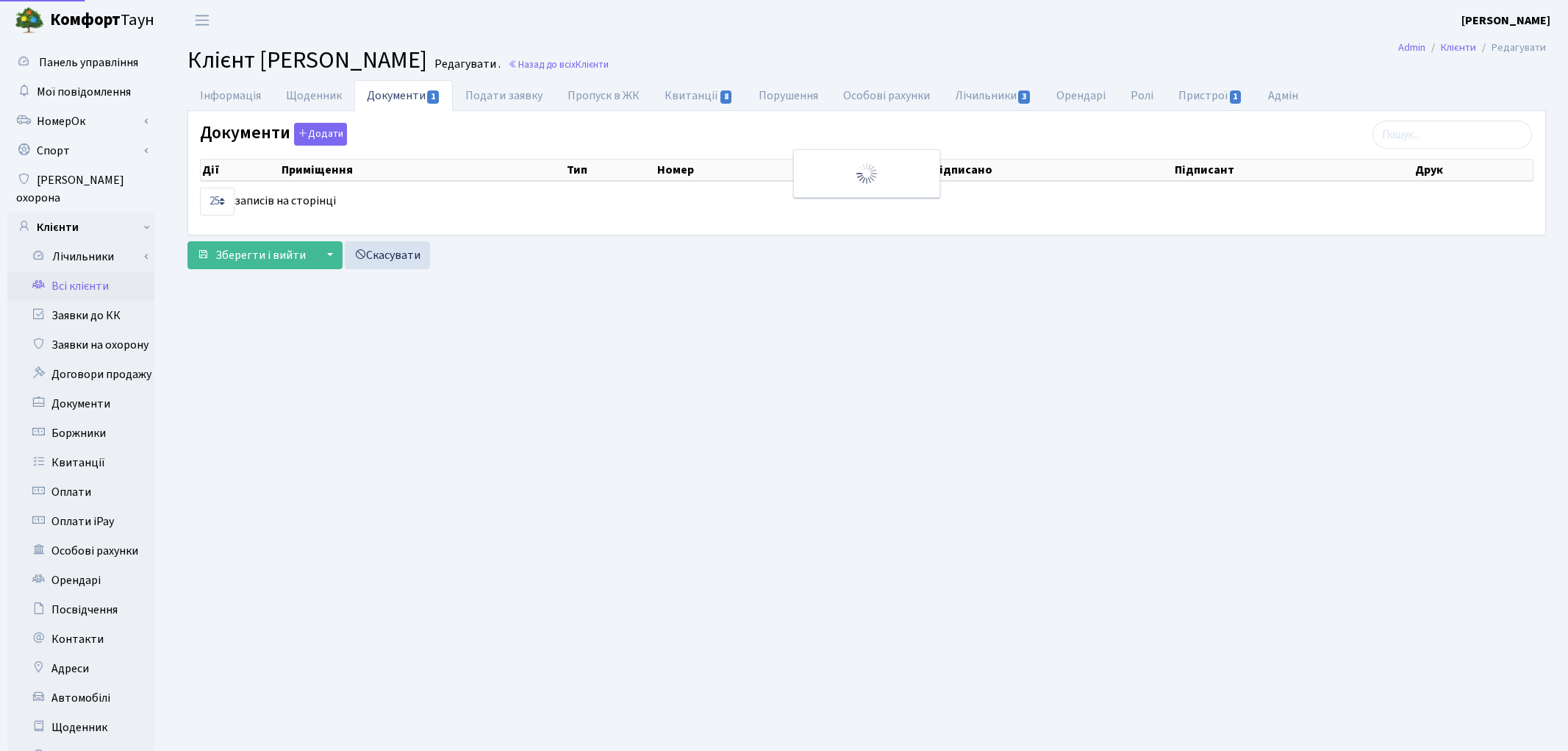
select select "25"
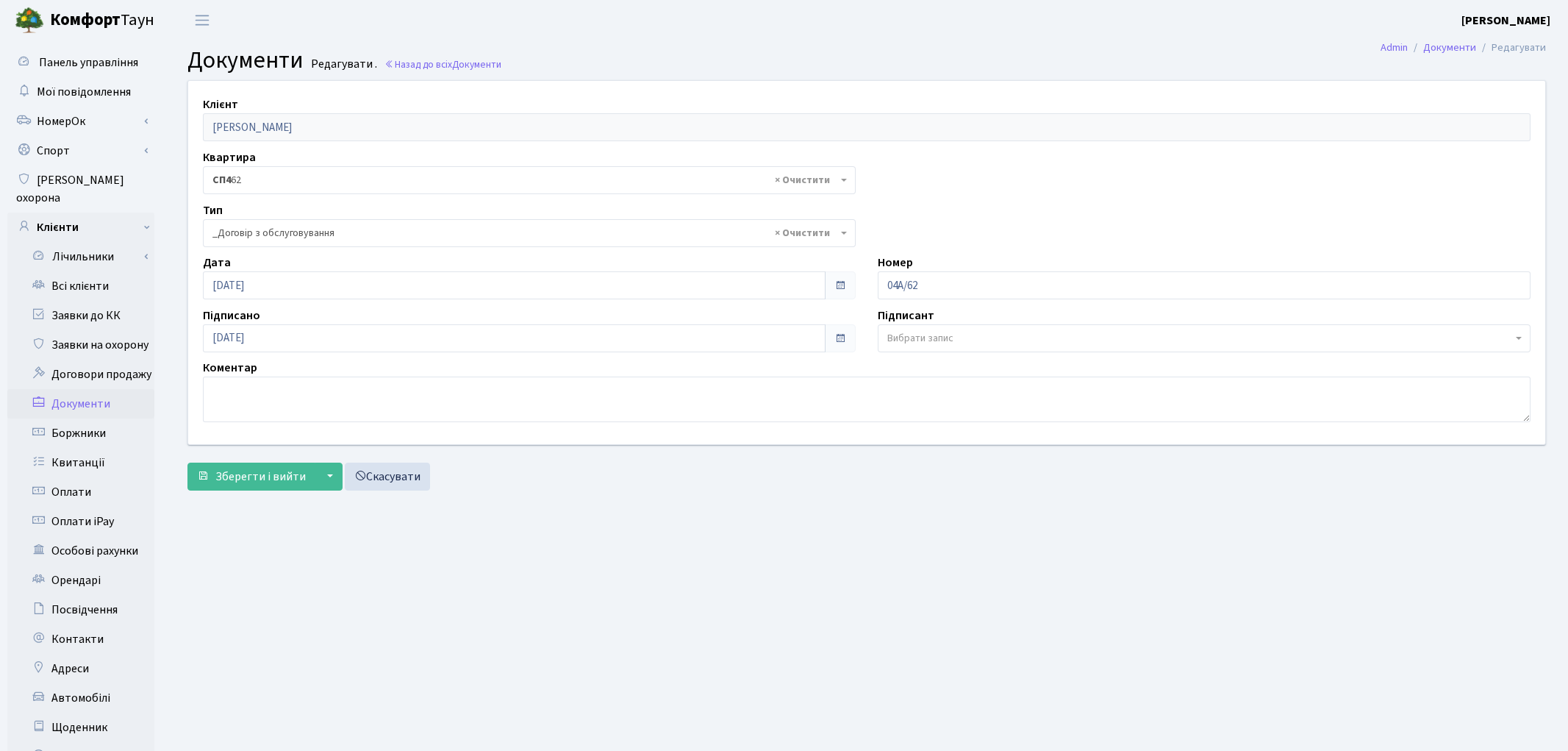
select select "289"
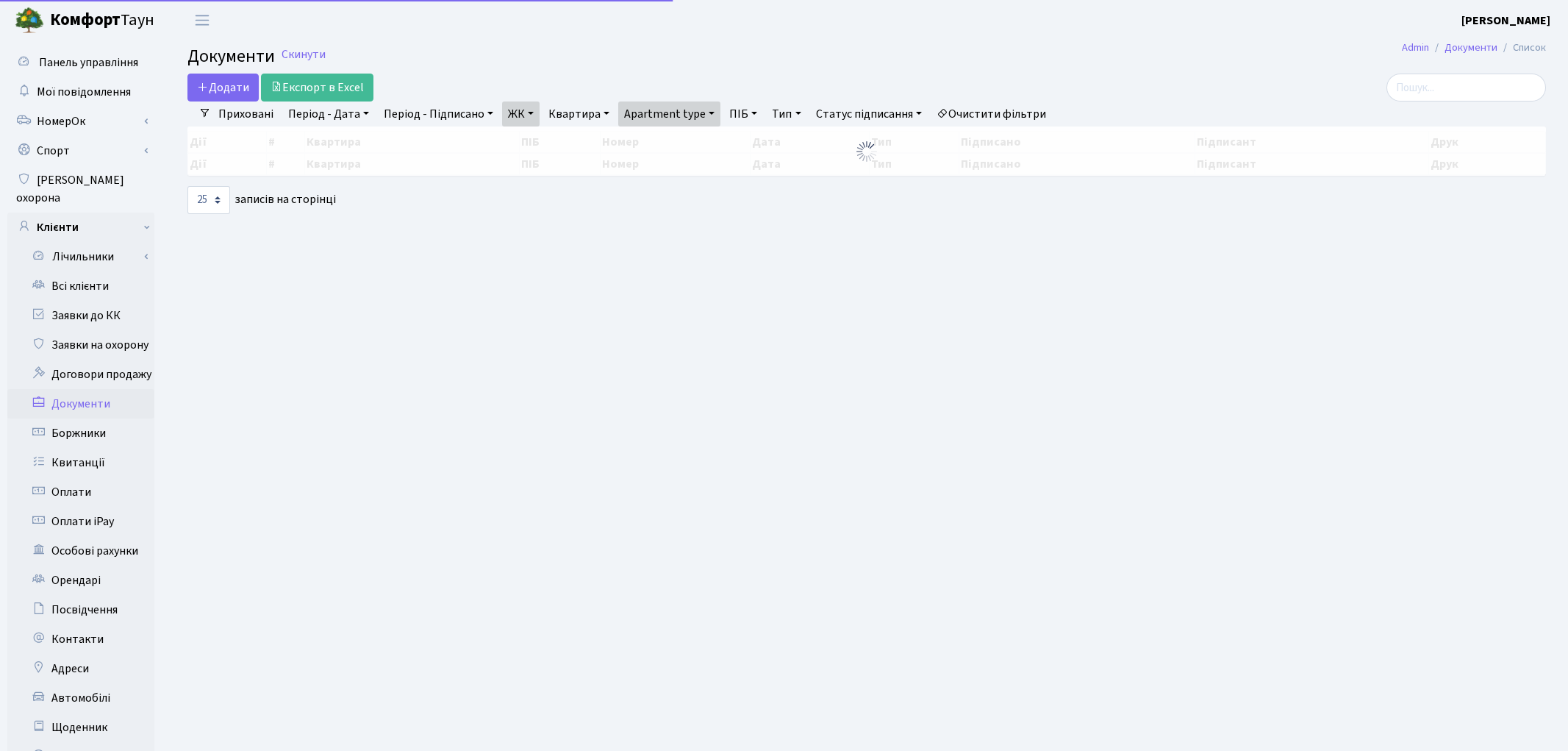
select select "25"
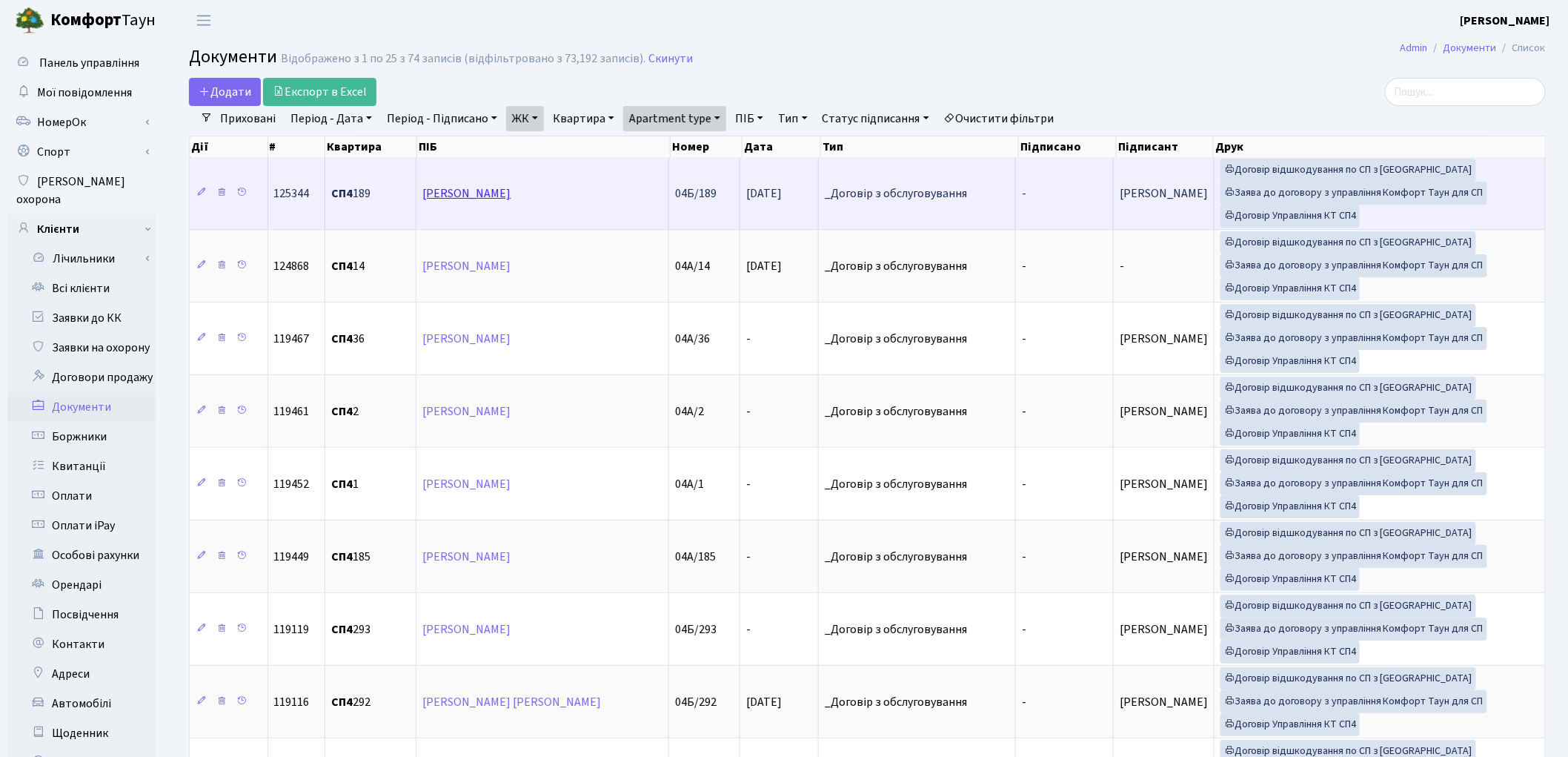
click at [511, 193] on link "Скрипка Валентина Михайлівна" at bounding box center [466, 194] width 88 height 17
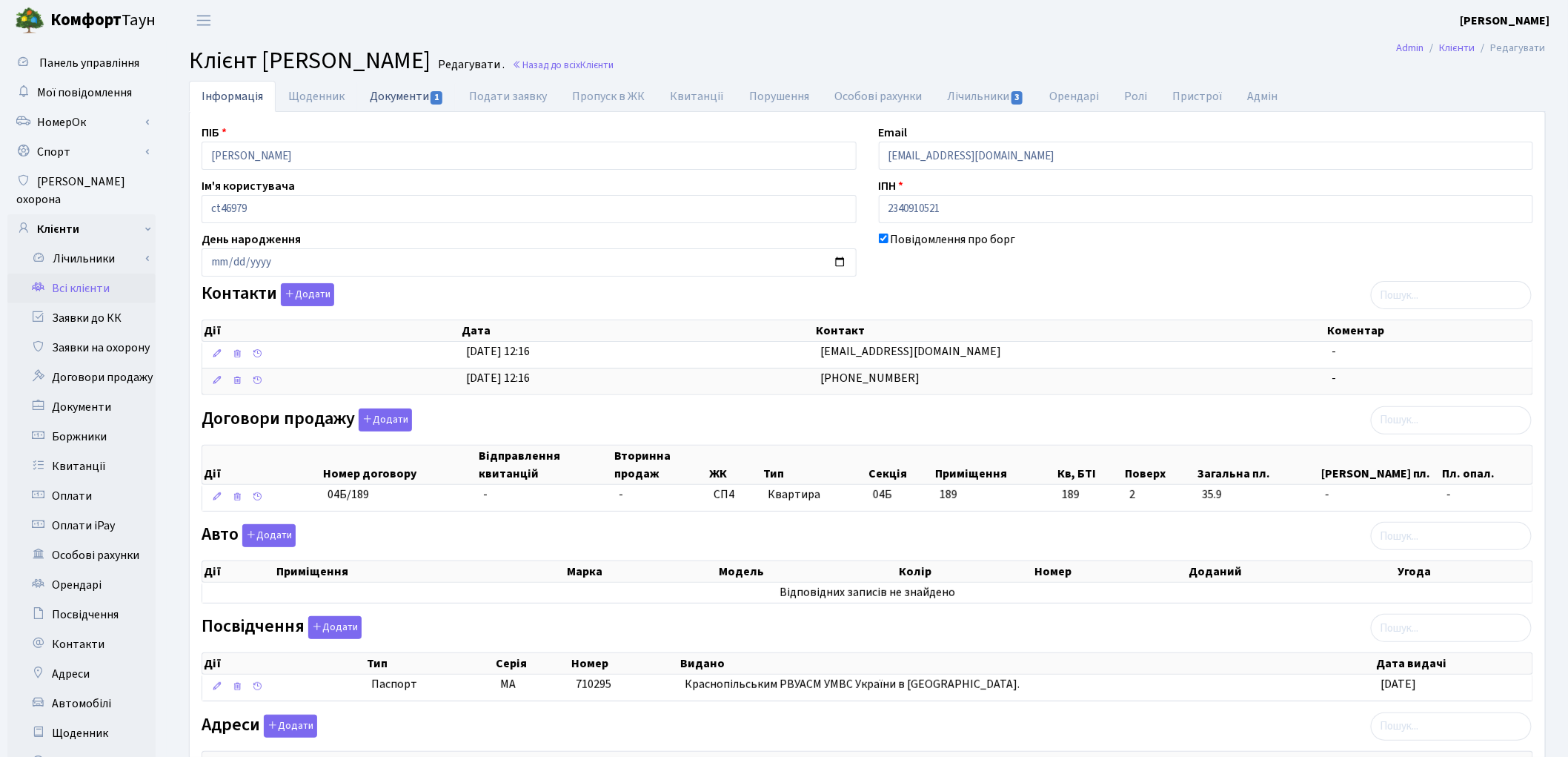
click at [406, 99] on link "Документи 1" at bounding box center [407, 95] width 99 height 31
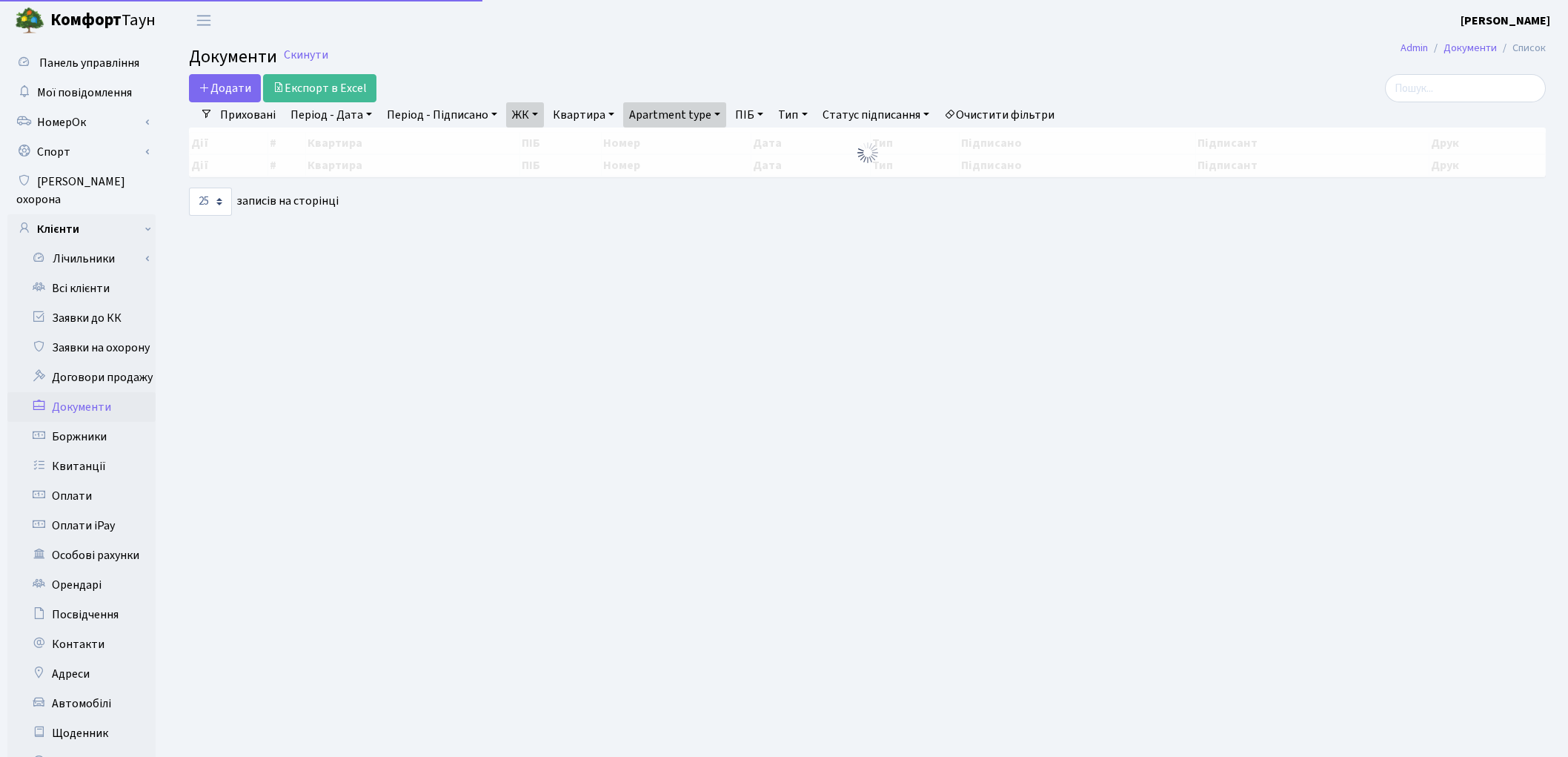
select select "25"
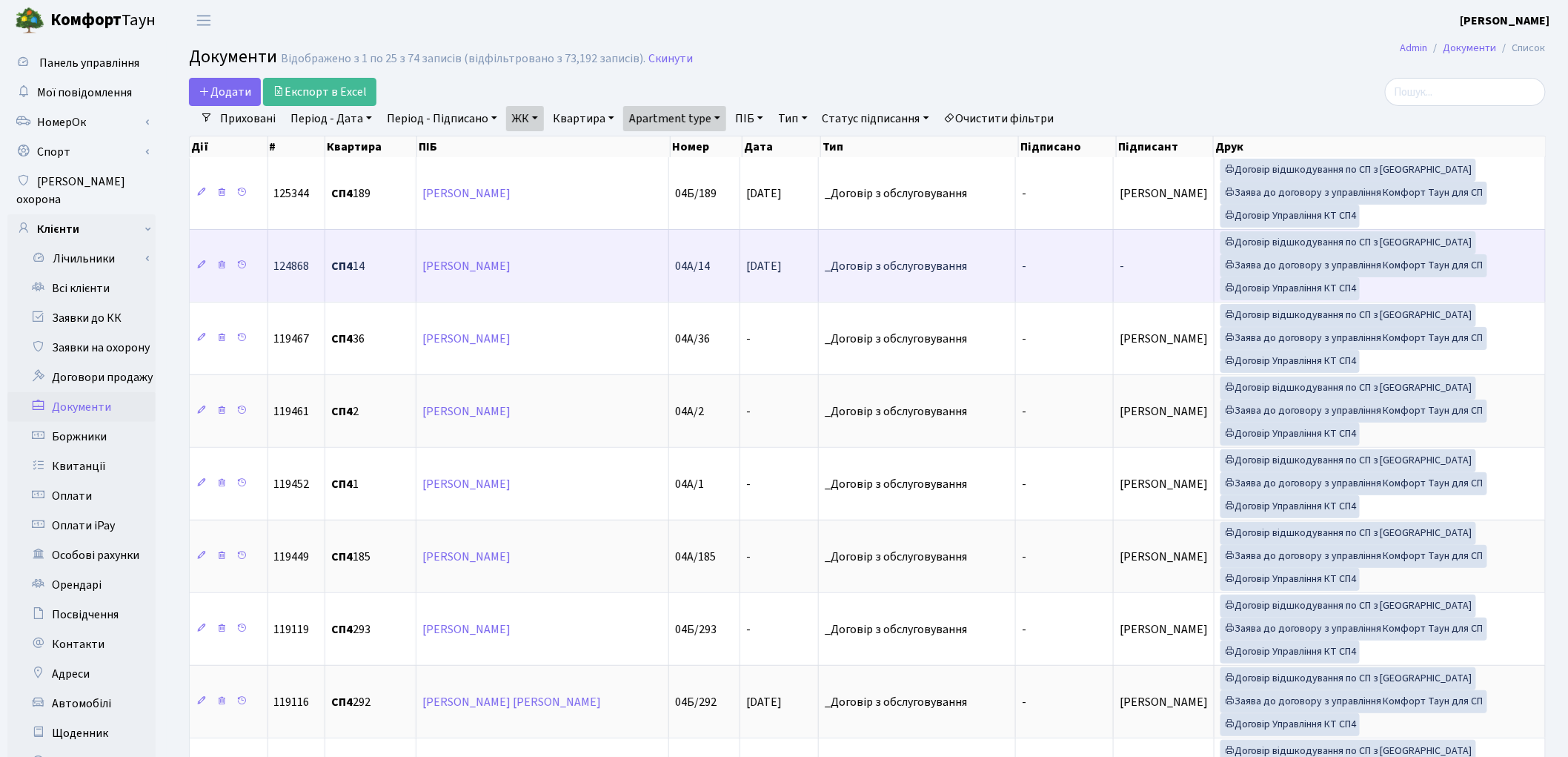
click at [776, 271] on span "[DATE]" at bounding box center [764, 266] width 35 height 17
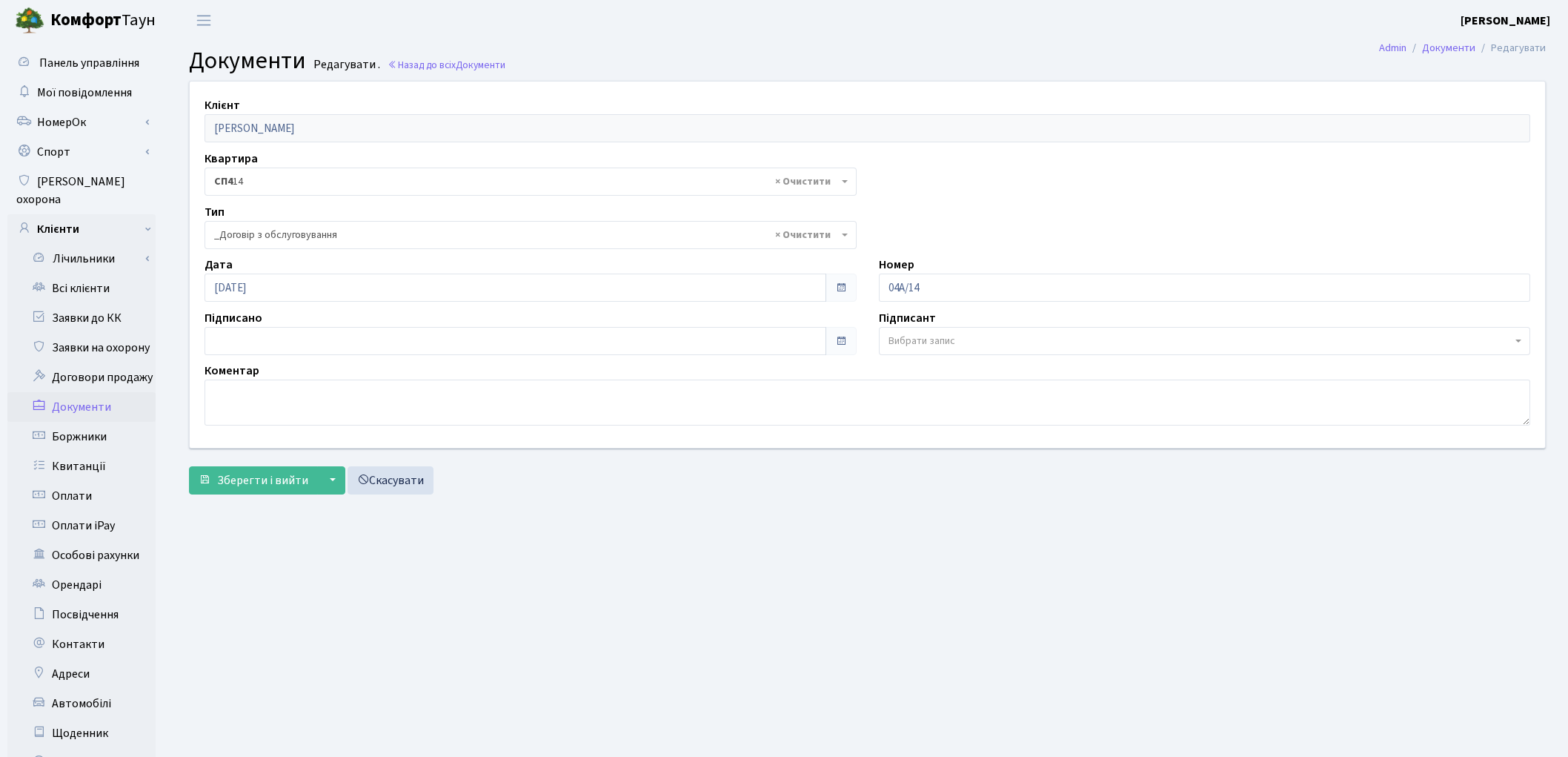
select select "289"
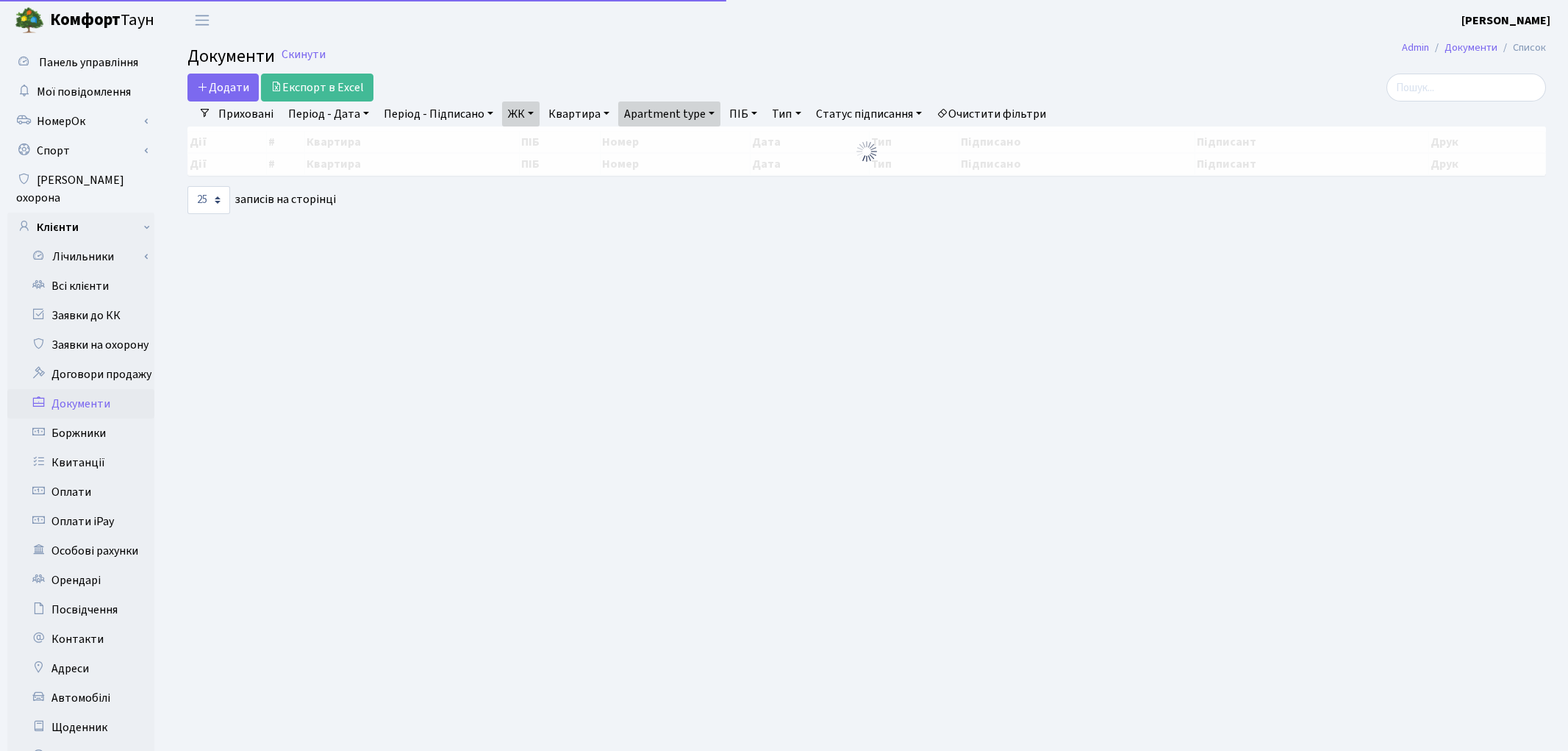
select select "25"
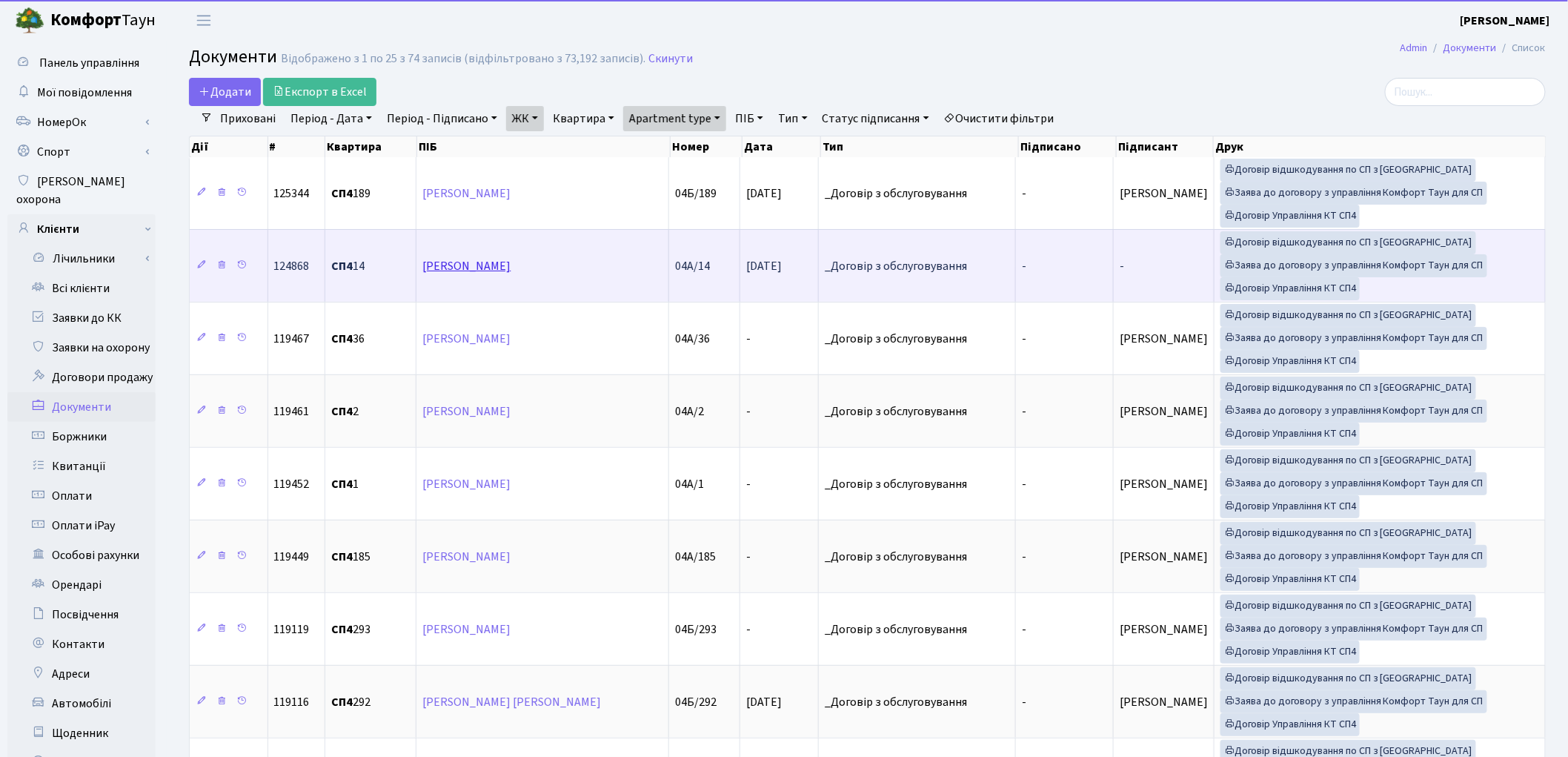
click at [478, 261] on link "[PERSON_NAME]" at bounding box center [466, 266] width 88 height 17
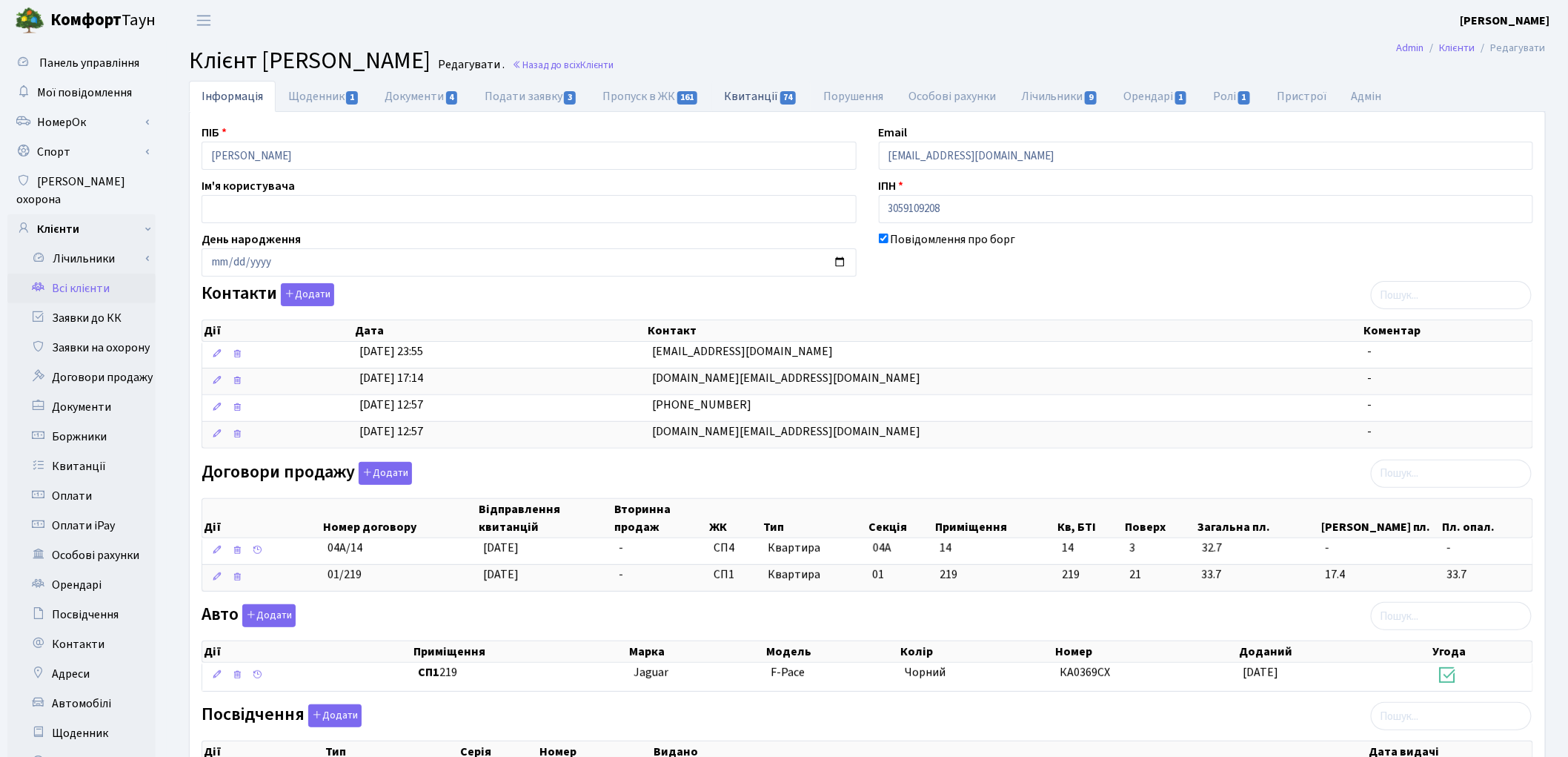
click at [734, 95] on link "Квитанції 74" at bounding box center [762, 95] width 98 height 31
select select "25"
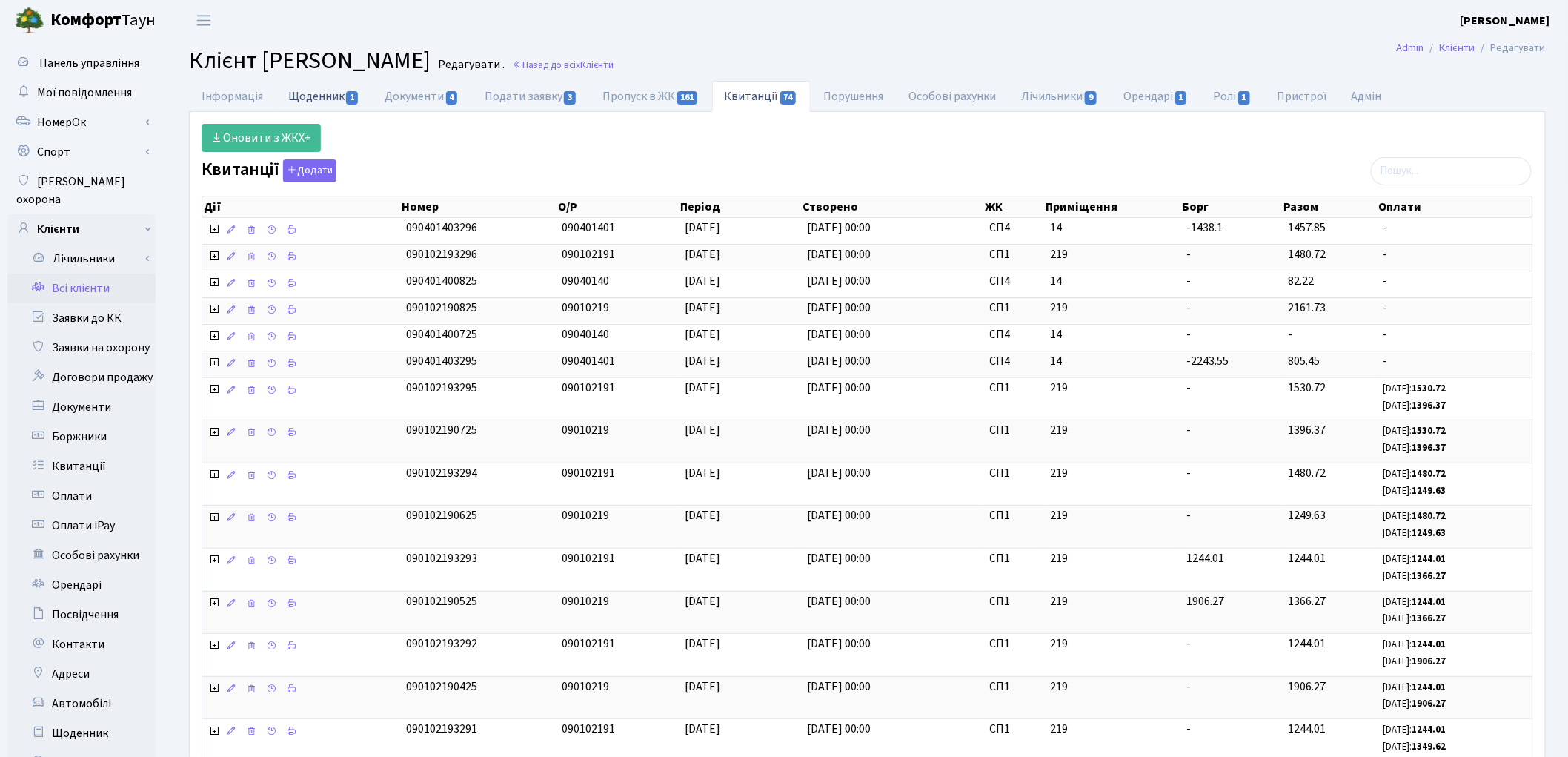
click at [315, 98] on link "Щоденник 1" at bounding box center [324, 95] width 96 height 31
select select "25"
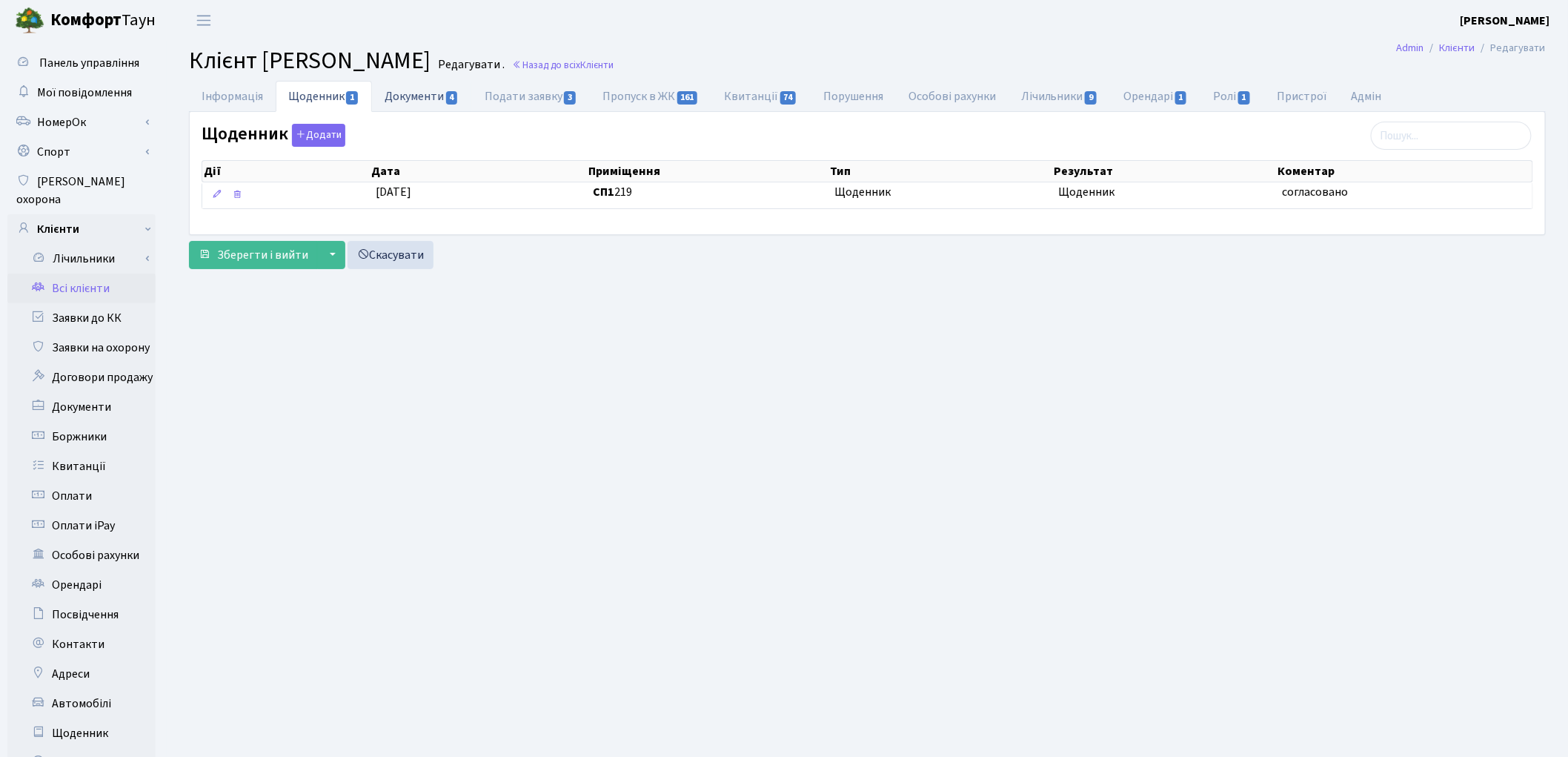
click at [421, 99] on link "Документи 4" at bounding box center [422, 95] width 99 height 31
select select "25"
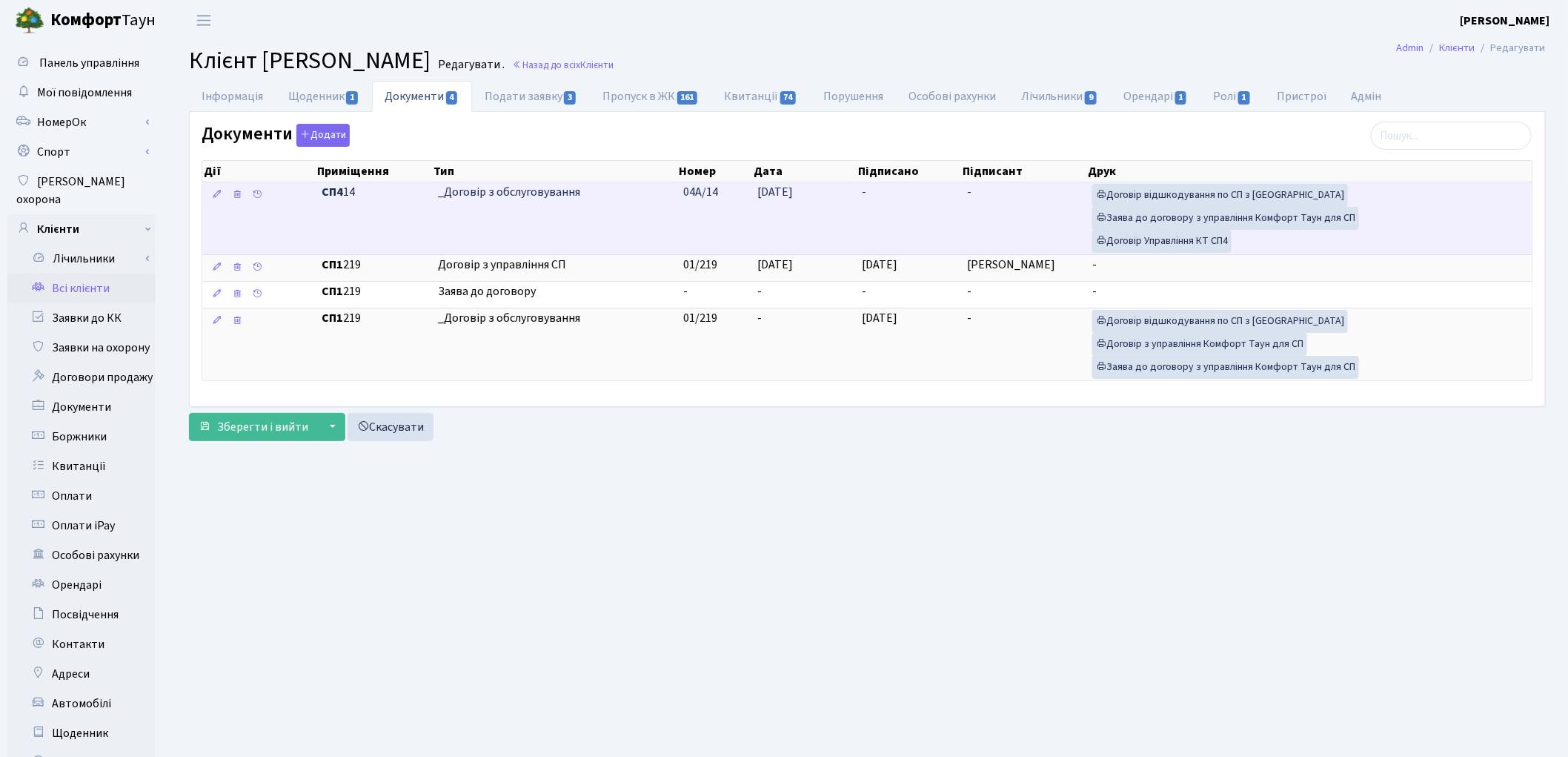
click at [928, 226] on td "-" at bounding box center [909, 219] width 105 height 72
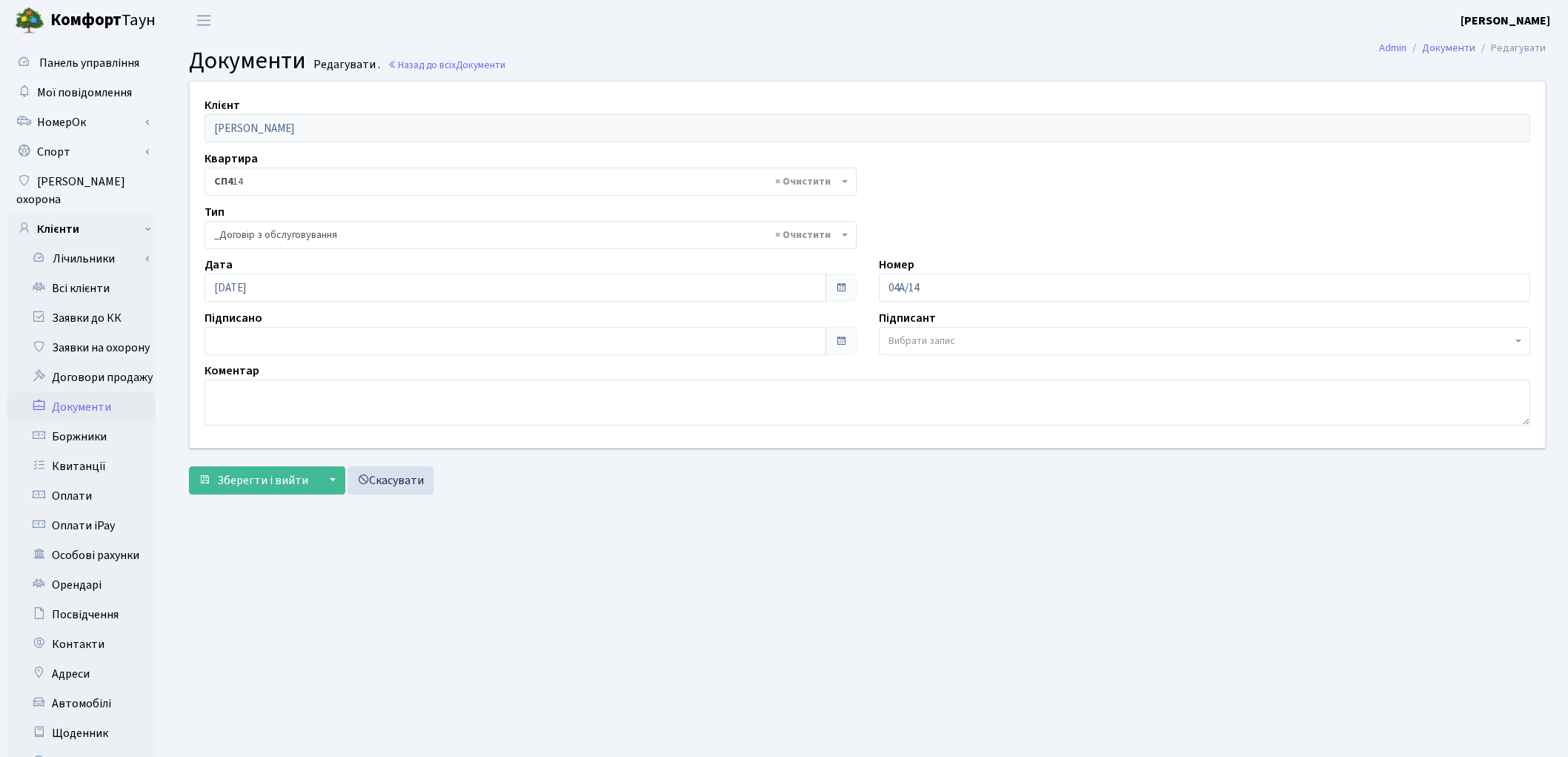
select select "289"
click at [306, 327] on input "[DATE]" at bounding box center [515, 341] width 622 height 28
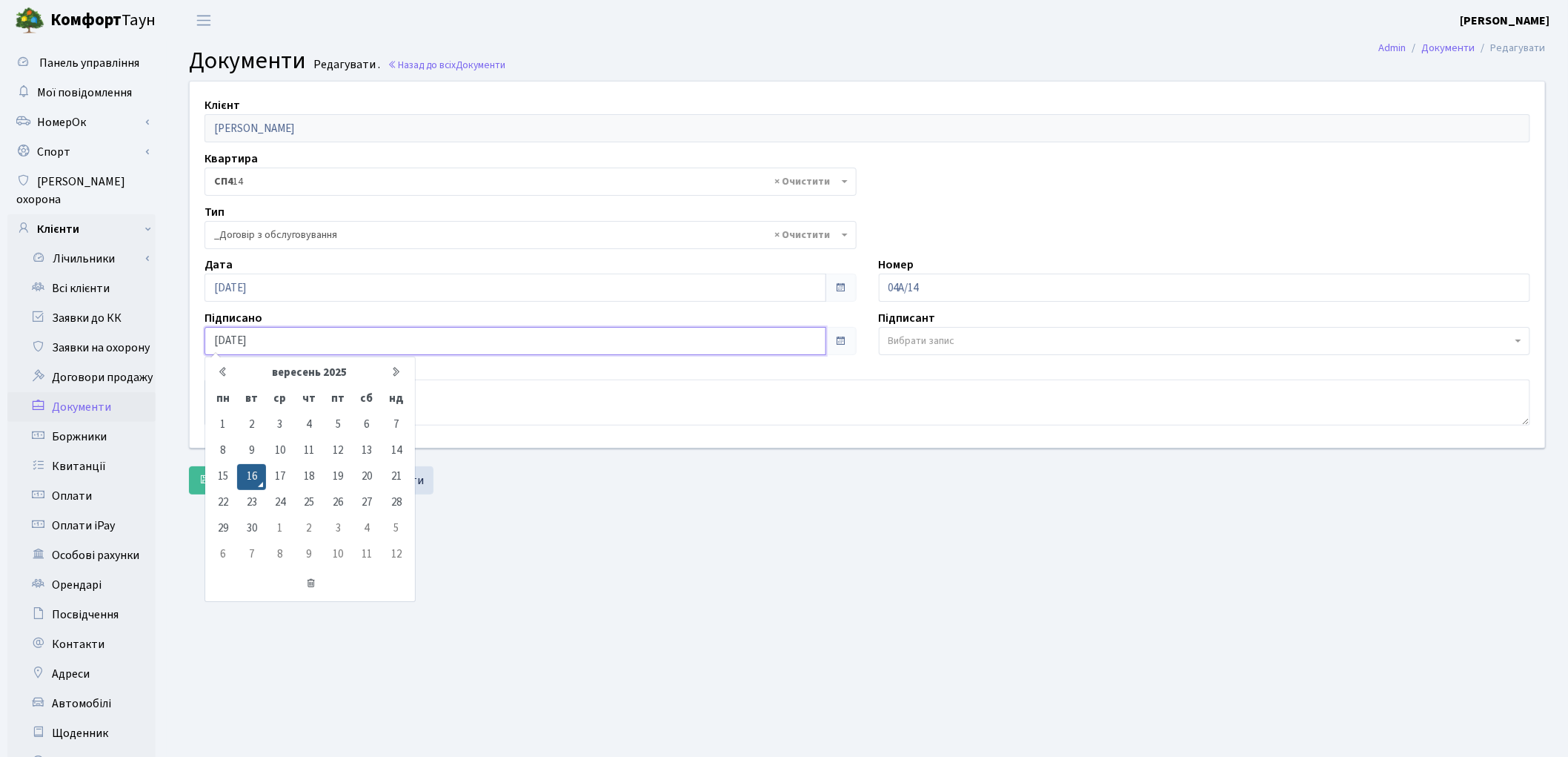
click at [240, 336] on input "[DATE]" at bounding box center [515, 341] width 622 height 28
type input "[DATE]"
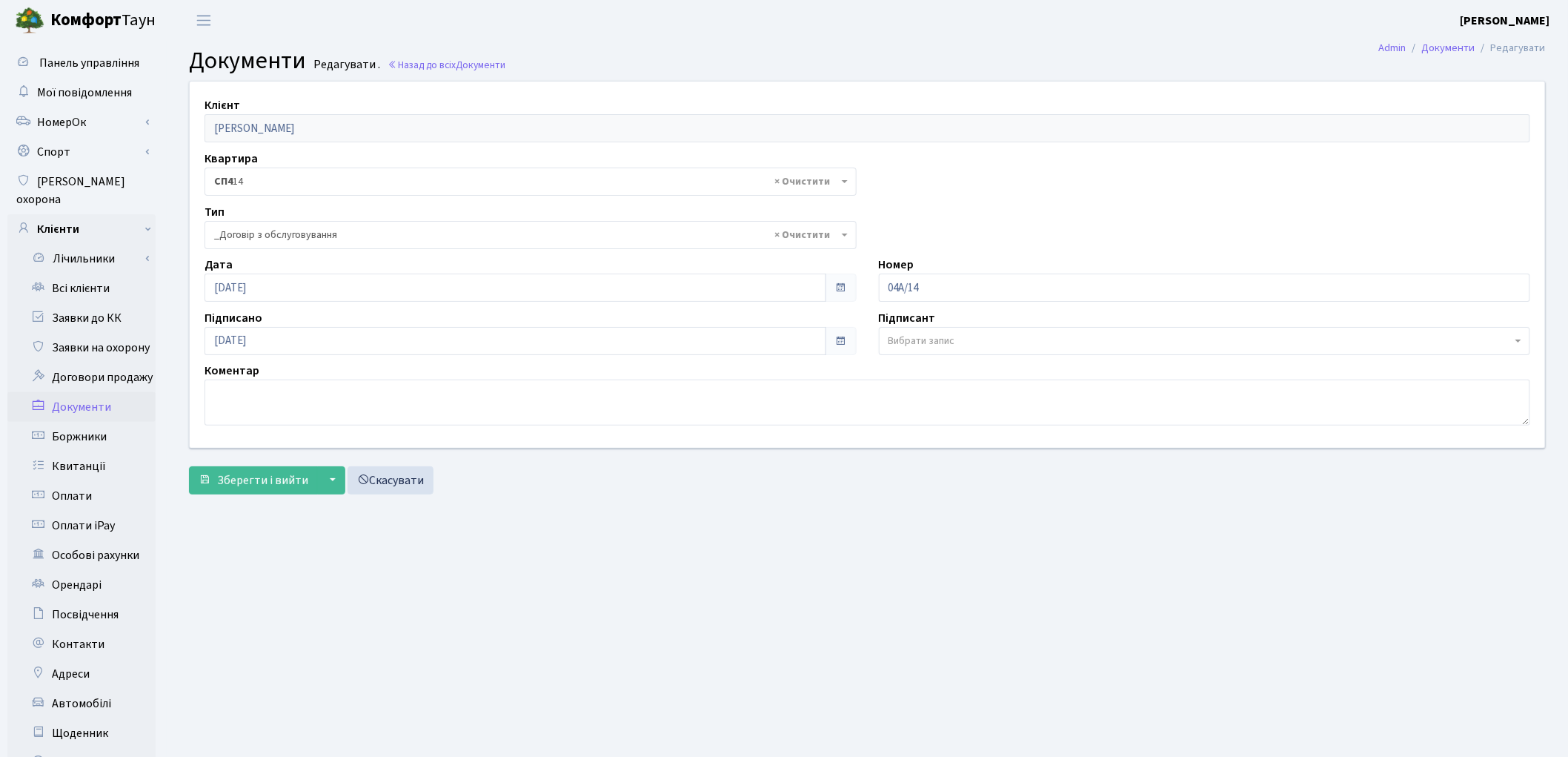
drag, startPoint x: 579, startPoint y: 568, endPoint x: 587, endPoint y: 567, distance: 8.1
click at [586, 567] on main "Admin Документи Редагувати Документи Редагувати . Назад до всіх Документи Клієн…" at bounding box center [867, 472] width 1401 height 863
click at [248, 486] on span "Зберегти і вийти" at bounding box center [262, 480] width 91 height 17
select select "289"
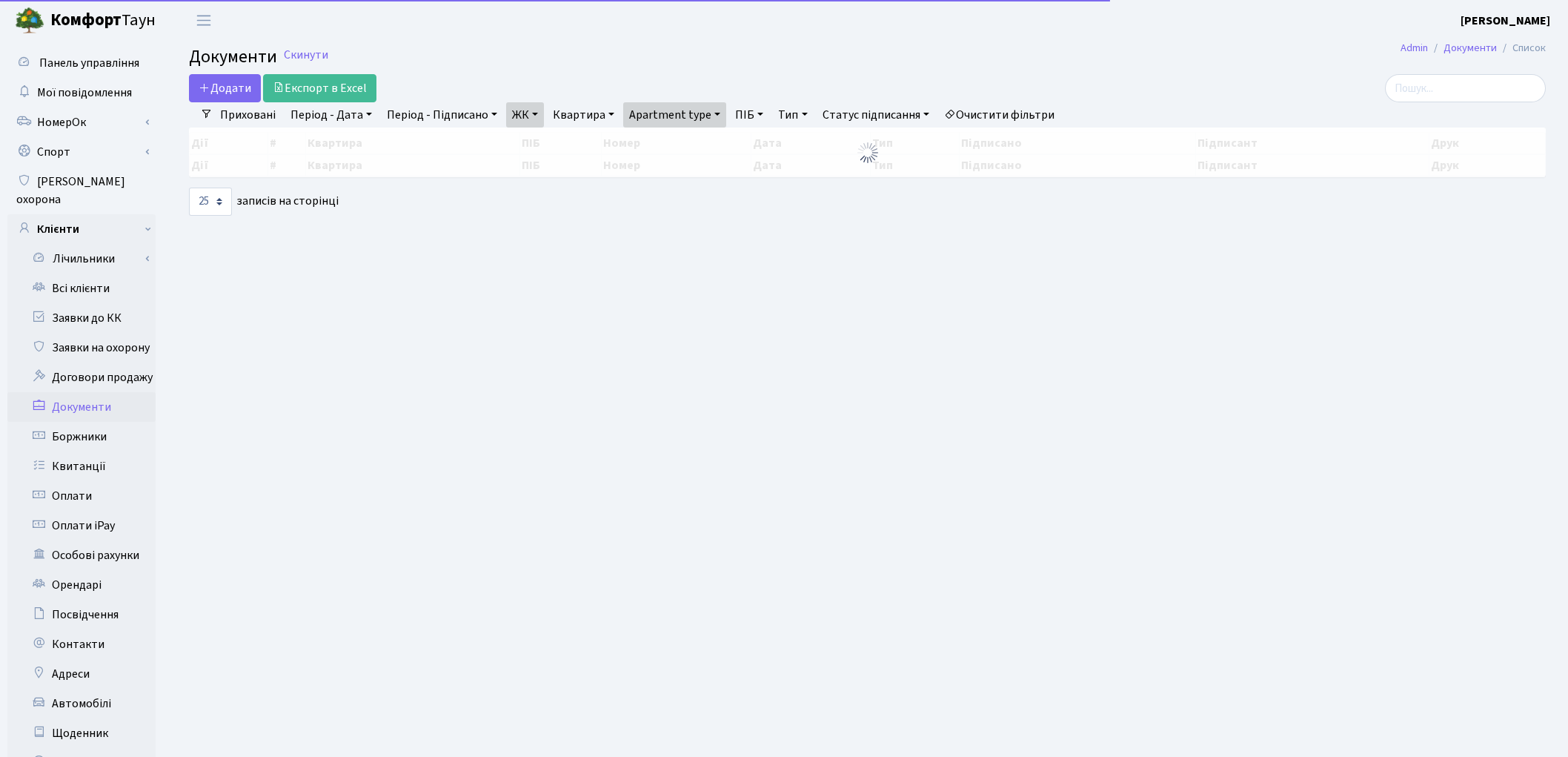
select select "25"
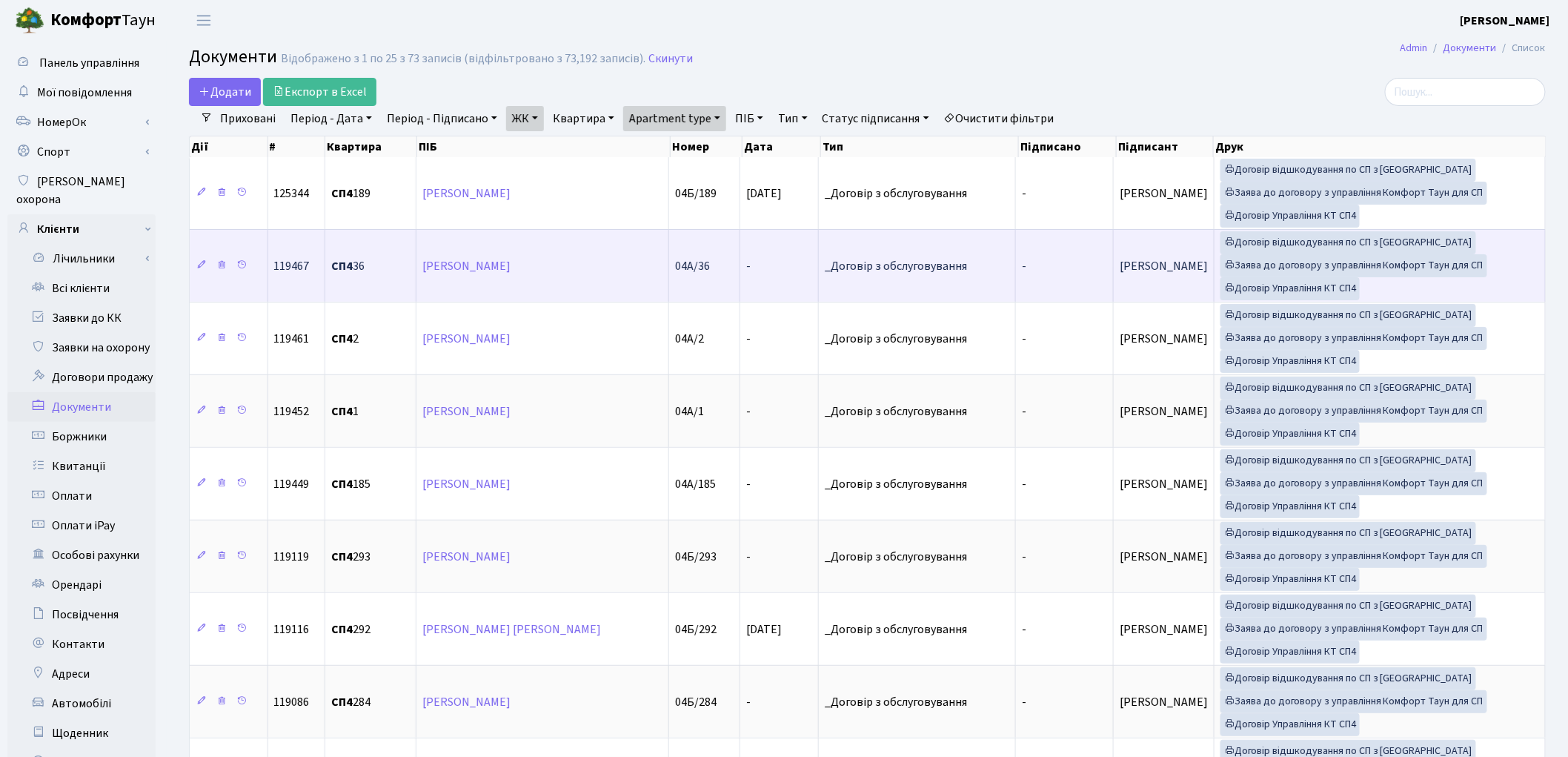
scroll to position [2, 0]
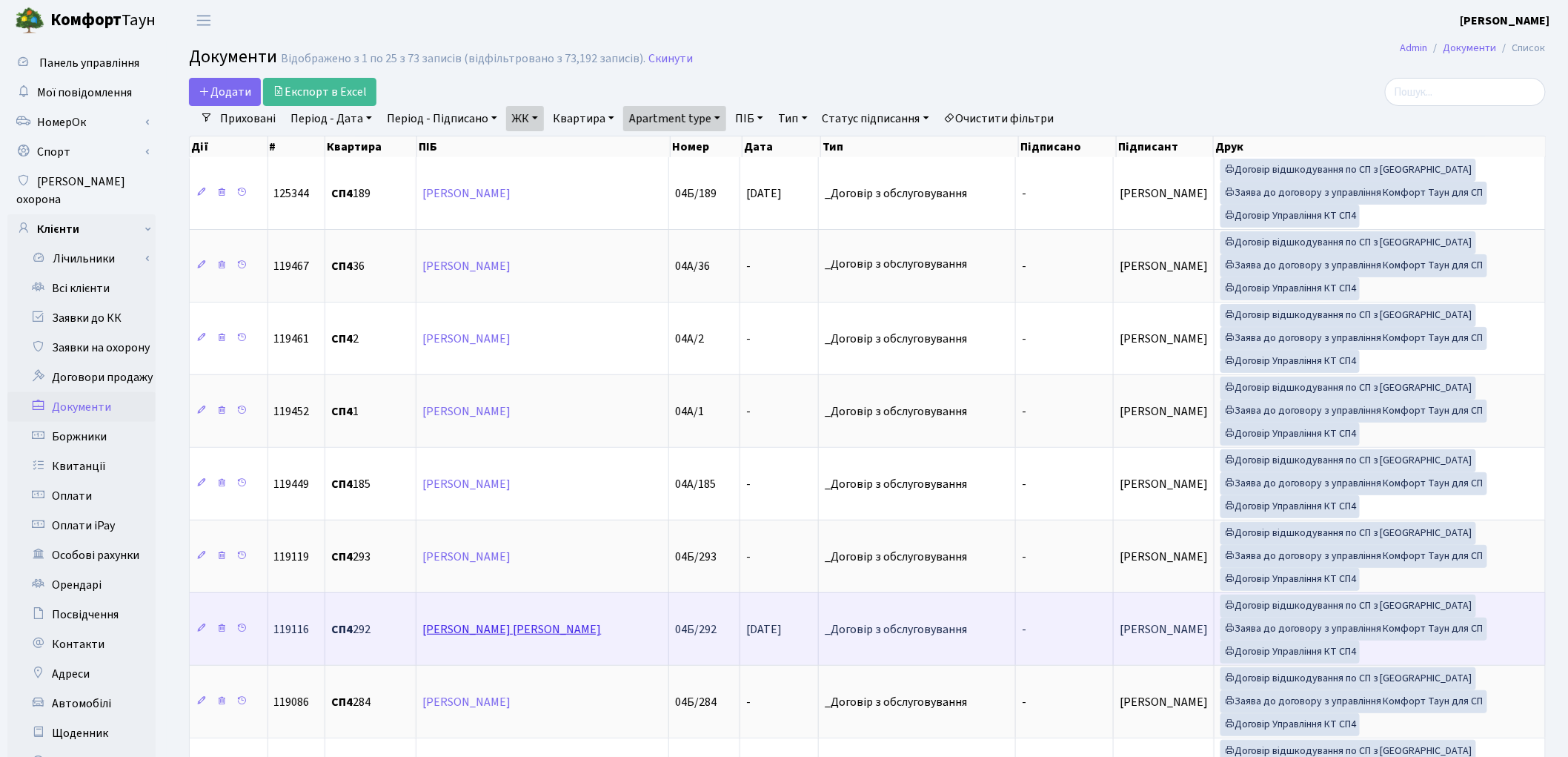
click at [464, 630] on link "[PERSON_NAME] [PERSON_NAME]" at bounding box center [512, 629] width 179 height 17
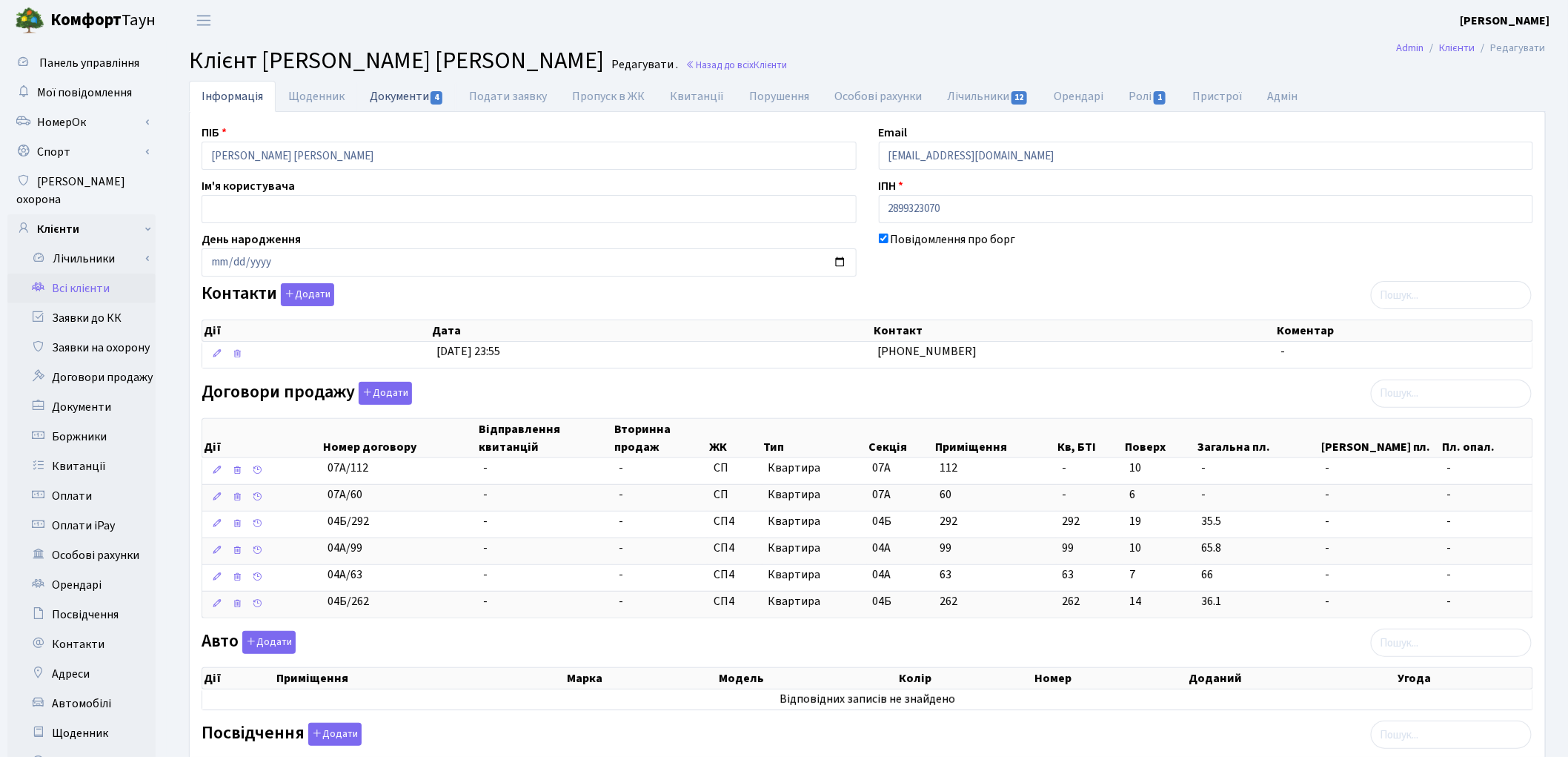
click at [387, 101] on link "Документи 4" at bounding box center [407, 95] width 99 height 31
select select "25"
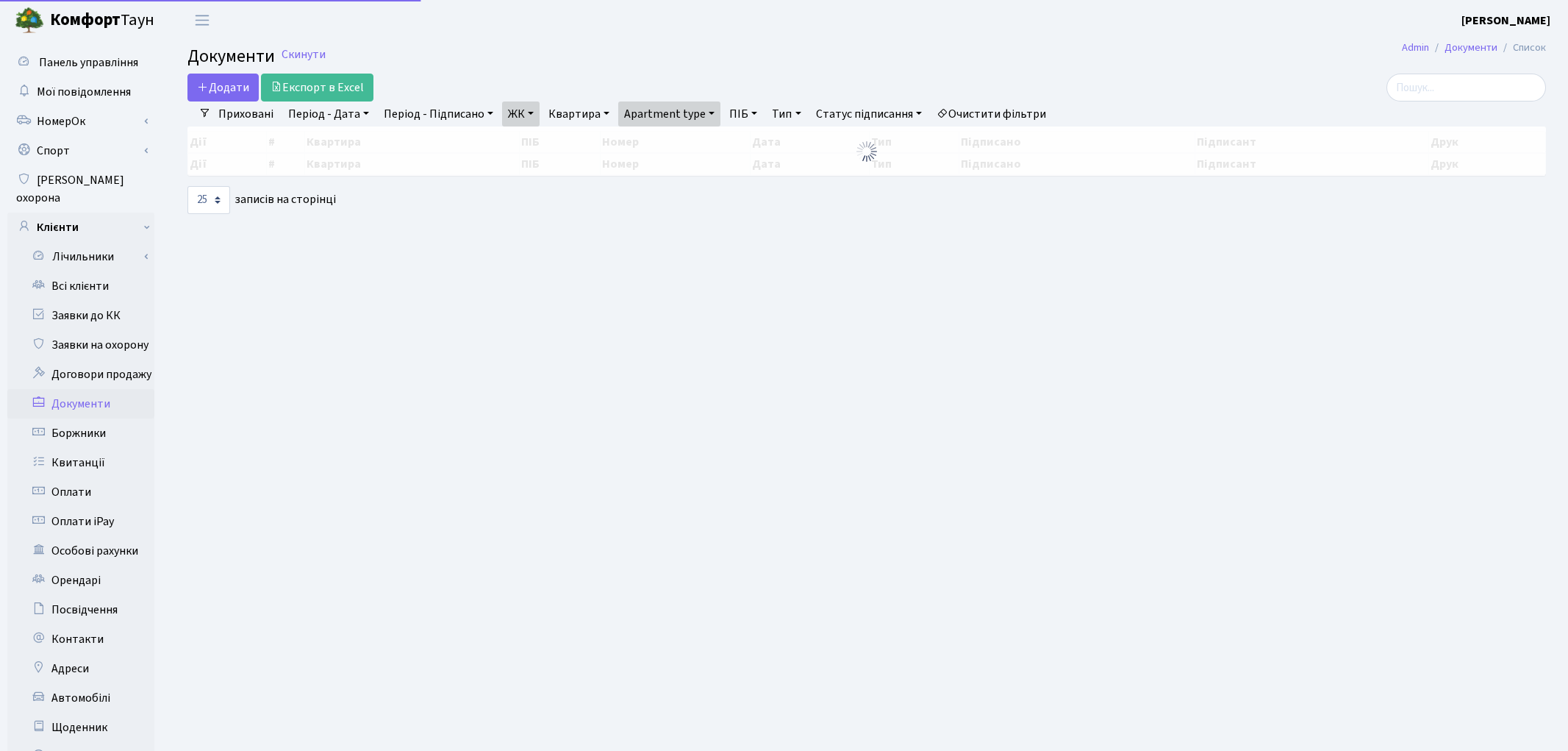
select select "25"
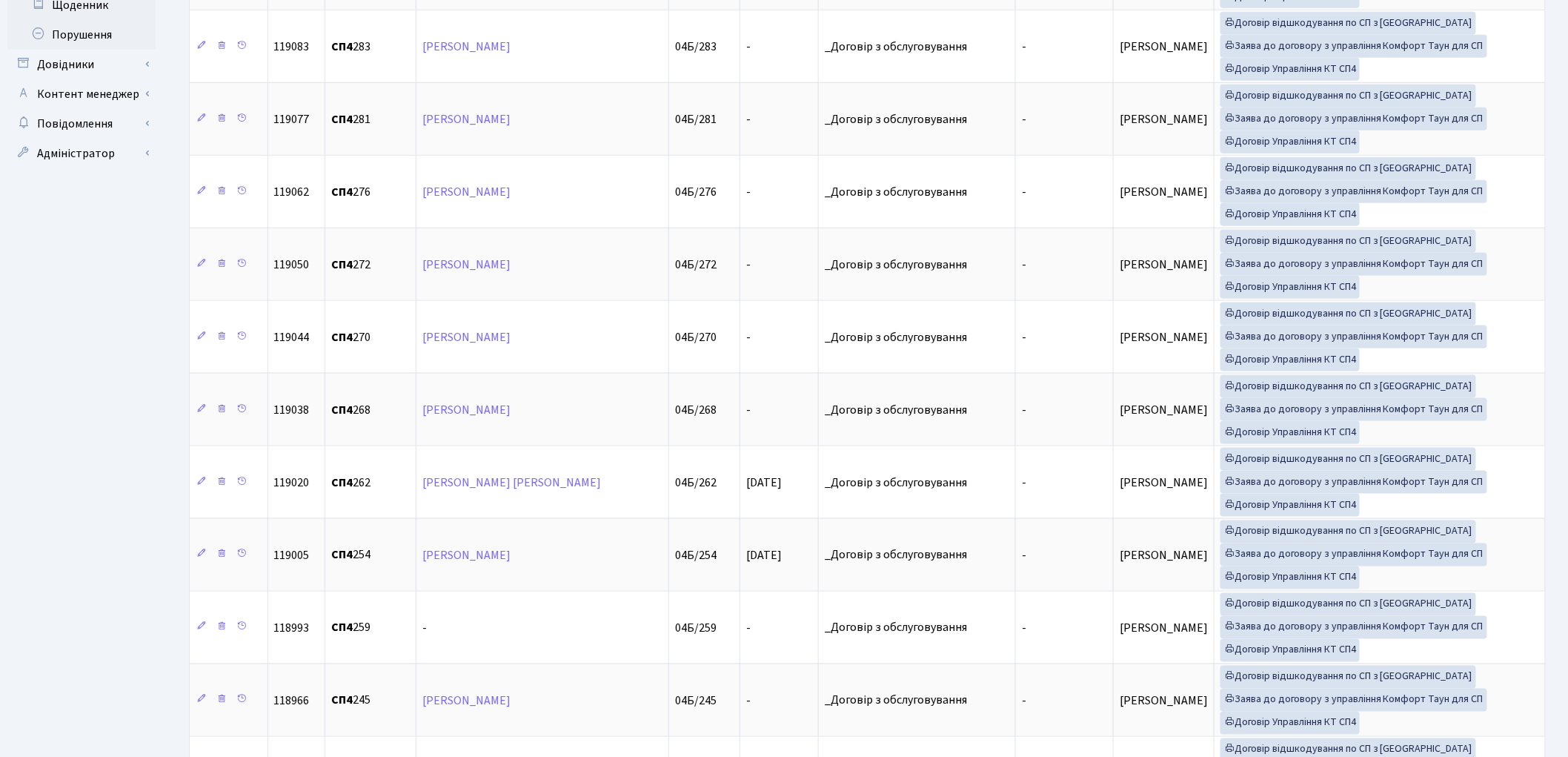
scroll to position [741, 0]
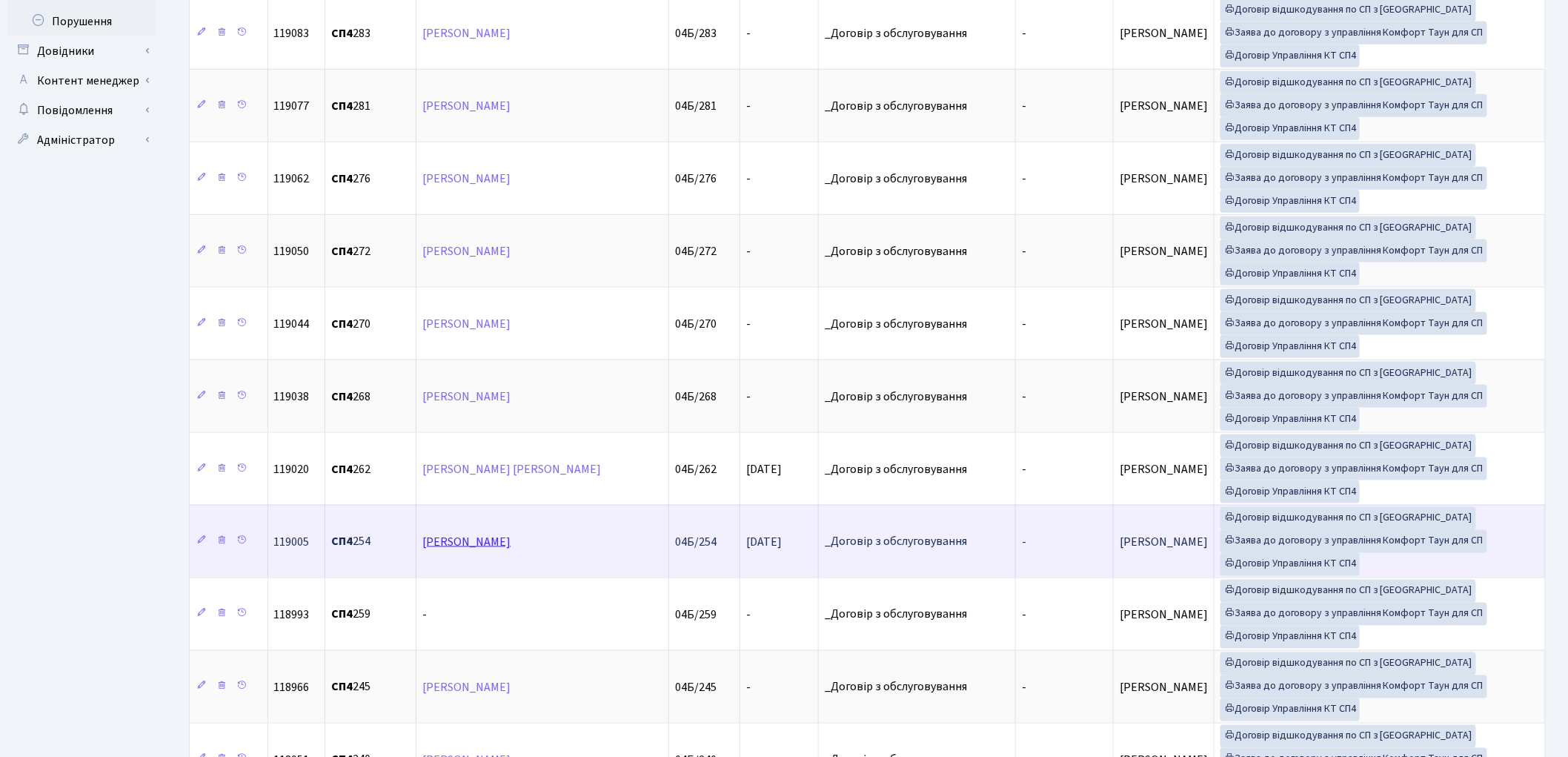
click at [472, 549] on link "[PERSON_NAME]" at bounding box center [466, 542] width 88 height 17
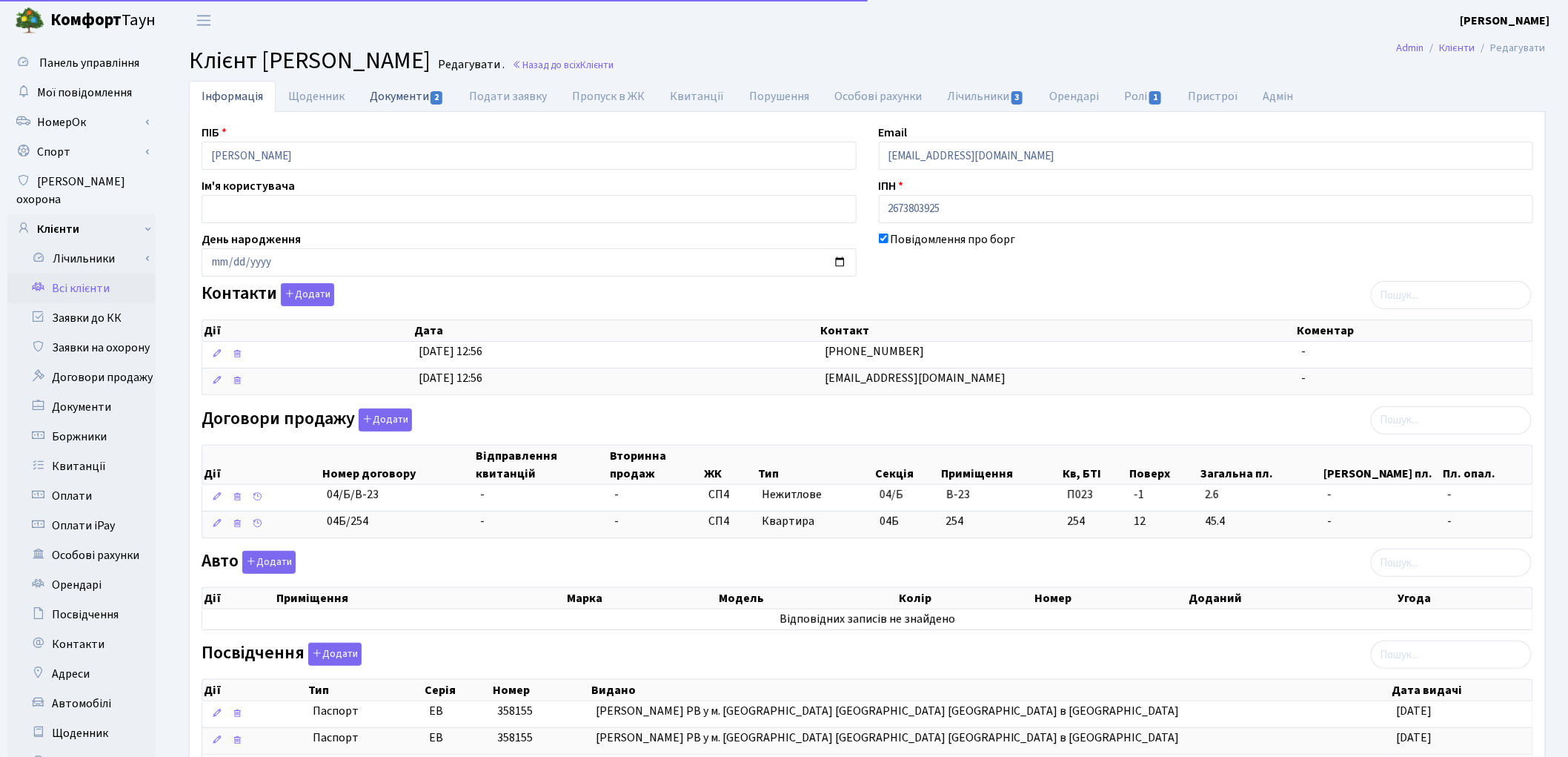
click at [401, 99] on link "Документи 2" at bounding box center [407, 95] width 99 height 31
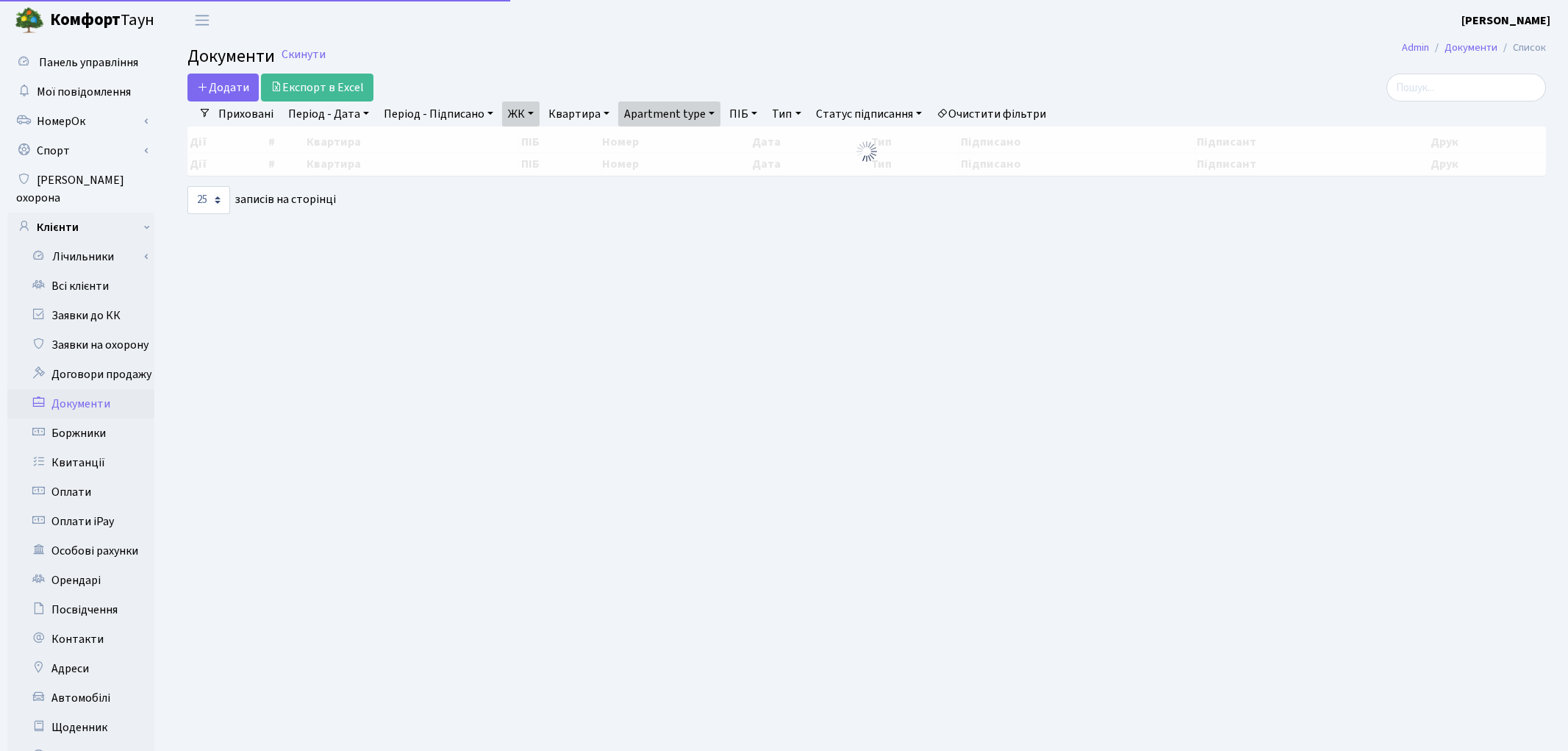
select select "25"
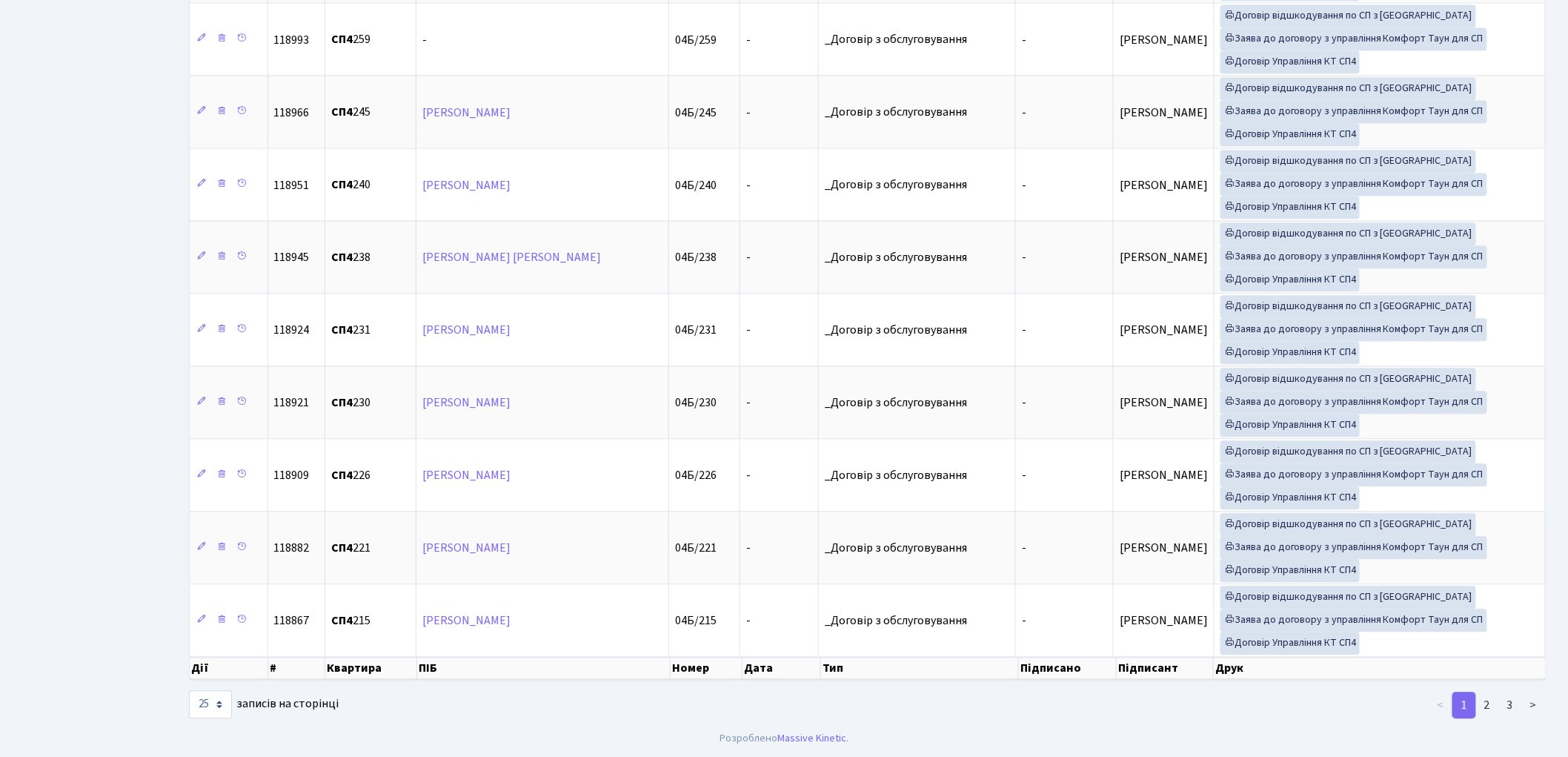
scroll to position [1329, 0]
click at [1493, 706] on link "2" at bounding box center [1487, 704] width 24 height 27
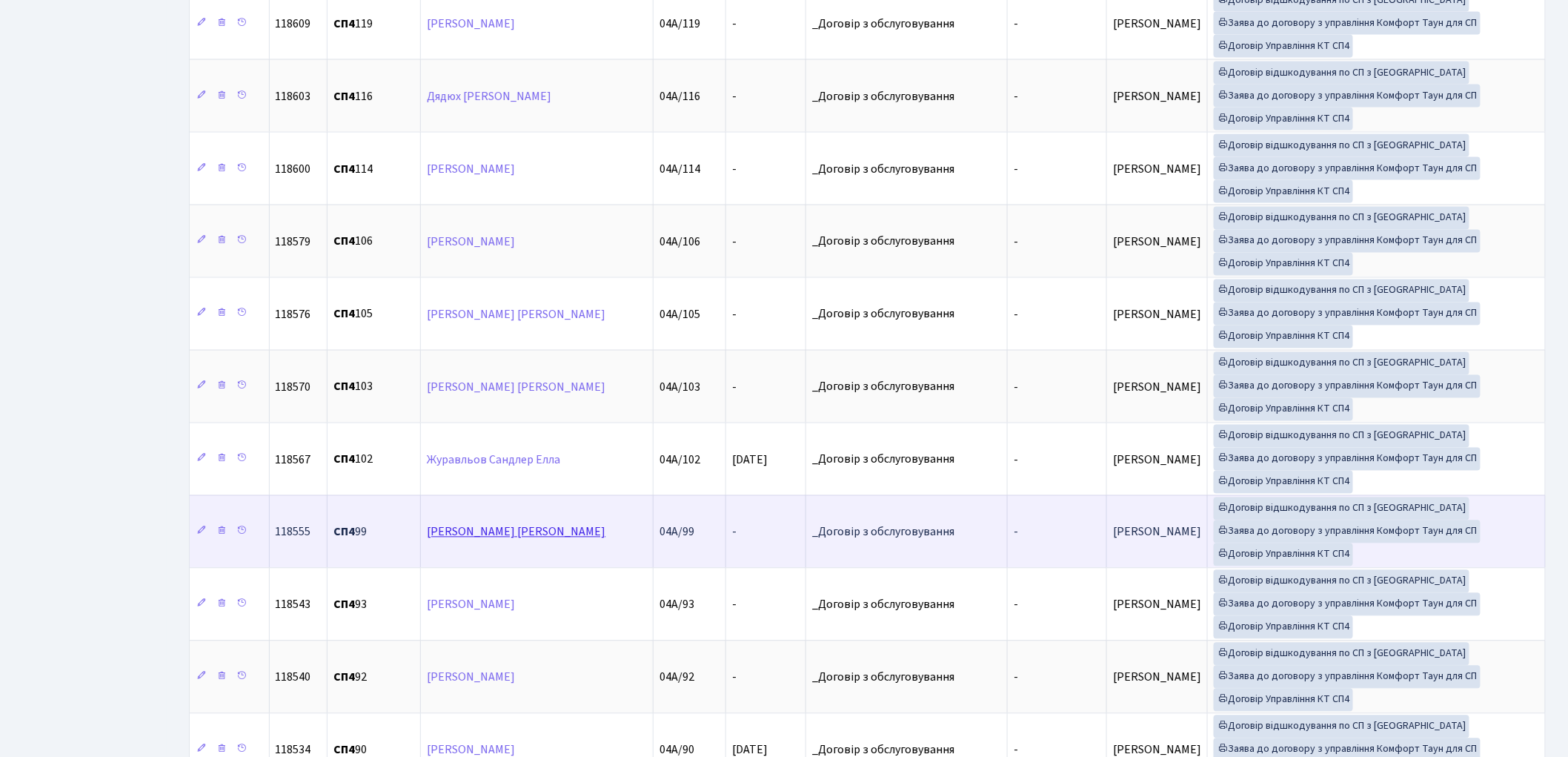
scroll to position [1070, 0]
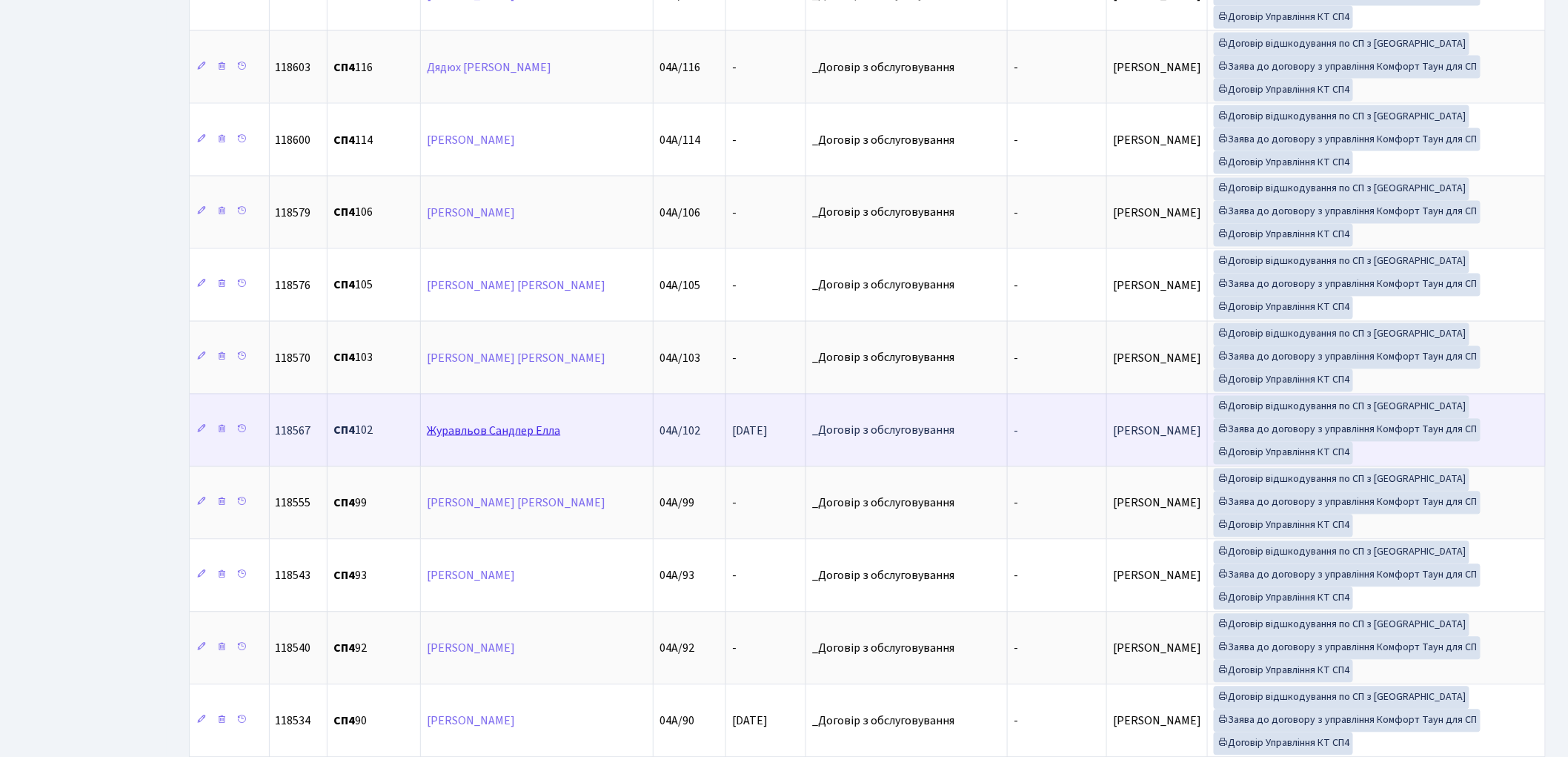
click at [506, 438] on link "Журавльов Сандлер Елла" at bounding box center [494, 431] width 133 height 17
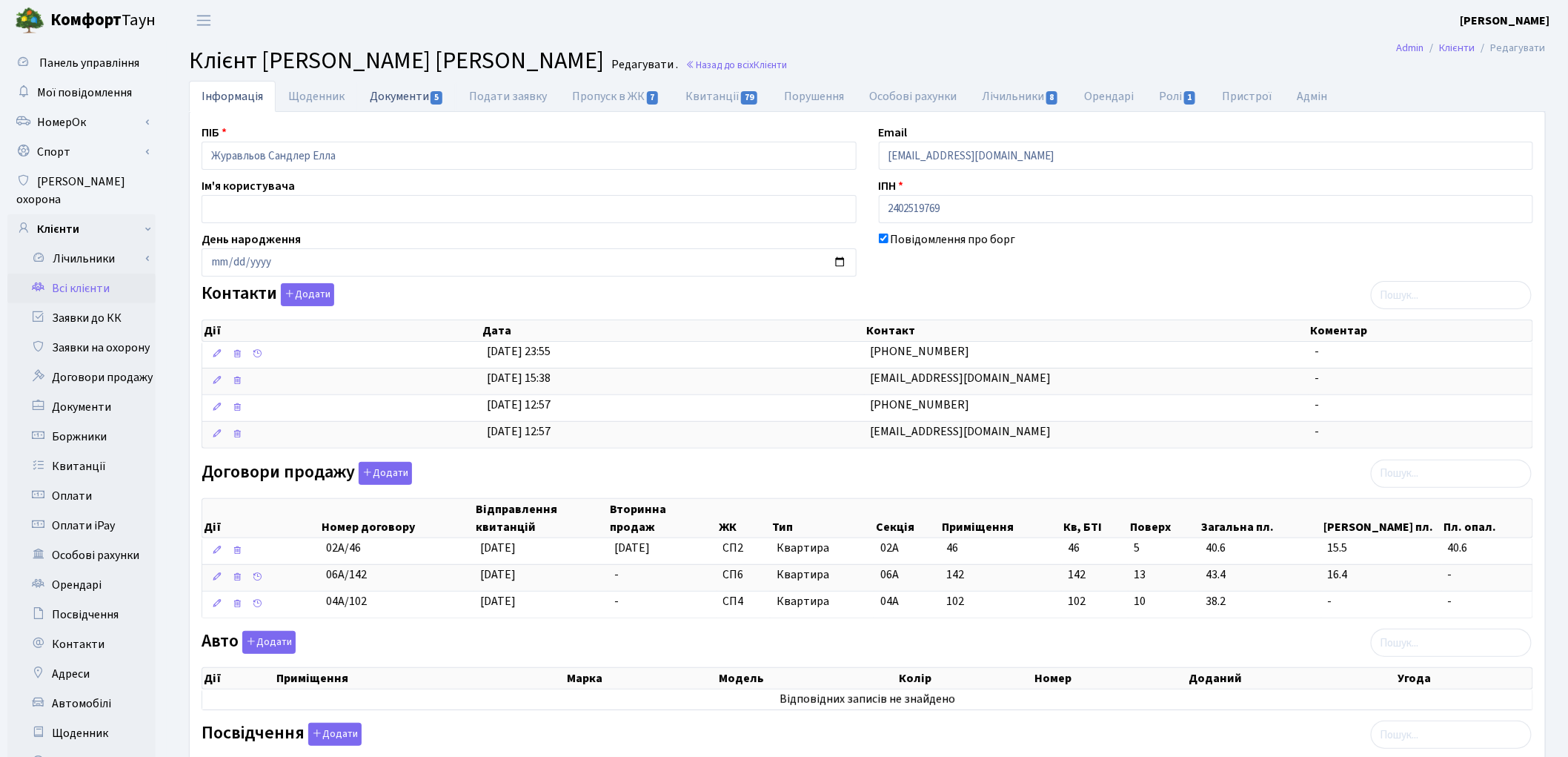
click at [383, 101] on link "Документи 5" at bounding box center [407, 95] width 99 height 31
select select "25"
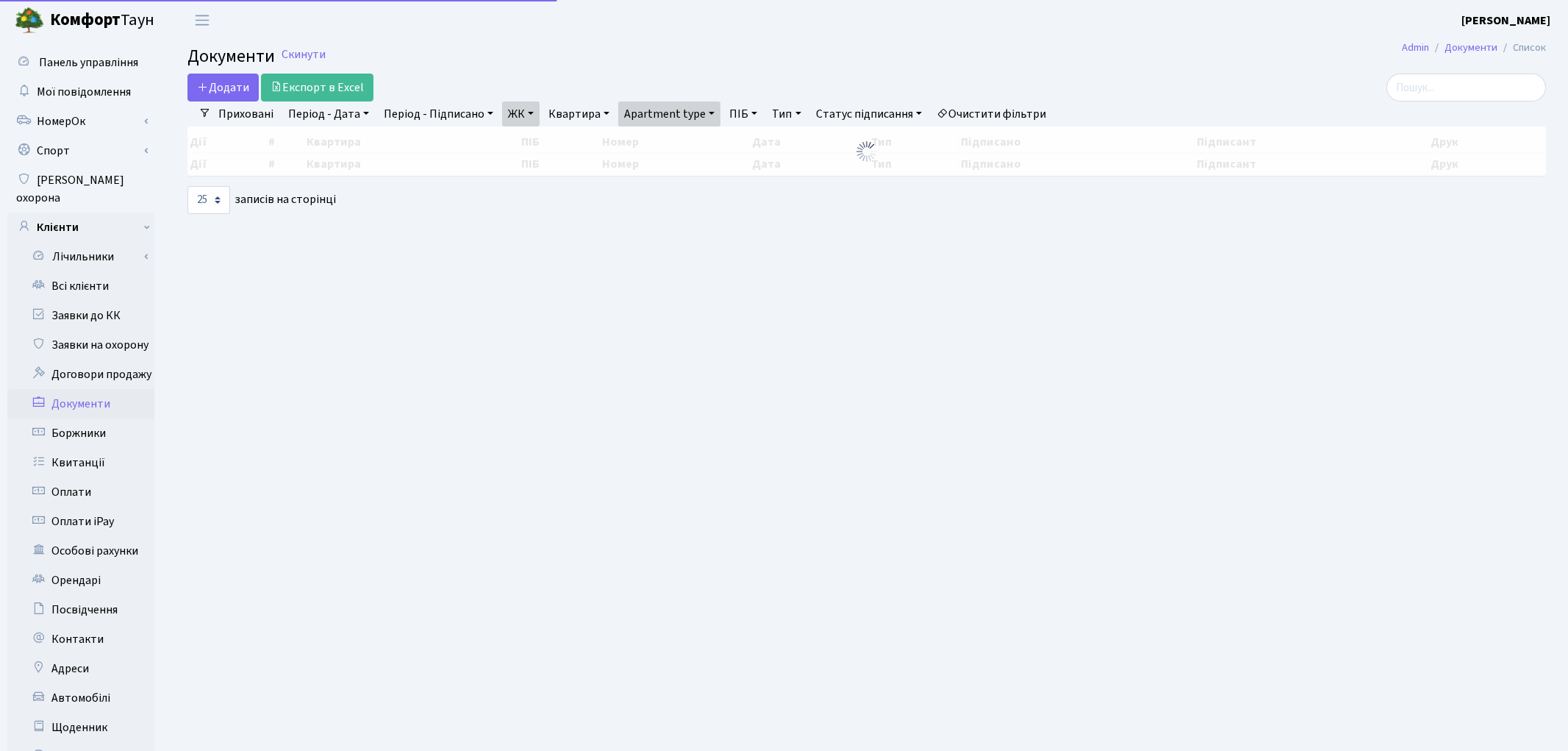
select select "25"
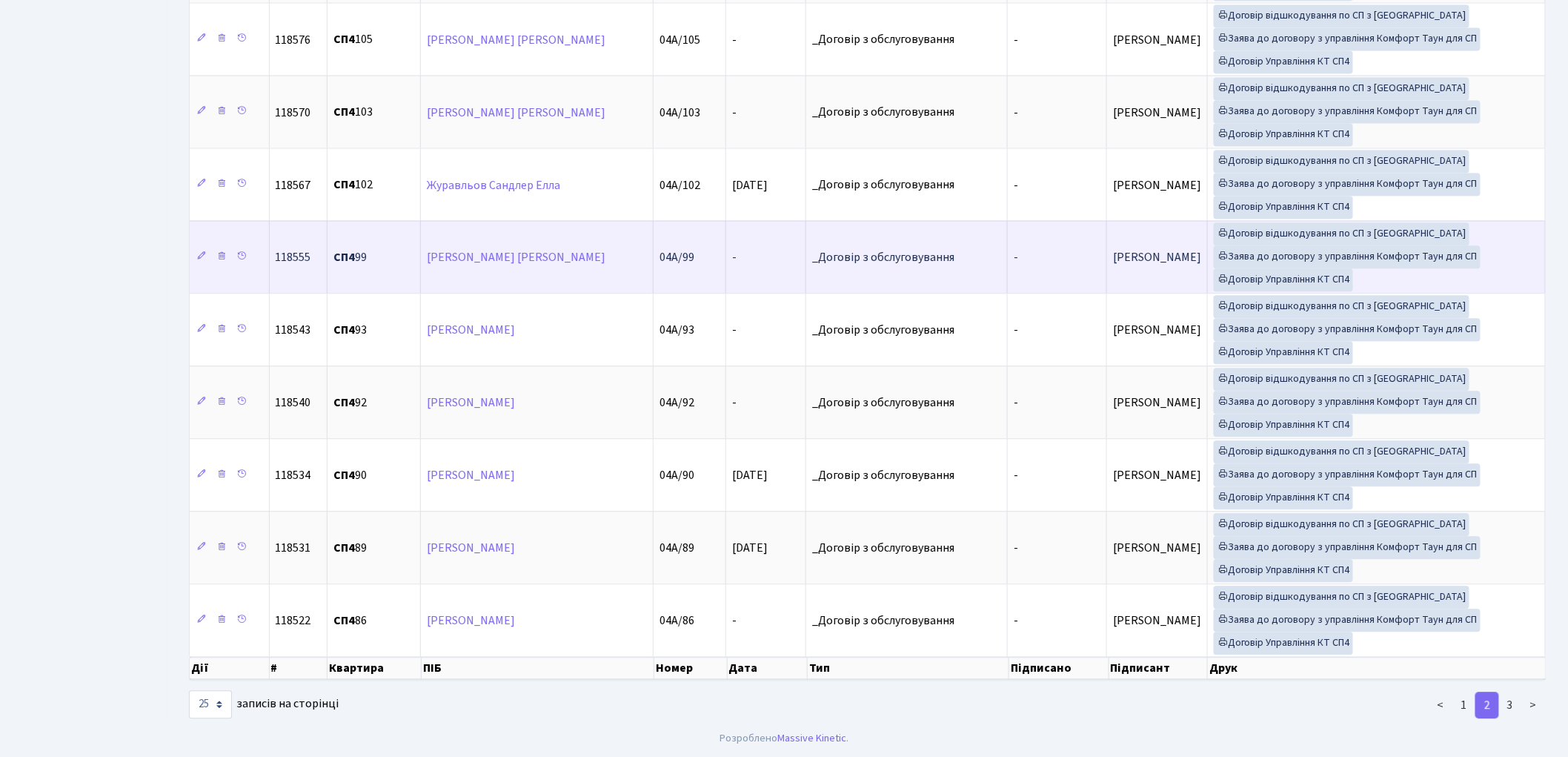
scroll to position [1329, 0]
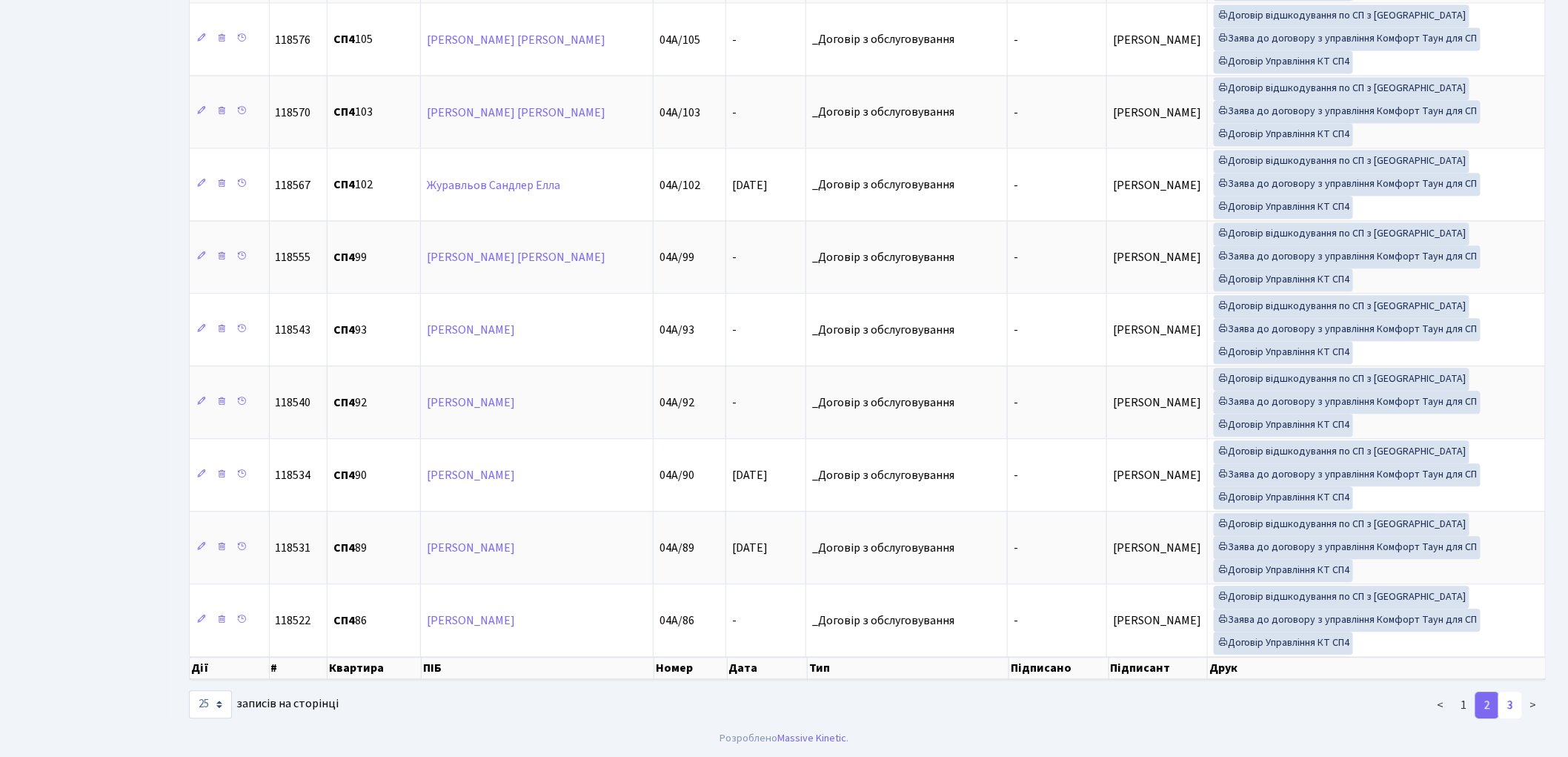
click at [1512, 710] on link "3" at bounding box center [1511, 704] width 24 height 27
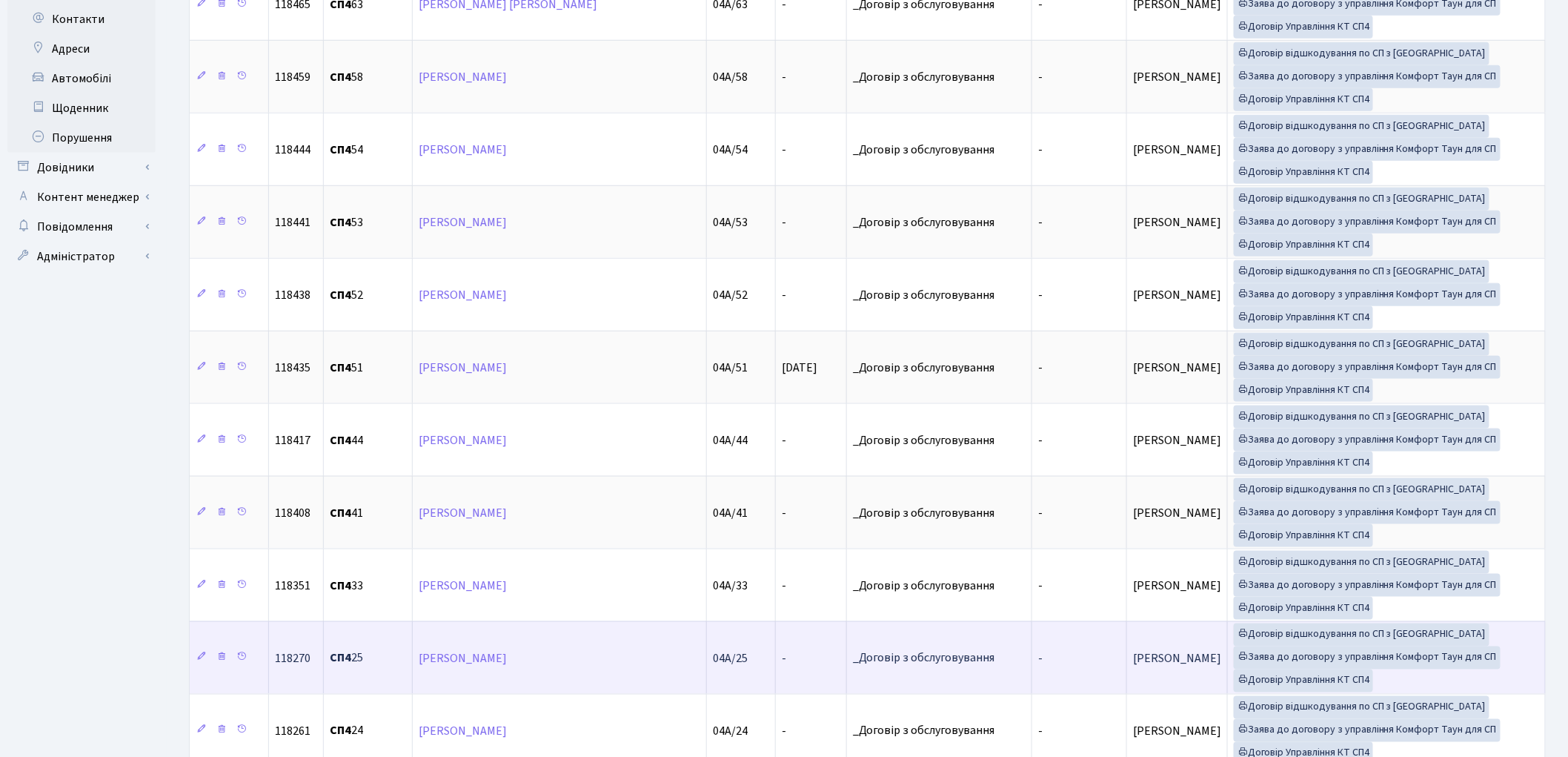
scroll to position [606, 0]
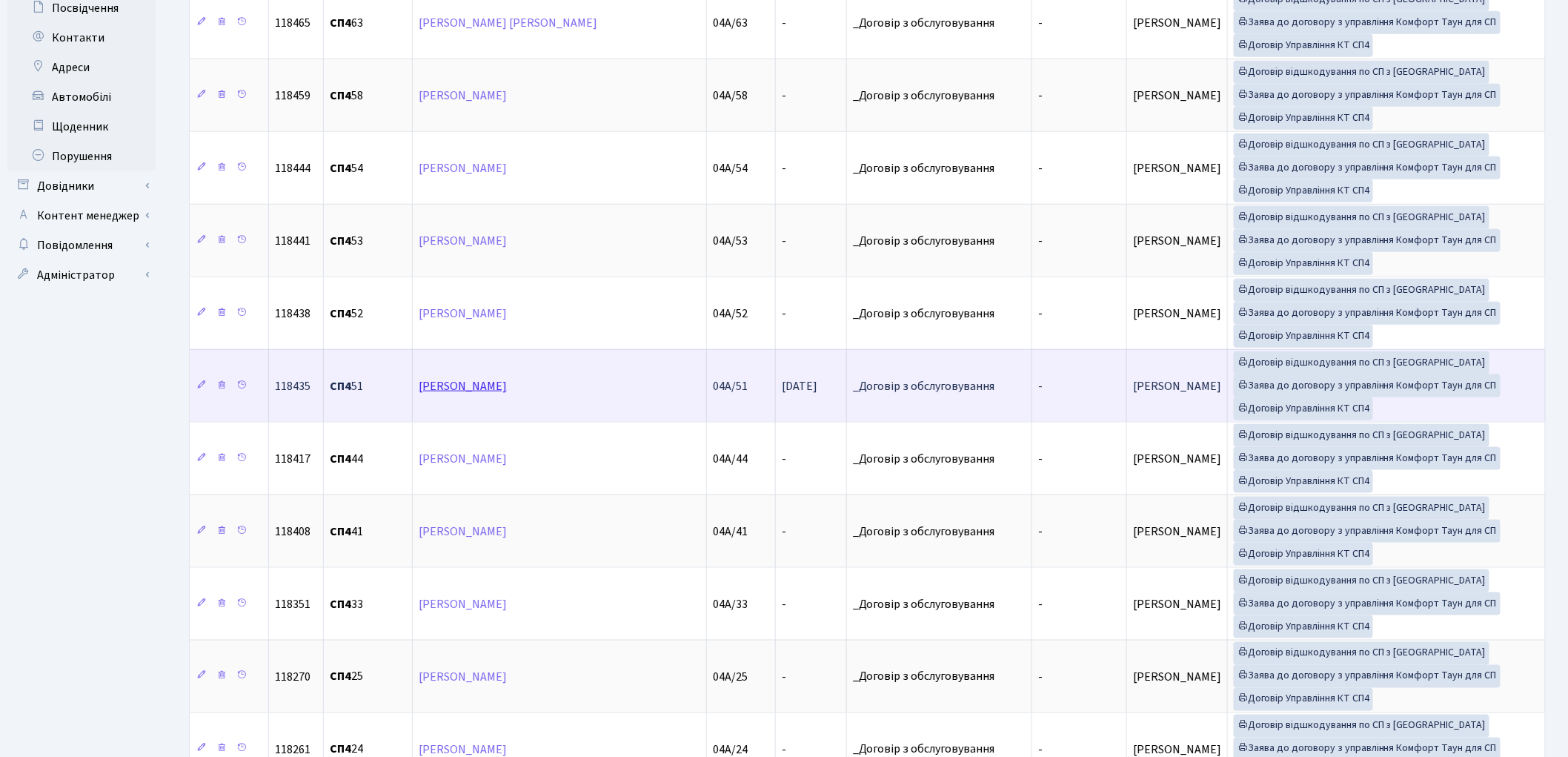
click at [494, 388] on link "[PERSON_NAME]" at bounding box center [462, 386] width 88 height 17
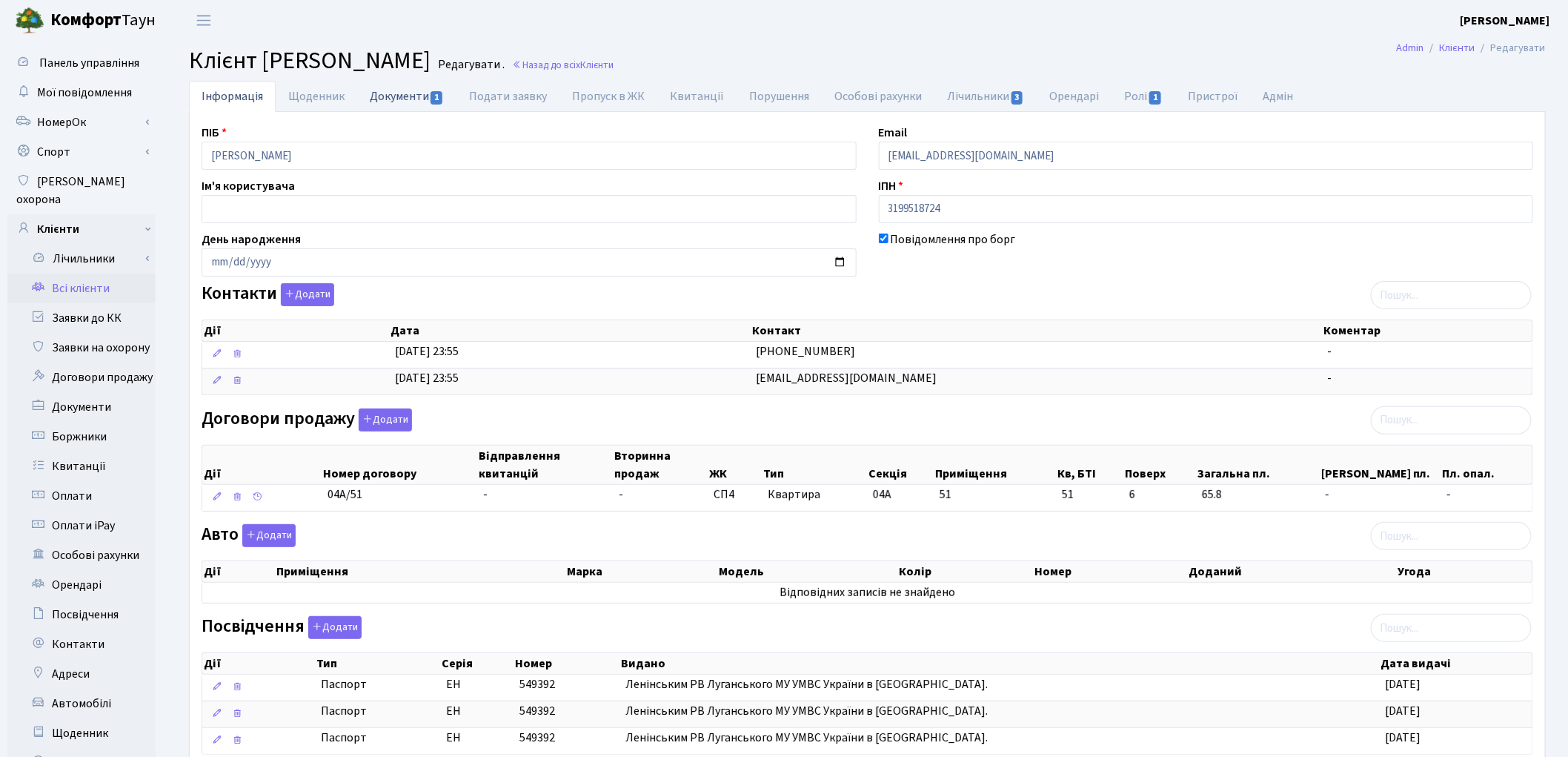
click at [387, 102] on link "Документи 1" at bounding box center [407, 95] width 99 height 31
select select "25"
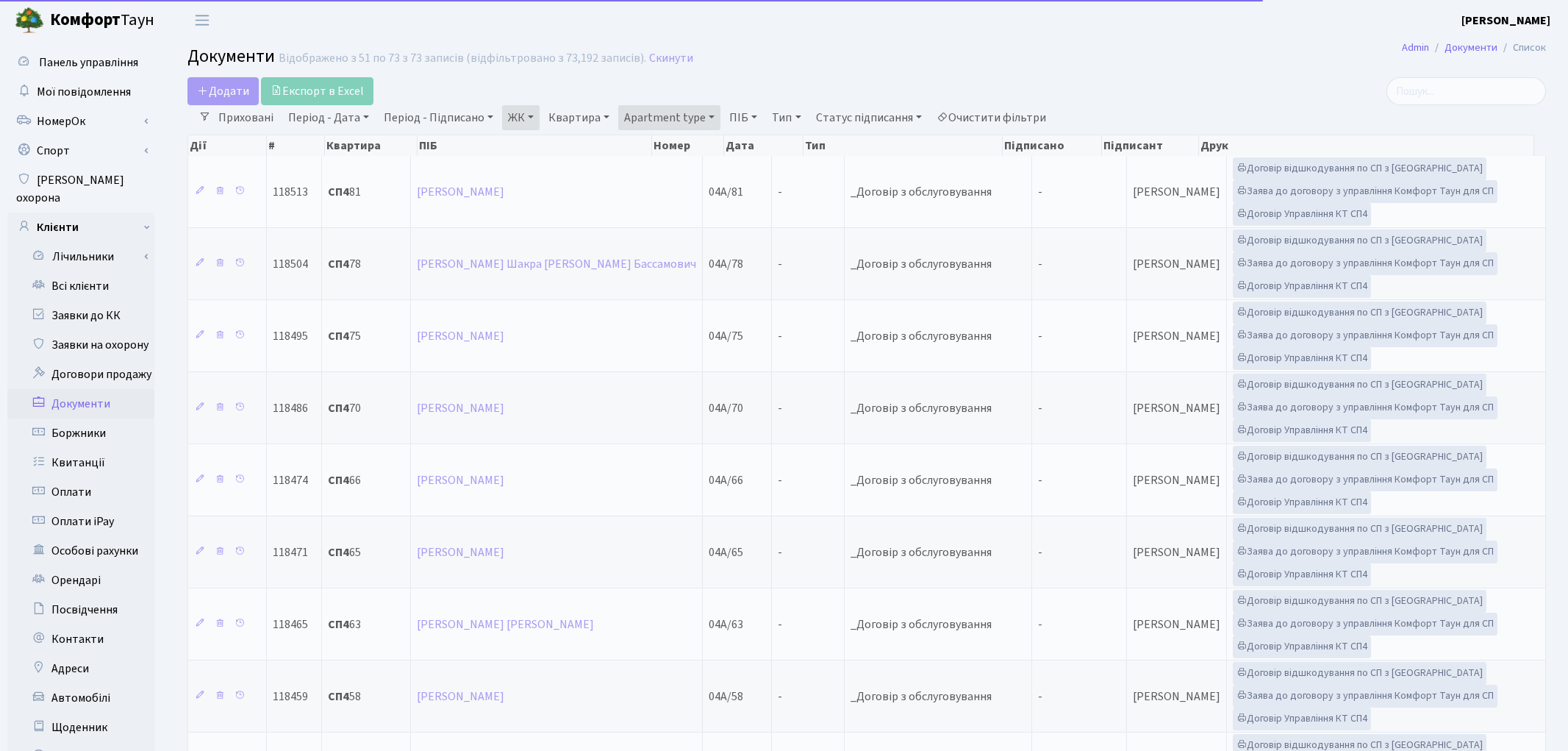
select select "25"
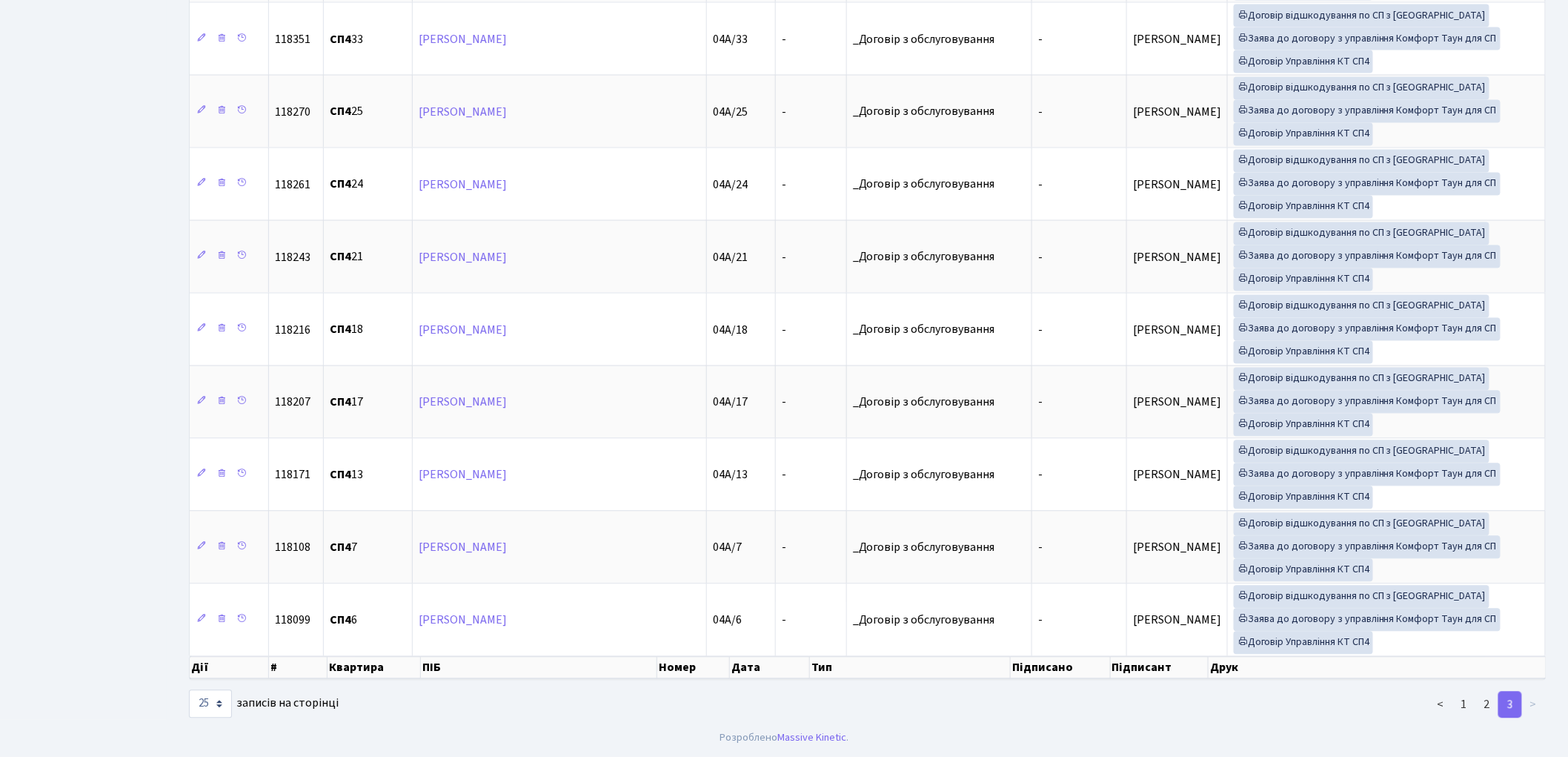
scroll to position [1183, 0]
click at [1492, 710] on link "2" at bounding box center [1487, 704] width 24 height 27
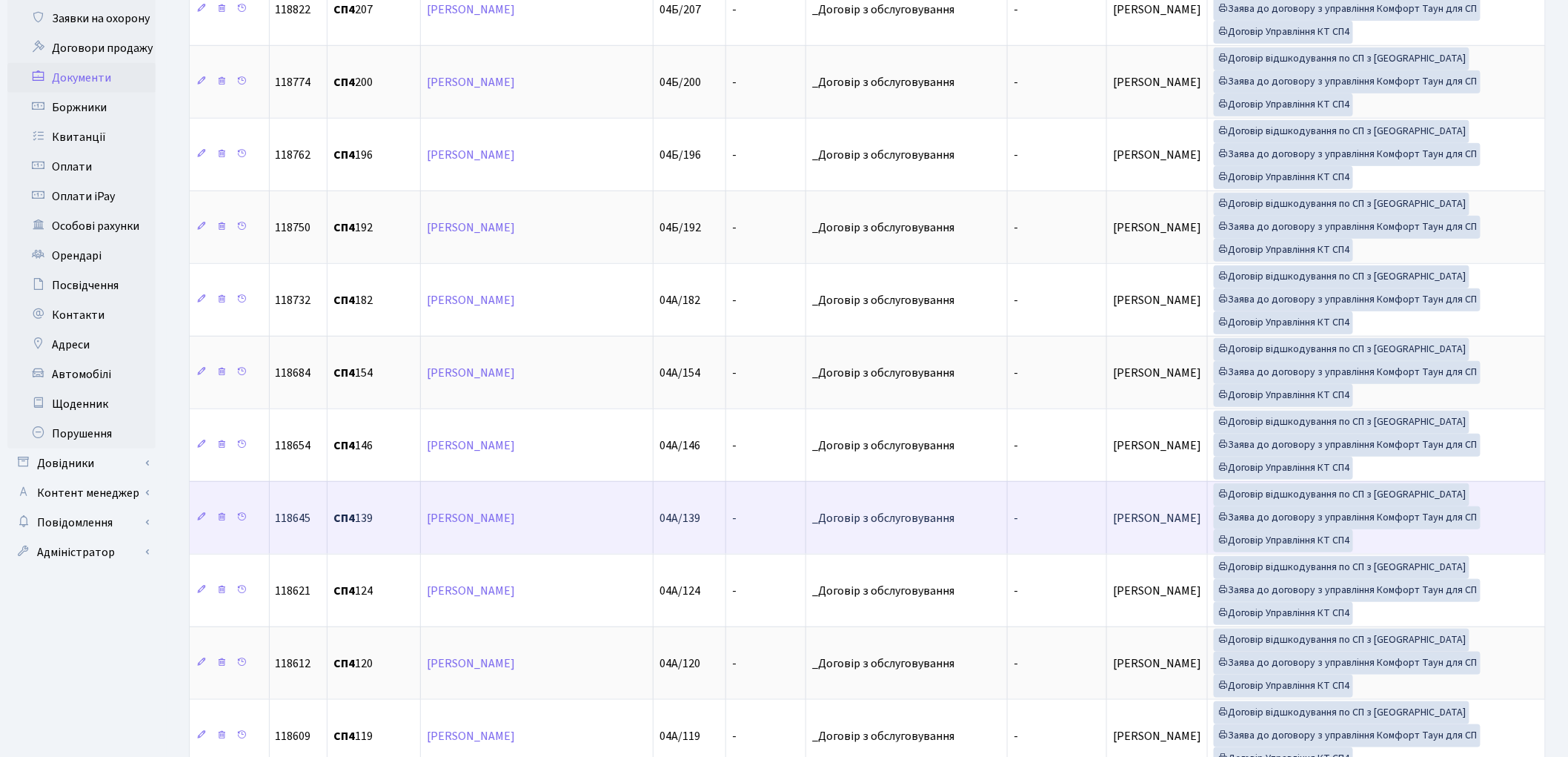
scroll to position [0, 0]
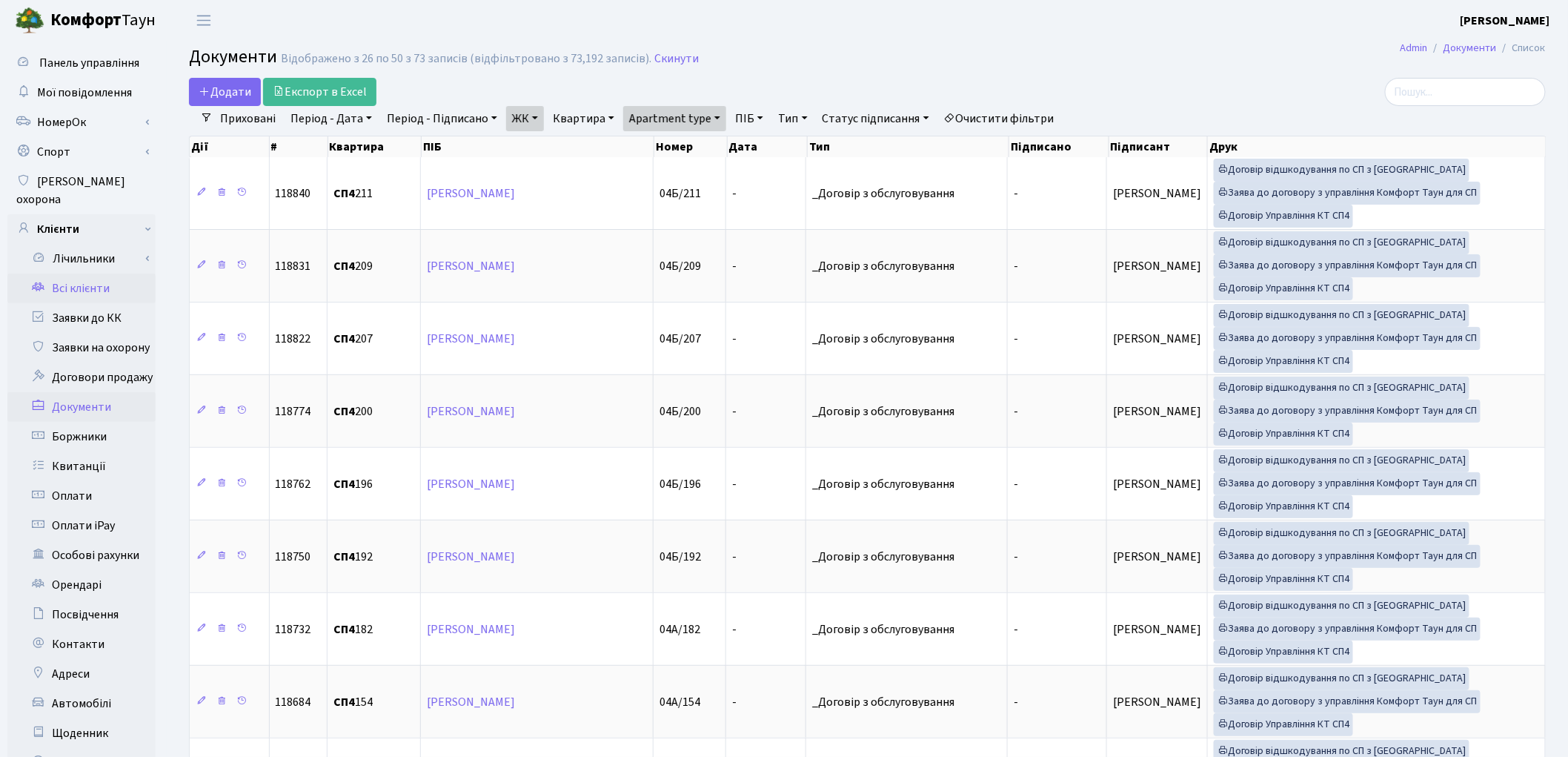
click at [98, 273] on link "Всі клієнти" at bounding box center [82, 288] width 148 height 30
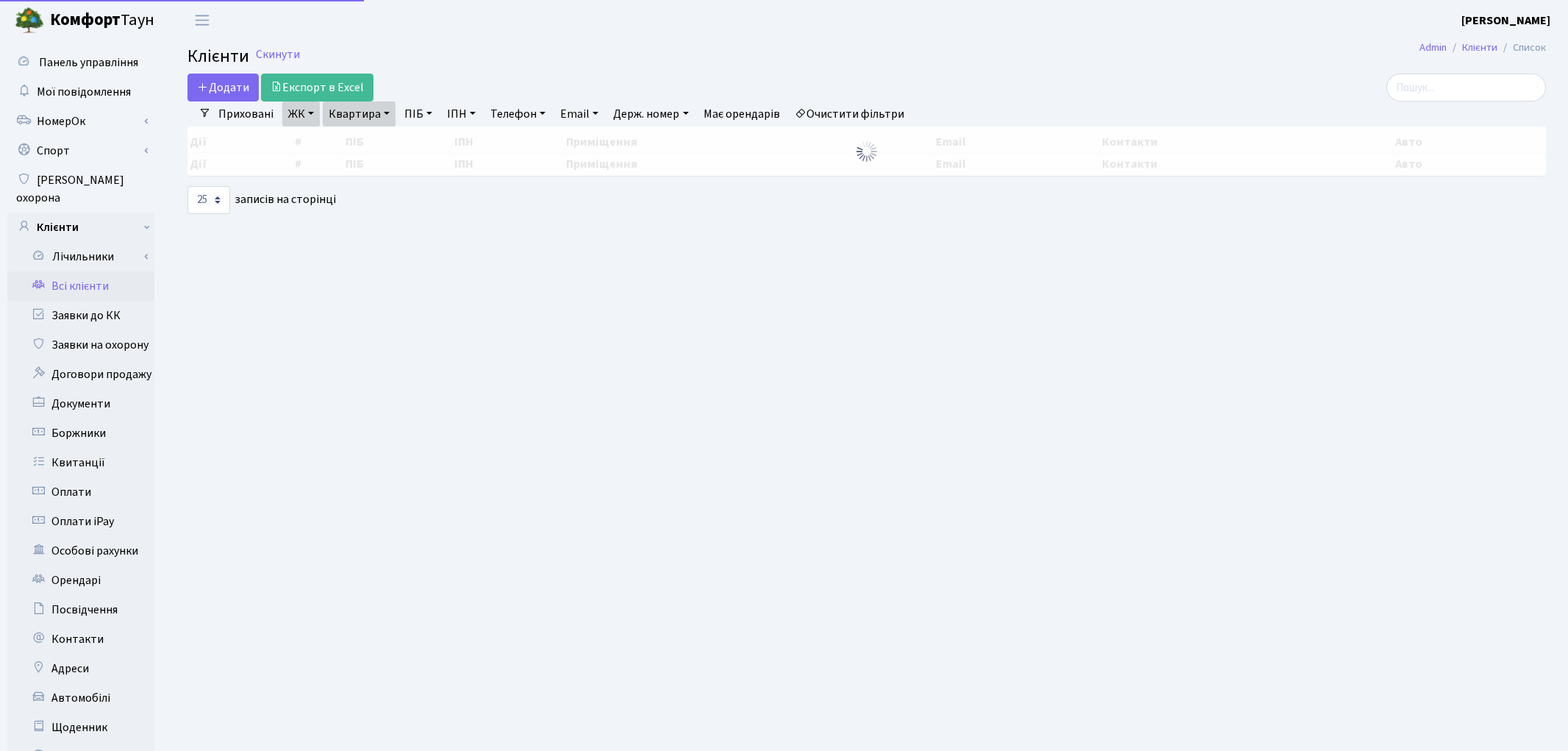
select select "25"
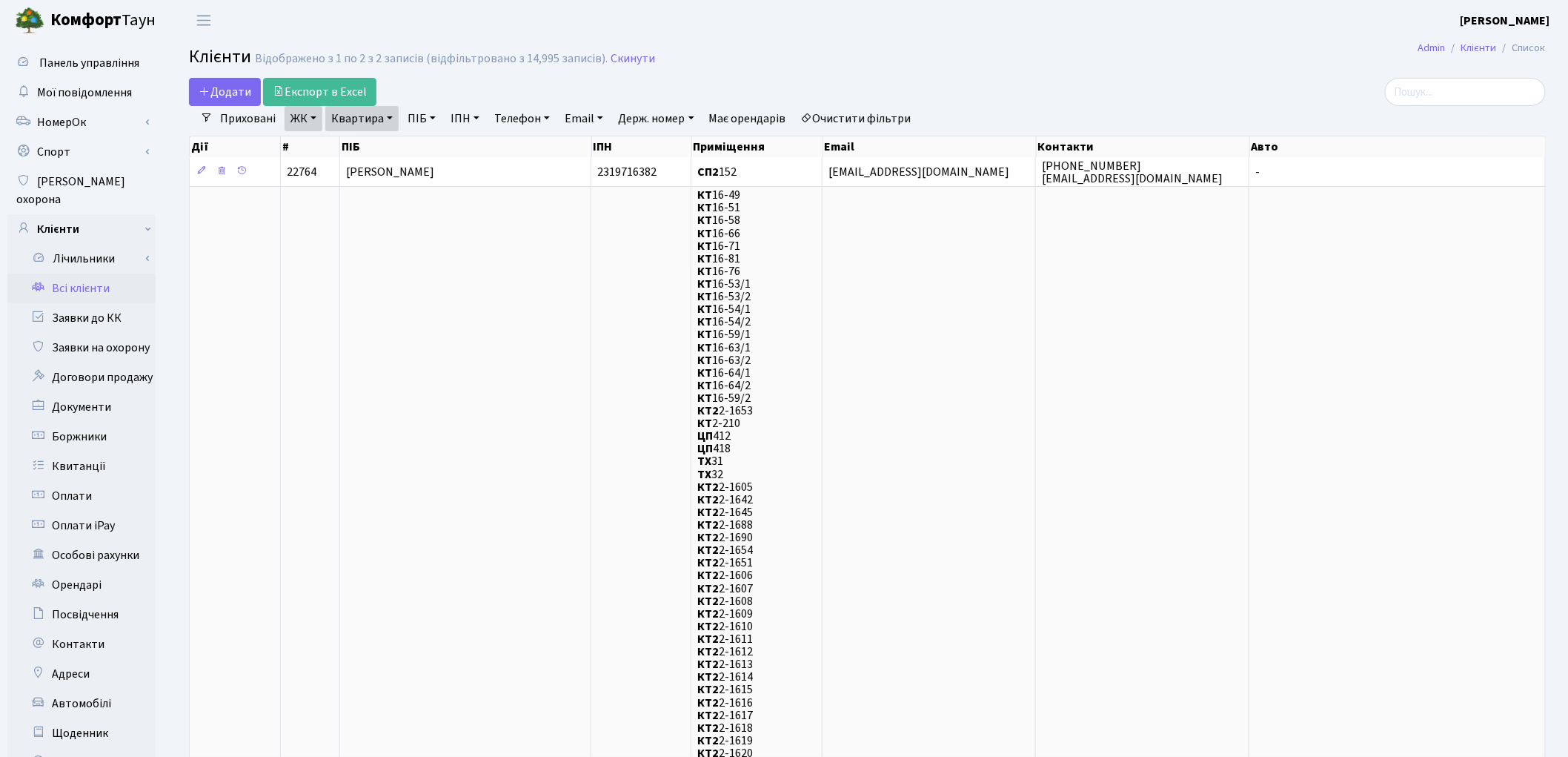
click at [873, 116] on link "Очистити фільтри" at bounding box center [856, 118] width 122 height 25
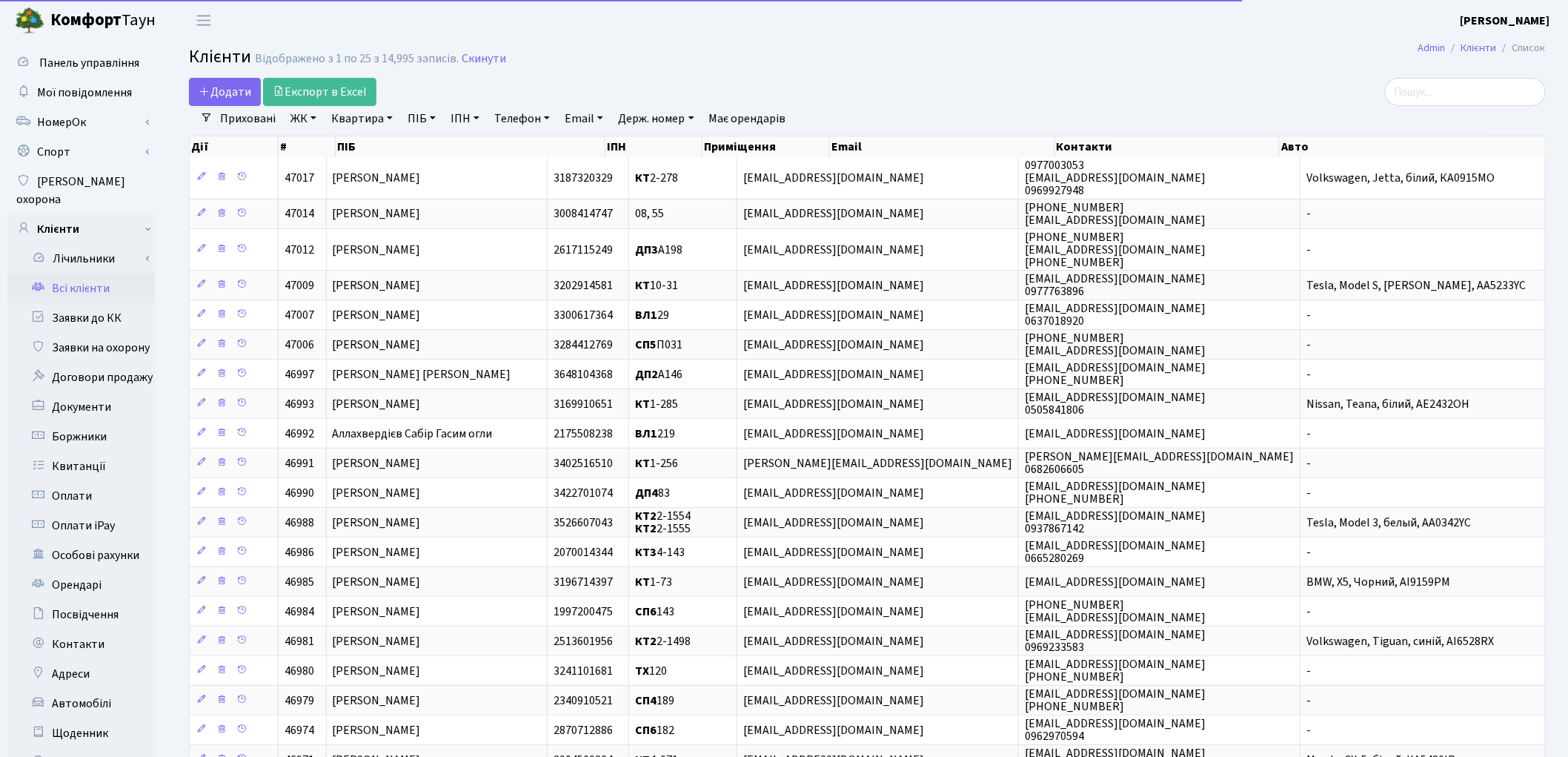
click at [354, 120] on link "Квартира" at bounding box center [361, 118] width 73 height 25
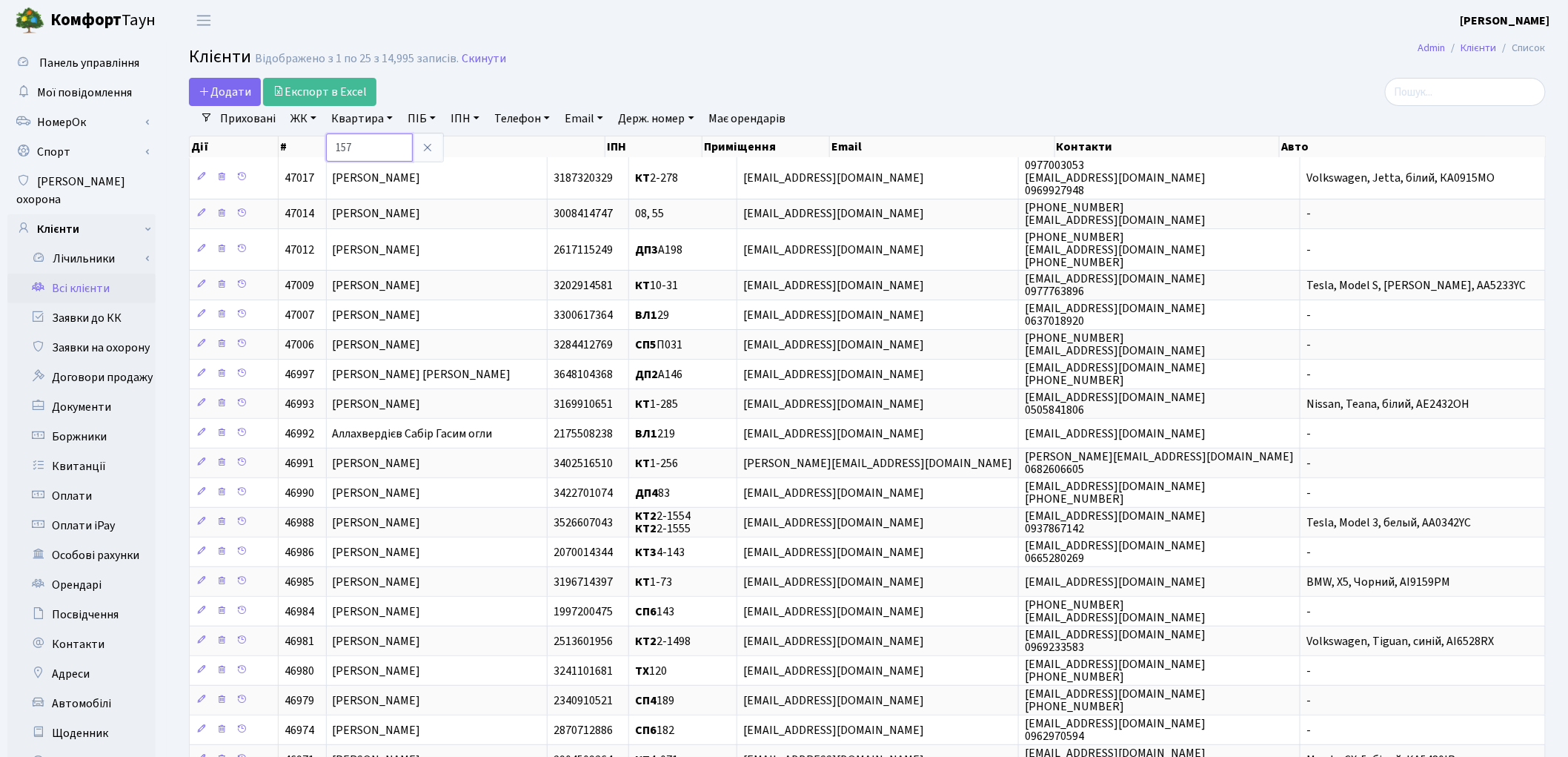
type input "157"
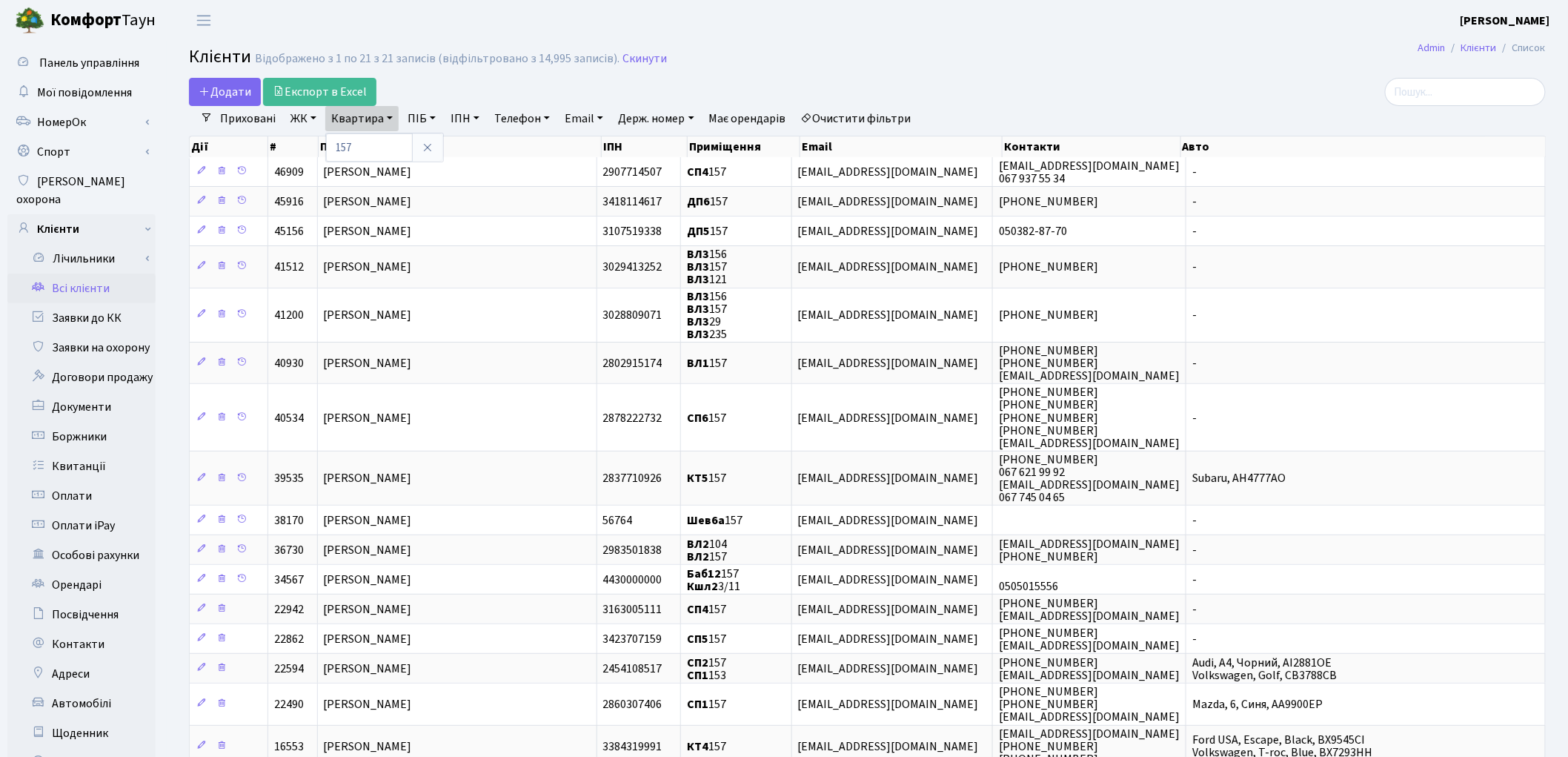
click at [306, 115] on link "ЖК" at bounding box center [303, 118] width 38 height 25
click at [352, 272] on li "СП1, Столичне шосе, 1" at bounding box center [377, 285] width 180 height 26
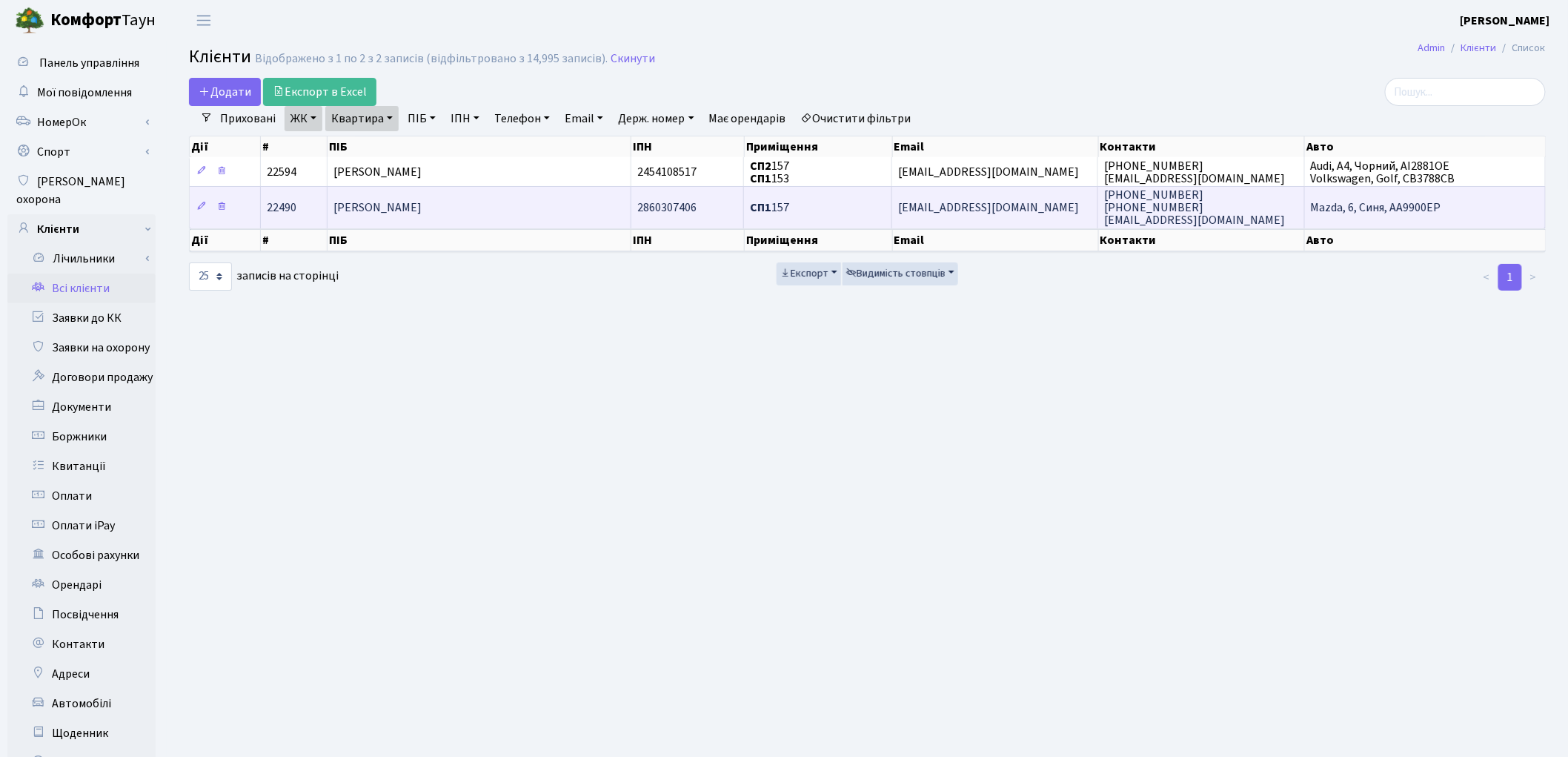
click at [422, 206] on span "[PERSON_NAME]" at bounding box center [377, 208] width 88 height 17
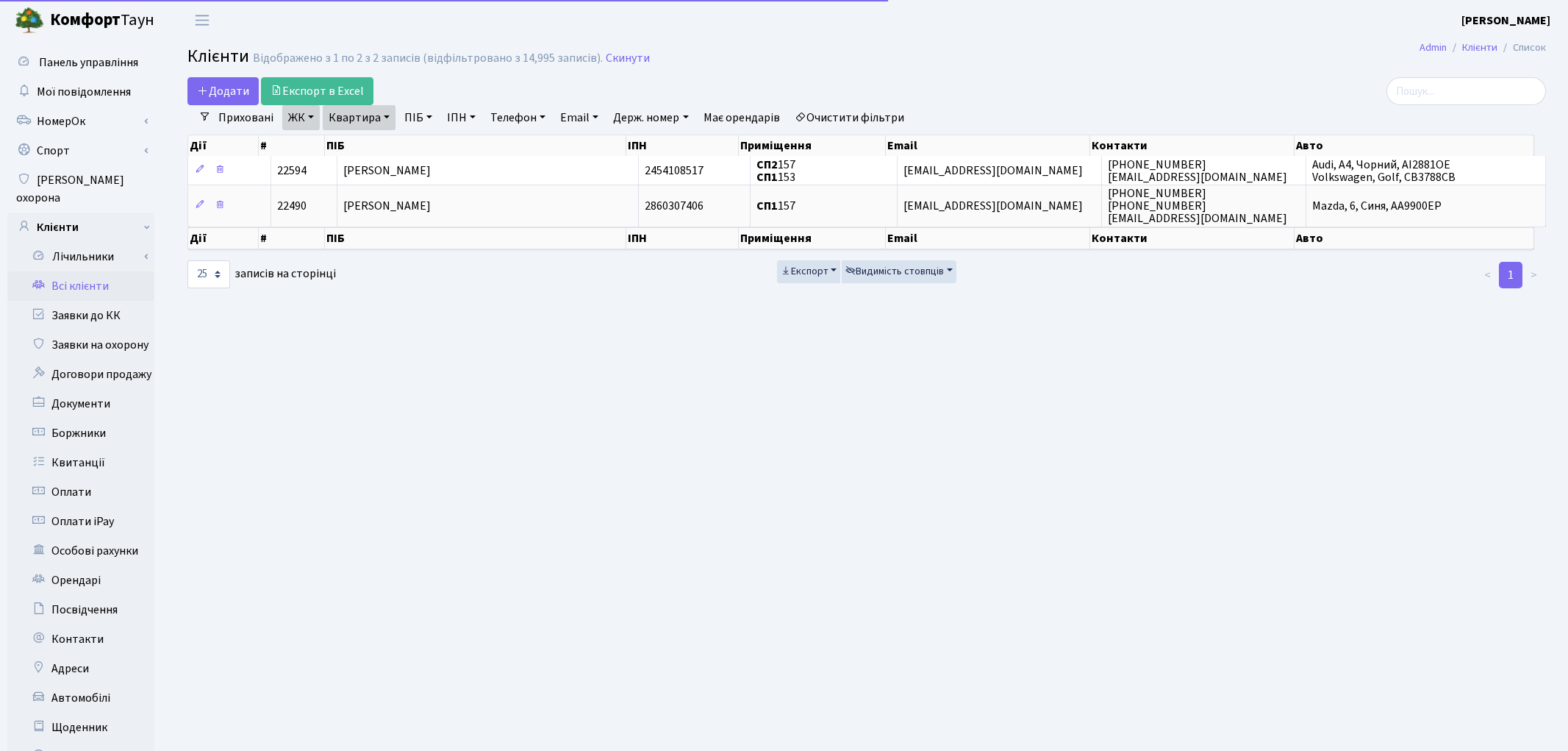
select select "25"
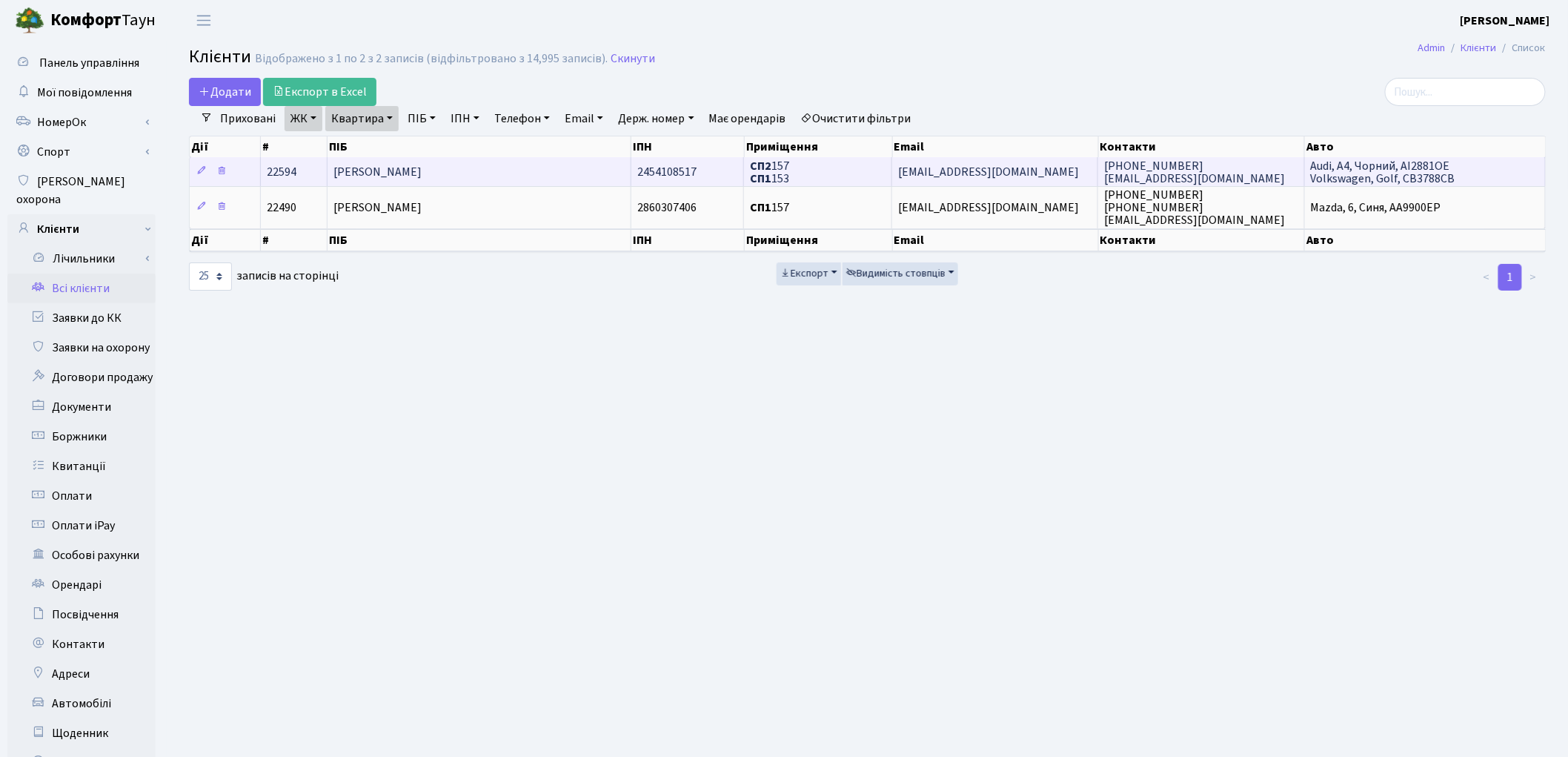
click at [413, 168] on span "[PERSON_NAME]" at bounding box center [377, 172] width 88 height 17
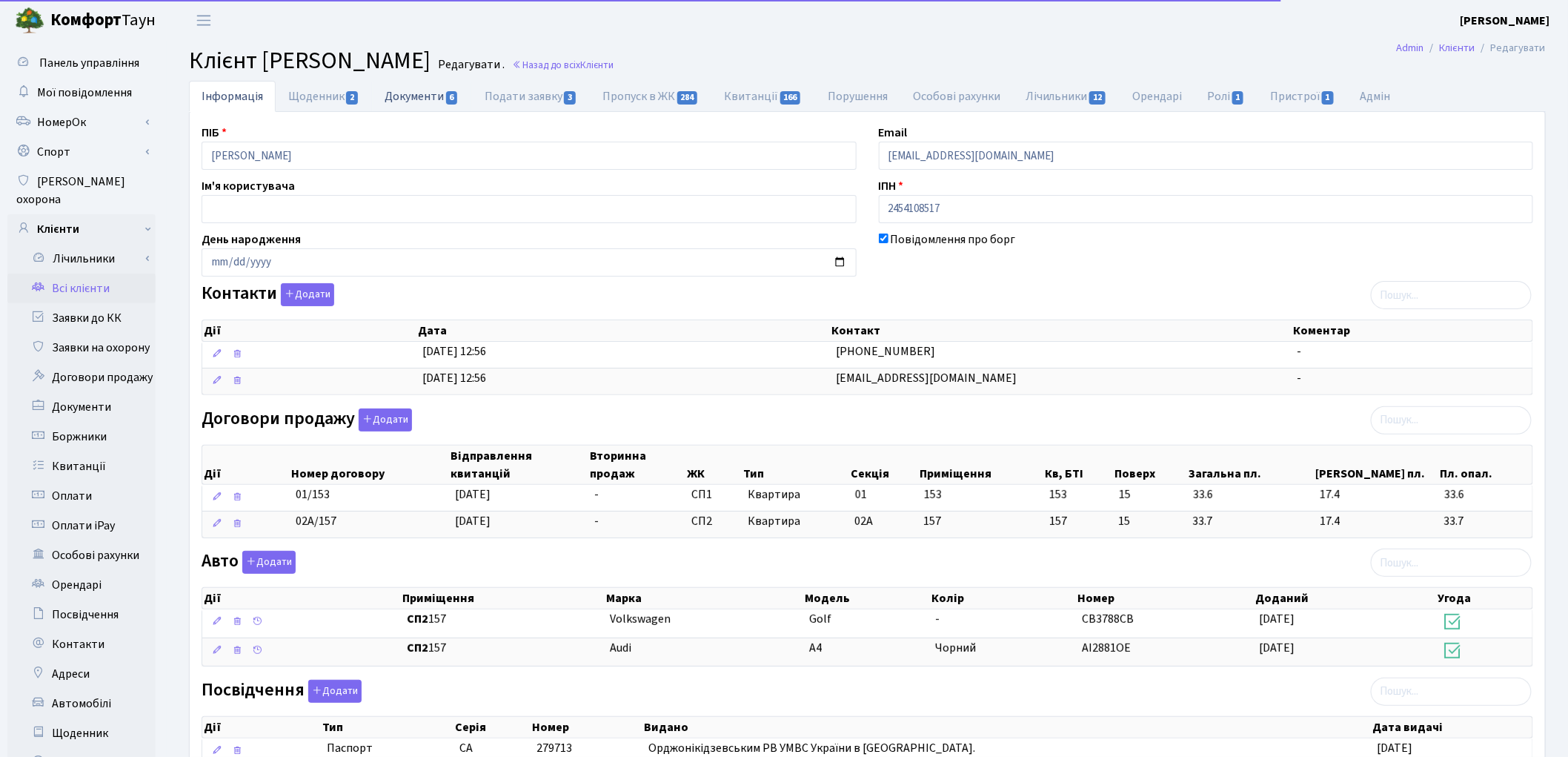
click at [405, 97] on link "Документи 6" at bounding box center [422, 95] width 99 height 31
select select "25"
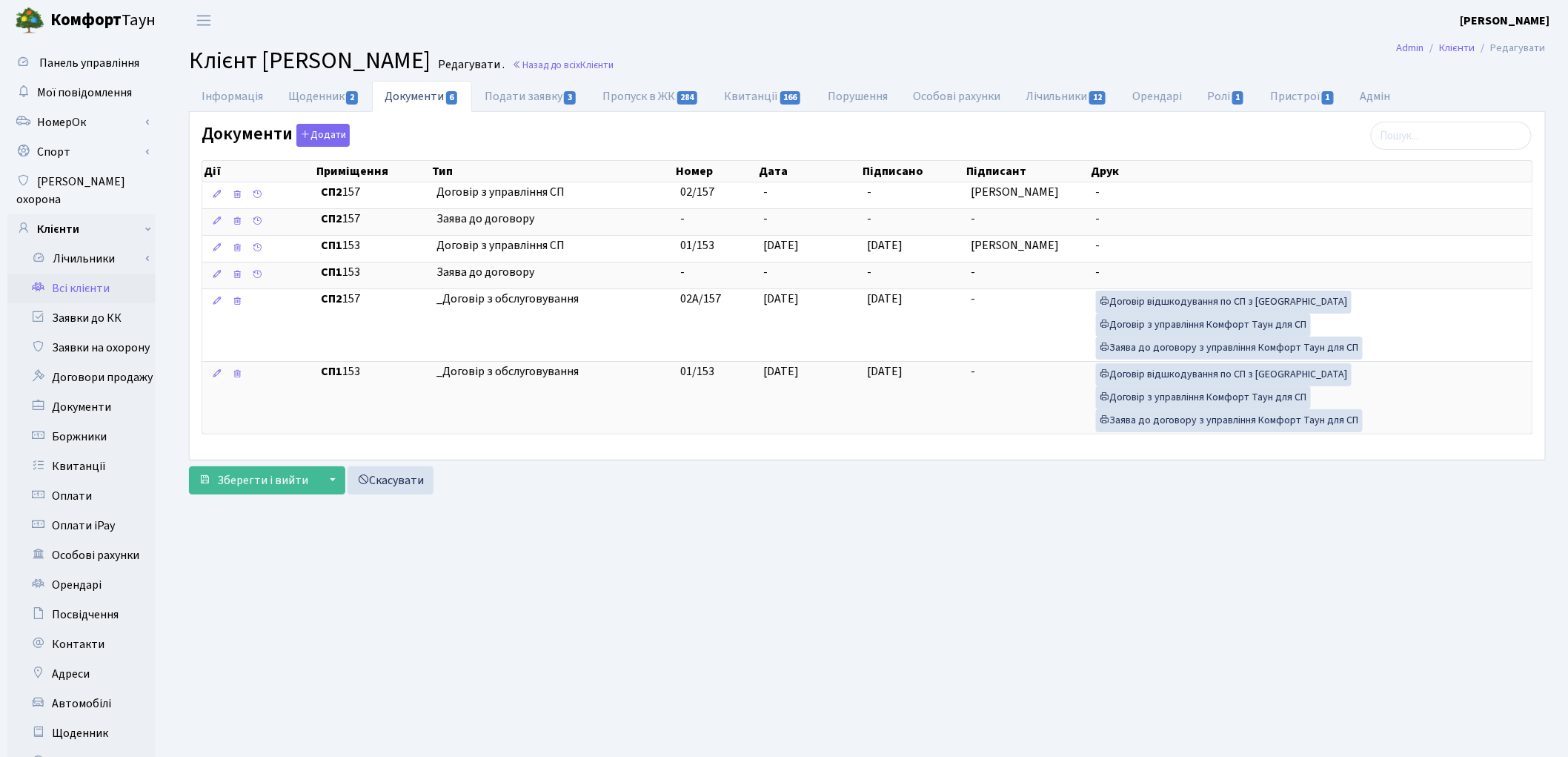
click at [95, 275] on link "Всі клієнти" at bounding box center [82, 288] width 148 height 30
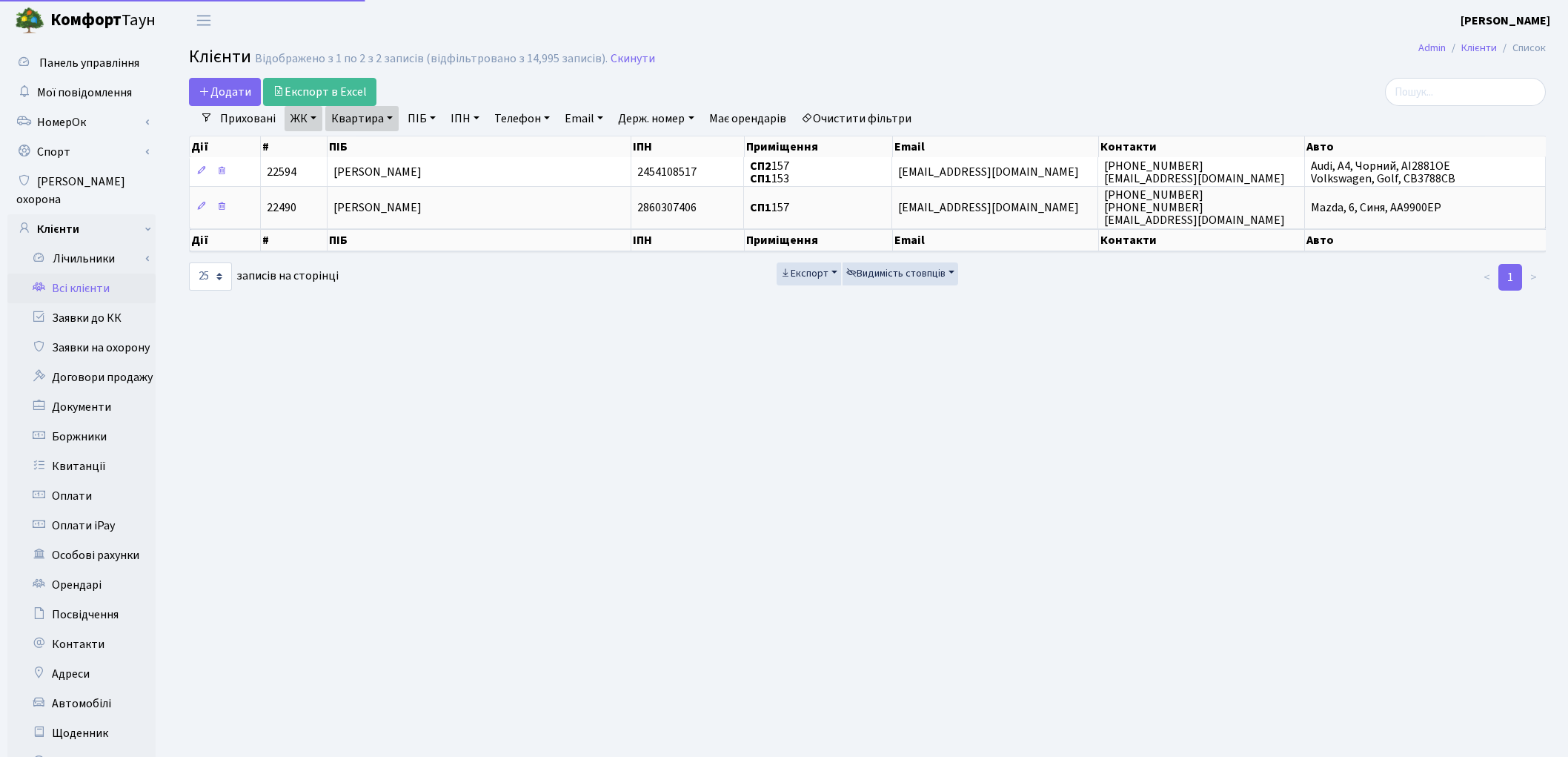
select select "25"
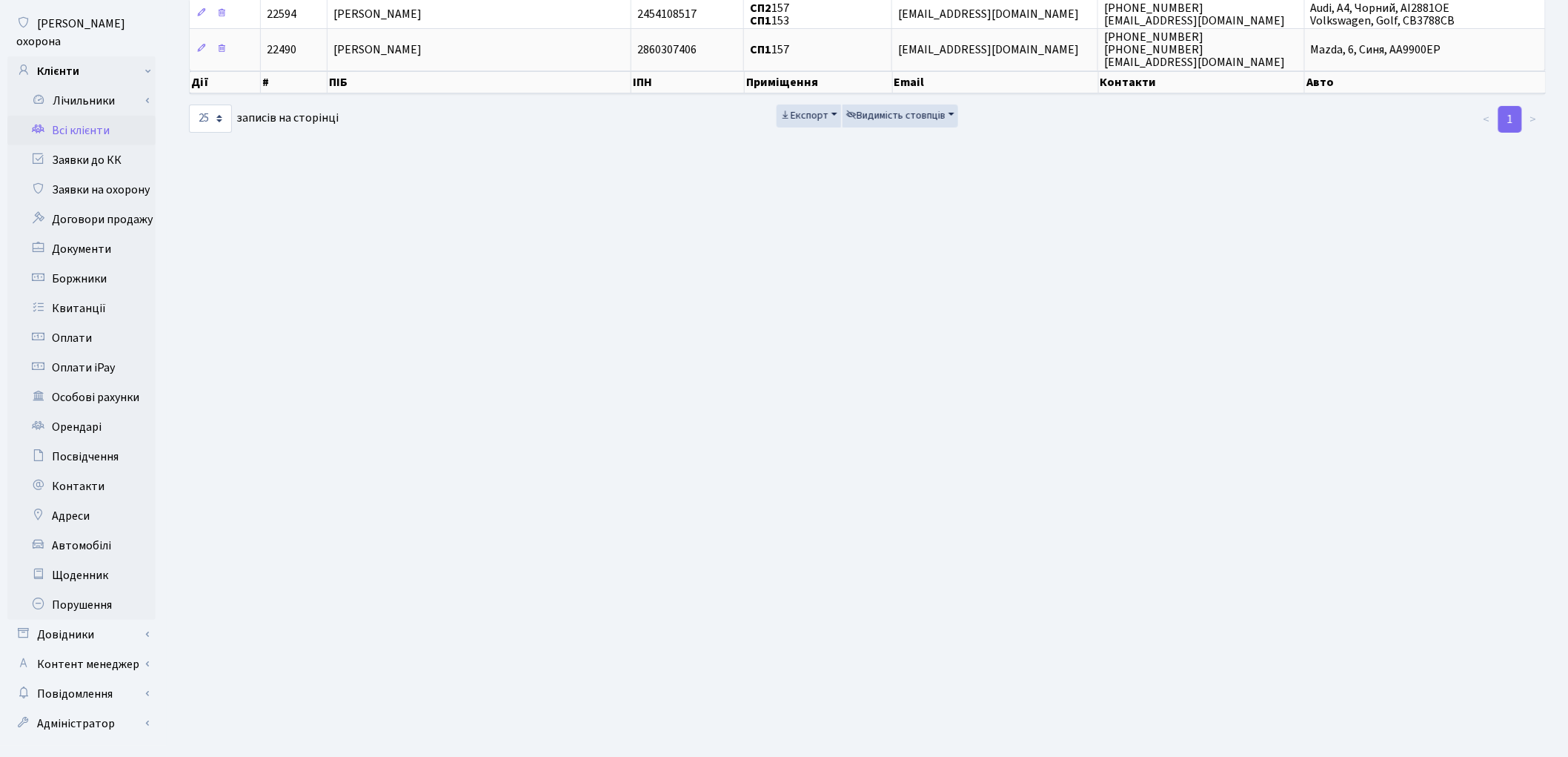
scroll to position [165, 0]
